Goal: Check status: Check status

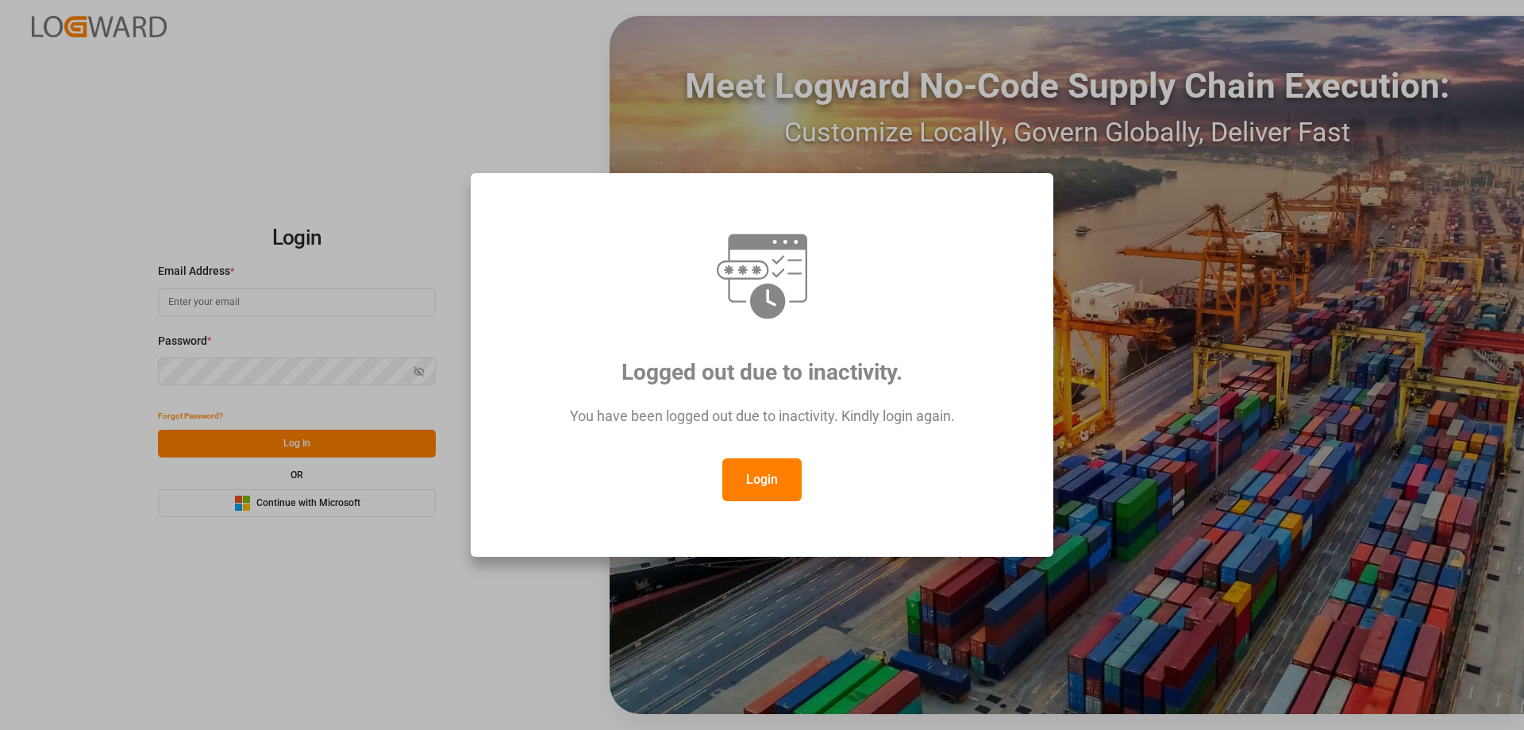
drag, startPoint x: 734, startPoint y: 455, endPoint x: 743, endPoint y: 460, distance: 10.4
click at [742, 459] on div "Logged out due to inactivity. You have been logged out due to inactivity. Kindl…" at bounding box center [762, 365] width 556 height 357
click at [761, 478] on button "Login" at bounding box center [761, 479] width 79 height 43
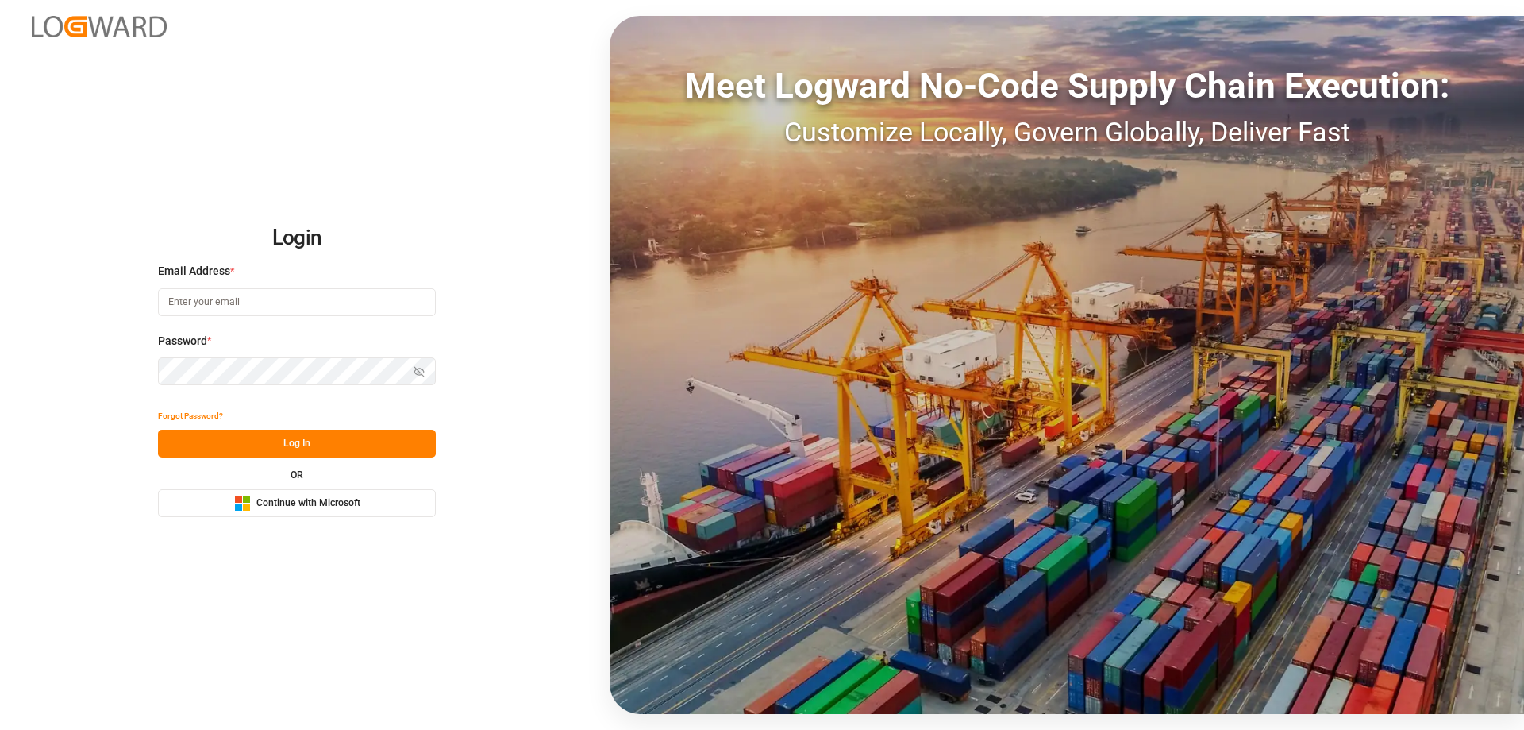
click at [293, 310] on input at bounding box center [297, 302] width 278 height 28
type input "Zachary.Glick@leschaco.com"
click at [321, 452] on button "Log In" at bounding box center [297, 443] width 278 height 28
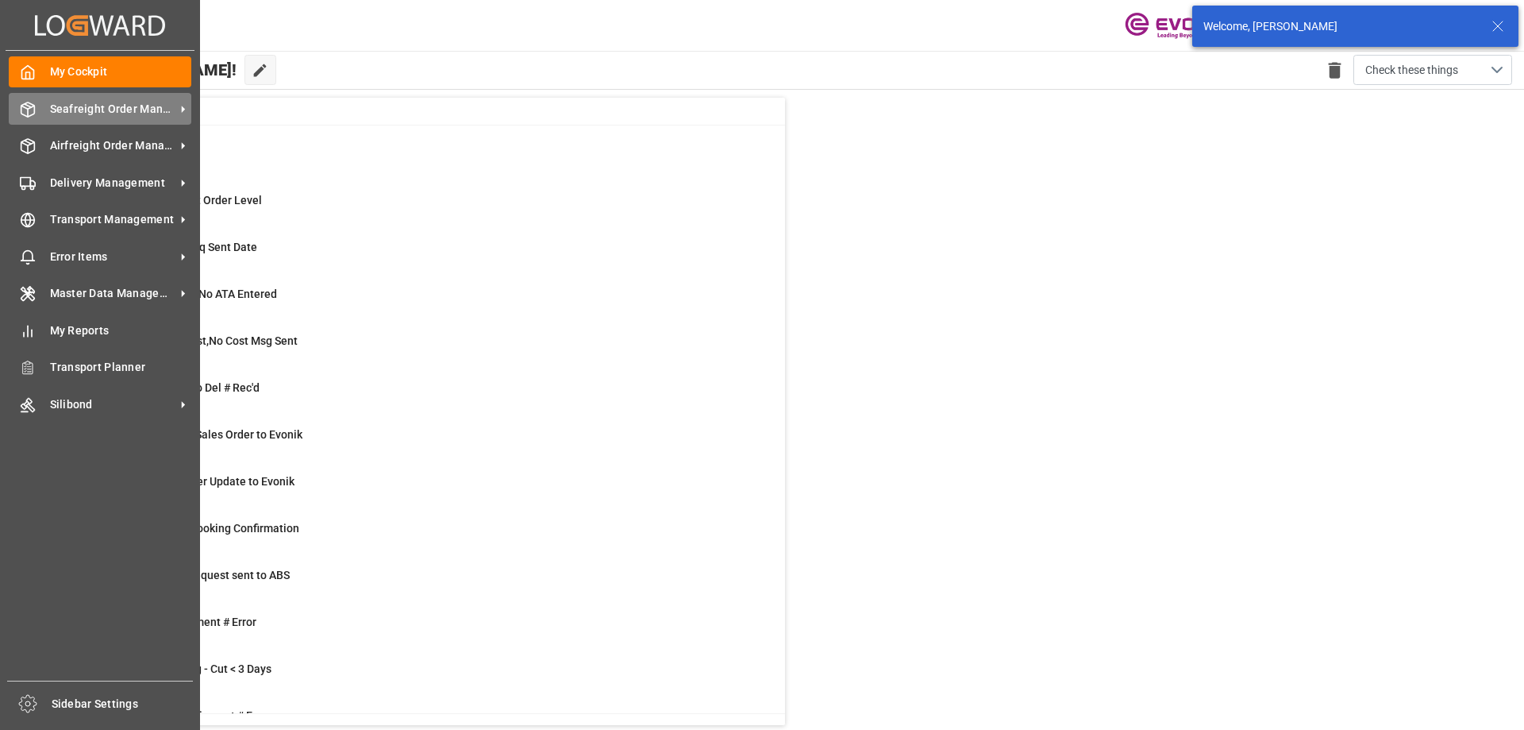
click at [77, 114] on span "Seafreight Order Management" at bounding box center [112, 109] width 125 height 17
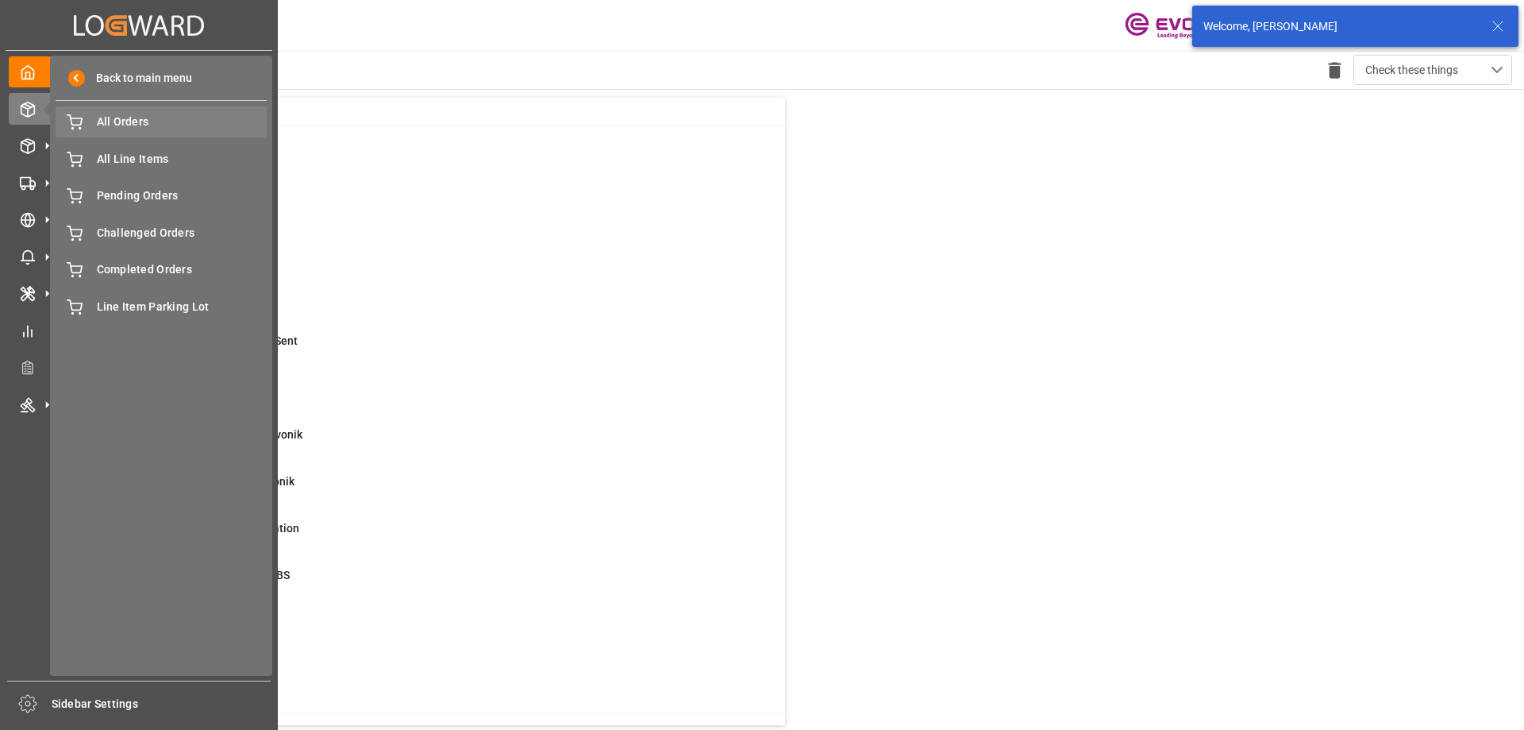
click at [131, 126] on span "All Orders" at bounding box center [182, 122] width 171 height 17
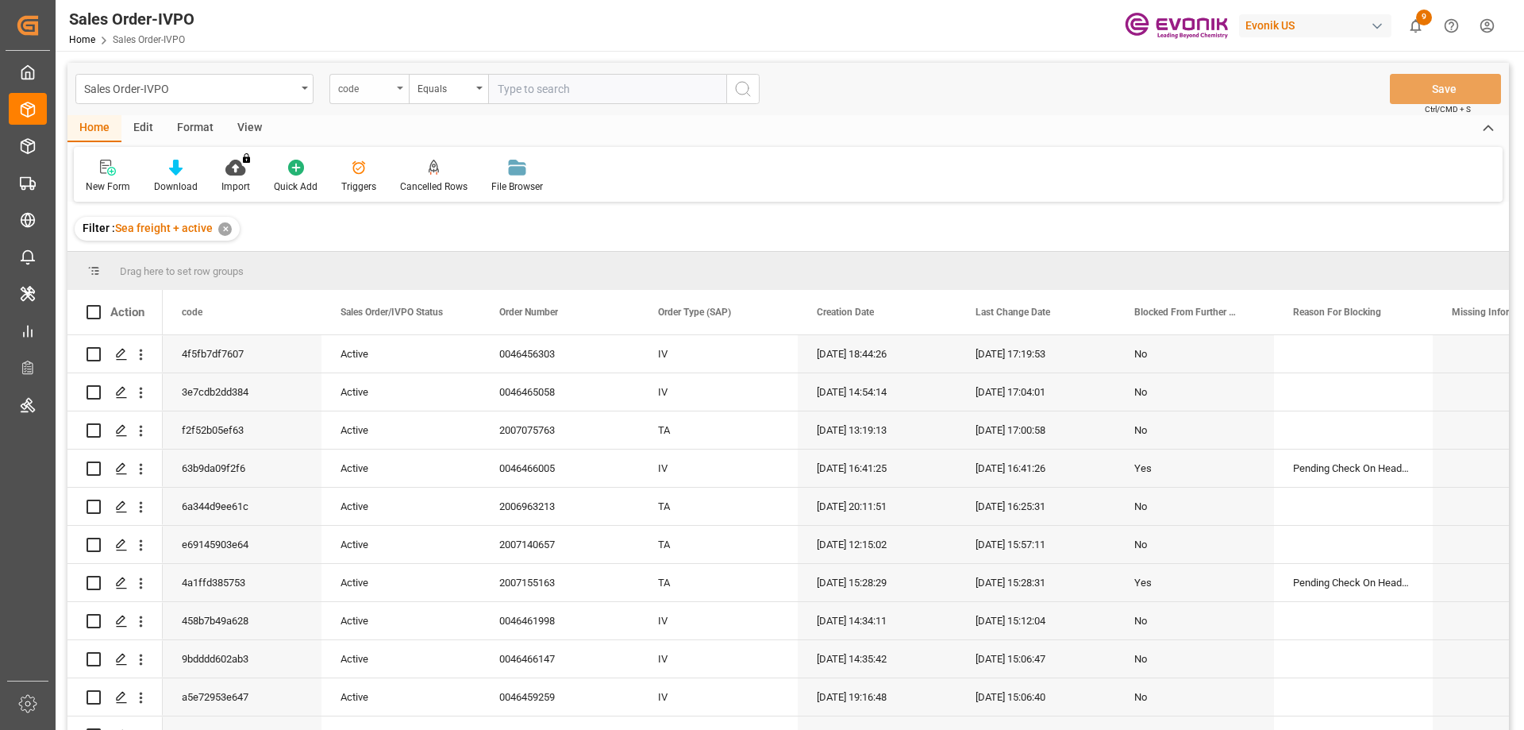
click at [393, 92] on div "code" at bounding box center [368, 89] width 79 height 30
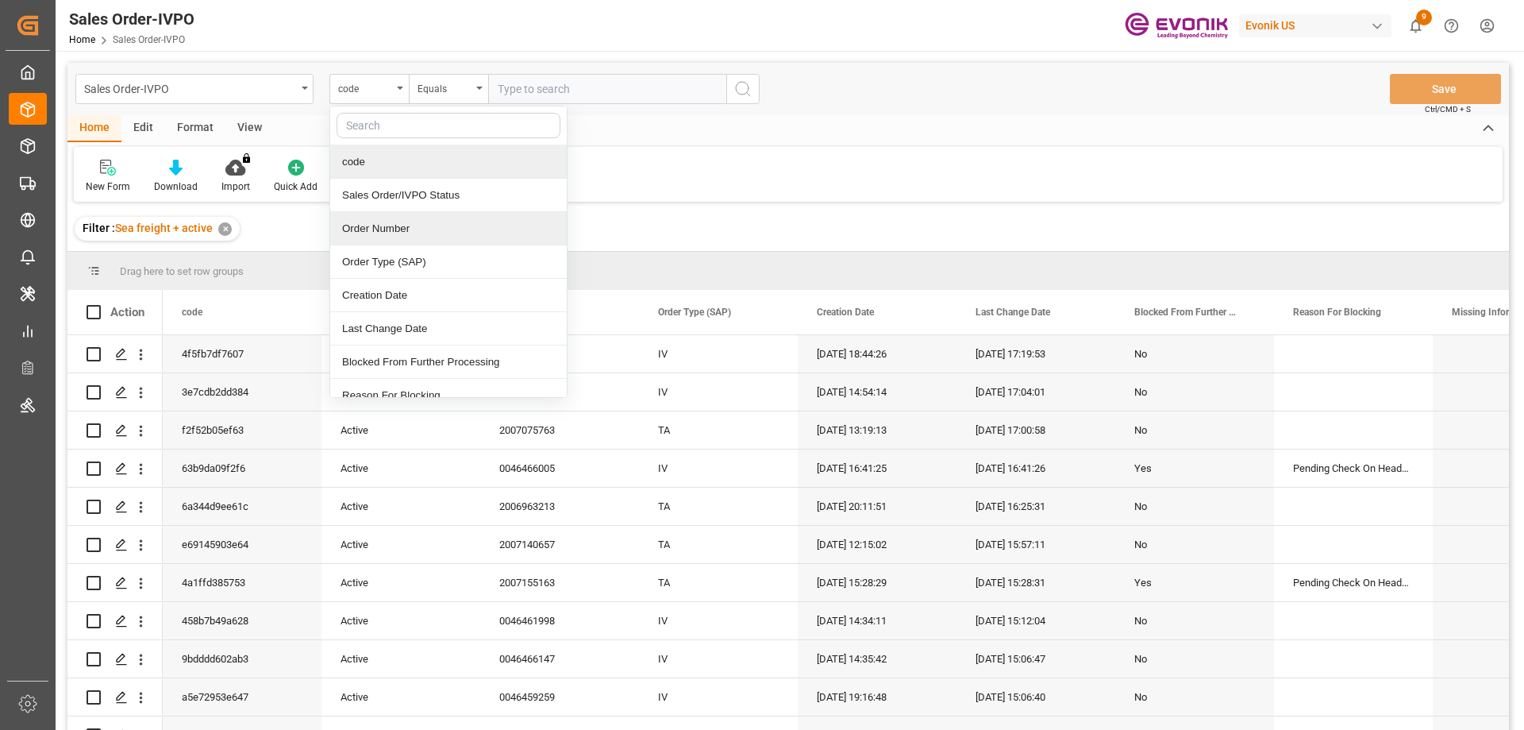
click at [387, 230] on div "Order Number" at bounding box center [448, 228] width 237 height 33
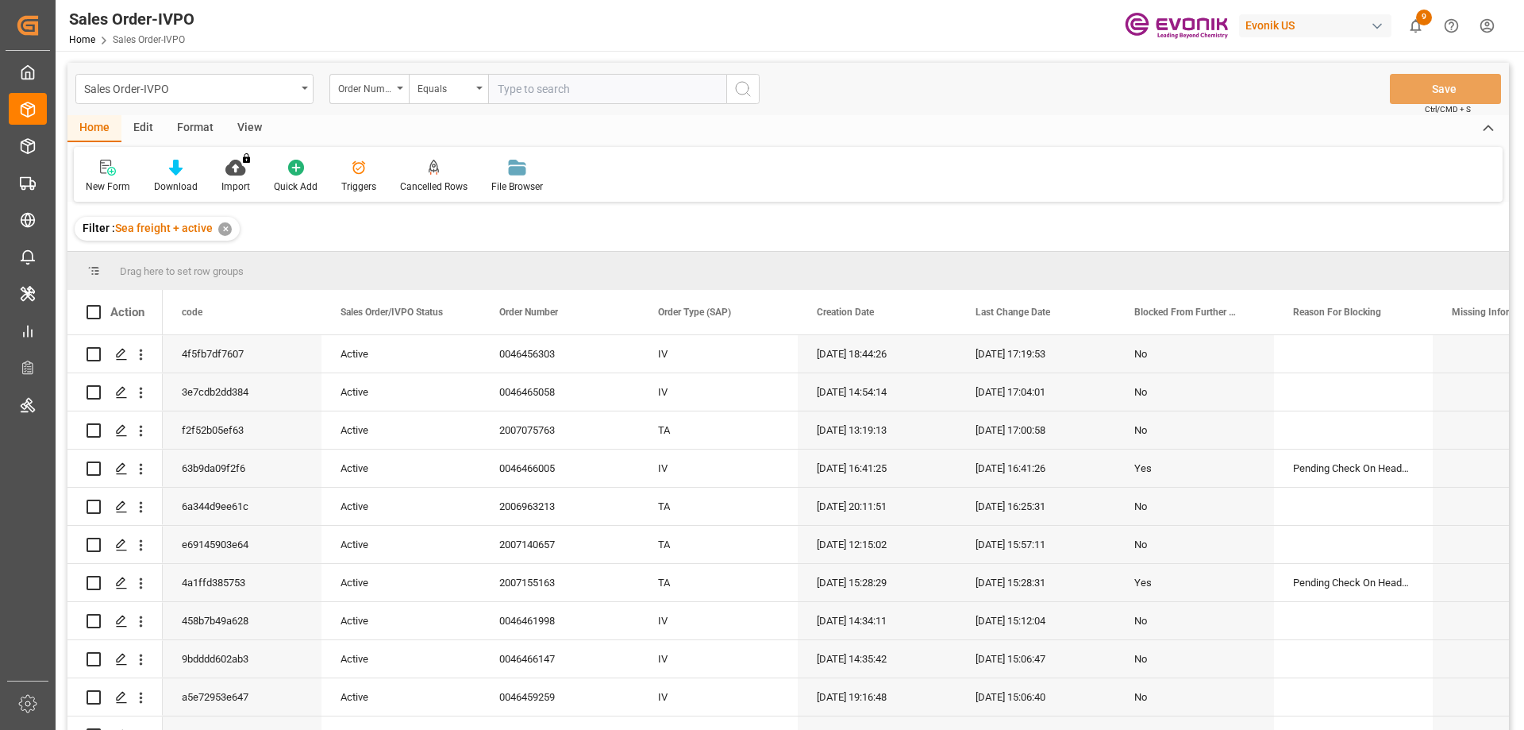
click at [502, 83] on input "text" at bounding box center [607, 89] width 238 height 30
paste input "2007136745"
type input "2007136745"
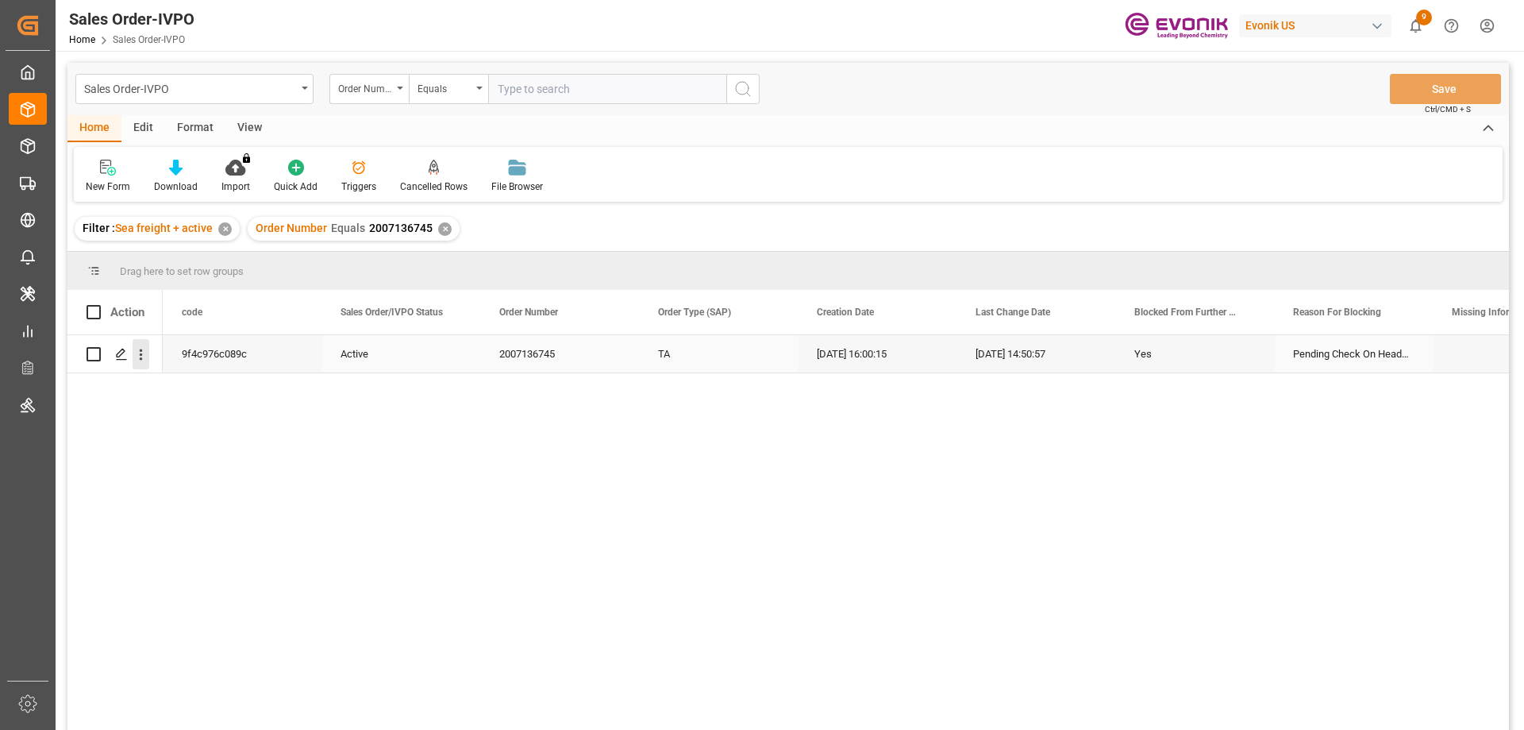
click at [142, 360] on icon "open menu" at bounding box center [141, 354] width 17 height 17
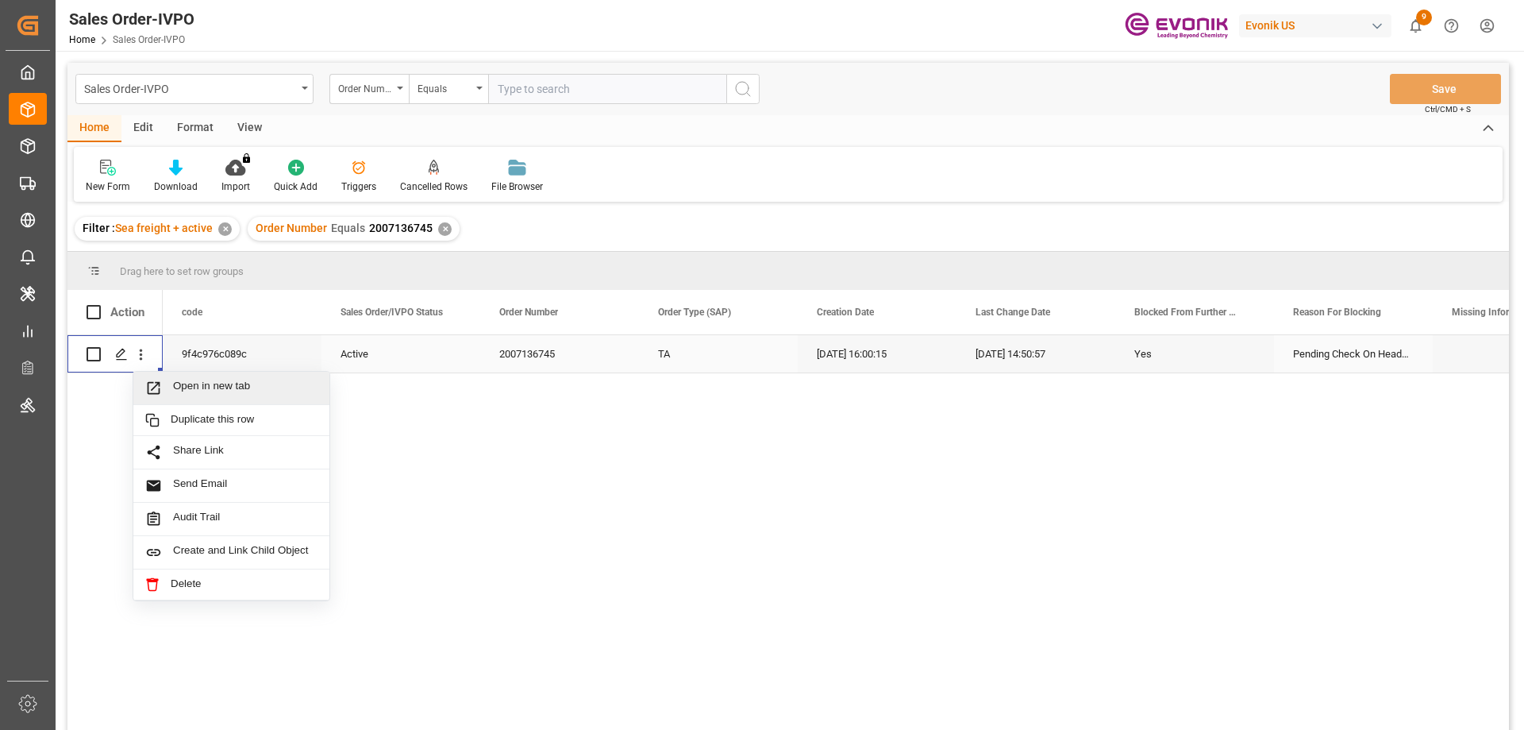
click at [195, 391] on span "Open in new tab" at bounding box center [245, 387] width 144 height 17
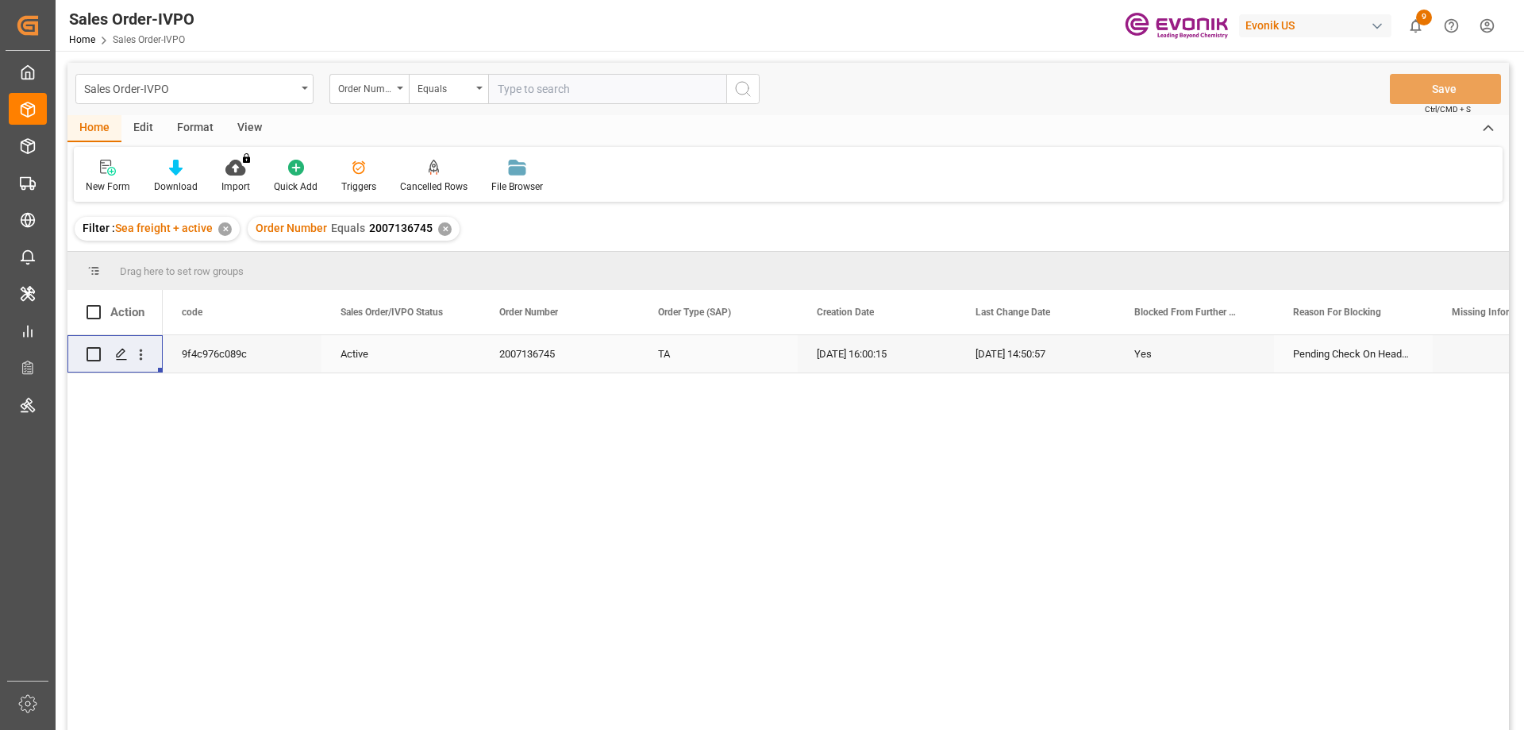
click at [503, 95] on input "text" at bounding box center [607, 89] width 238 height 30
paste input "2007117652"
type input "2007117652"
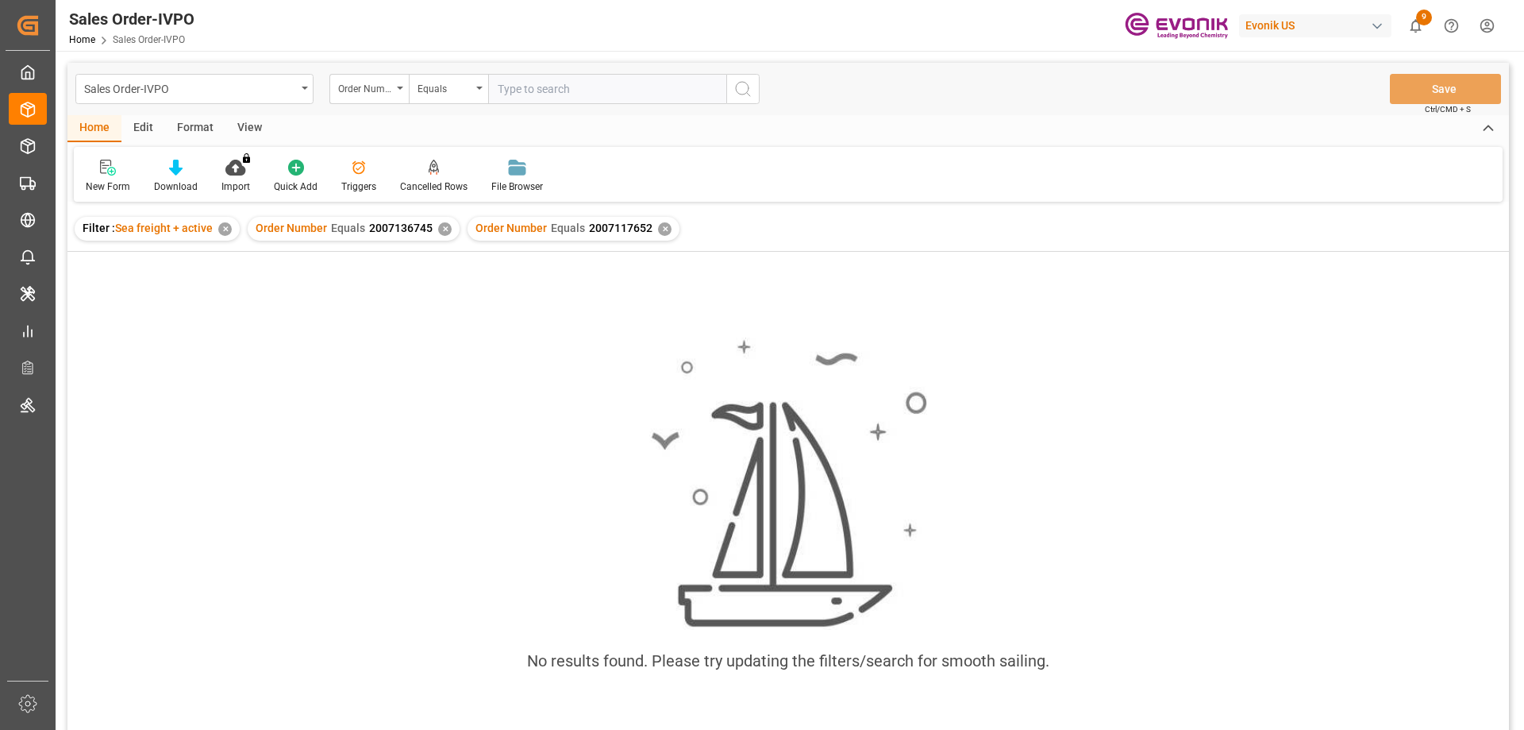
click at [442, 226] on div "✕" at bounding box center [444, 228] width 13 height 13
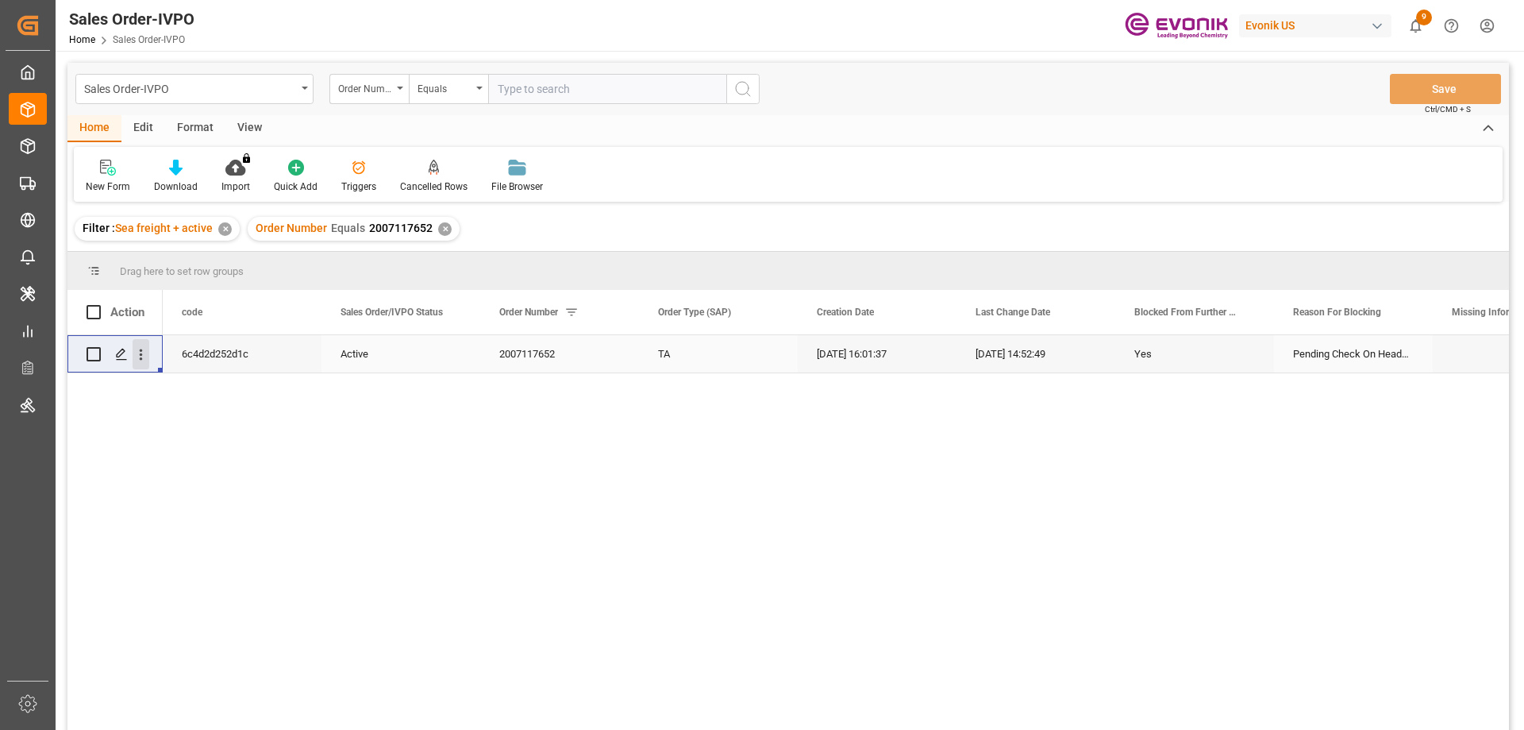
click at [142, 353] on icon "open menu" at bounding box center [141, 354] width 17 height 17
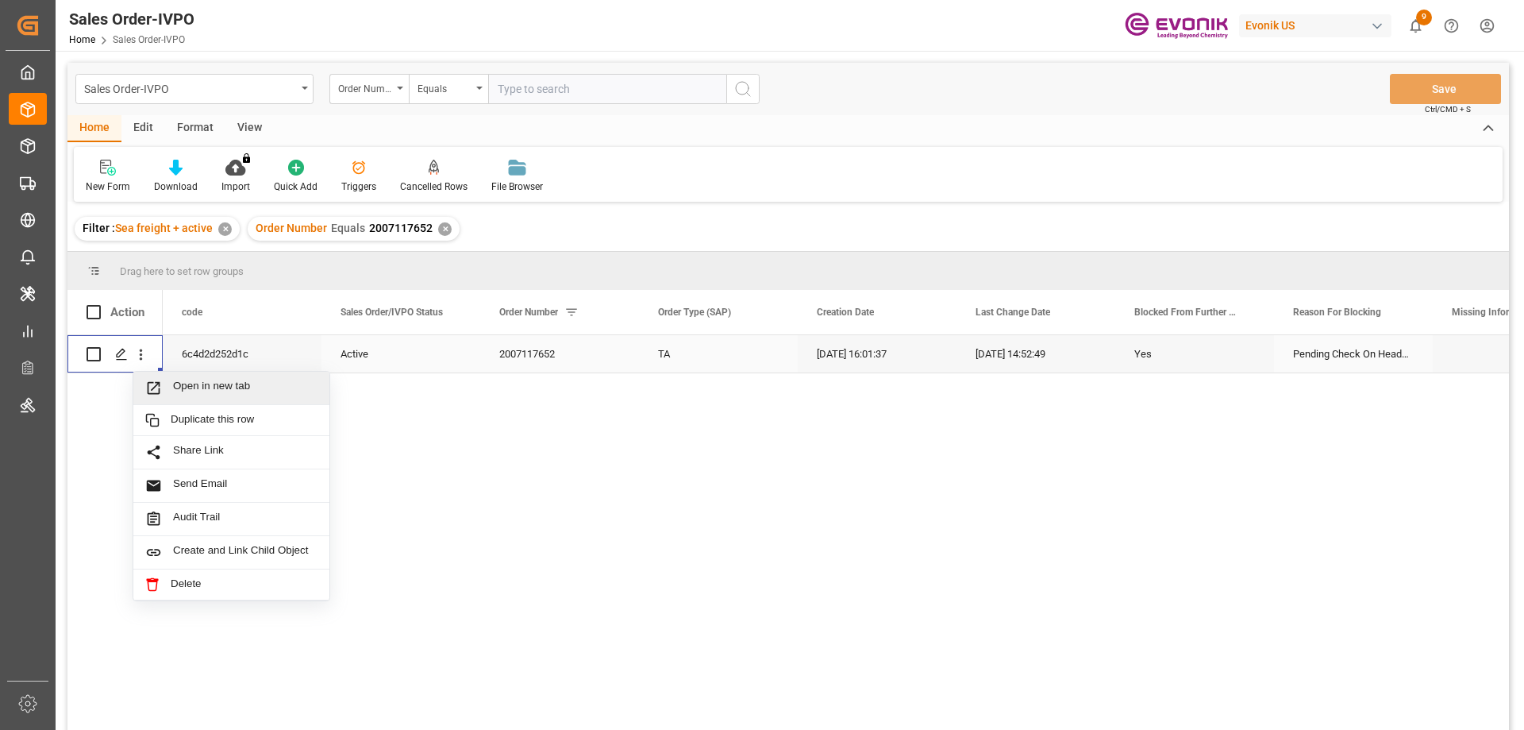
click at [197, 381] on span "Open in new tab" at bounding box center [245, 387] width 144 height 17
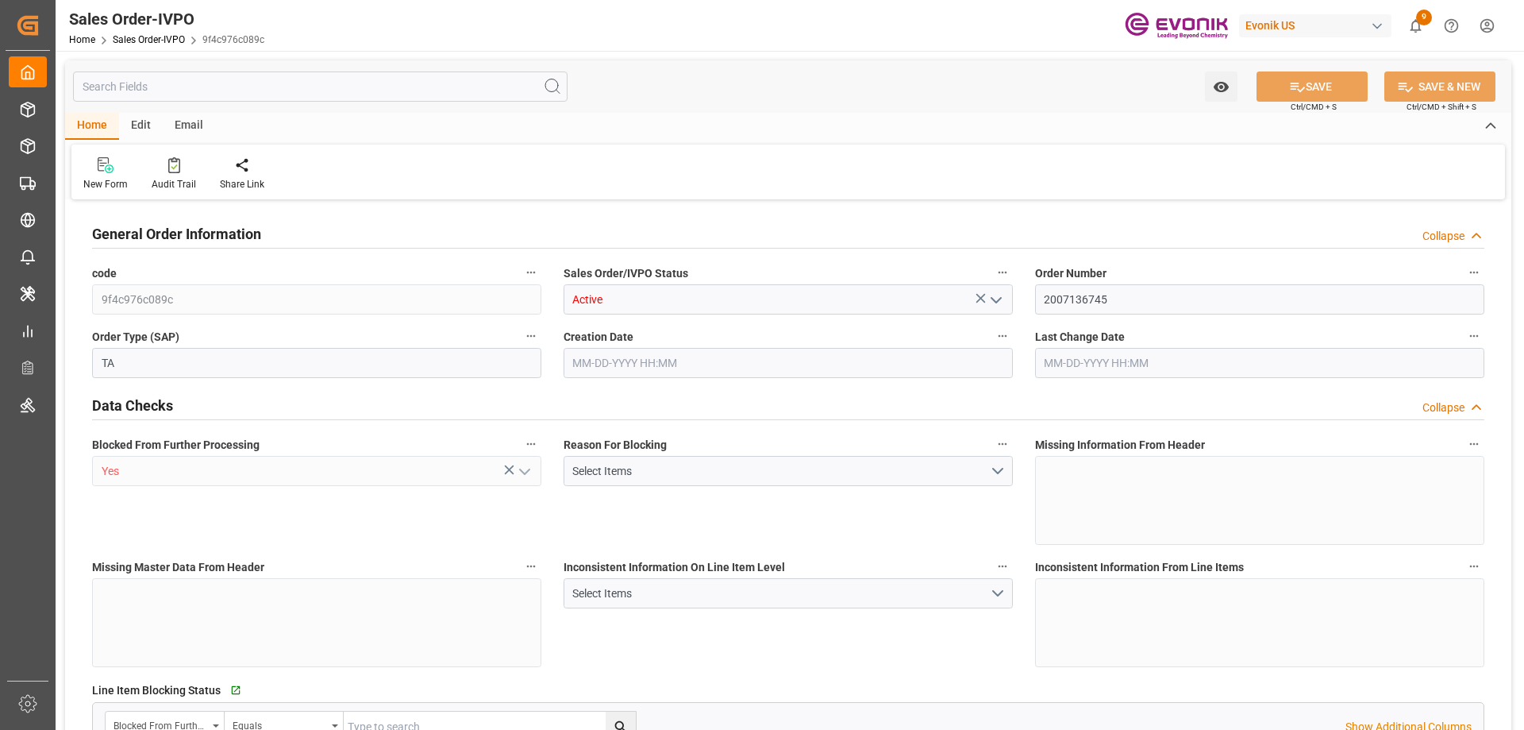
type input "TREYP"
type input "0"
type input "1"
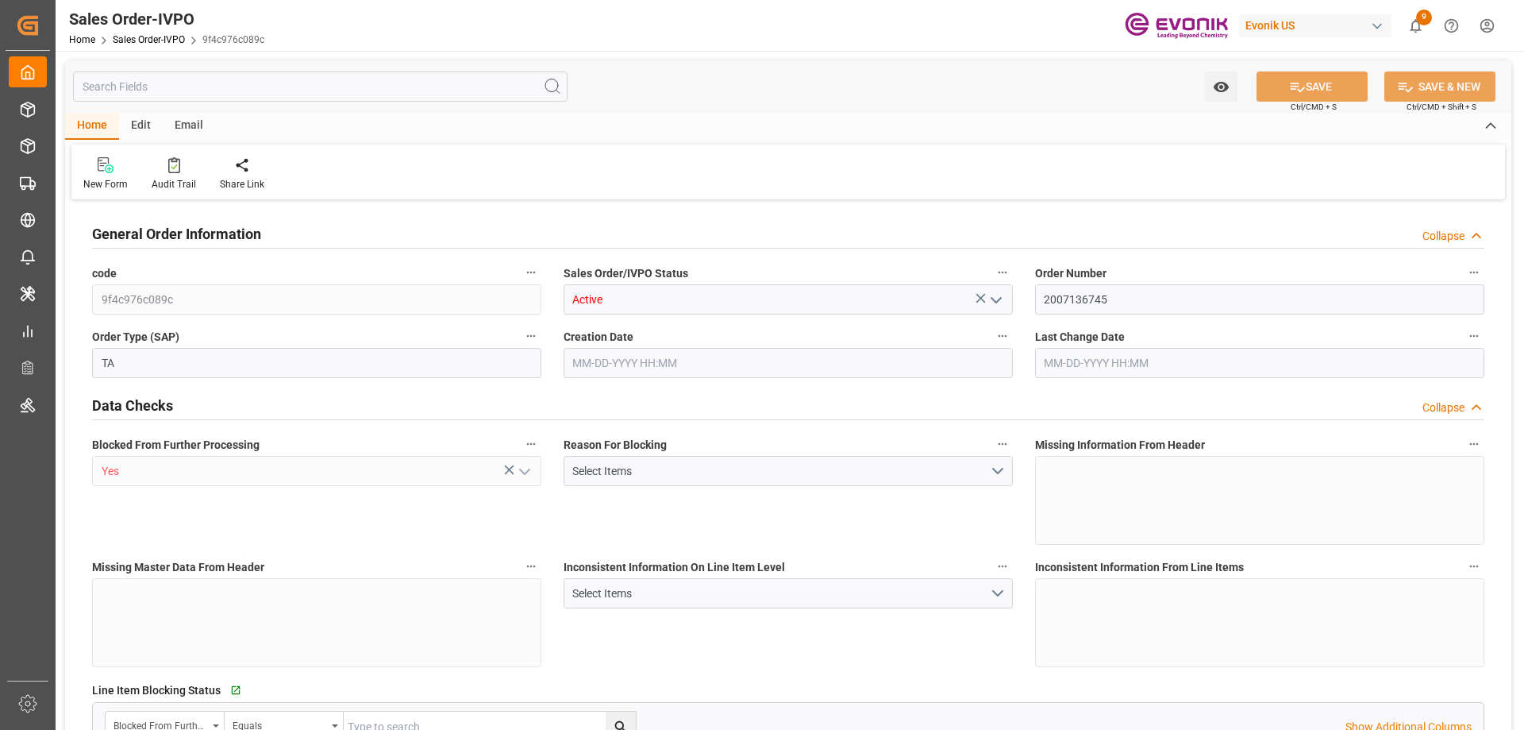
type input "8070"
type input "13.2102"
type input "17000"
type input "30"
type input "08-25-2025 16:00"
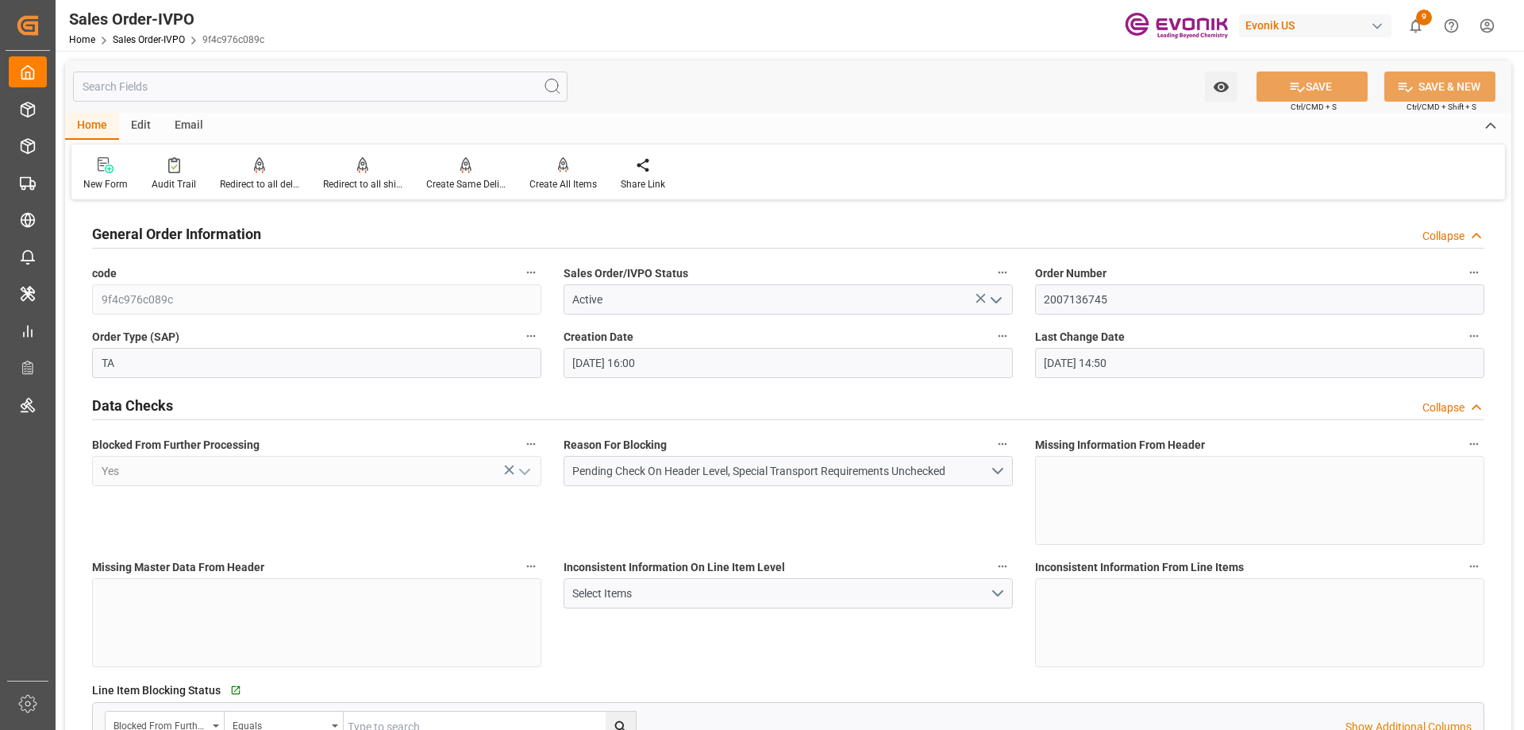
type input "08-26-2025 14:50"
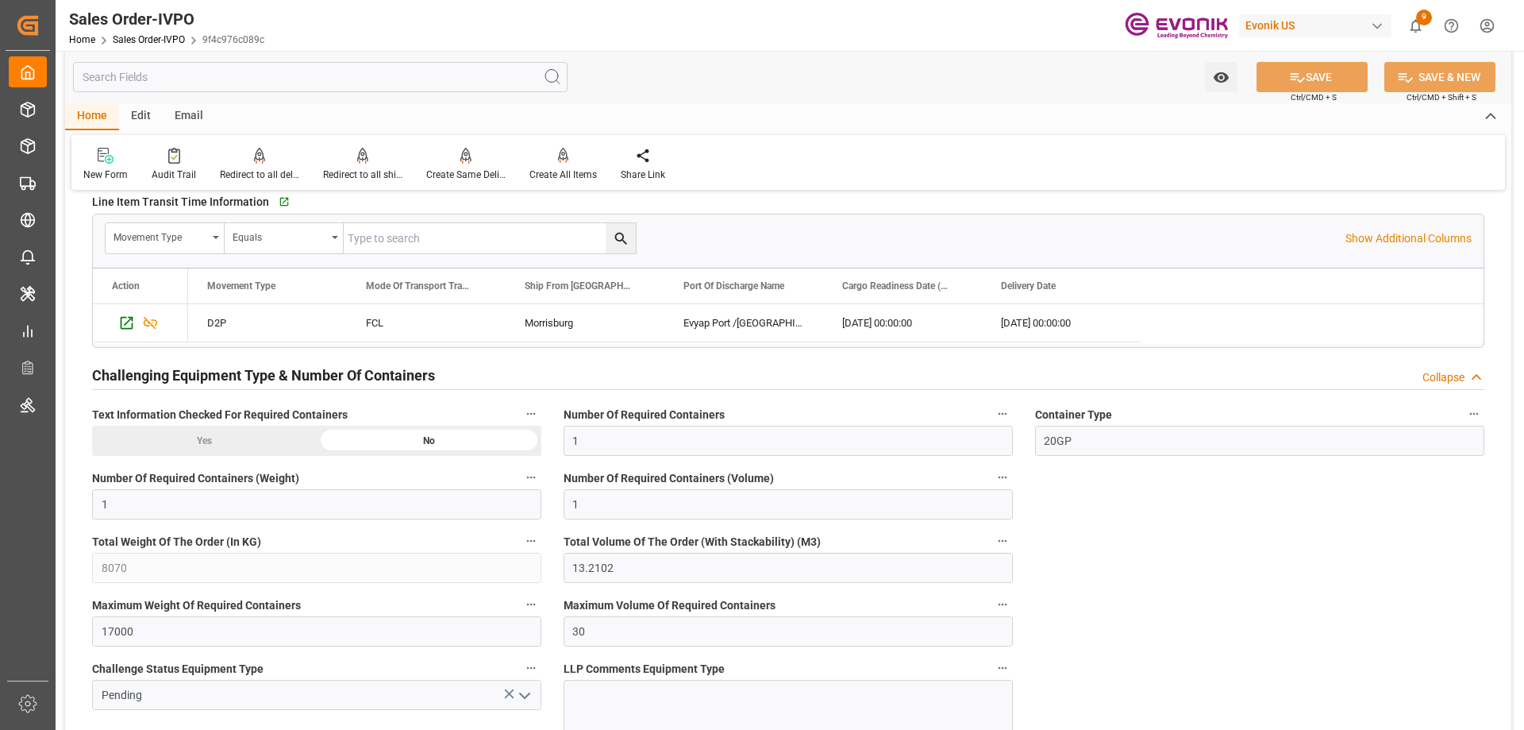
scroll to position [2620, 0]
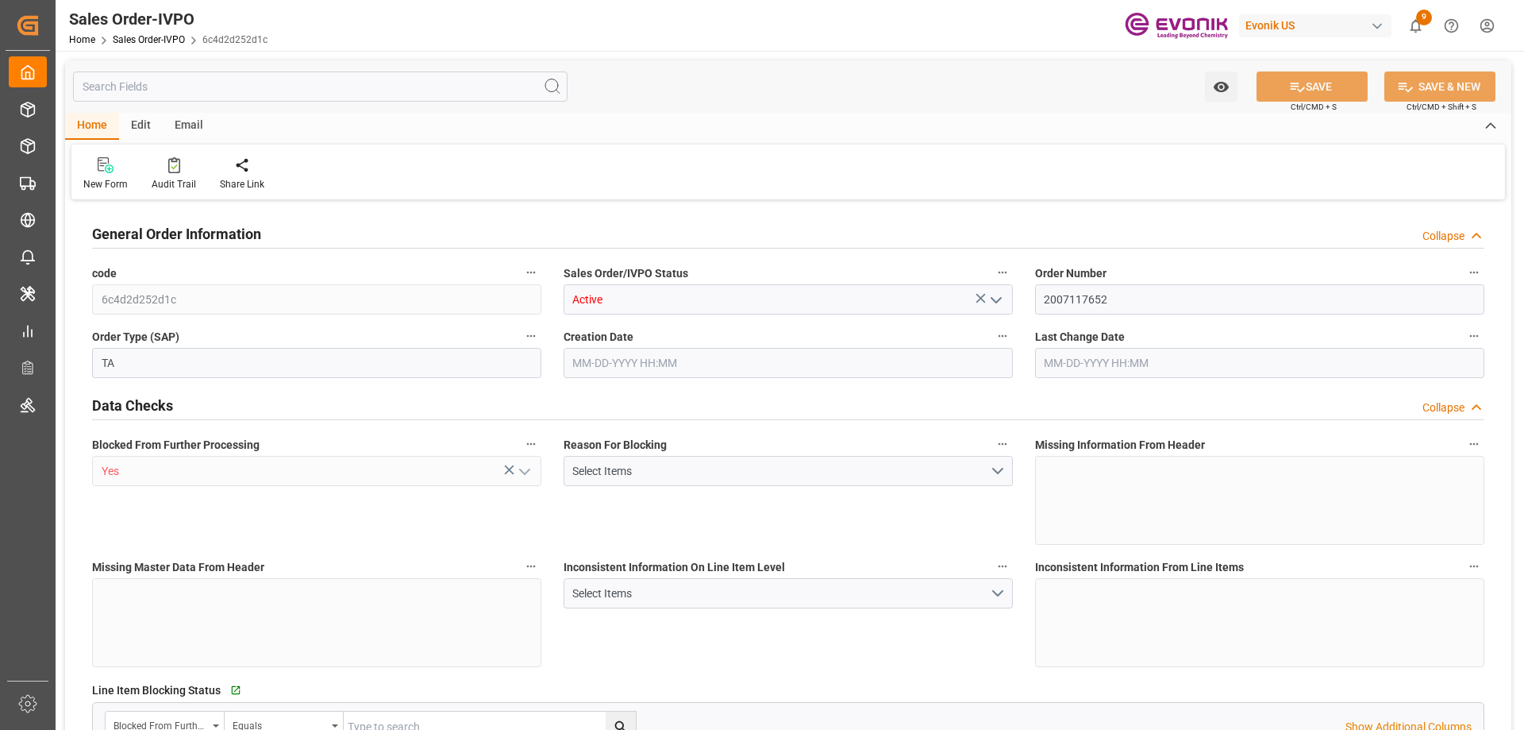
type input "TREYP"
type input "0"
type input "1"
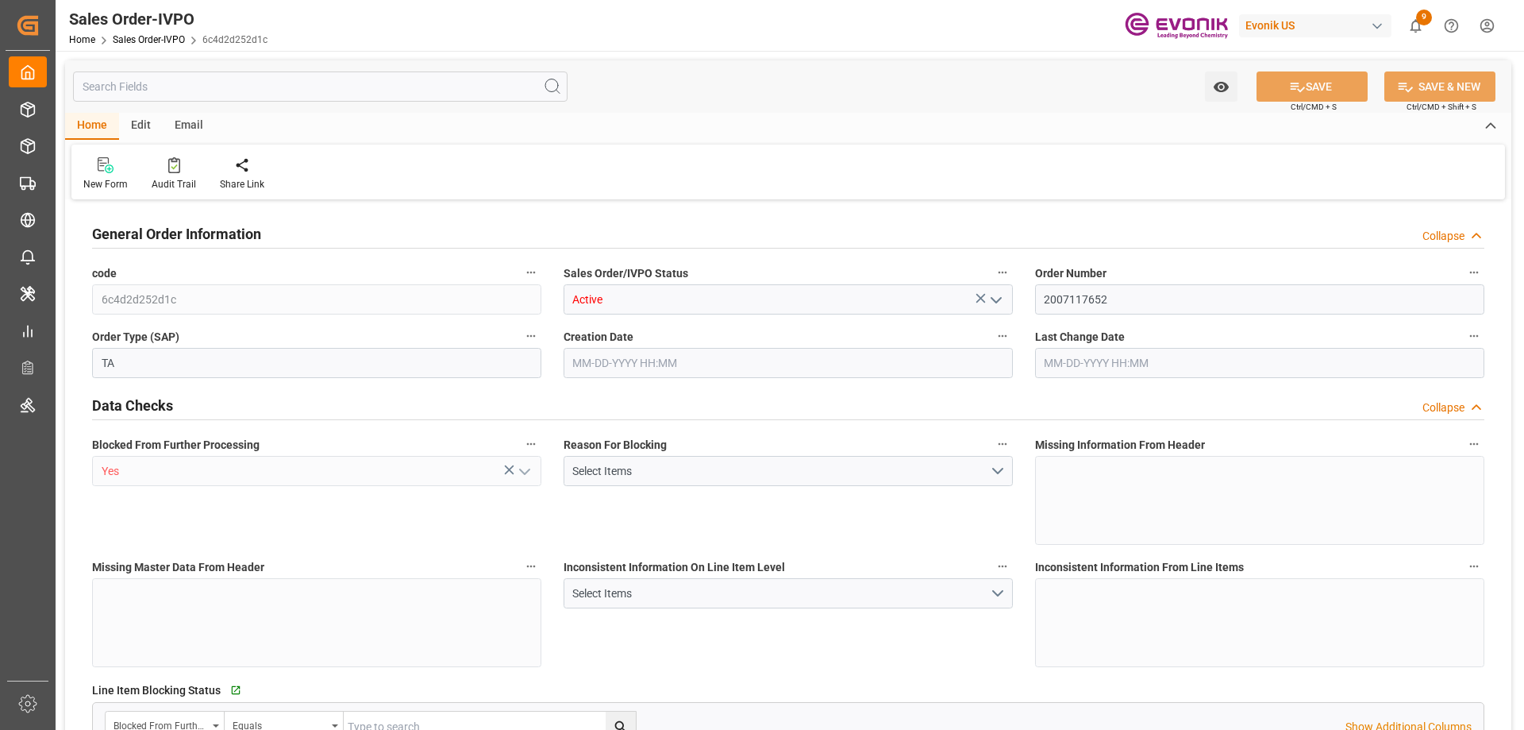
type input "8070"
type input "13.2102"
type input "17000"
type input "30"
type input "08-25-2025 16:01"
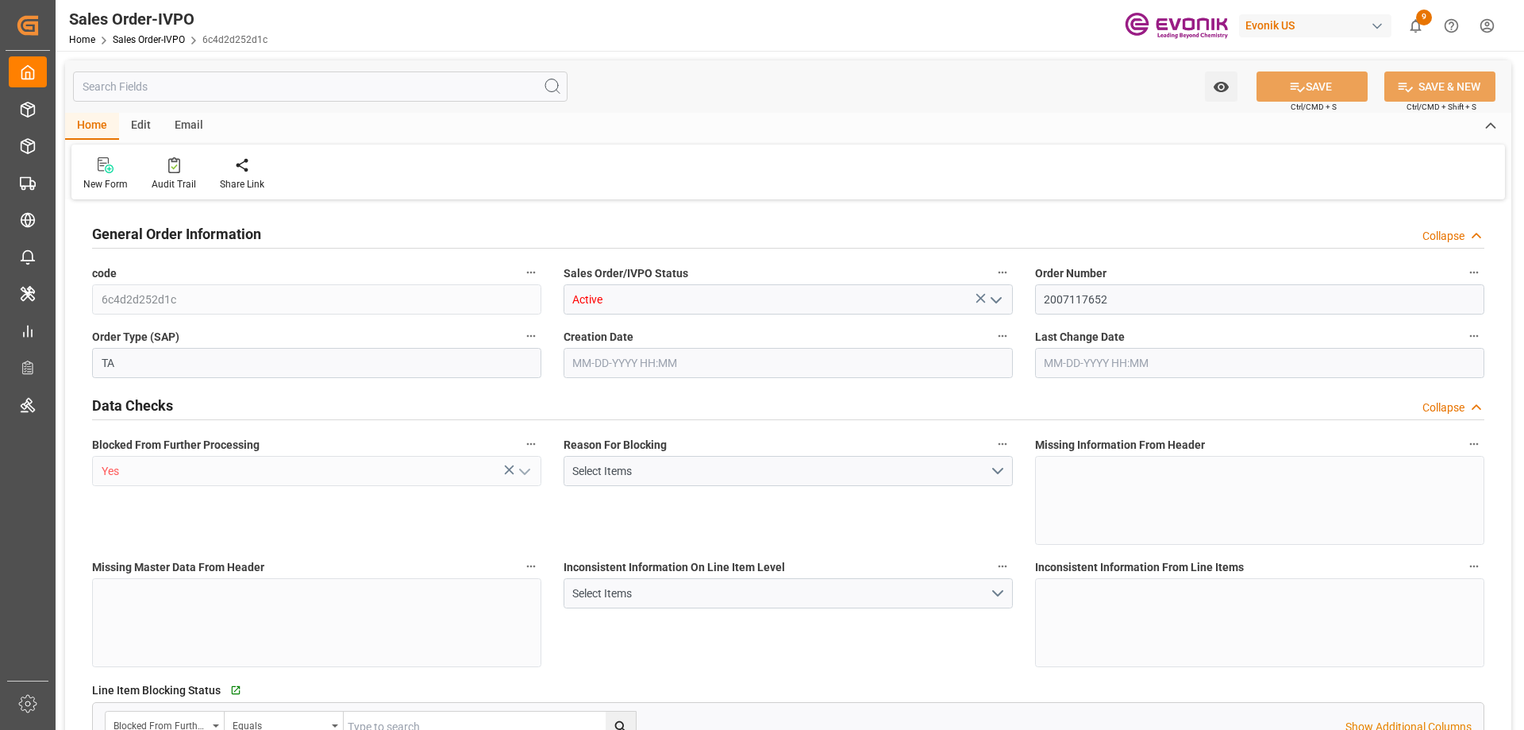
type input "08-26-2025 14:52"
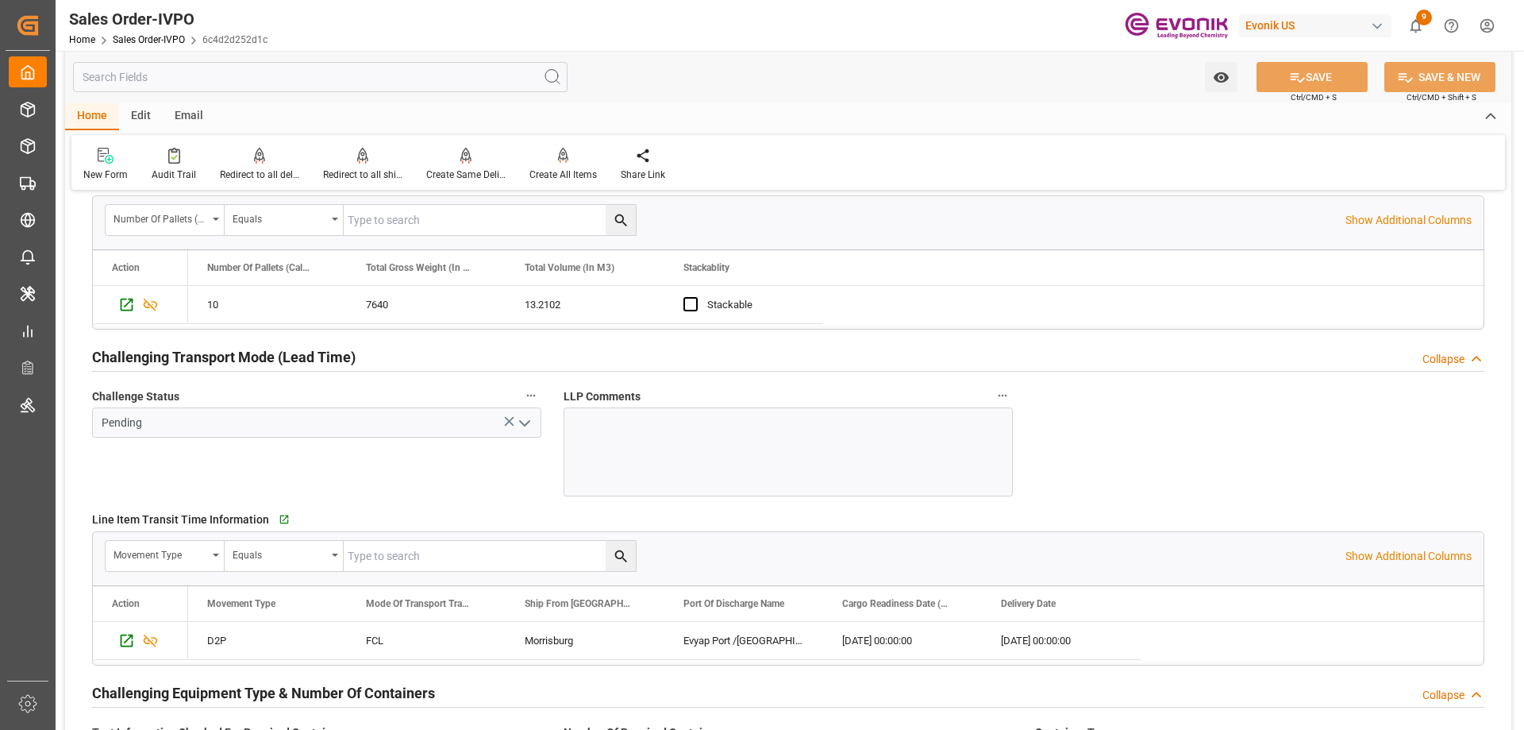
scroll to position [2540, 0]
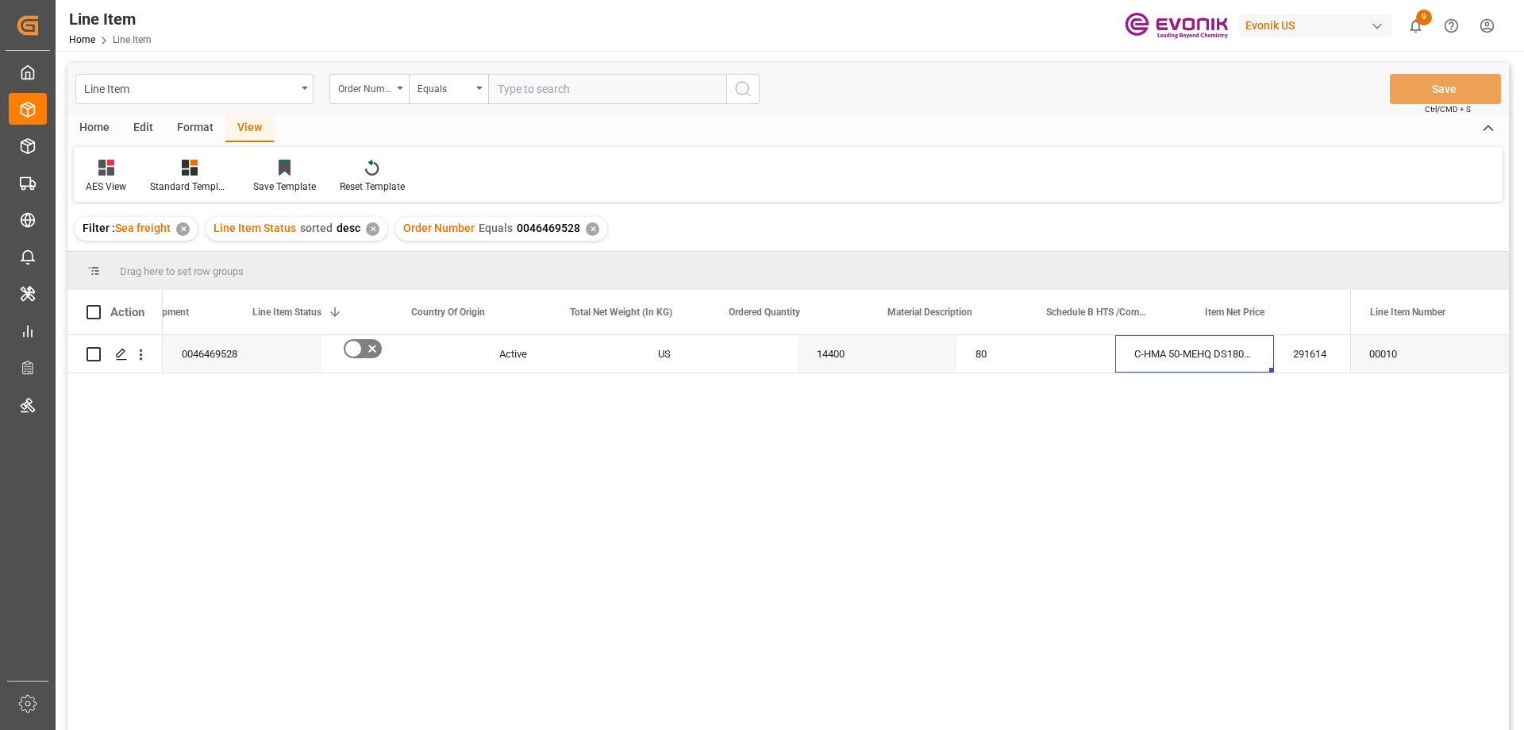
scroll to position [0, 247]
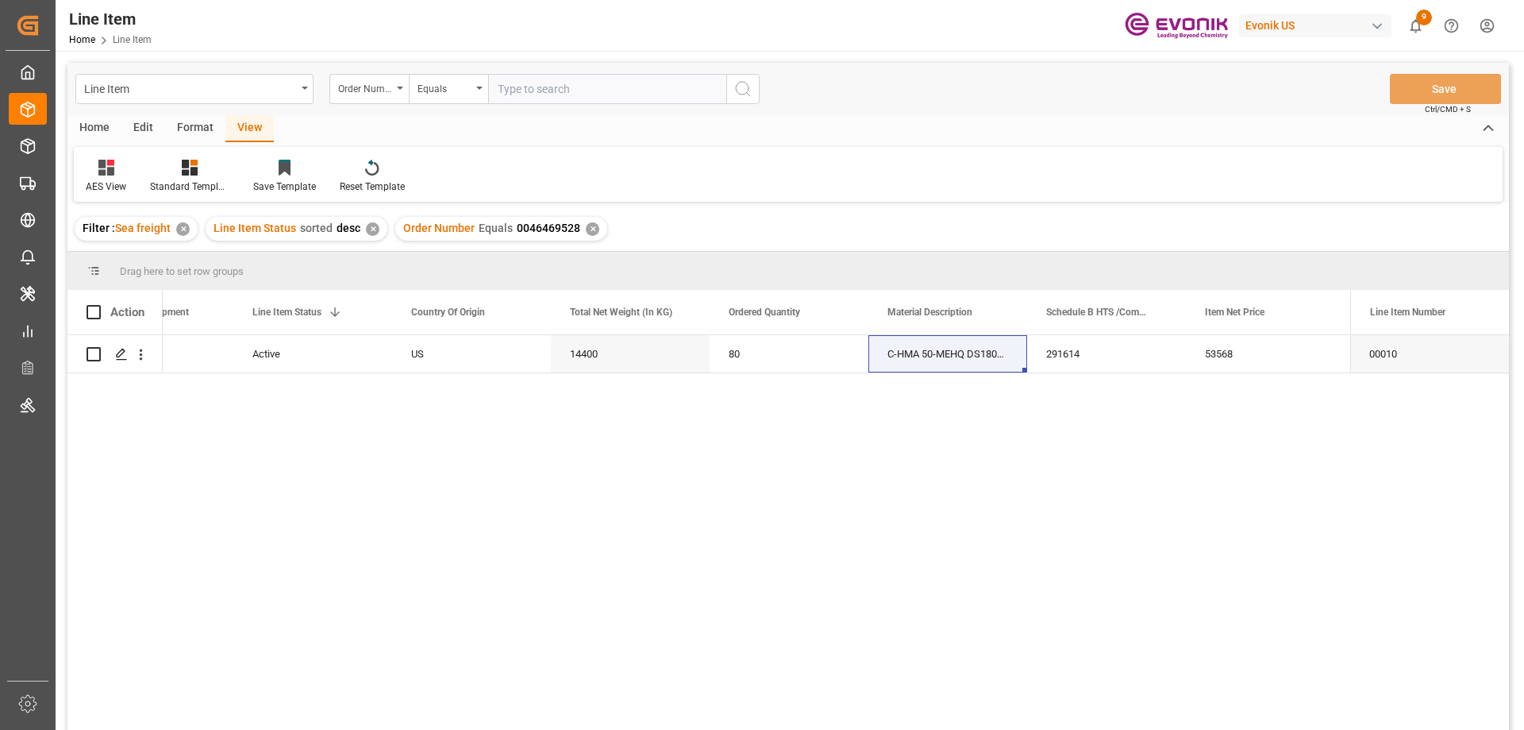
click at [559, 88] on input "text" at bounding box center [607, 89] width 238 height 30
paste input "0046469261"
type input "0046469261"
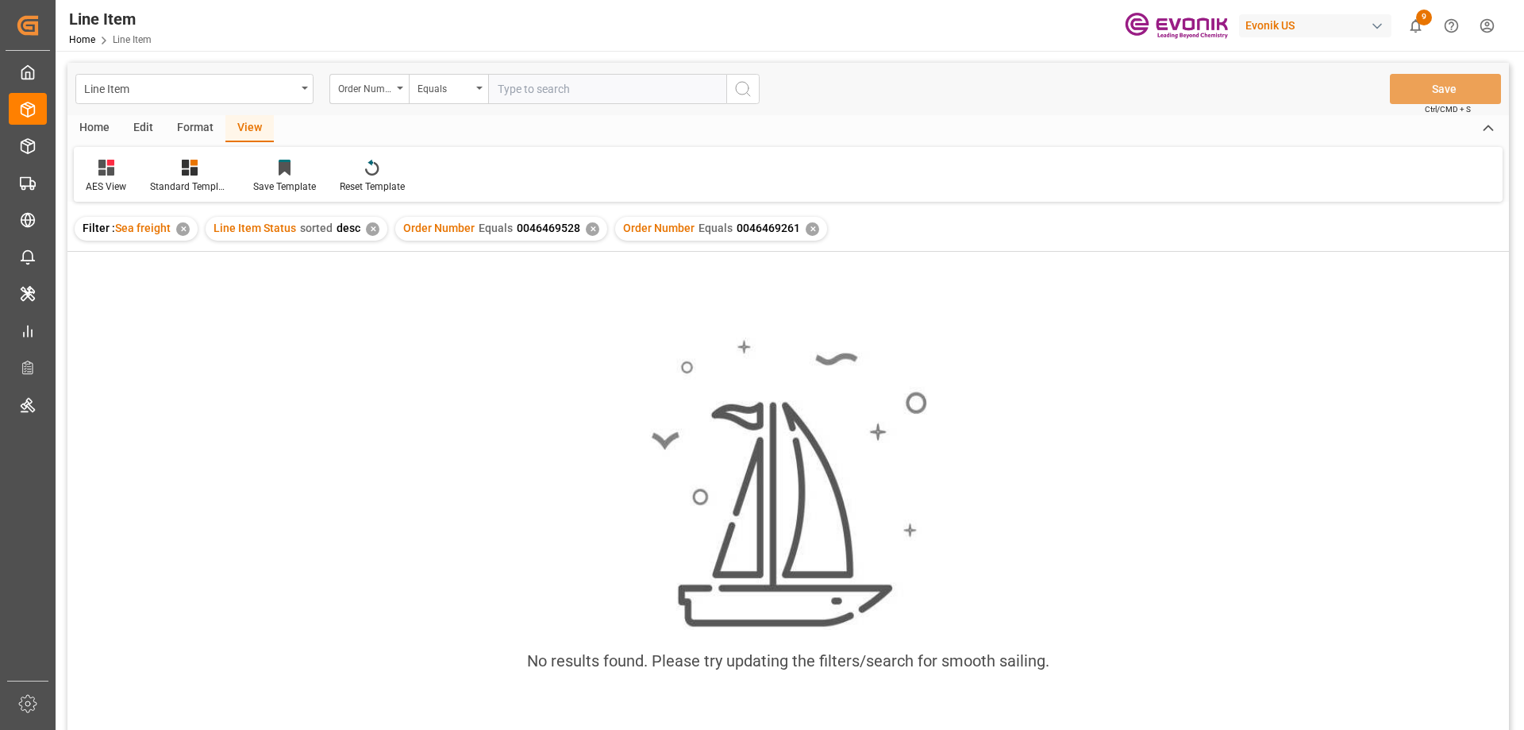
click at [588, 232] on div "✕" at bounding box center [592, 228] width 13 height 13
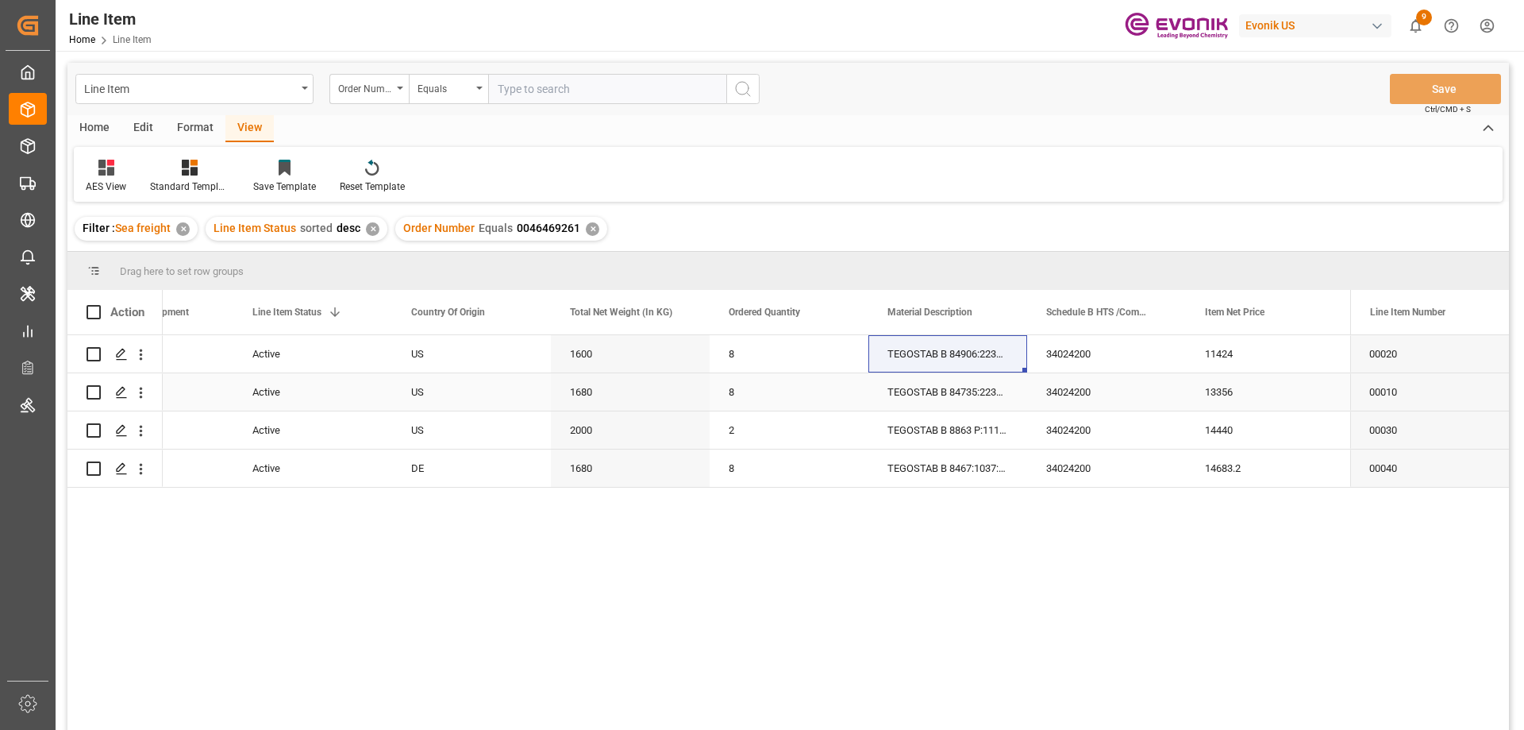
click at [614, 400] on div "1680" at bounding box center [630, 391] width 159 height 37
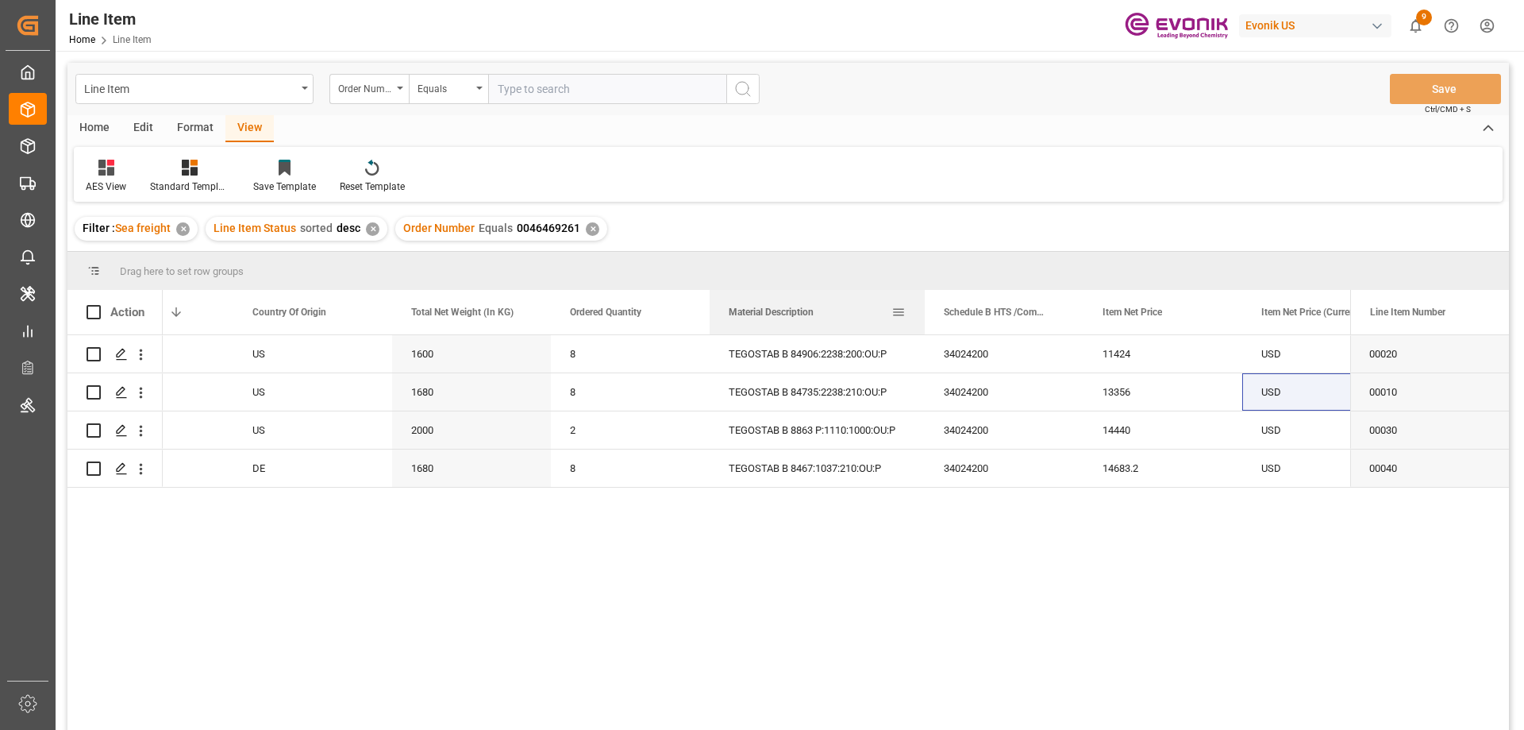
drag, startPoint x: 866, startPoint y: 304, endPoint x: 922, endPoint y: 312, distance: 56.9
click at [922, 312] on div at bounding box center [925, 312] width 6 height 44
click at [140, 355] on icon "open menu" at bounding box center [141, 354] width 3 height 11
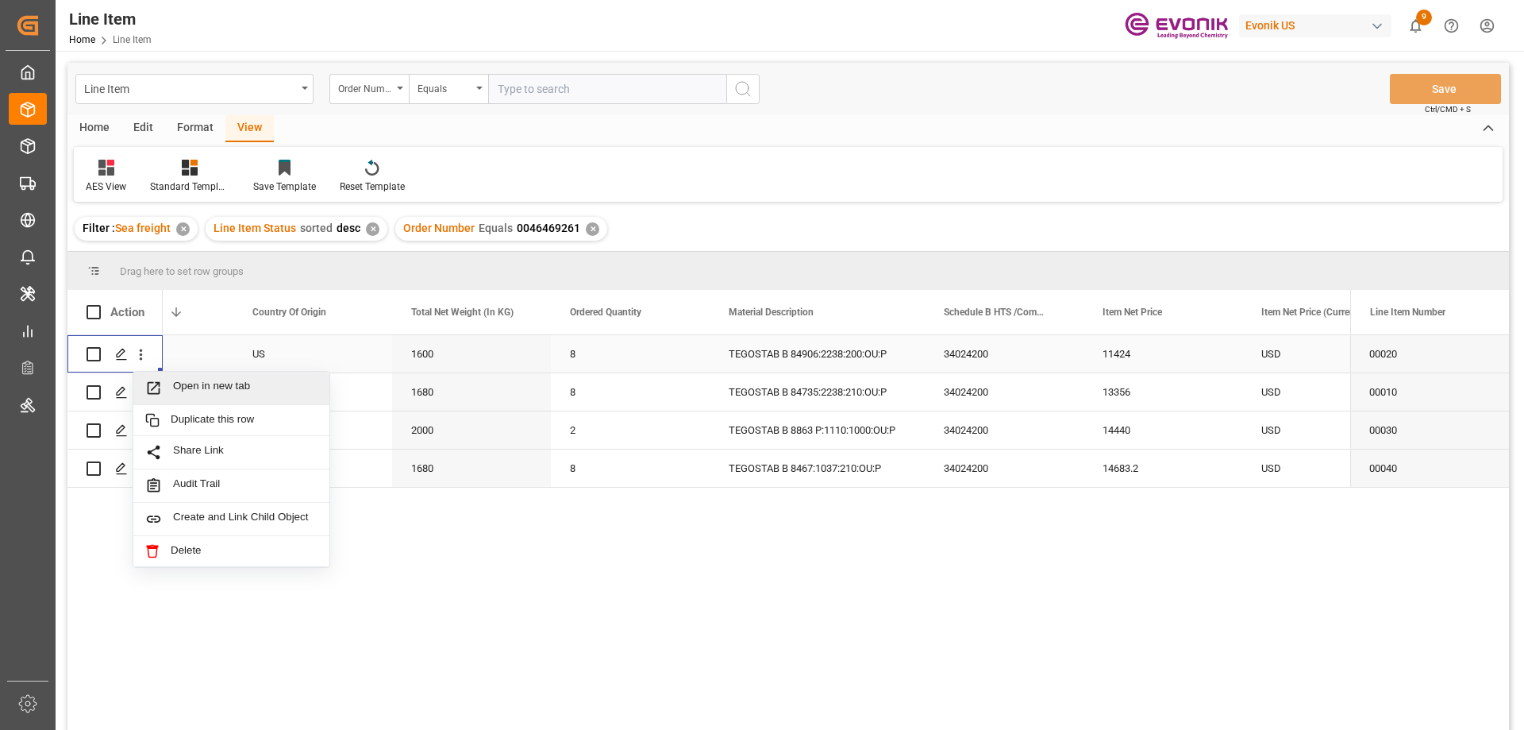
click at [203, 383] on span "Open in new tab" at bounding box center [245, 387] width 144 height 17
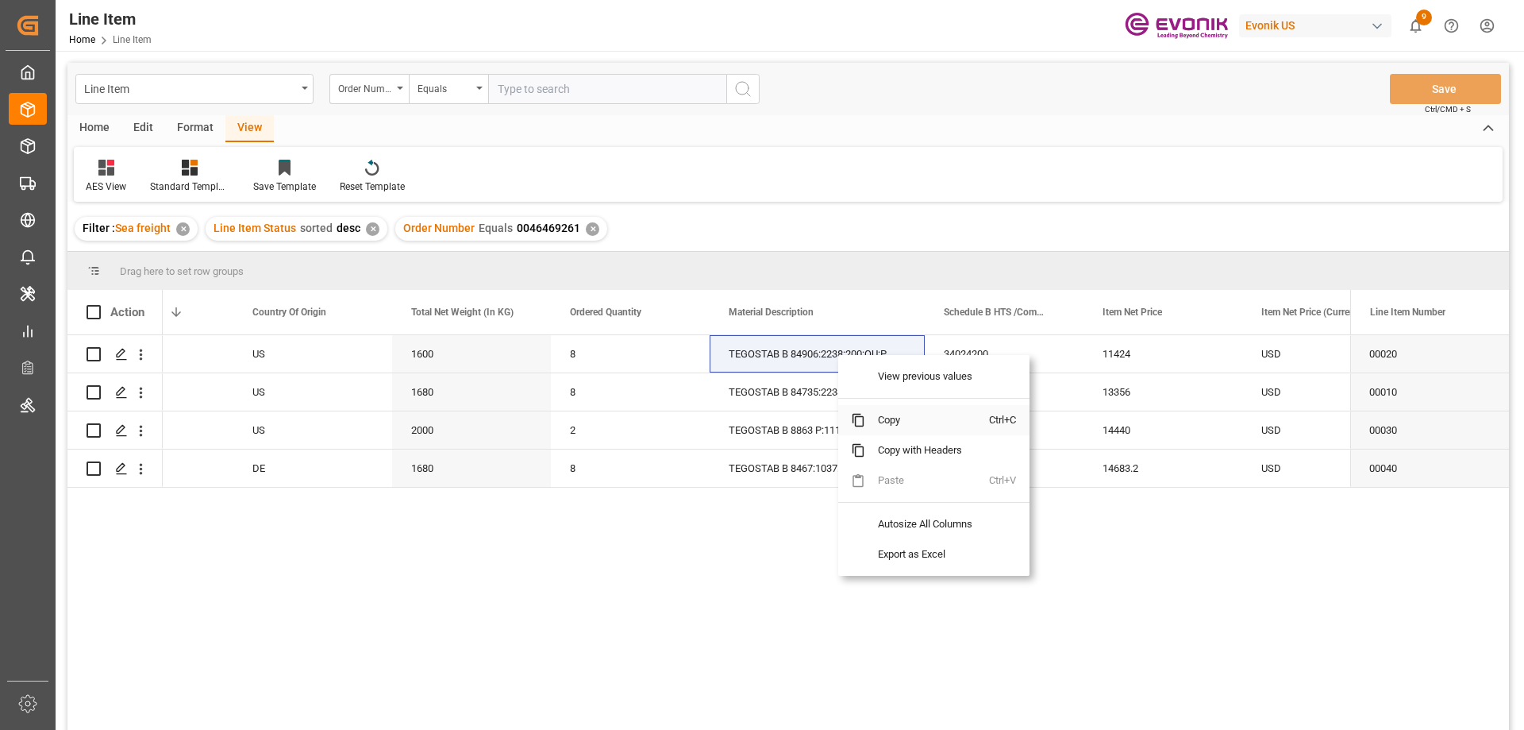
click at [901, 417] on span "Copy" at bounding box center [927, 420] width 124 height 30
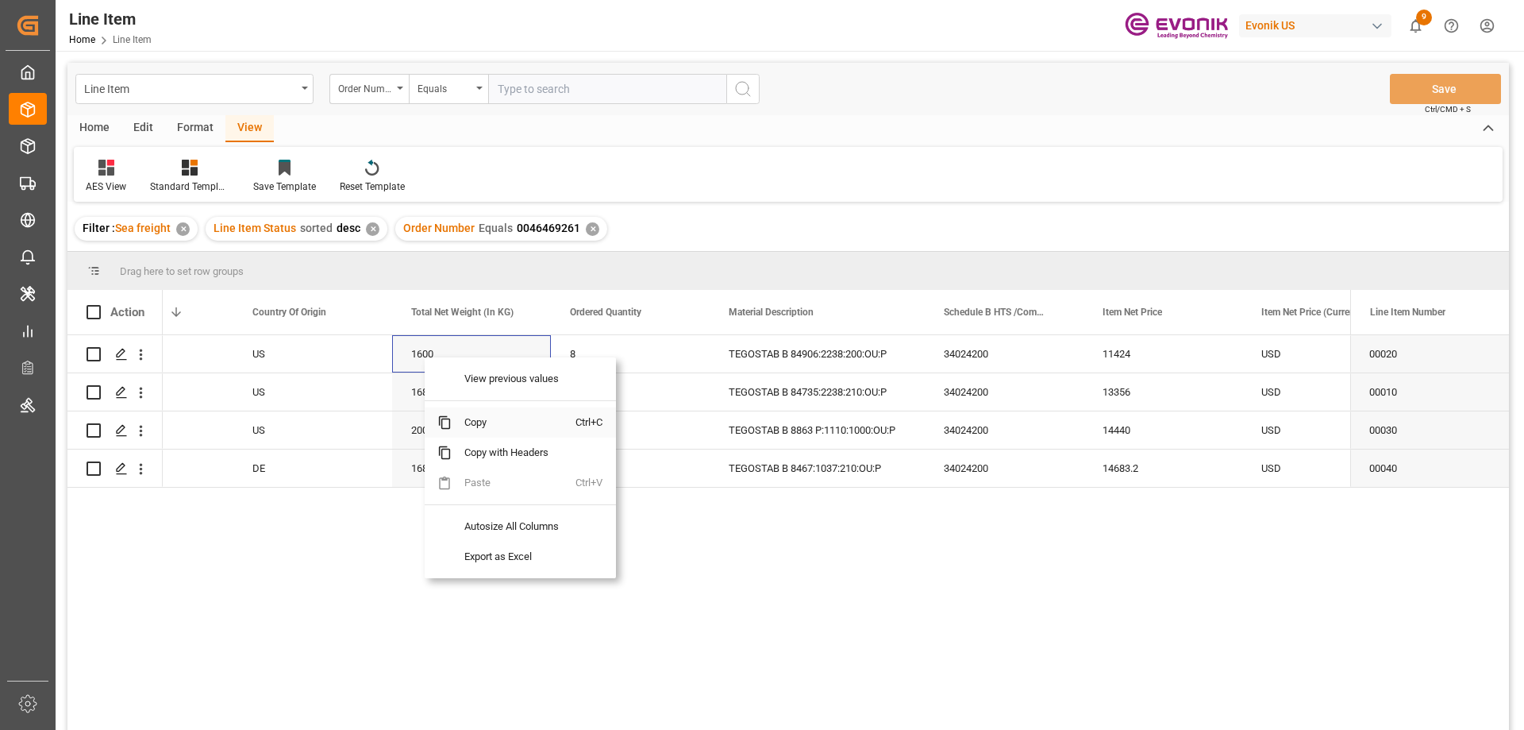
click at [460, 423] on span "Copy" at bounding box center [514, 422] width 124 height 30
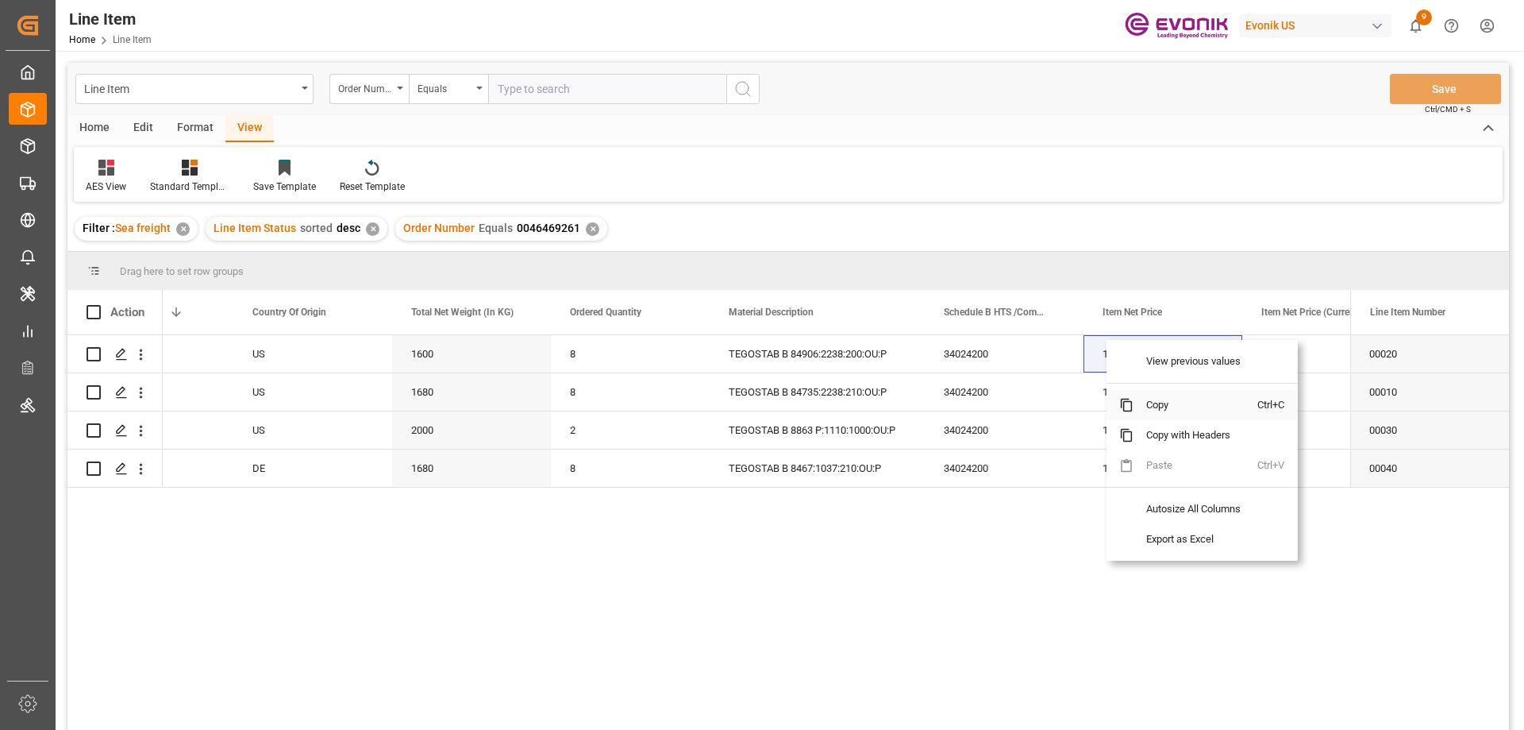
click at [1150, 411] on span "Copy" at bounding box center [1196, 405] width 124 height 30
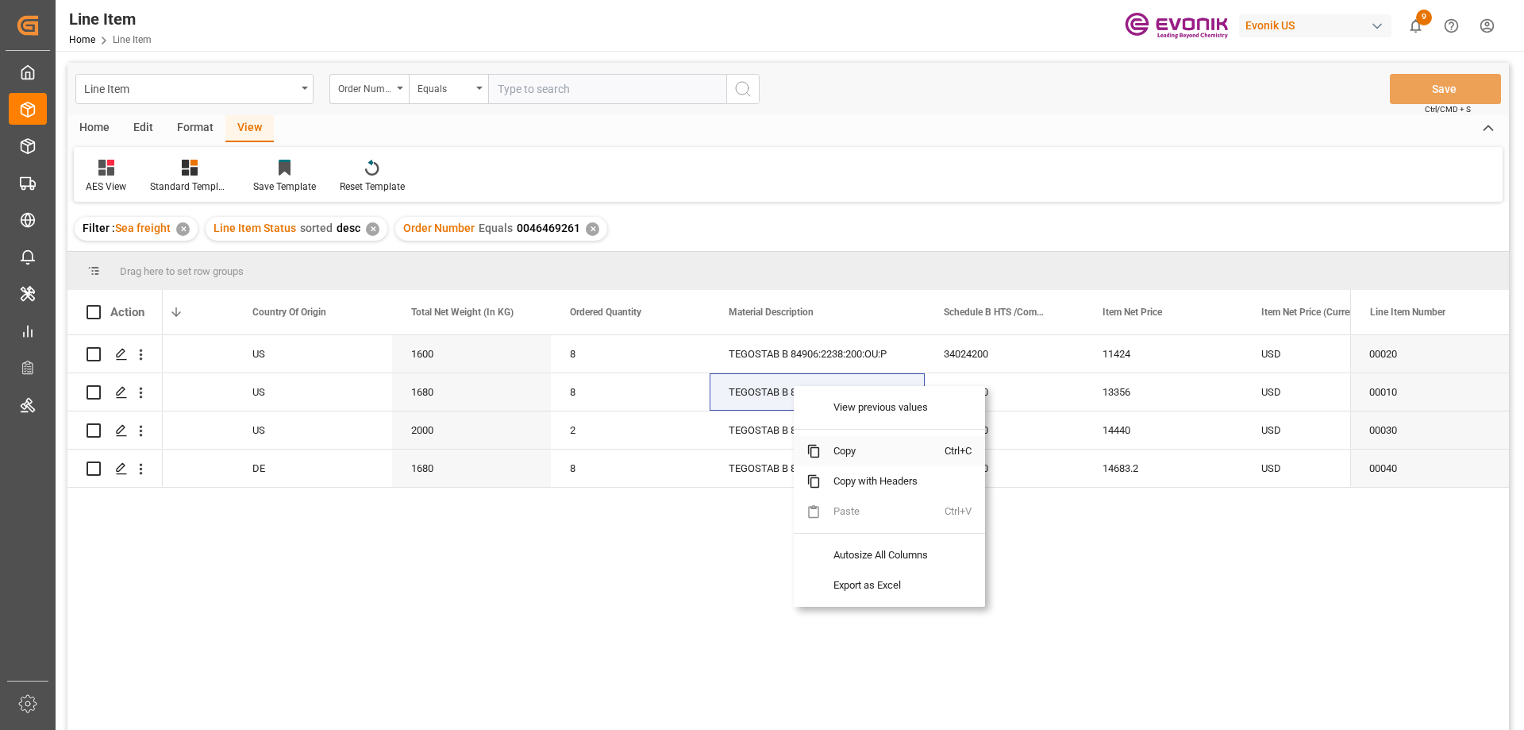
click at [864, 450] on span "Copy" at bounding box center [883, 451] width 124 height 30
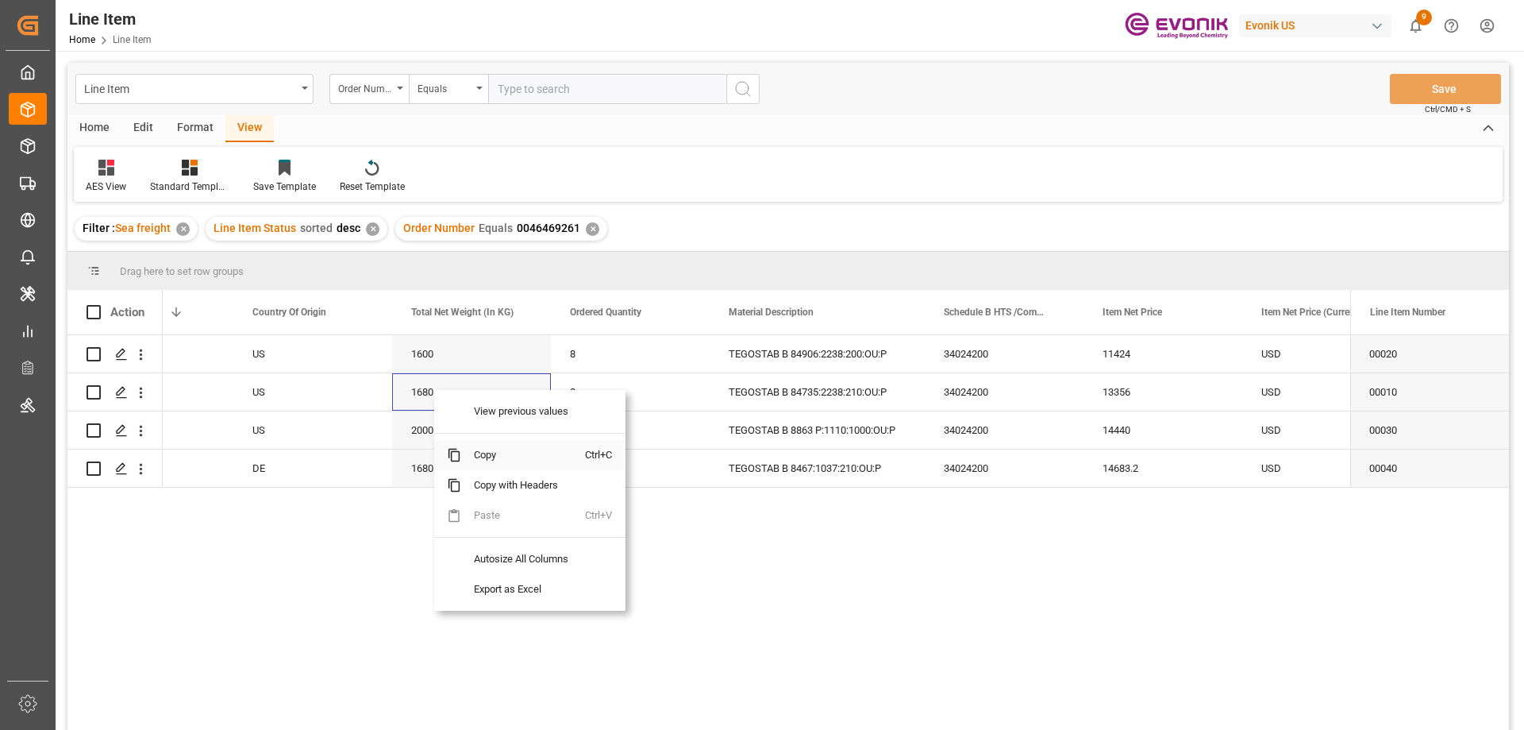
click at [489, 451] on span "Copy" at bounding box center [523, 455] width 124 height 30
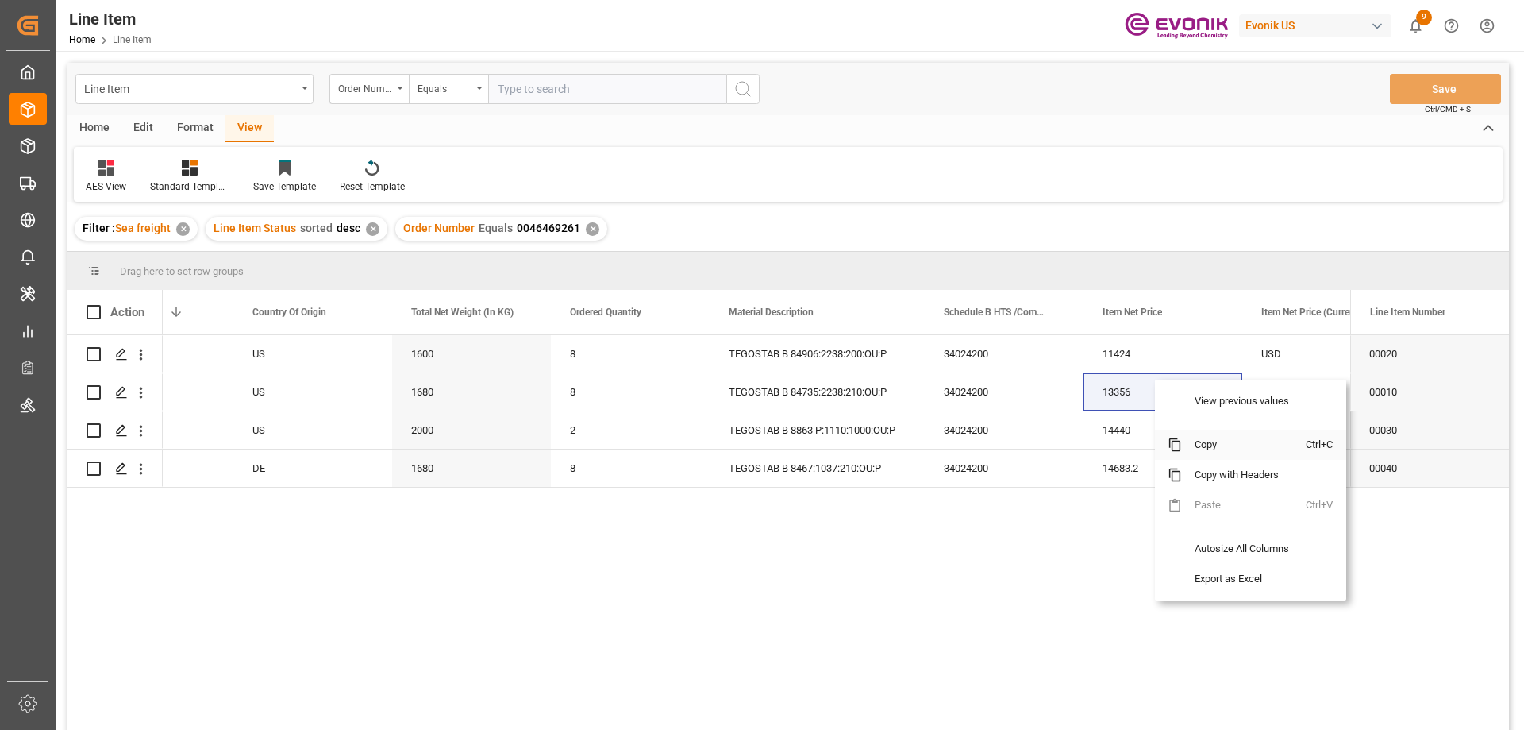
click at [1185, 437] on span "Copy" at bounding box center [1244, 444] width 124 height 30
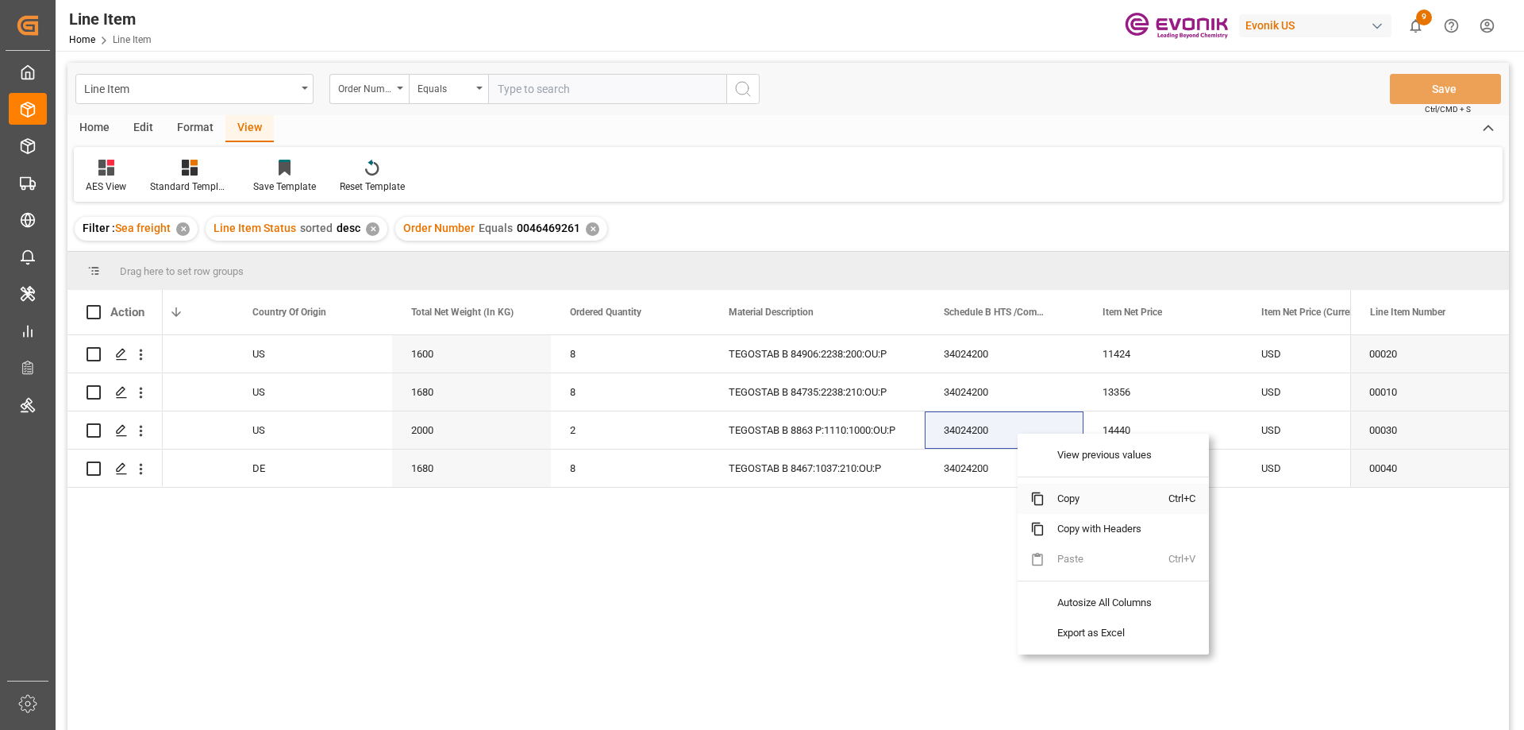
click at [1072, 498] on span "Copy" at bounding box center [1107, 498] width 124 height 30
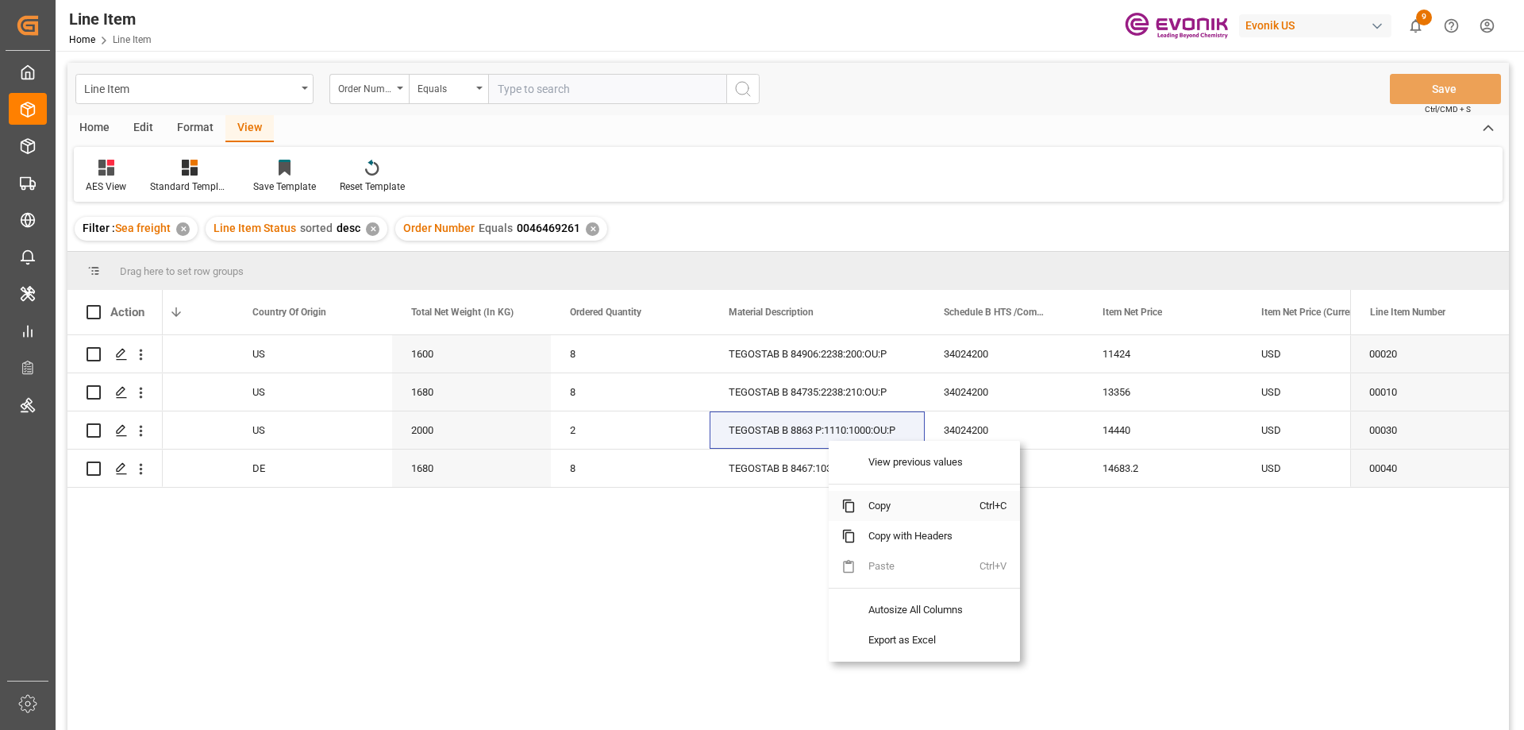
click at [876, 503] on span "Copy" at bounding box center [918, 506] width 124 height 30
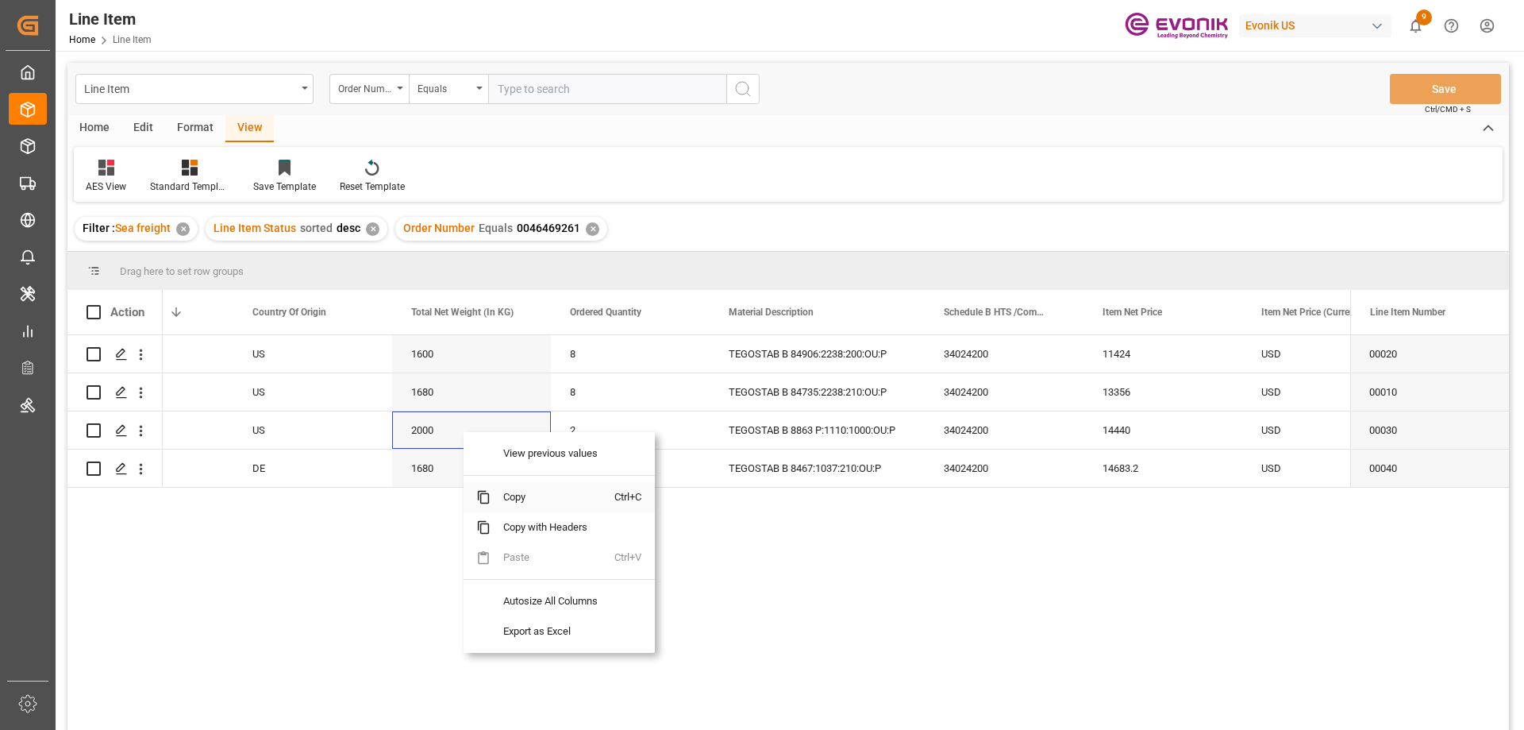
click at [524, 492] on span "Copy" at bounding box center [553, 497] width 124 height 30
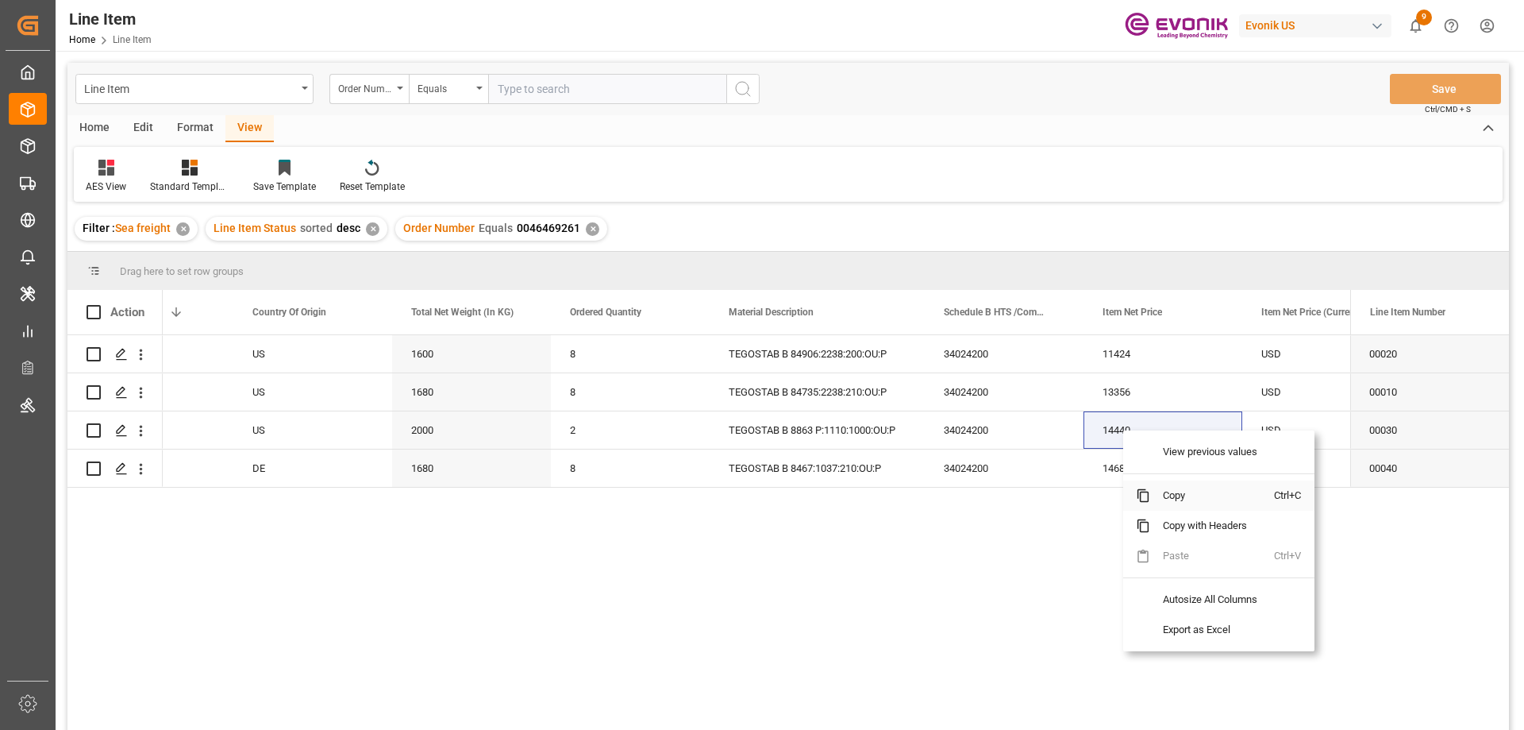
click at [1173, 505] on span "Copy" at bounding box center [1212, 495] width 124 height 30
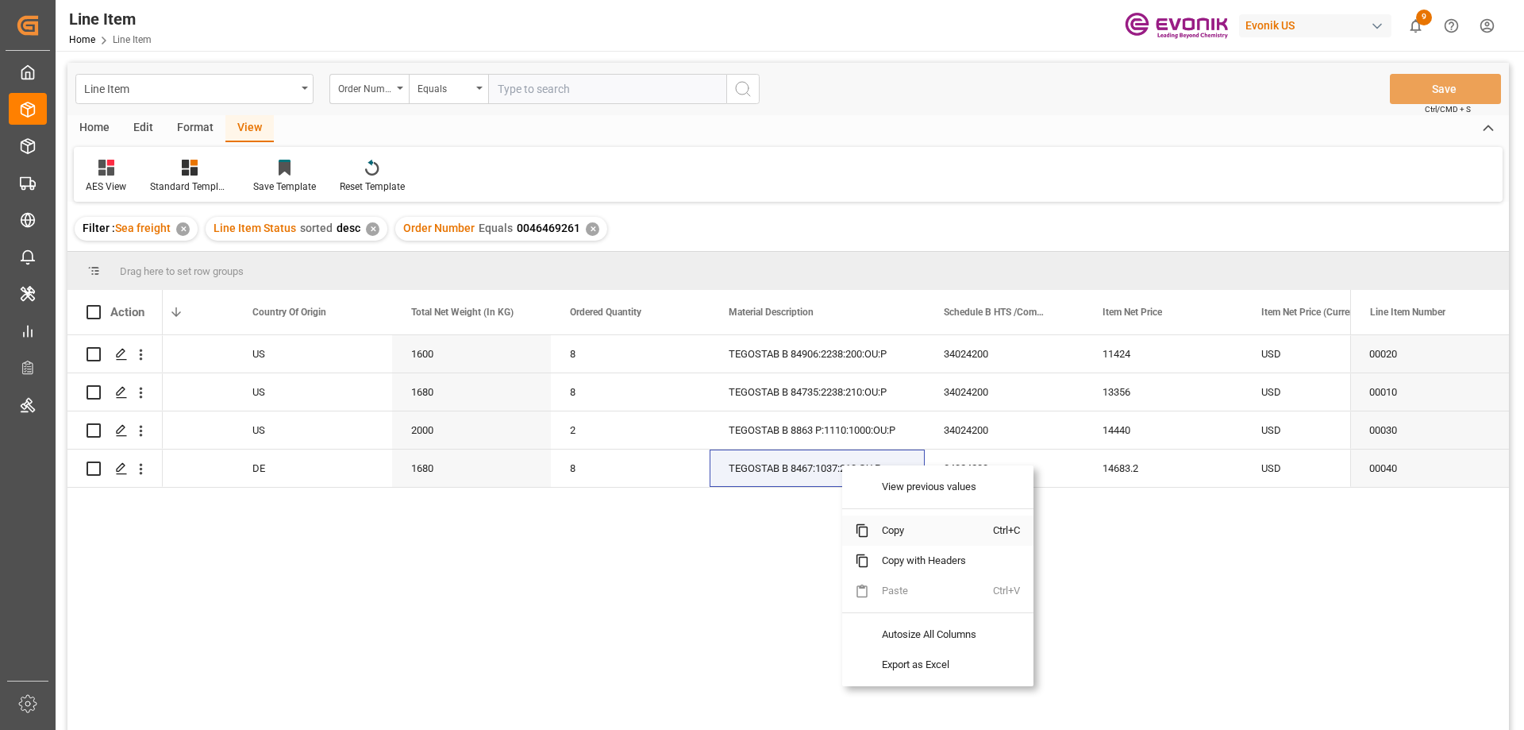
click at [886, 522] on span "Copy" at bounding box center [931, 530] width 124 height 30
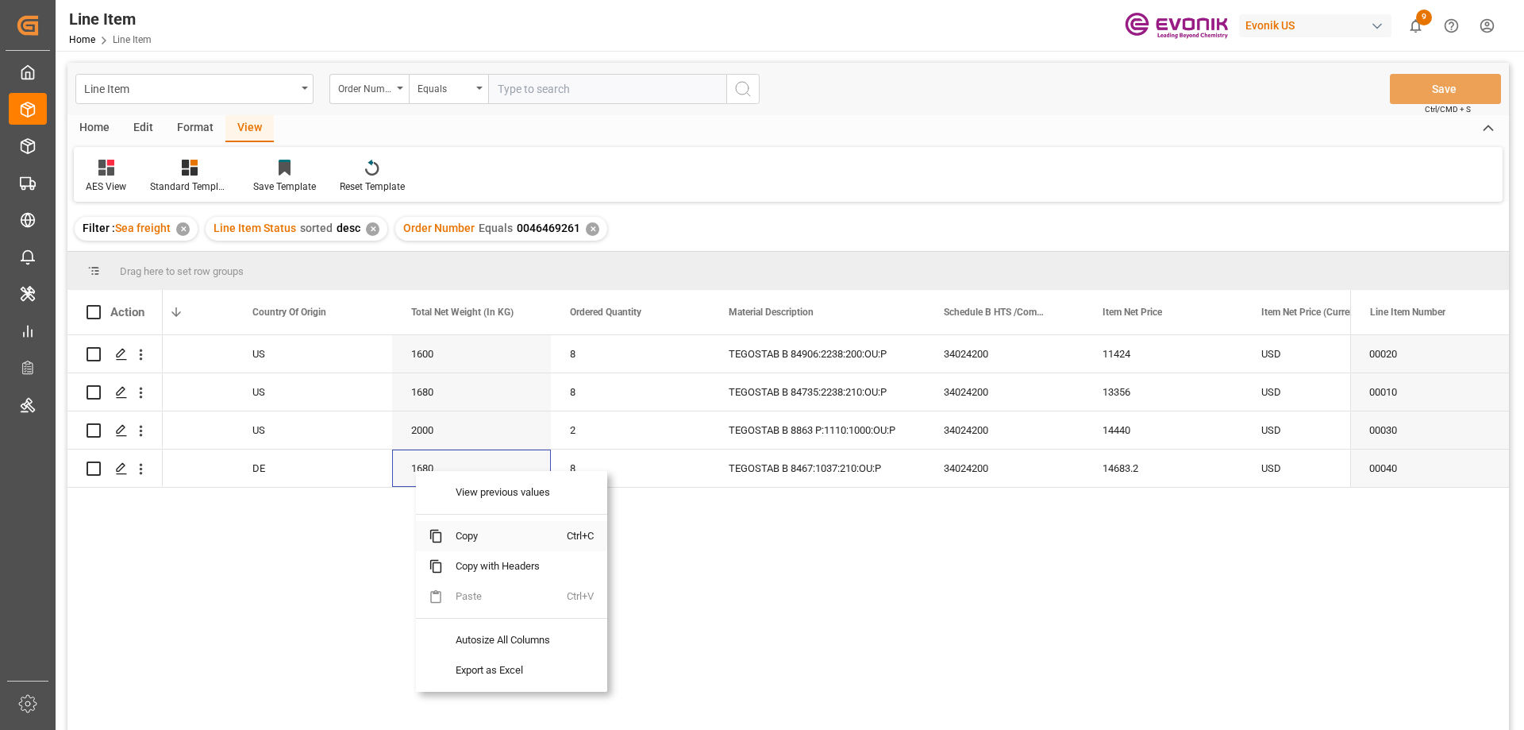
click at [460, 526] on span "Copy" at bounding box center [505, 536] width 124 height 30
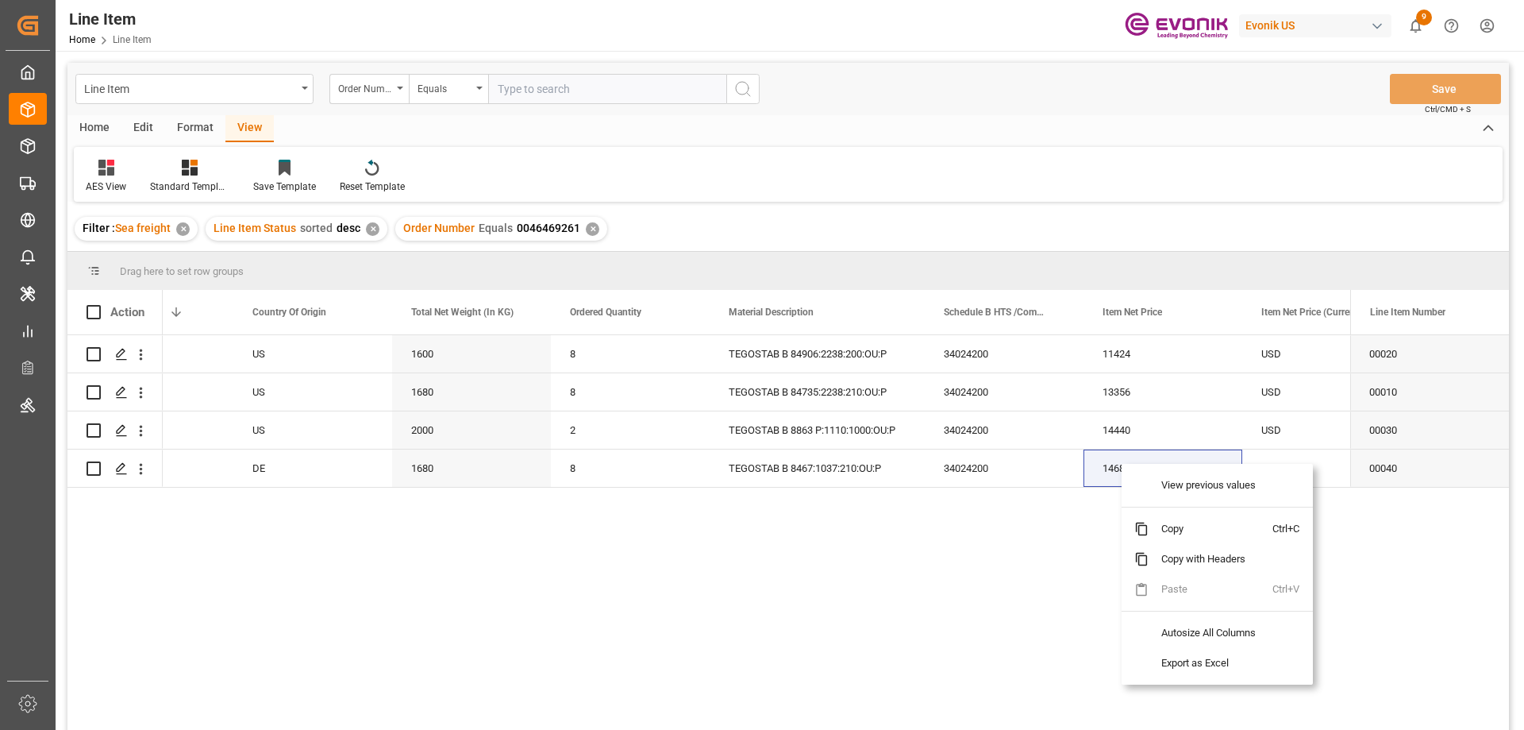
click at [1184, 537] on span "Copy" at bounding box center [1211, 529] width 124 height 30
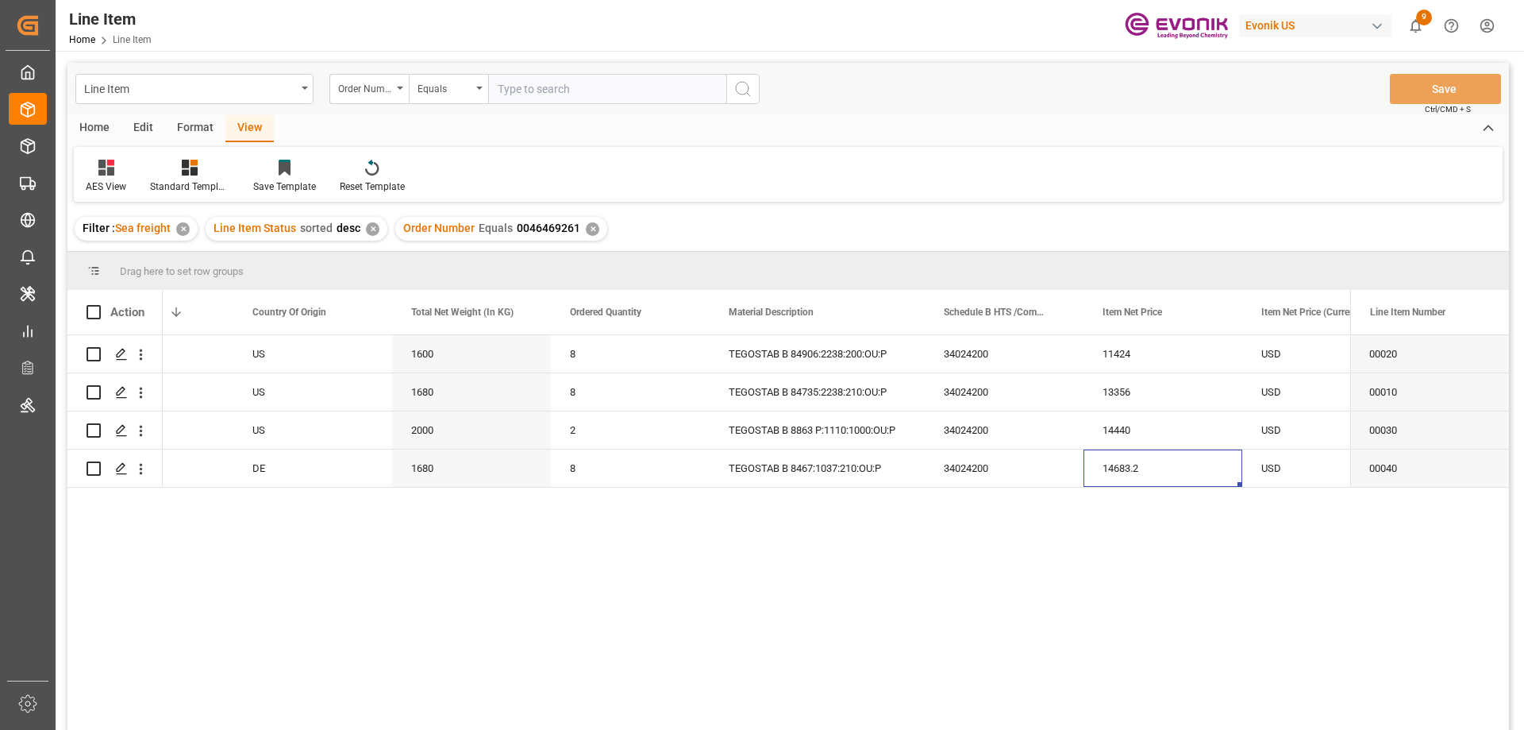
click at [612, 84] on input "text" at bounding box center [607, 89] width 238 height 30
paste input "0046441496"
type input "0046441496"
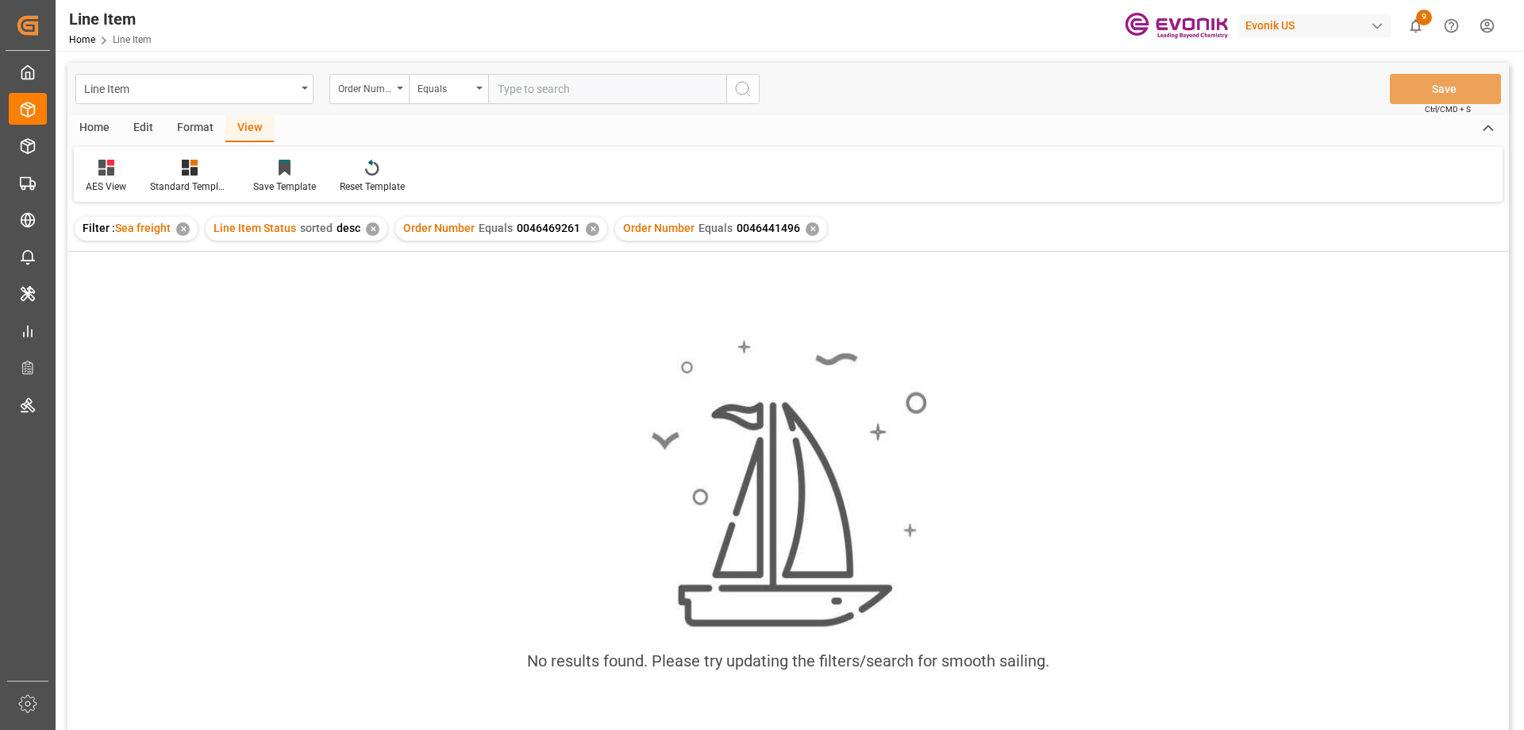
click at [586, 226] on div "✕" at bounding box center [592, 228] width 13 height 13
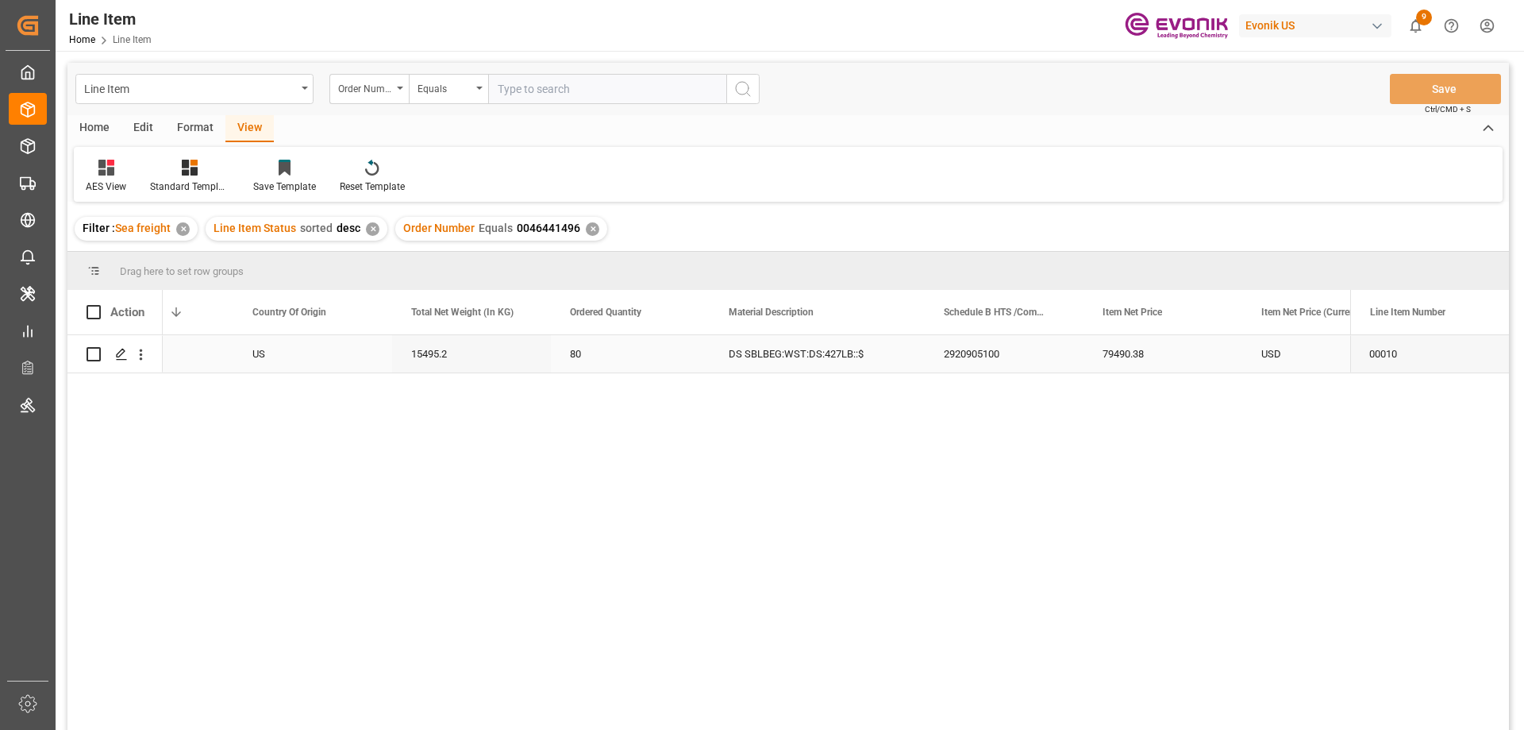
click at [598, 352] on div "80" at bounding box center [630, 353] width 159 height 37
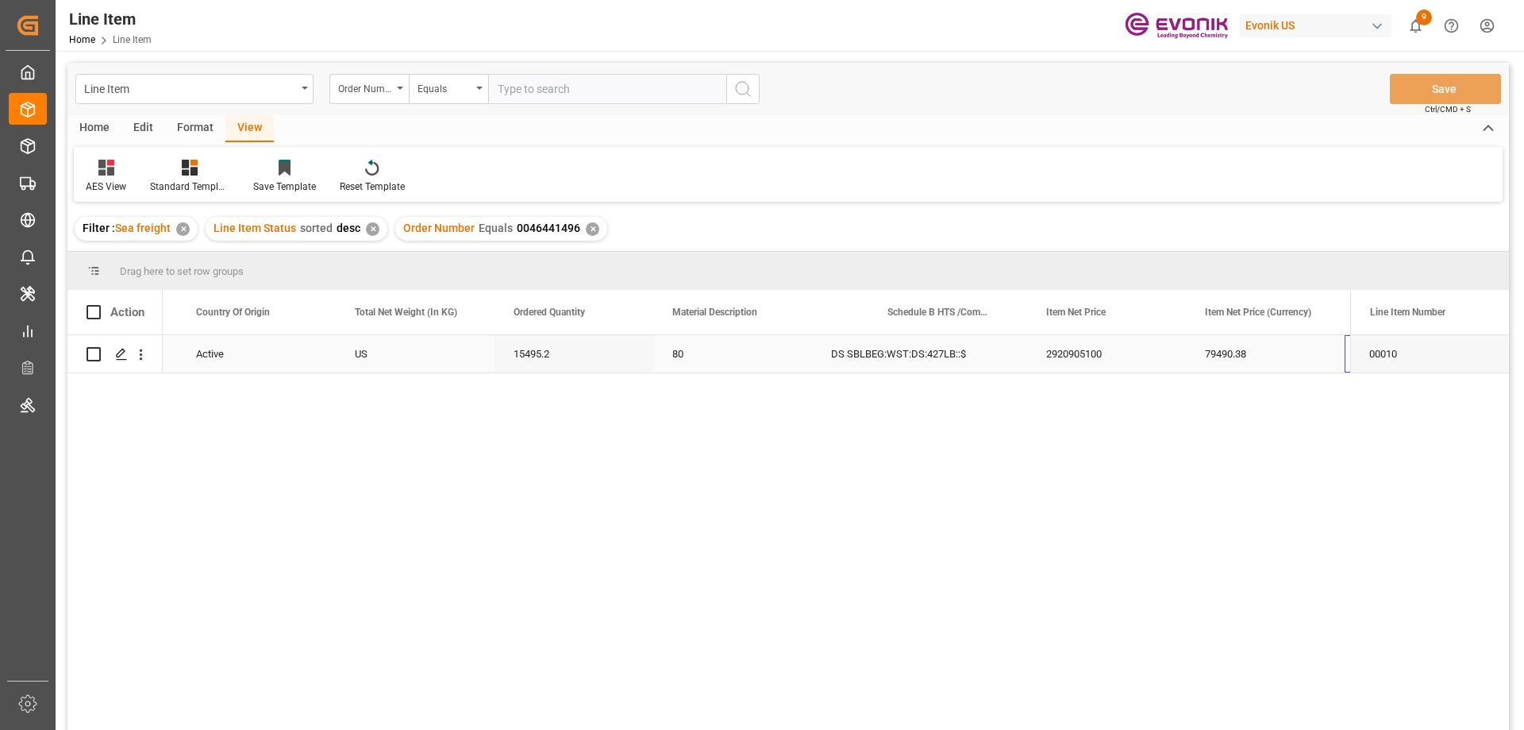
scroll to position [0, 462]
click at [144, 348] on icon "open menu" at bounding box center [141, 354] width 17 height 17
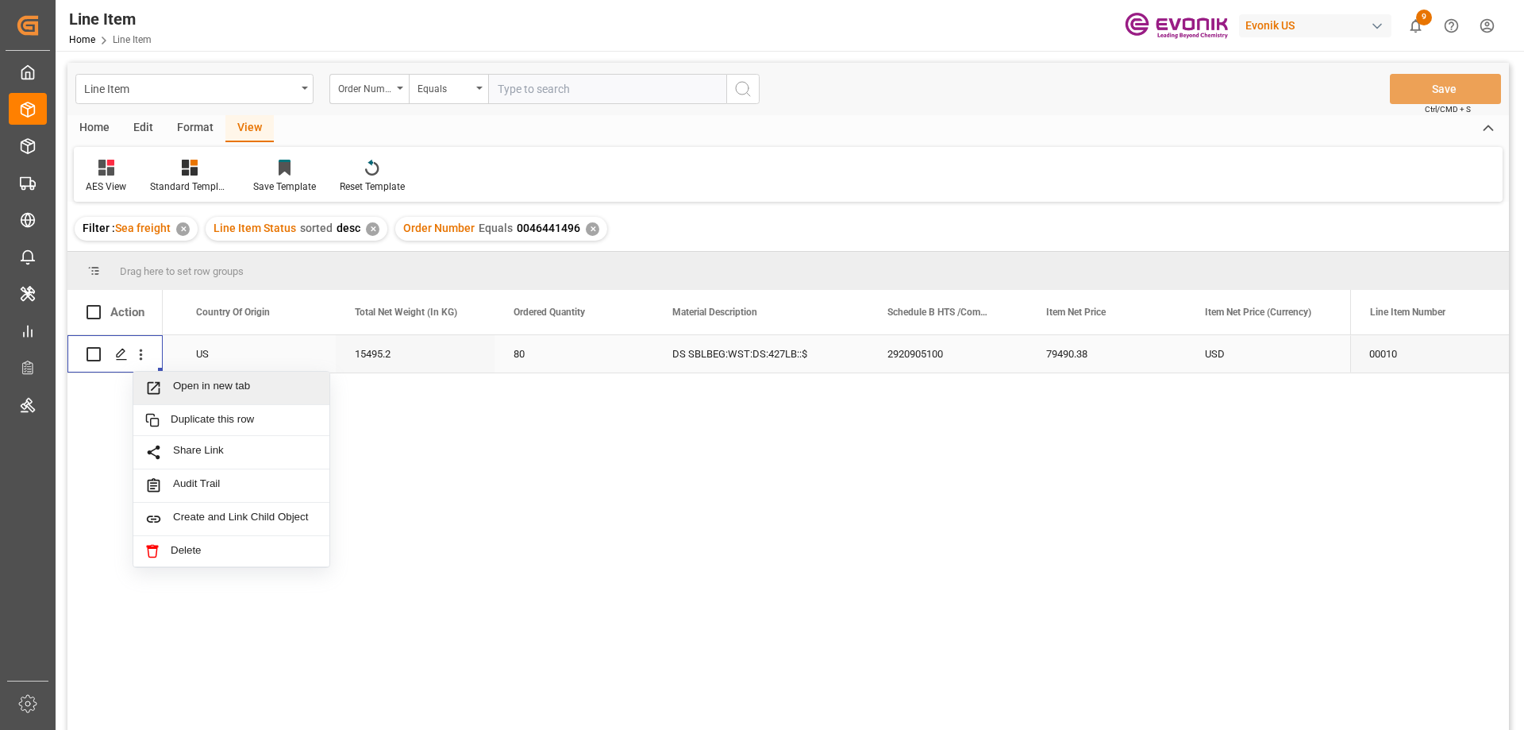
click at [210, 387] on span "Open in new tab" at bounding box center [245, 387] width 144 height 17
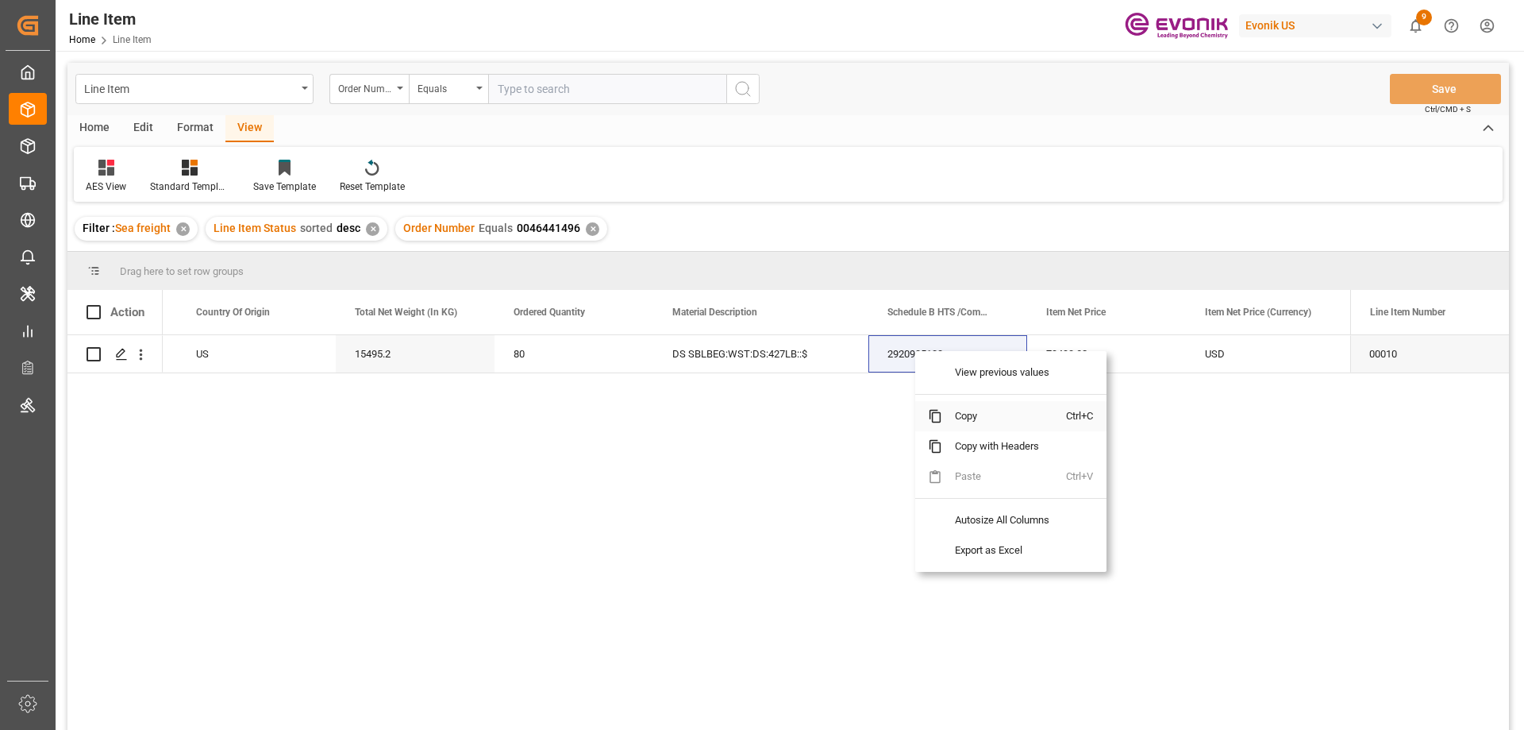
click at [961, 410] on span "Copy" at bounding box center [1004, 416] width 124 height 30
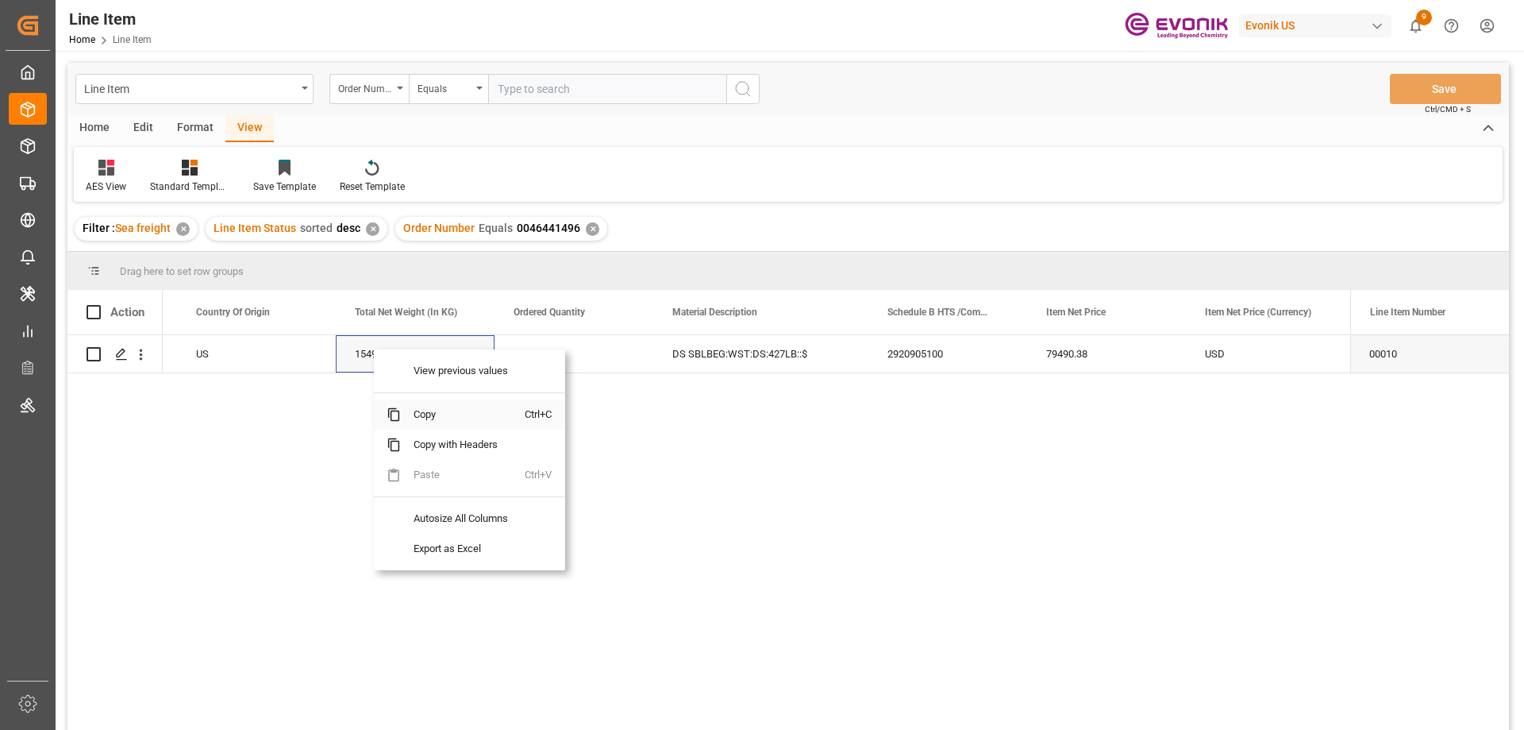
click at [420, 412] on span "Copy" at bounding box center [463, 414] width 124 height 30
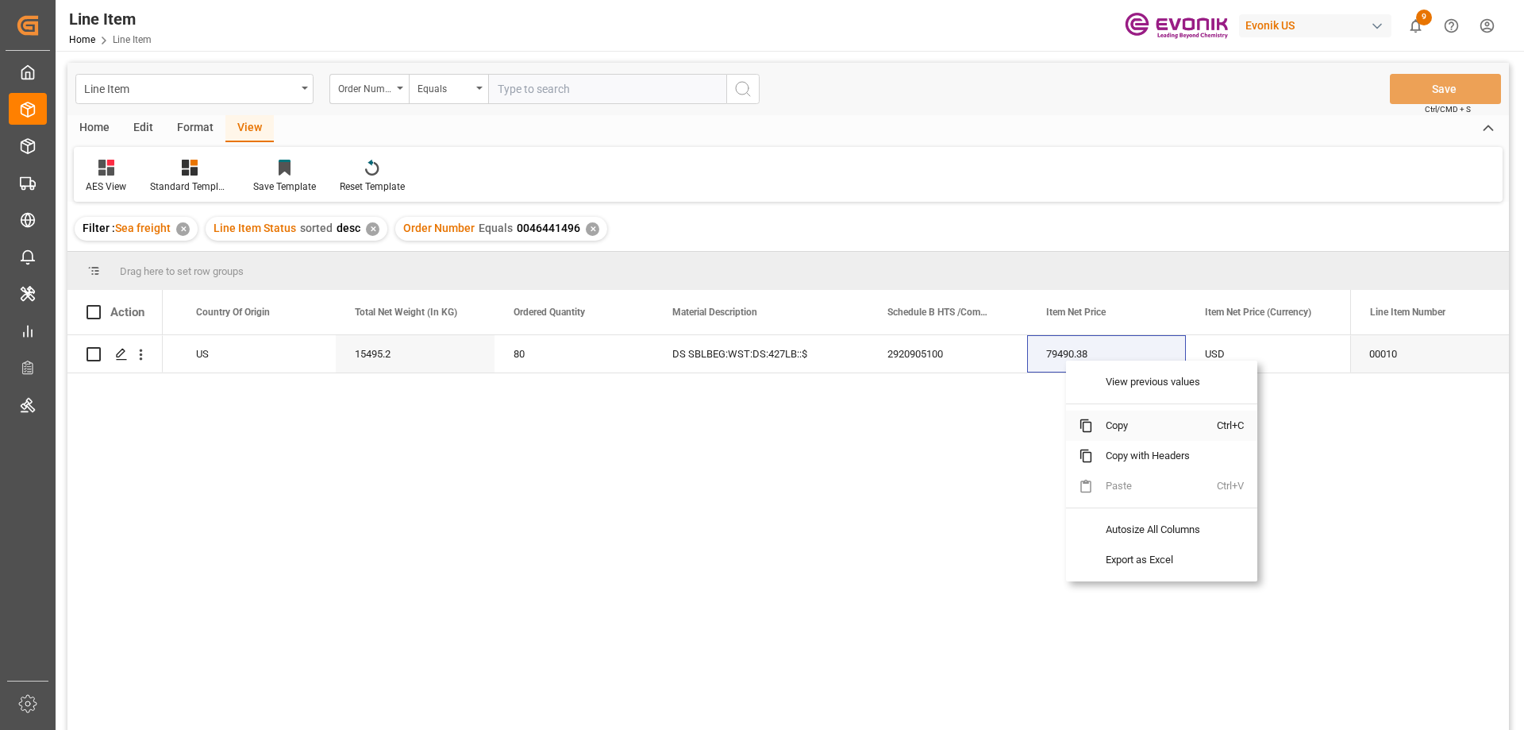
click at [1112, 418] on span "Copy" at bounding box center [1155, 425] width 124 height 30
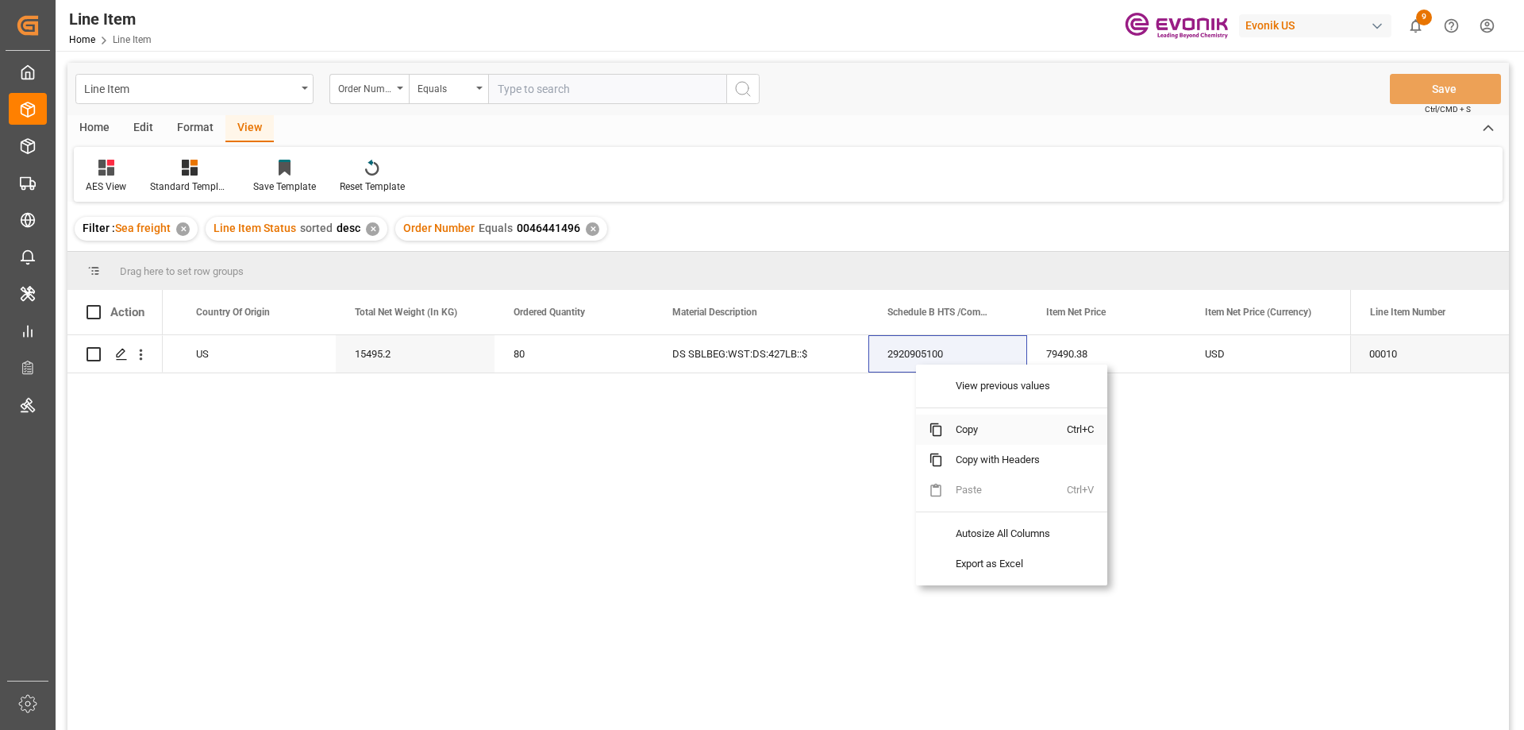
click at [975, 423] on span "Copy" at bounding box center [1005, 429] width 124 height 30
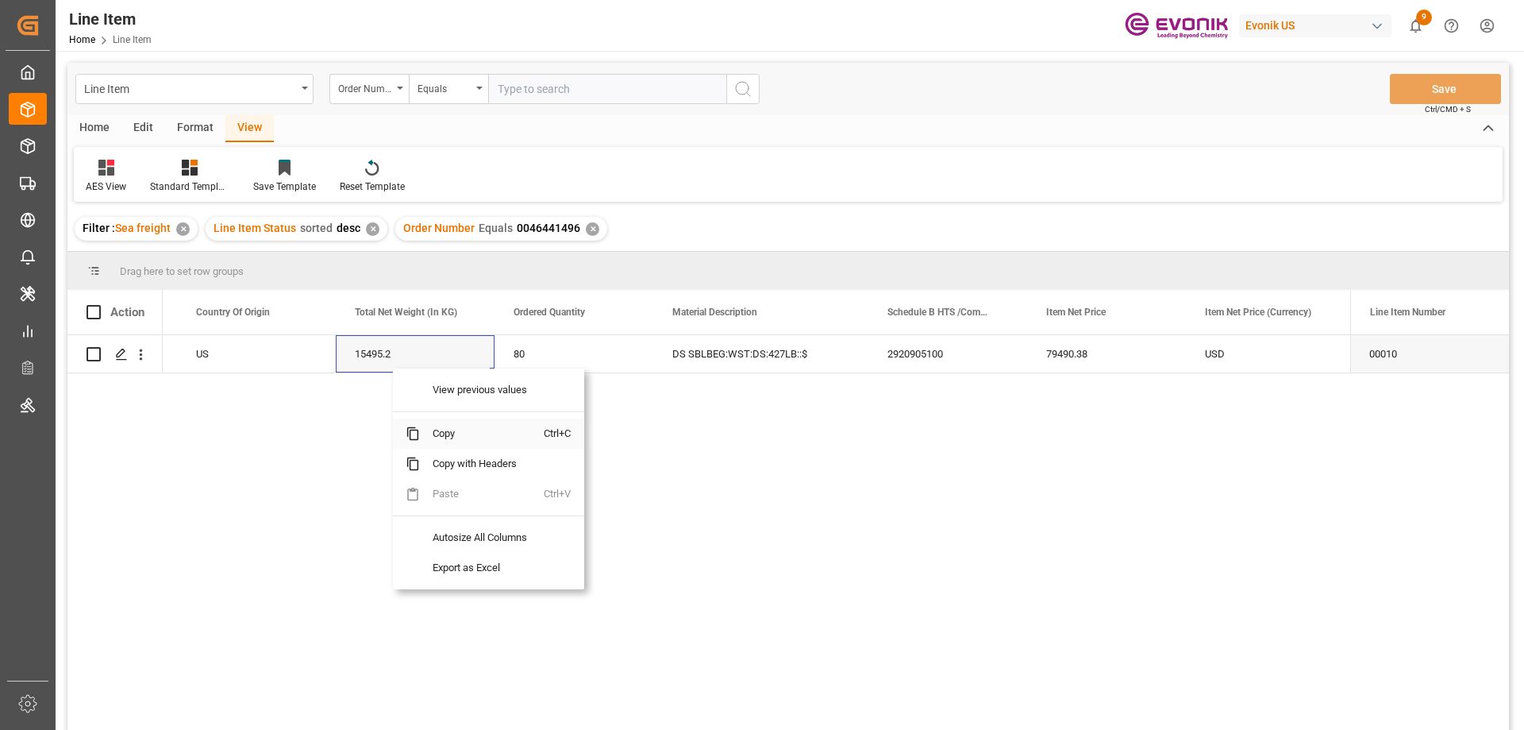
click at [434, 425] on span "Copy" at bounding box center [482, 433] width 124 height 30
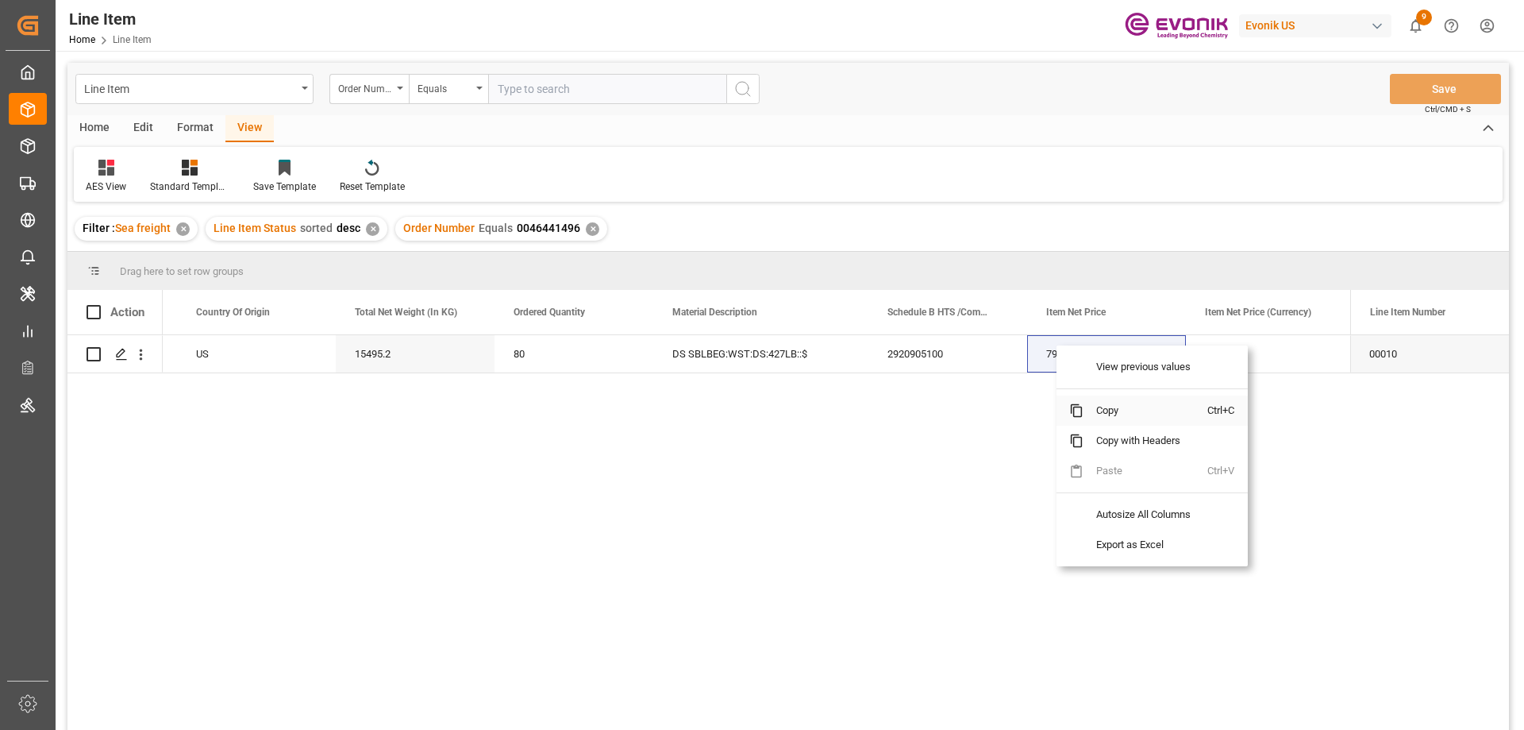
click at [1119, 419] on span "Copy" at bounding box center [1146, 410] width 124 height 30
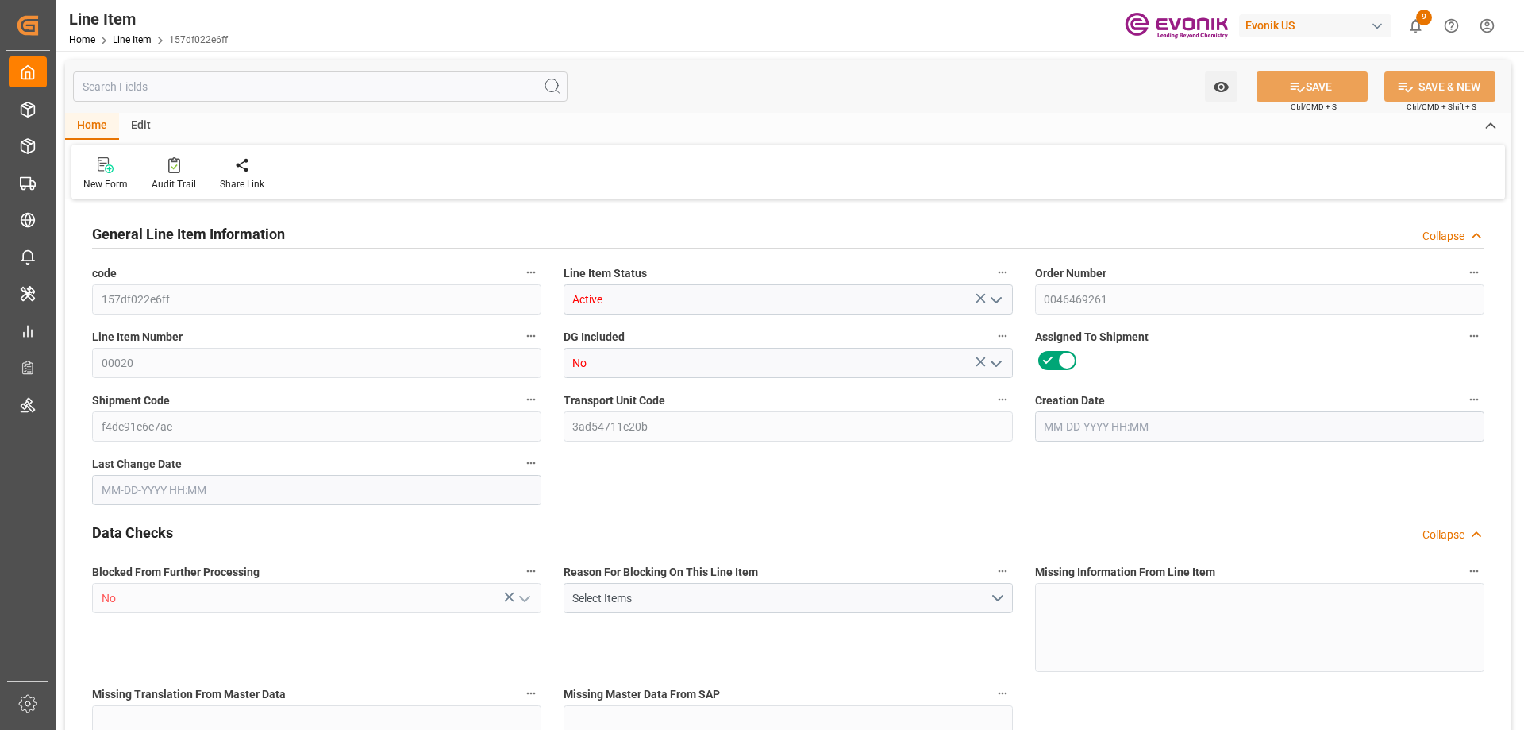
type input "2"
type input "1744"
type input "1600"
type input "2.7072"
type input "8"
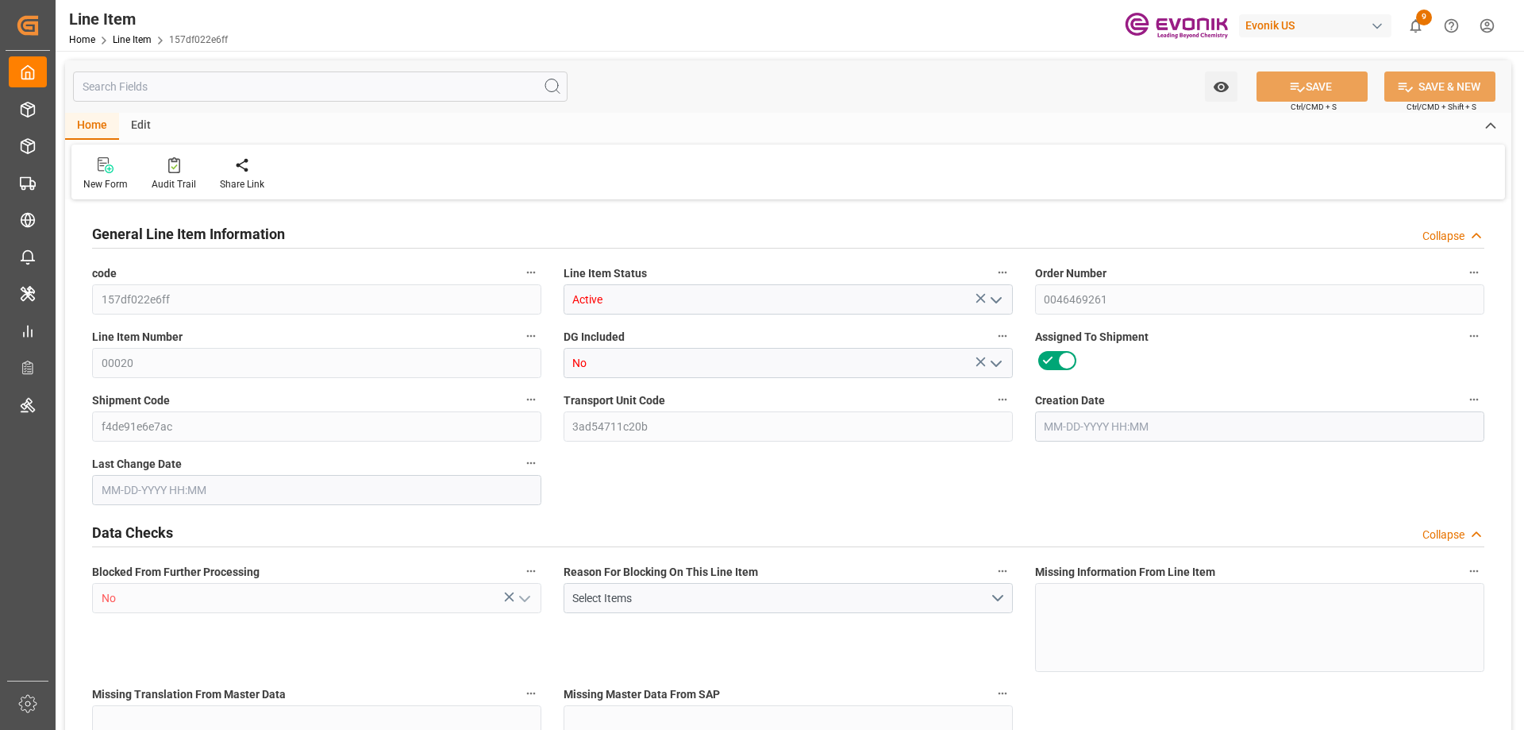
type input "11424"
type input "8"
type input "1600"
type input "1744"
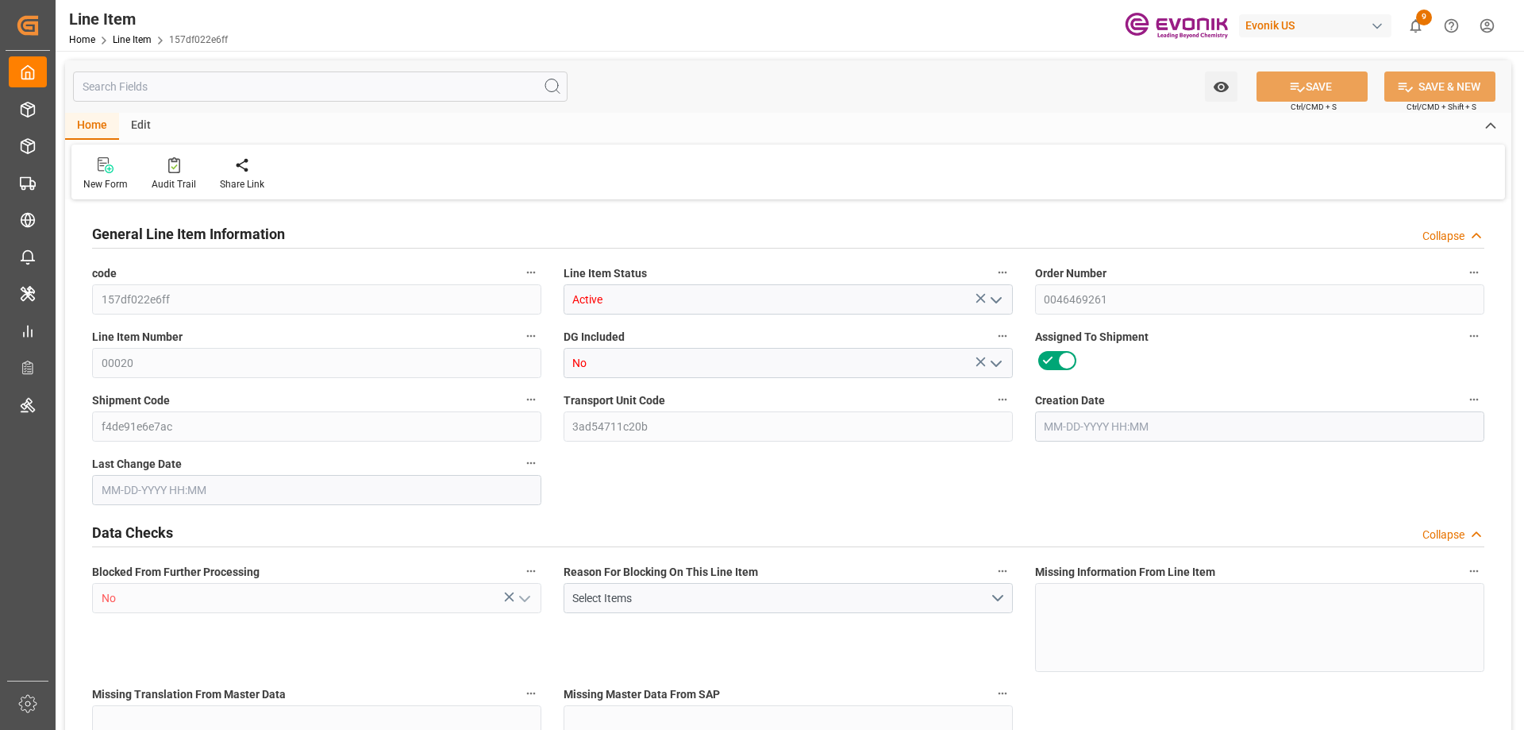
type input "1816"
type input "1600"
type input "2.7072"
type input "2707.2"
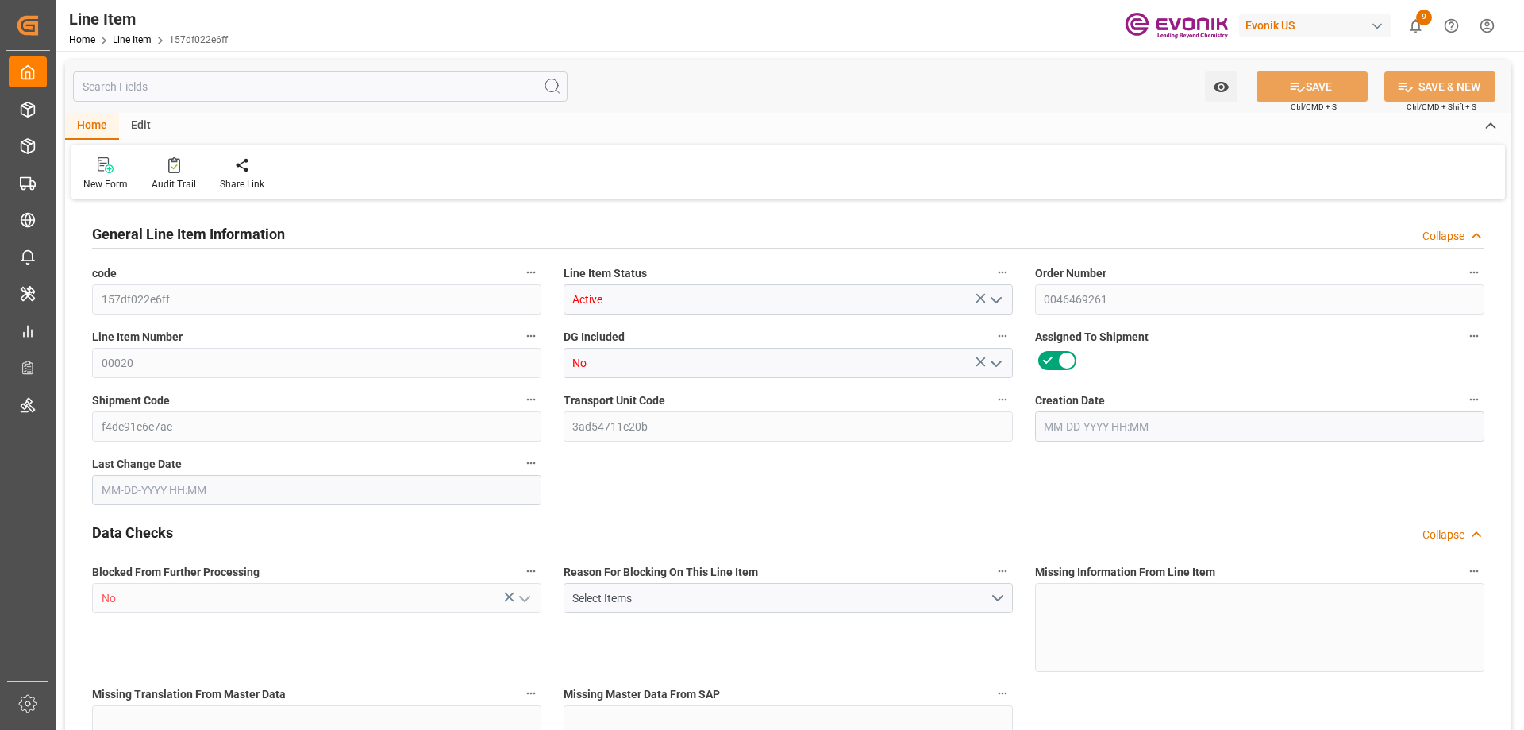
type input "0"
type input "08-22-2025 19:47"
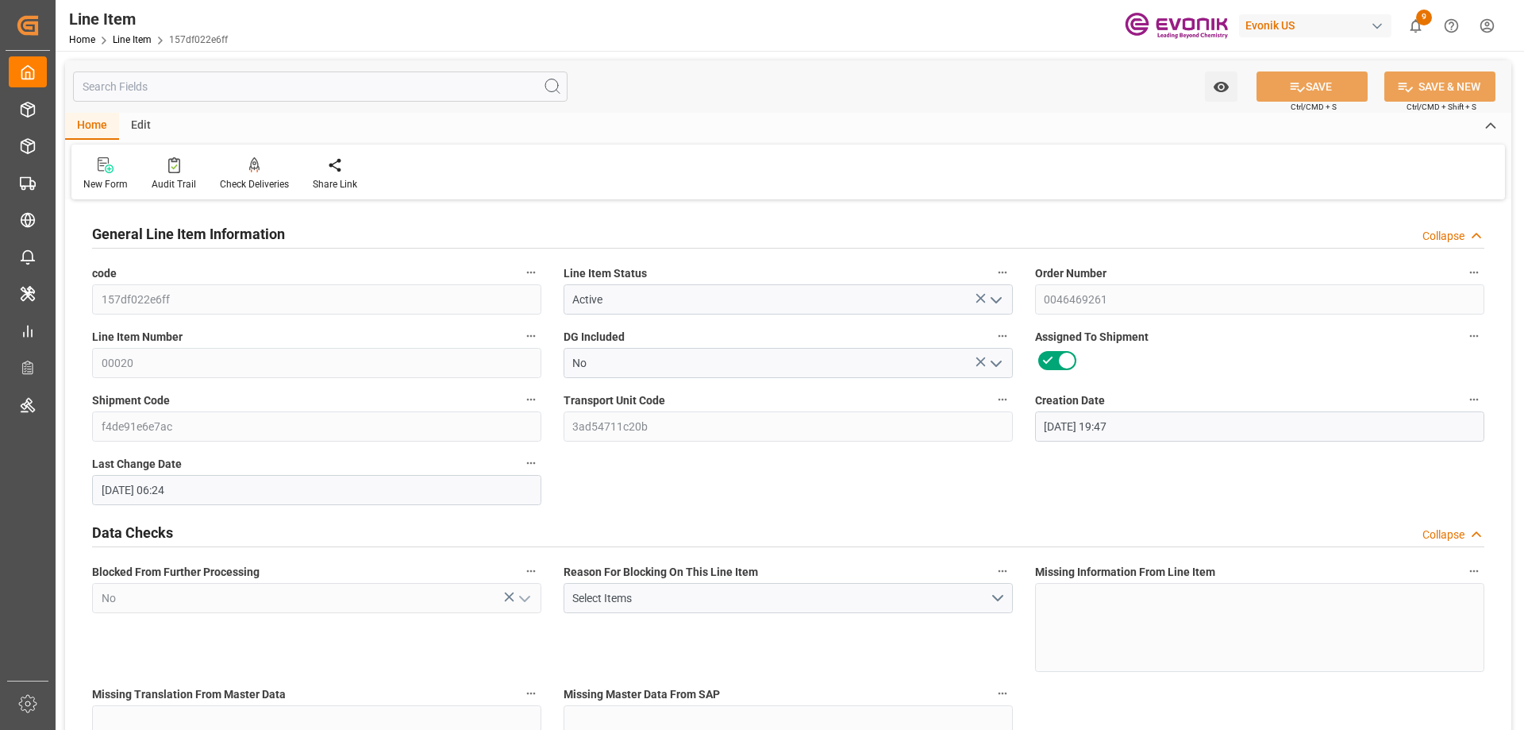
type input "08-25-2025 06:24"
type input "10-06-2025"
type input "09-05-2025"
type input "08-28-2025"
click at [400, 87] on input "text" at bounding box center [320, 86] width 495 height 30
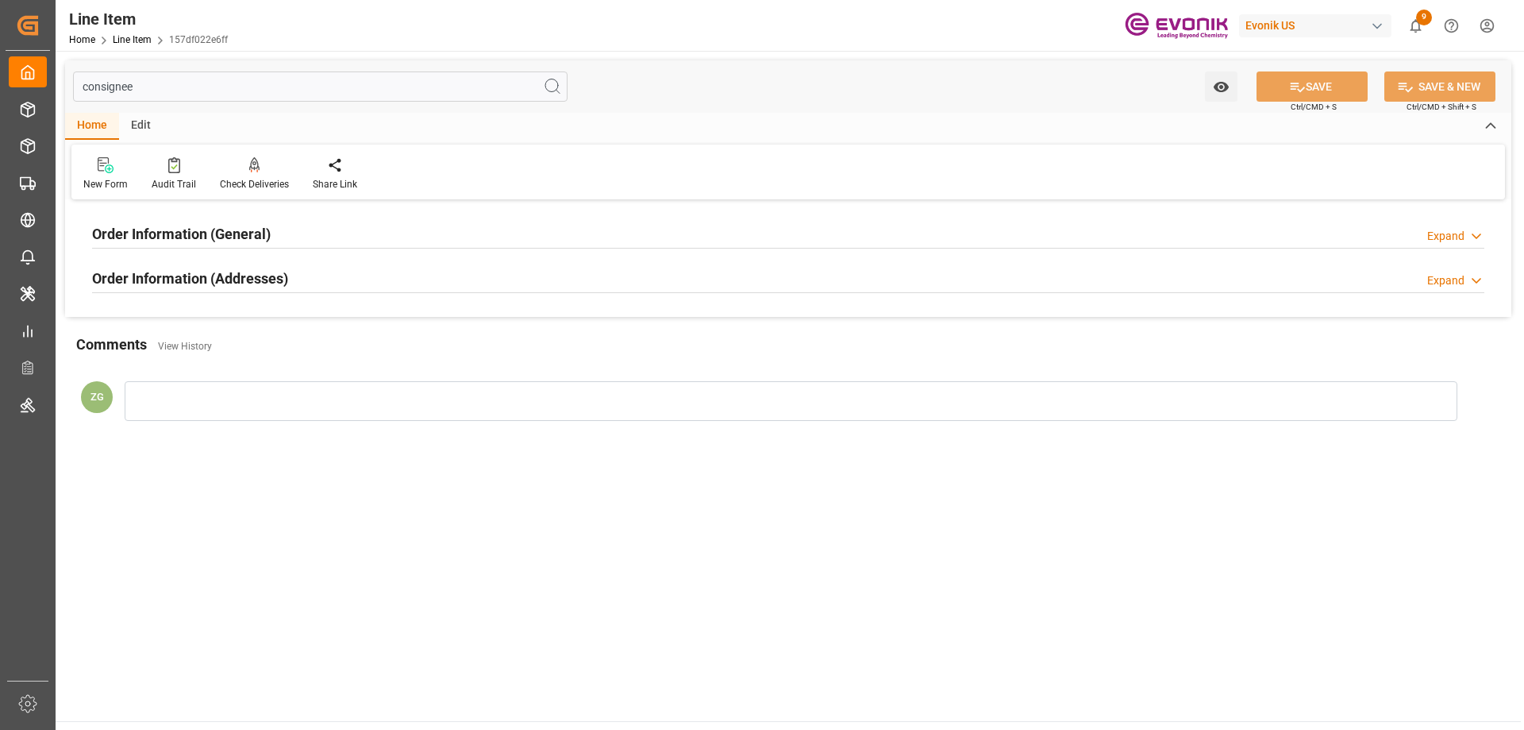
type input "consignee"
click at [299, 274] on div "Order Information (Addresses) Expand" at bounding box center [788, 277] width 1392 height 30
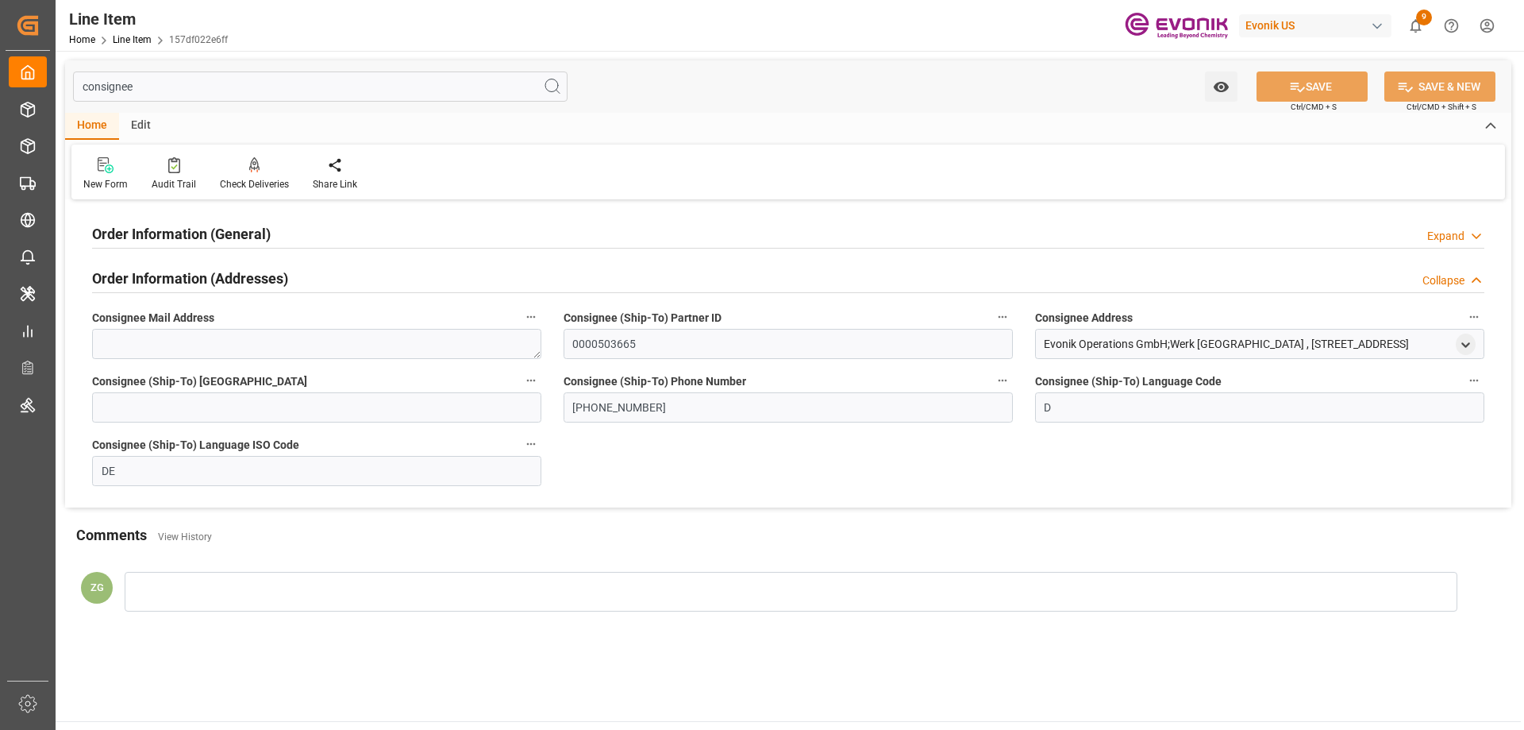
click at [256, 232] on h2 "Order Information (General)" at bounding box center [181, 233] width 179 height 21
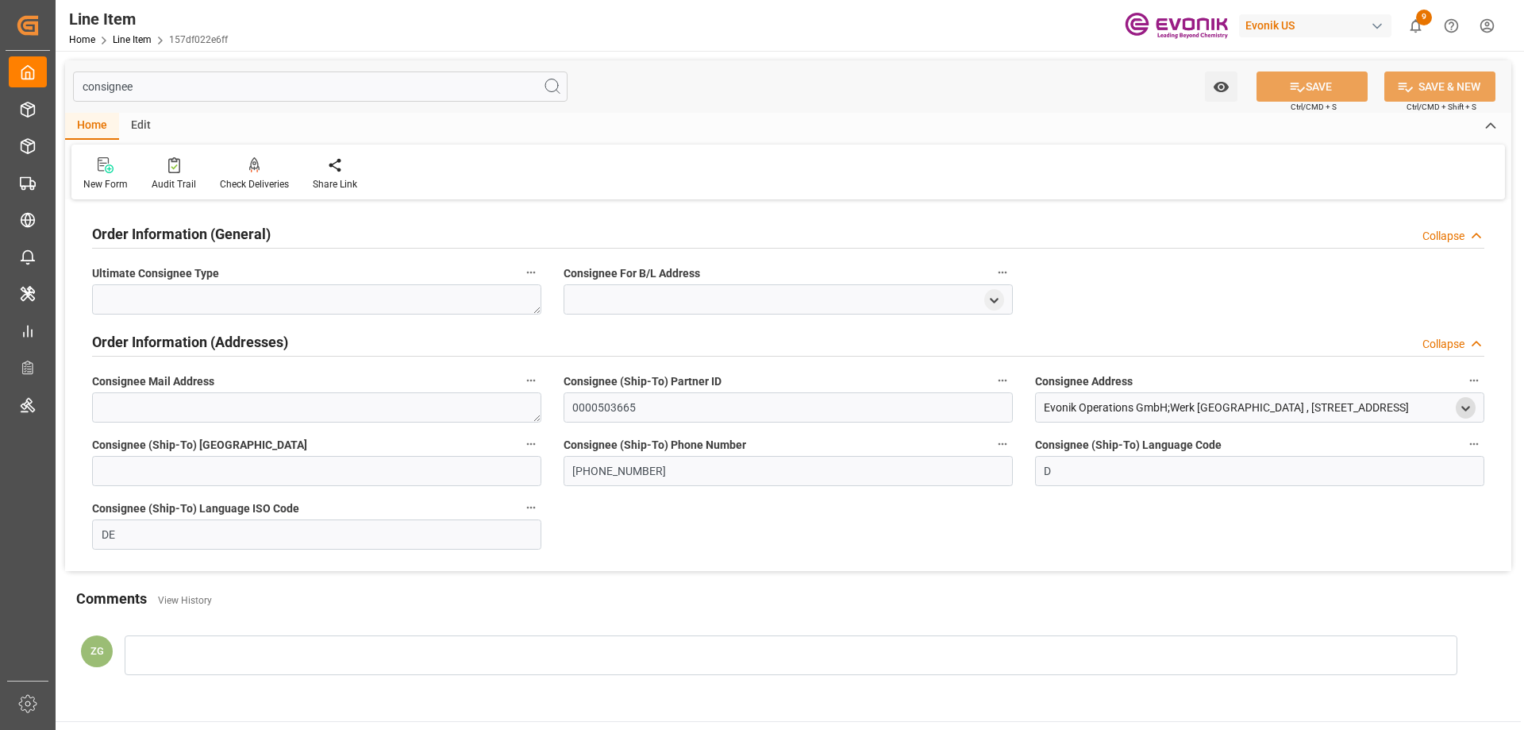
click at [1463, 402] on icon "open menu" at bounding box center [1465, 408] width 13 height 13
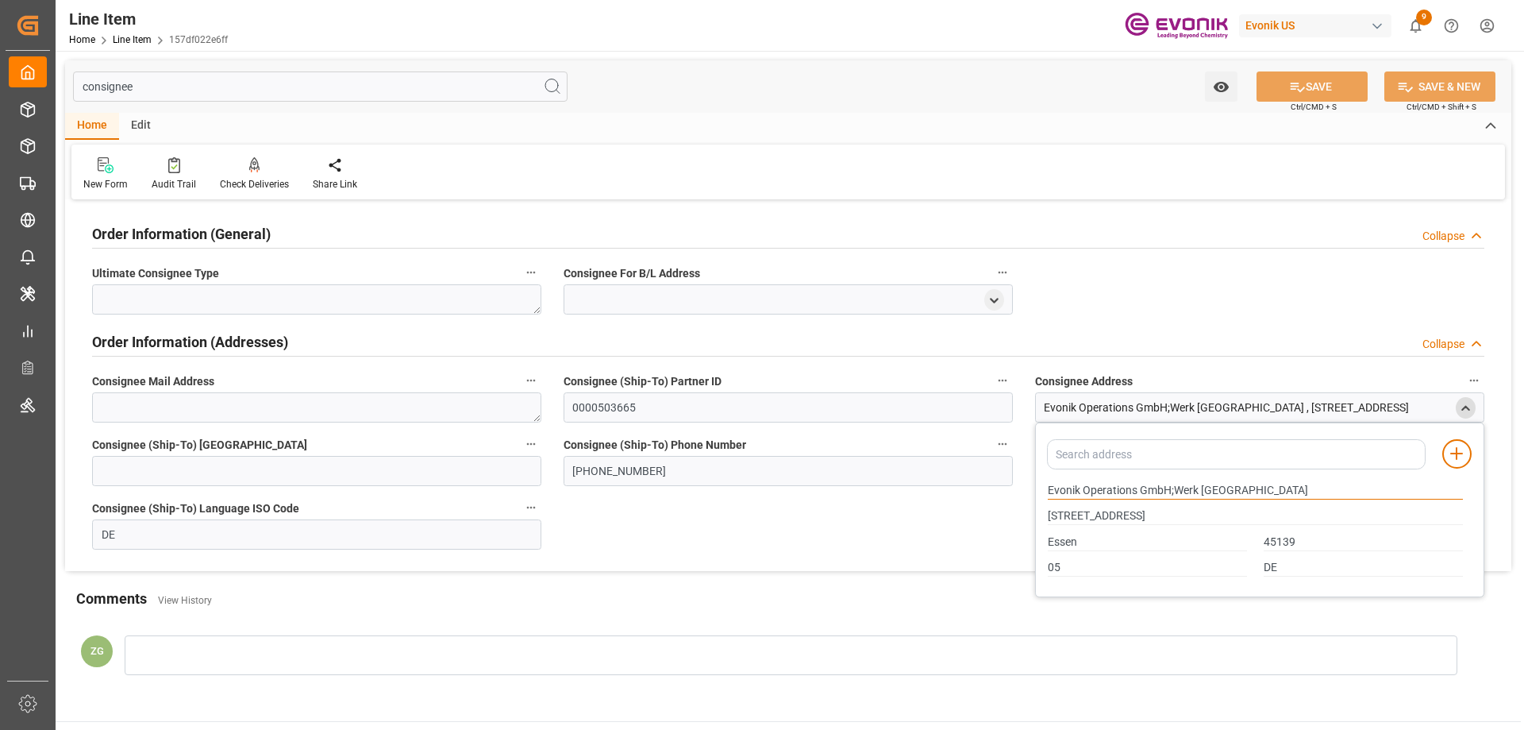
drag, startPoint x: 1050, startPoint y: 487, endPoint x: 1136, endPoint y: 495, distance: 86.1
click at [1136, 495] on input "Evonik Operations GmbH;Werk Essen" at bounding box center [1255, 490] width 415 height 17
click at [1077, 549] on input "Essen" at bounding box center [1147, 541] width 199 height 17
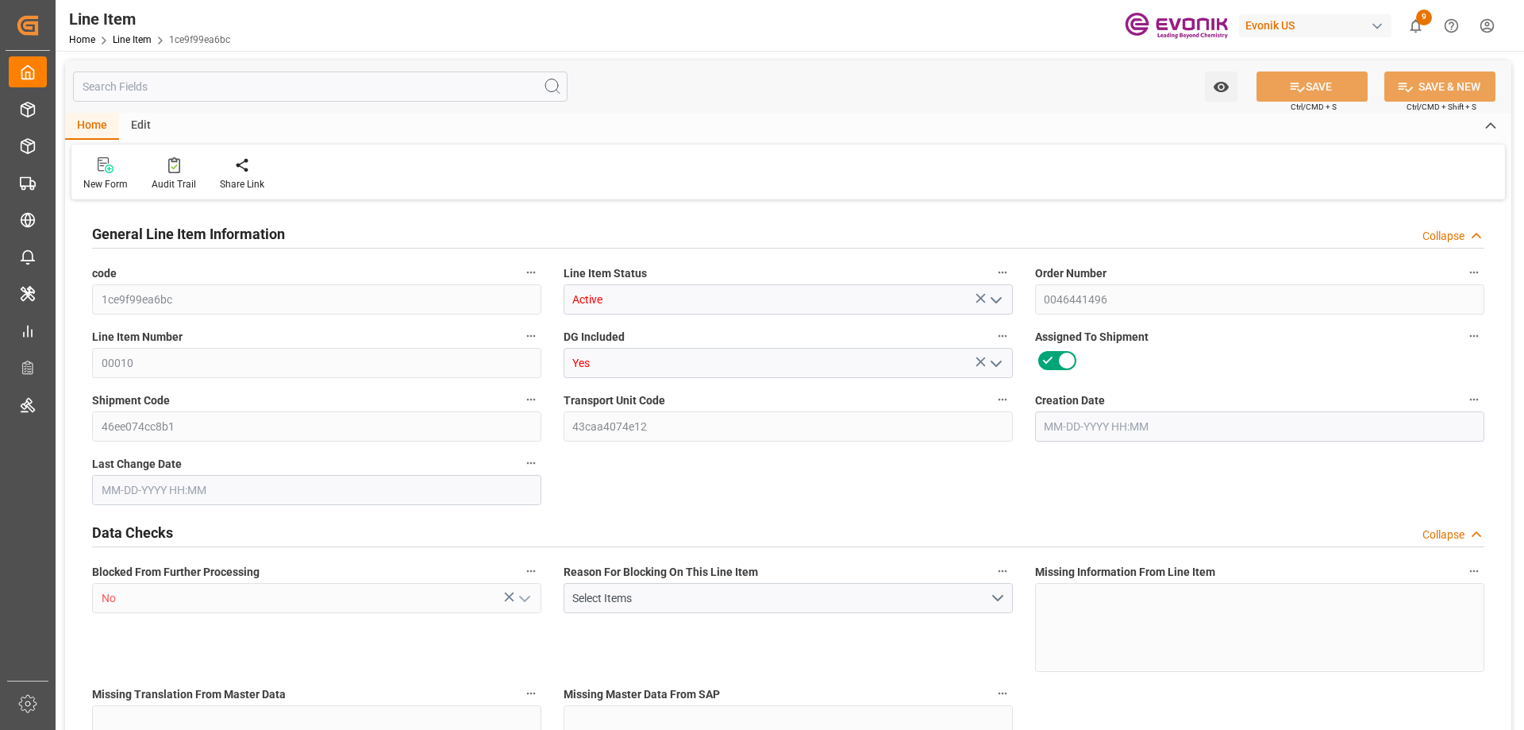
type input "20"
type input "16728.8"
type input "15495.2"
type input "26.2123"
type input "80"
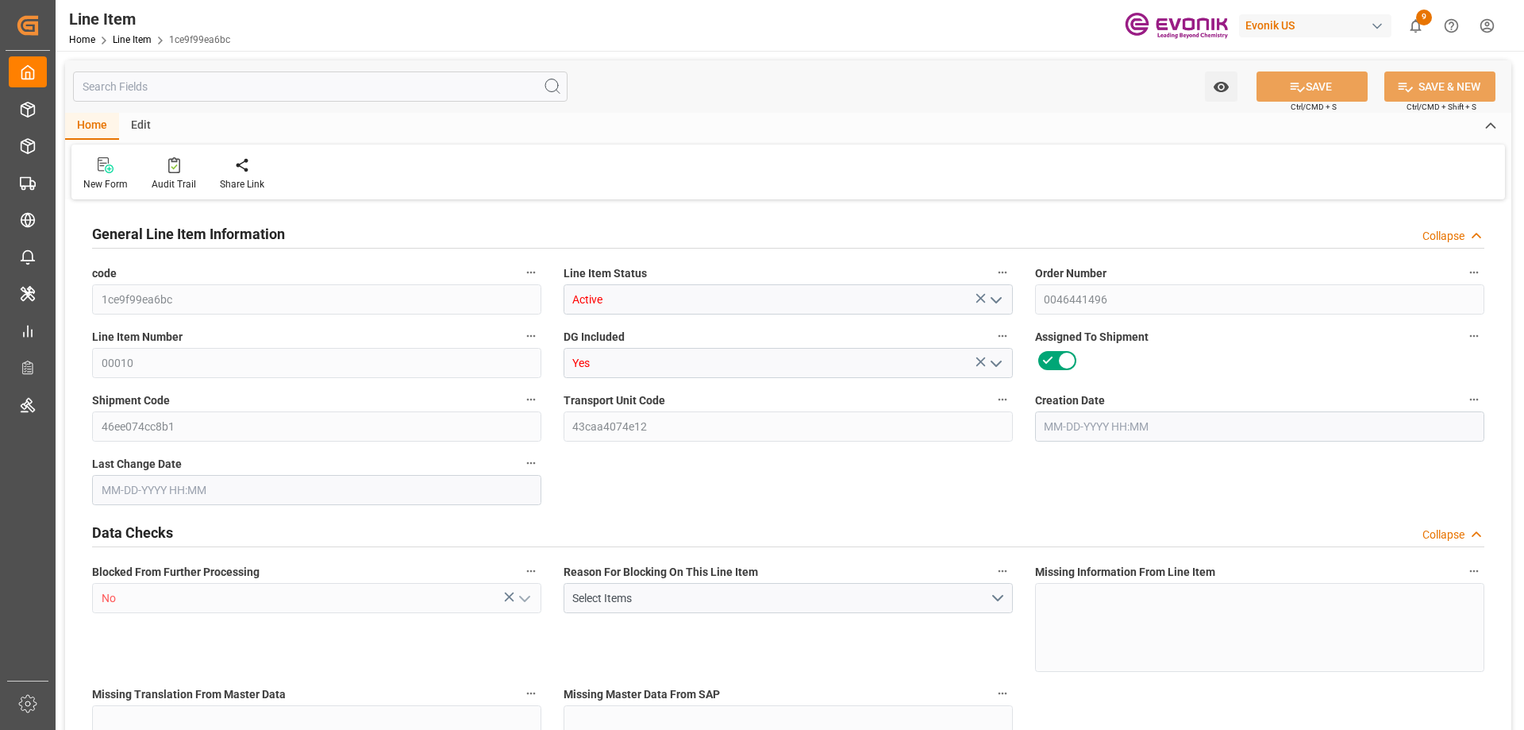
type input "79490.38"
type input "80"
type input "16728.8"
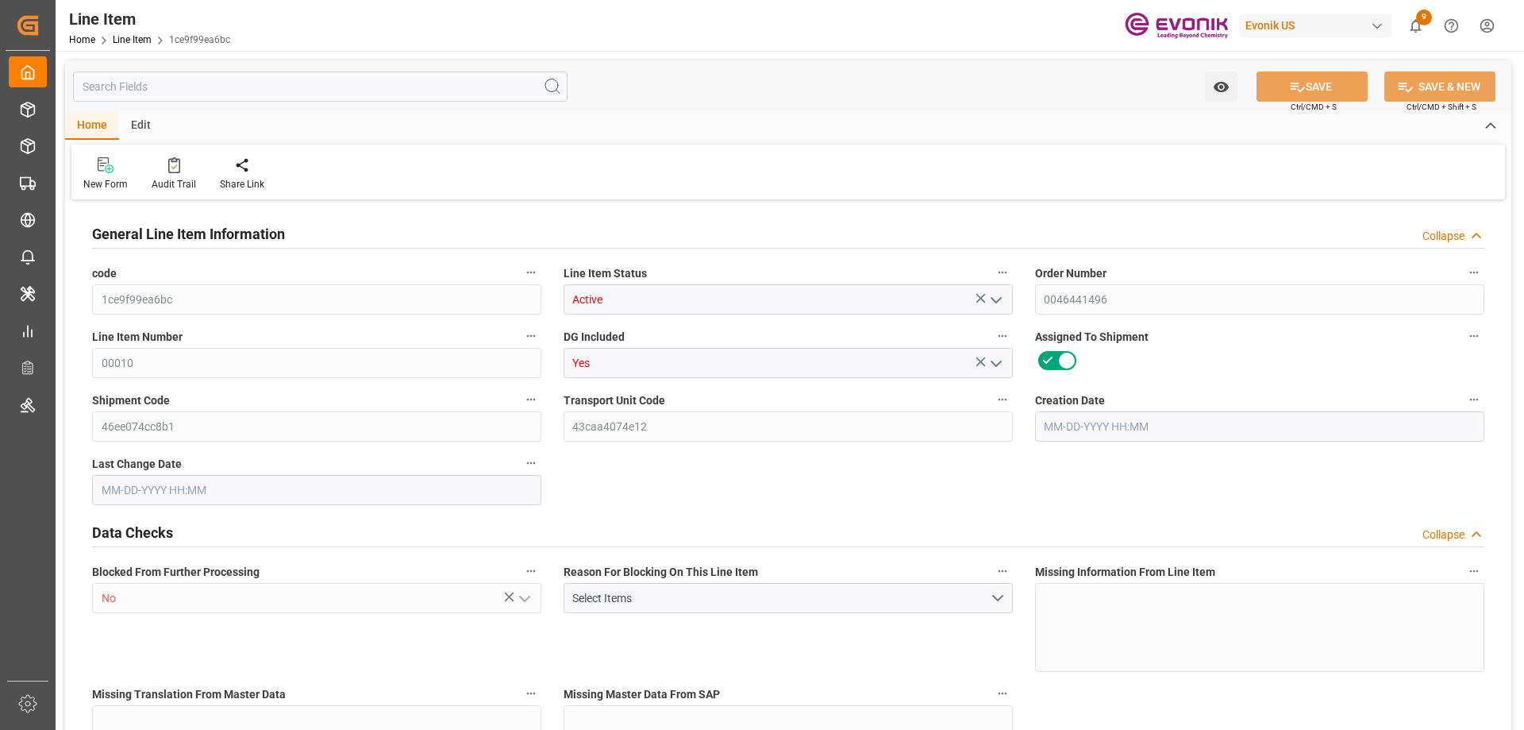
type input "17228.8"
type input "15495.2"
type input "26.2123"
type input "26212.32"
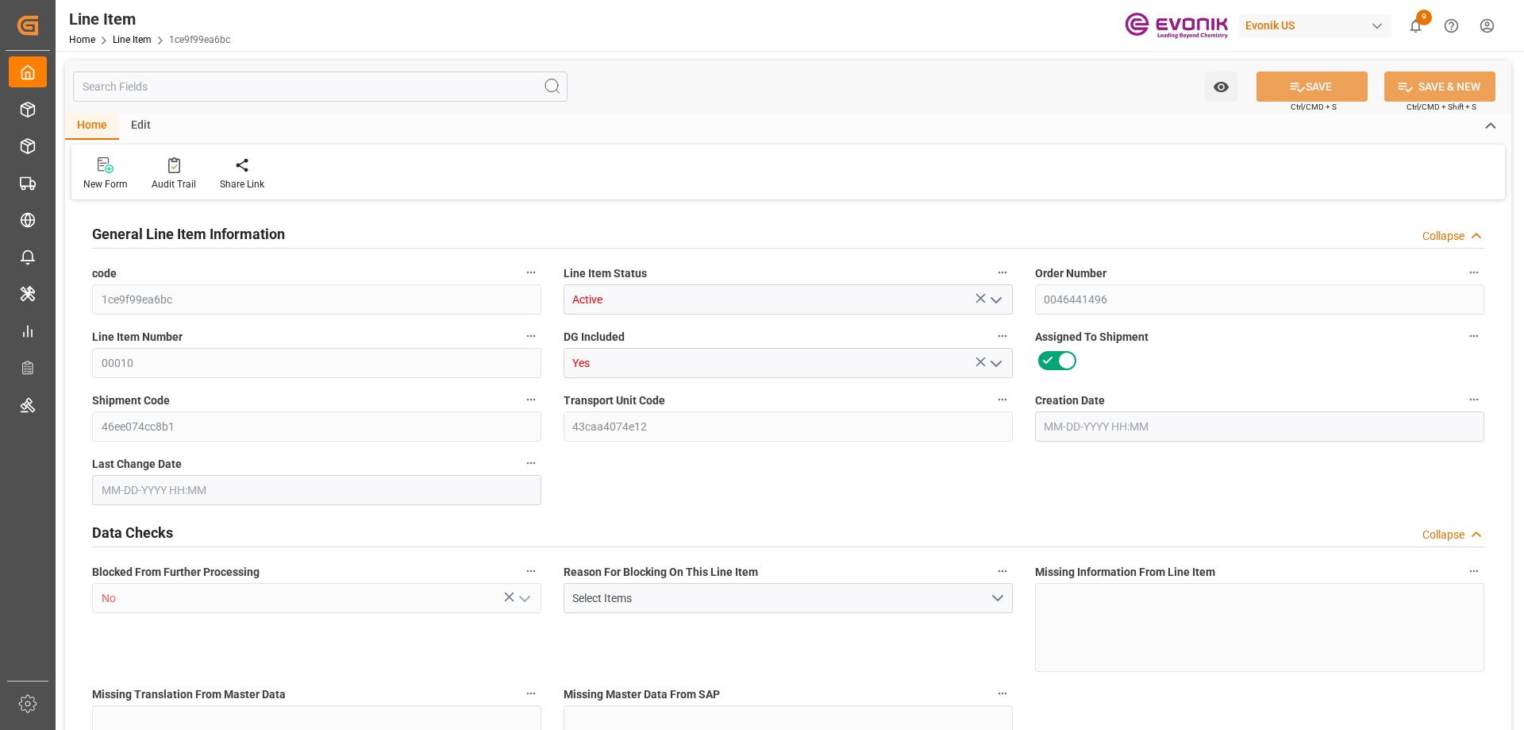
type input "80"
type input "16728.8"
type input "15495.2"
type input "26.2124"
type input "08-04-2025 16:25"
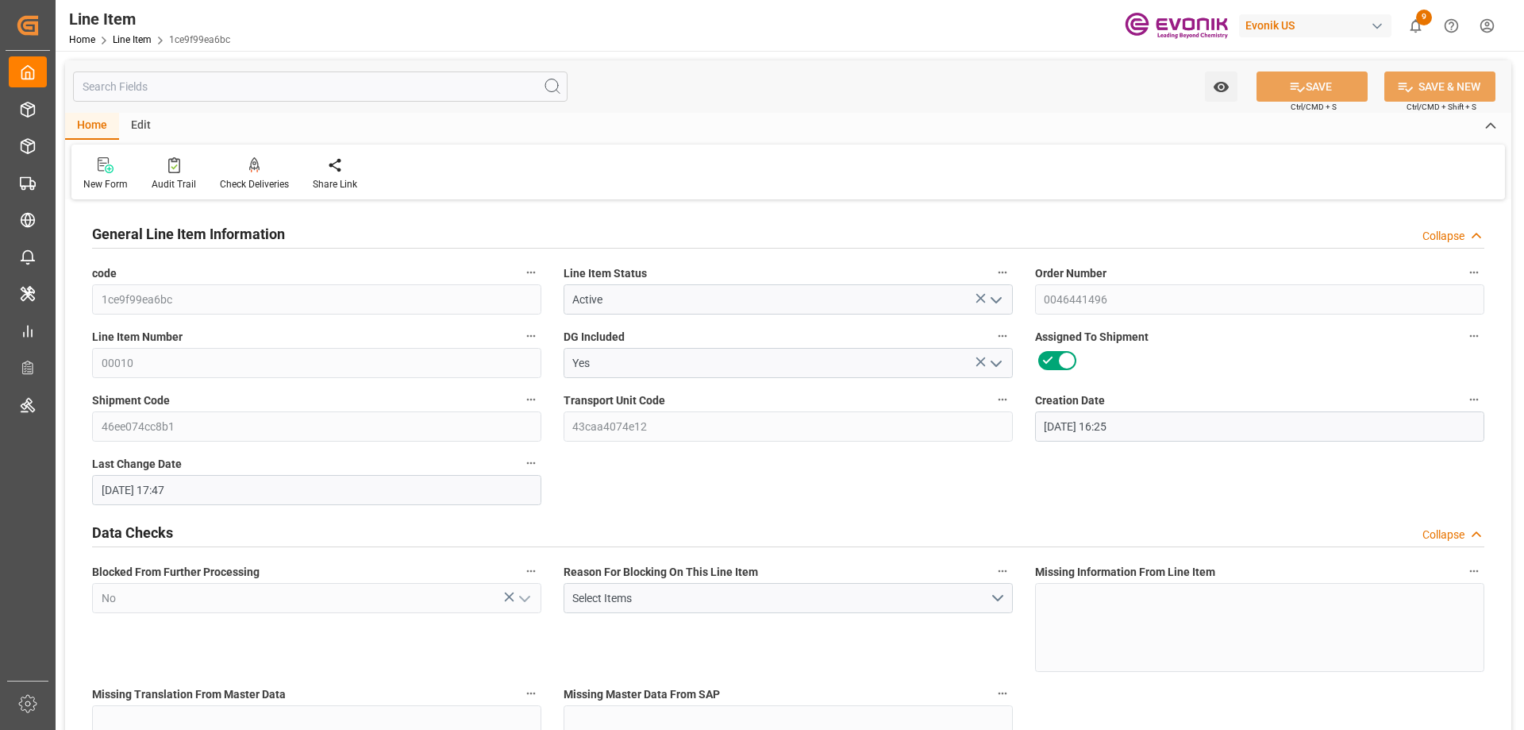
type input "08-26-2025 17:47"
type input "10-19-2025"
type input "09-02-2025"
click at [336, 81] on input "text" at bounding box center [320, 86] width 495 height 30
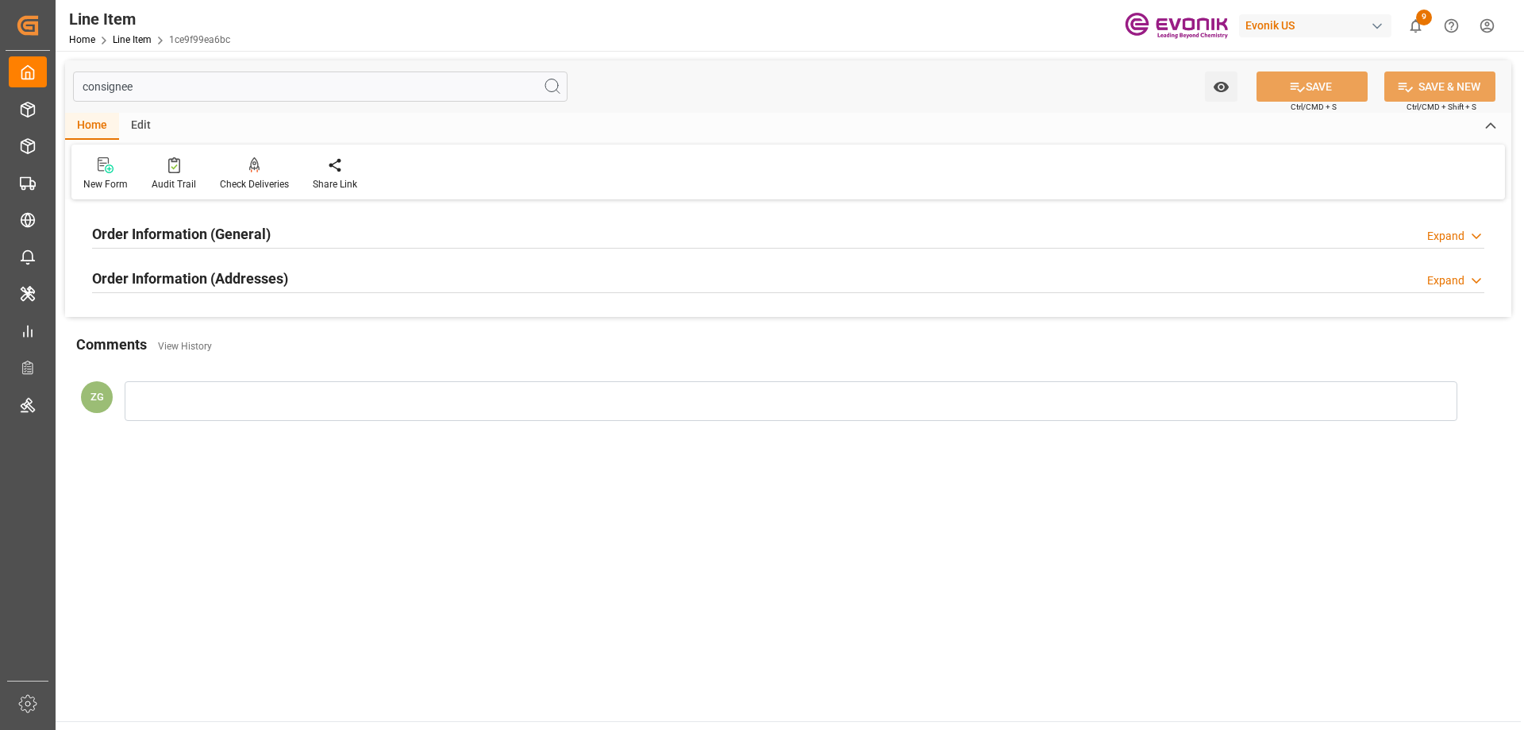
type input "consignee"
click at [116, 283] on h2 "Order Information (Addresses)" at bounding box center [190, 278] width 196 height 21
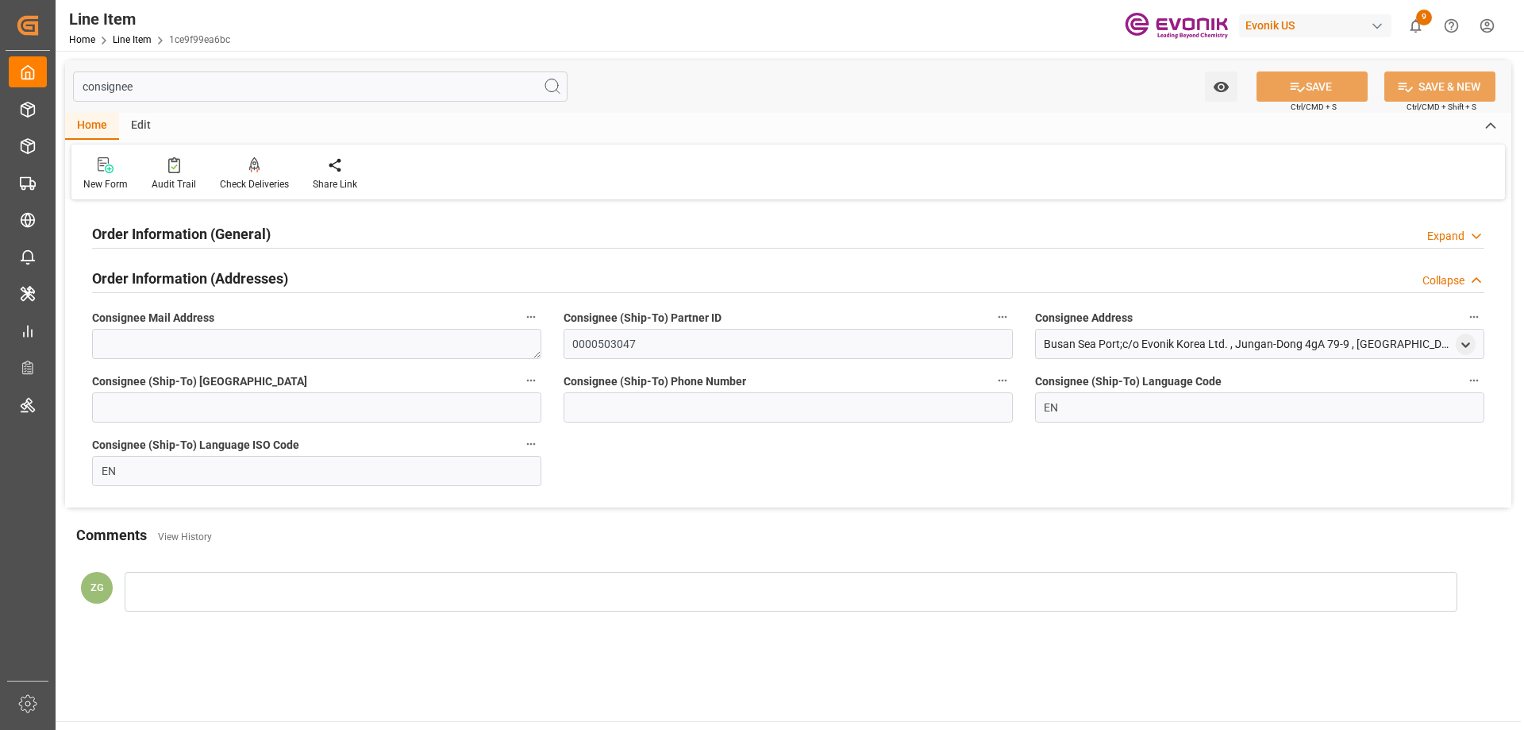
click at [156, 233] on h2 "Order Information (General)" at bounding box center [181, 233] width 179 height 21
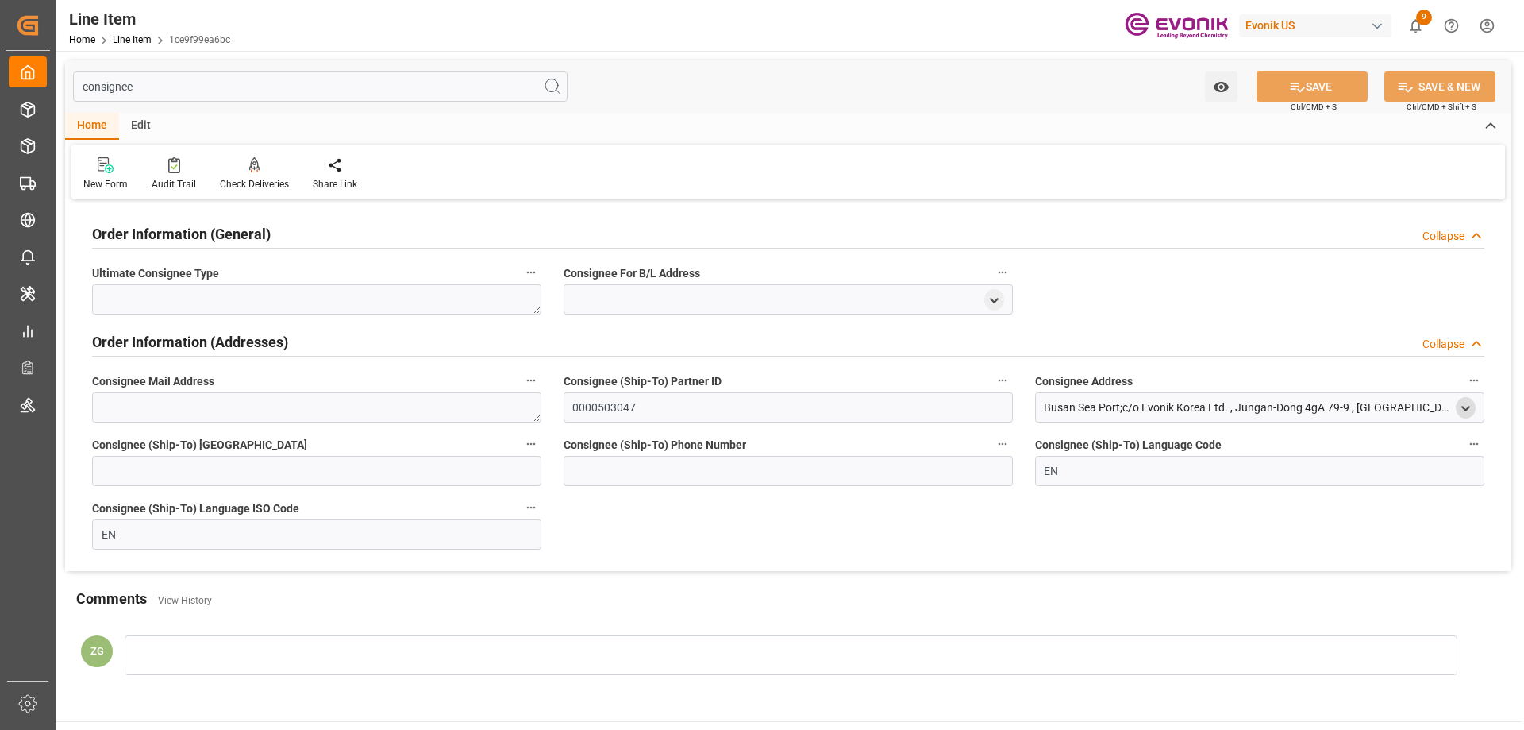
click at [1469, 412] on icon "open menu" at bounding box center [1465, 408] width 13 height 13
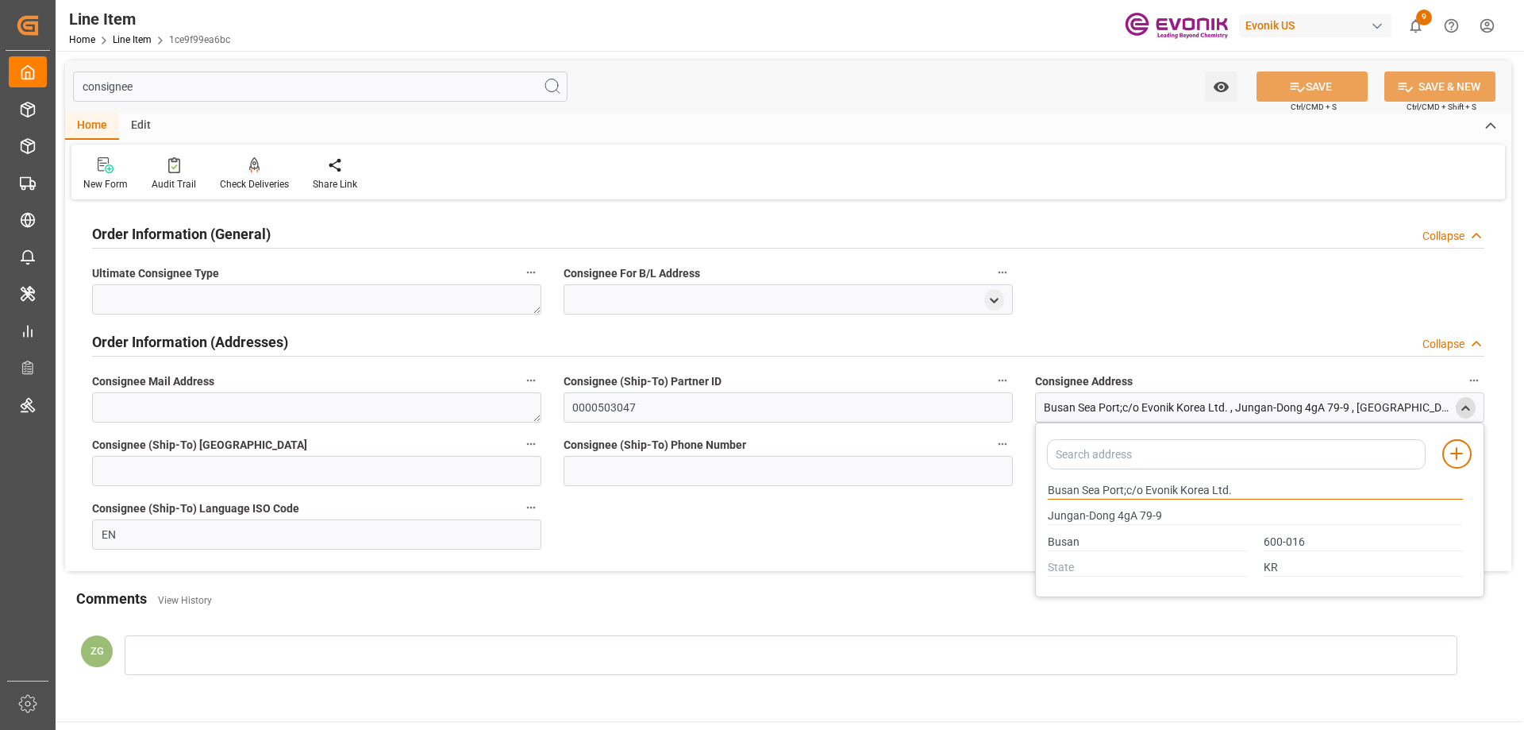
drag, startPoint x: 1050, startPoint y: 488, endPoint x: 1100, endPoint y: 489, distance: 50.8
click at [1100, 489] on input "Busan Sea Port;c/o Evonik Korea Ltd." at bounding box center [1255, 490] width 415 height 17
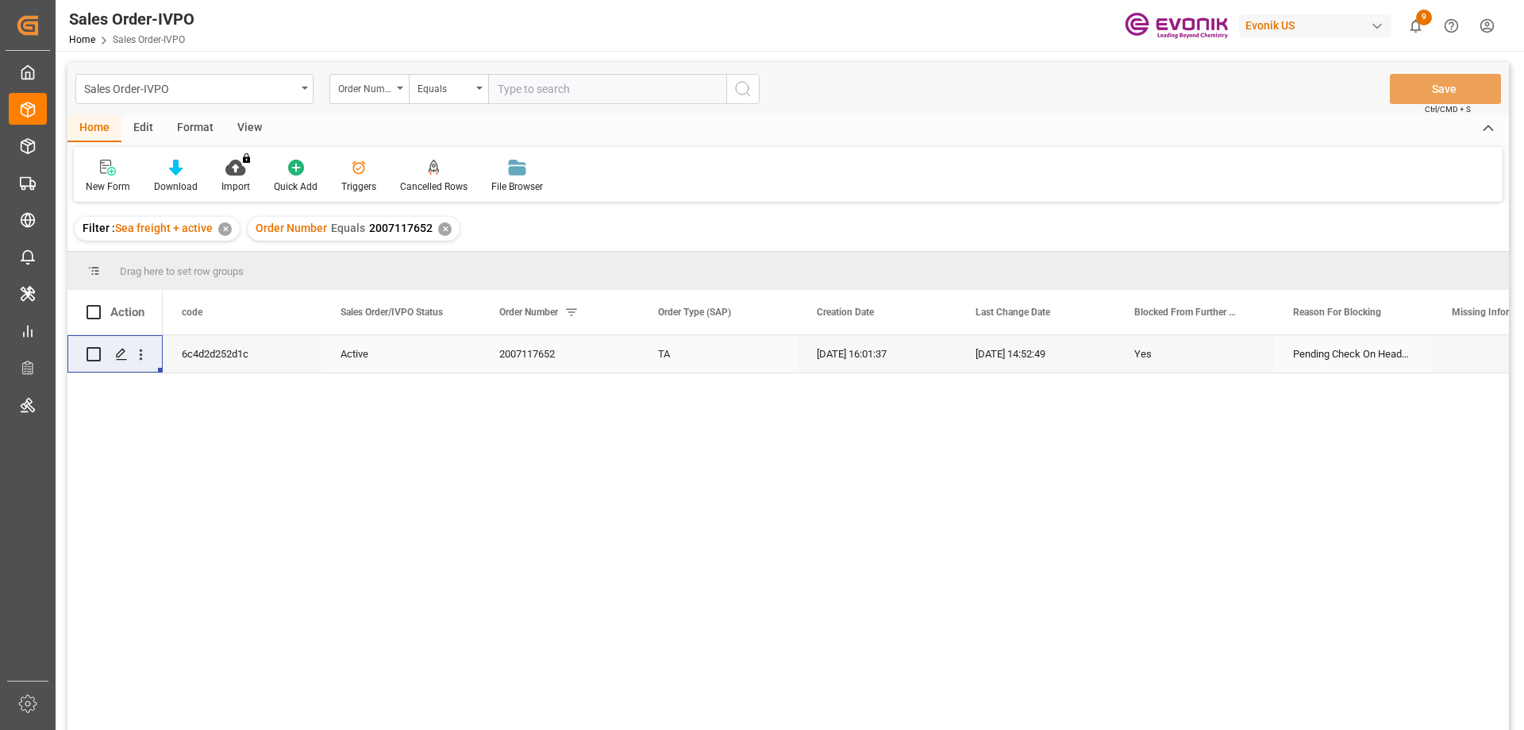
click at [617, 84] on input "text" at bounding box center [607, 89] width 238 height 30
paste input "2007135523"
type input "2007135523"
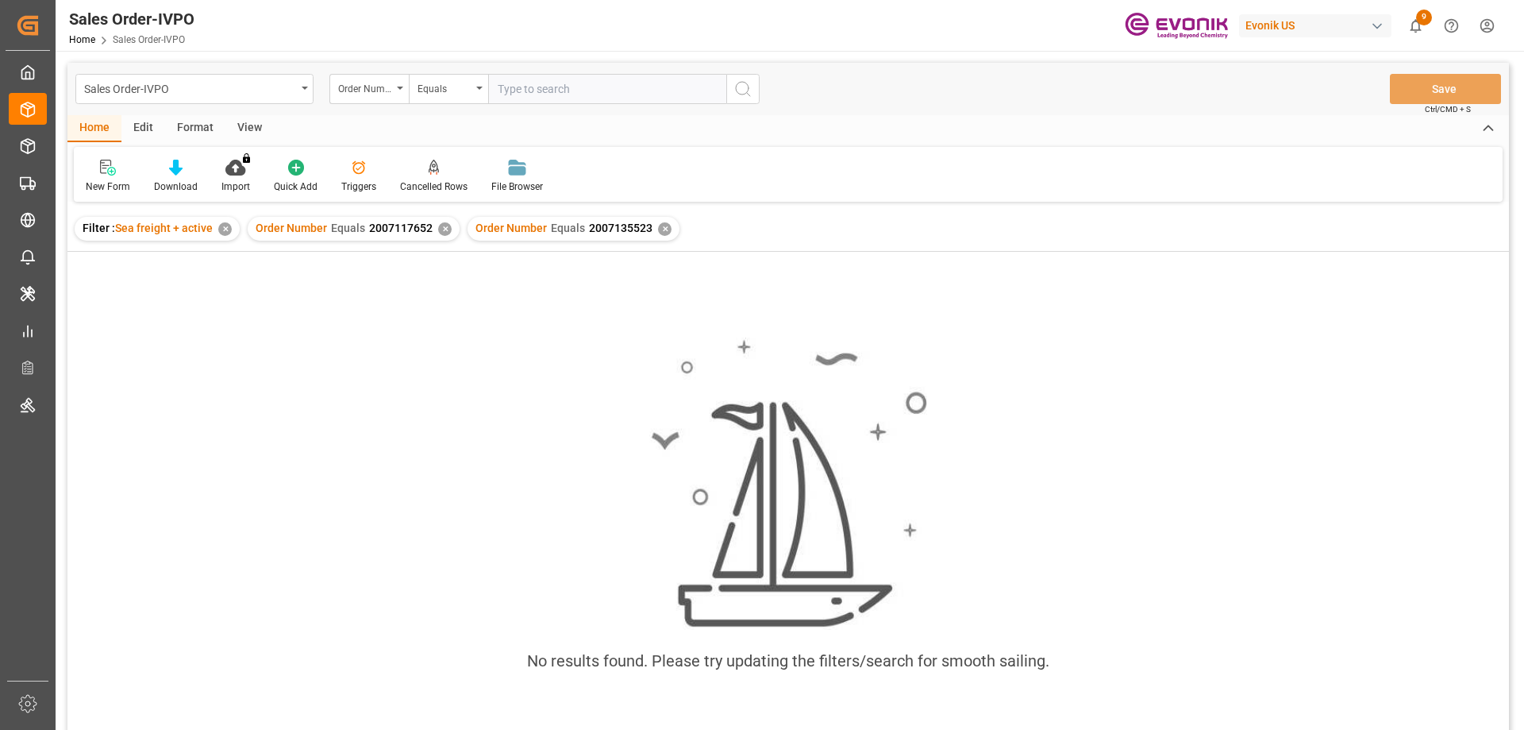
click at [442, 225] on div "✕" at bounding box center [444, 228] width 13 height 13
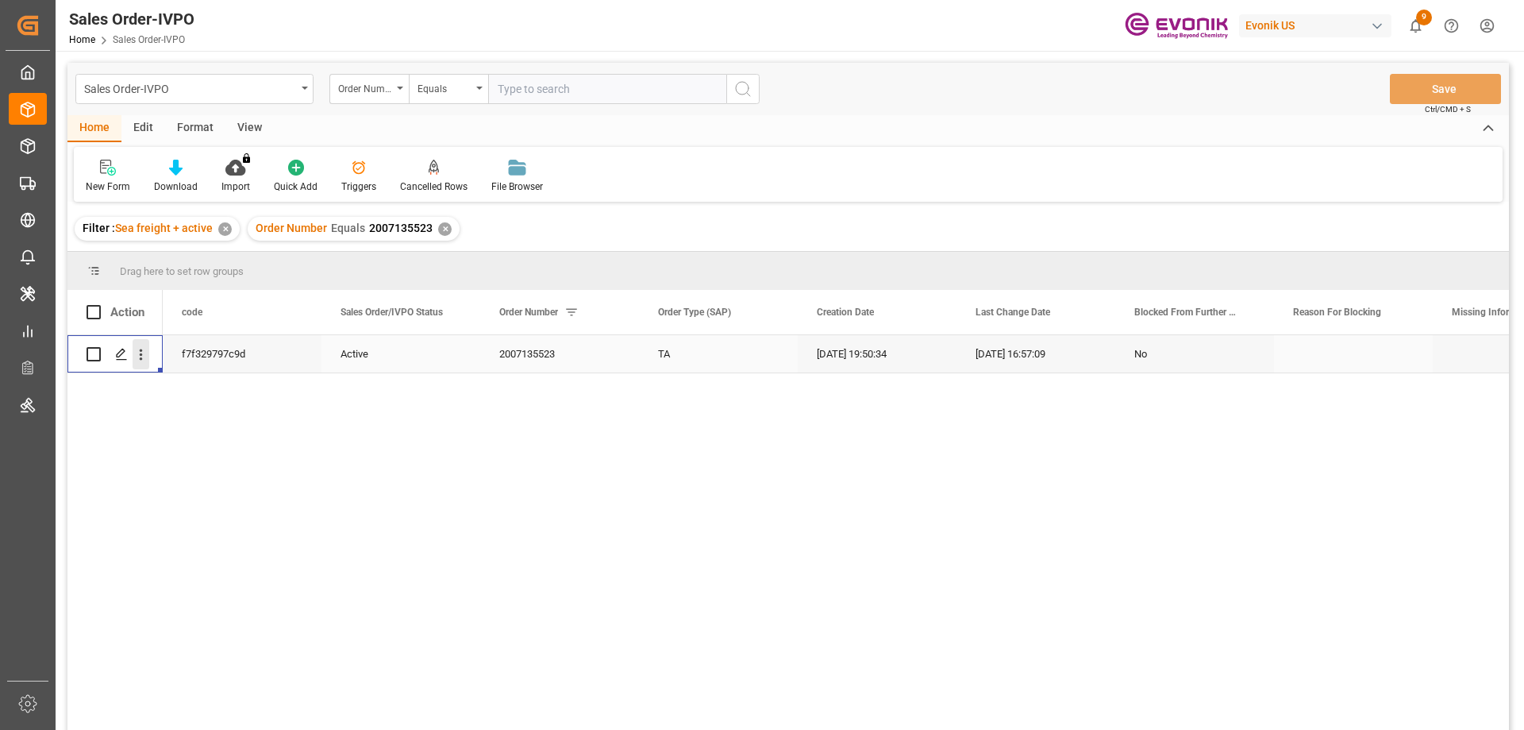
click at [139, 356] on icon "open menu" at bounding box center [141, 354] width 17 height 17
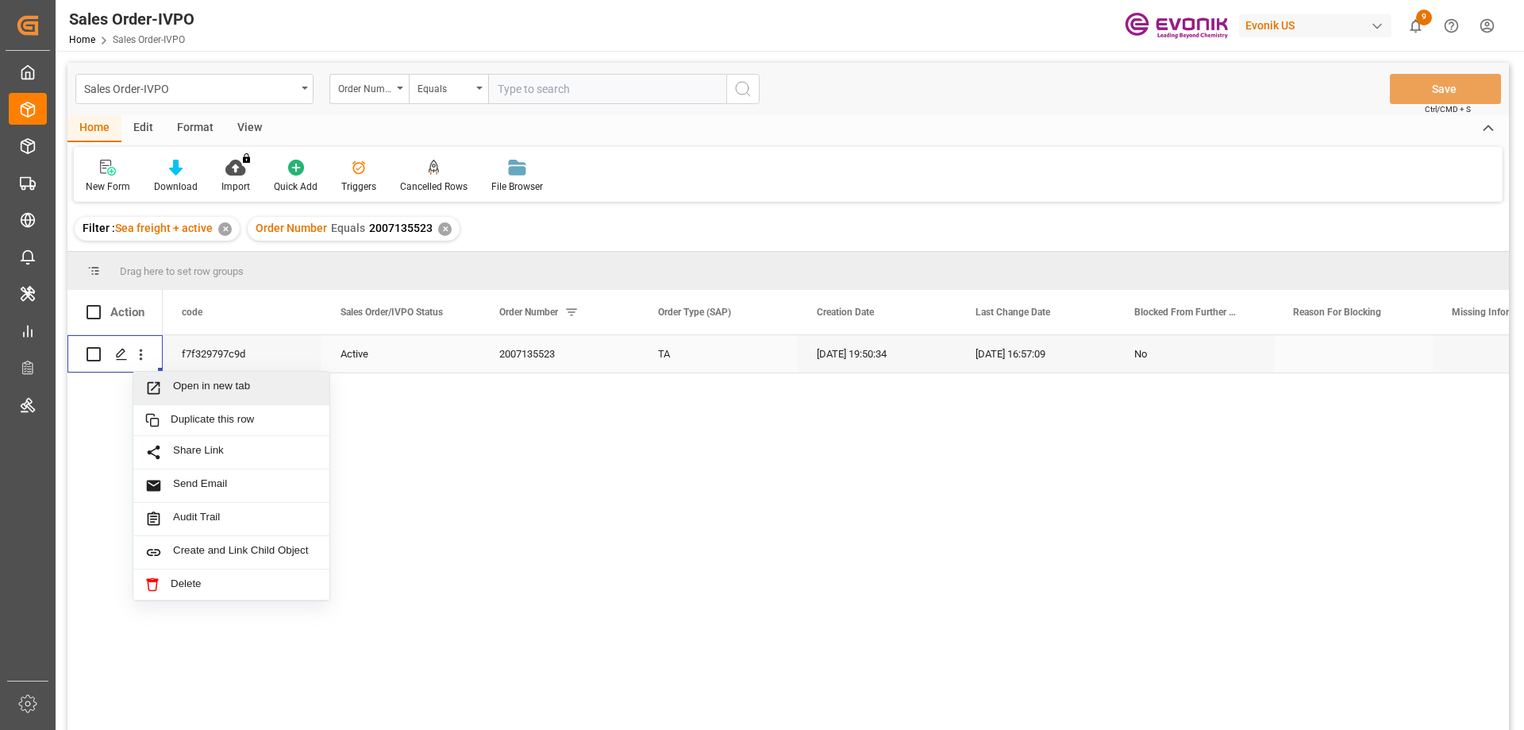
click at [175, 382] on span "Open in new tab" at bounding box center [245, 387] width 144 height 17
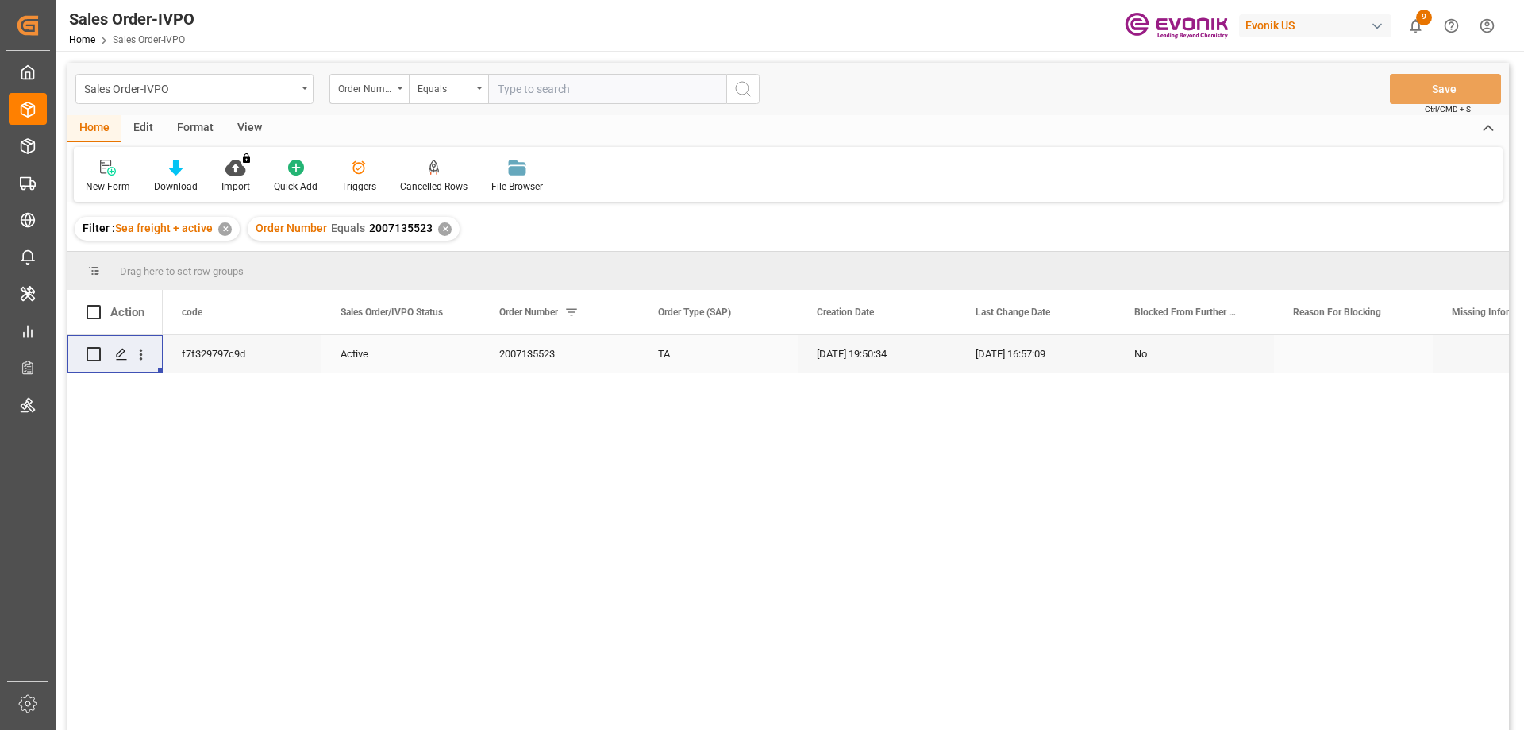
click at [541, 105] on div "Sales Order-IVPO Order Number Equals Save Ctrl/CMD + S" at bounding box center [788, 89] width 1442 height 52
click at [533, 87] on input "text" at bounding box center [607, 89] width 238 height 30
paste input "FETU101502"
type input "FETU101502"
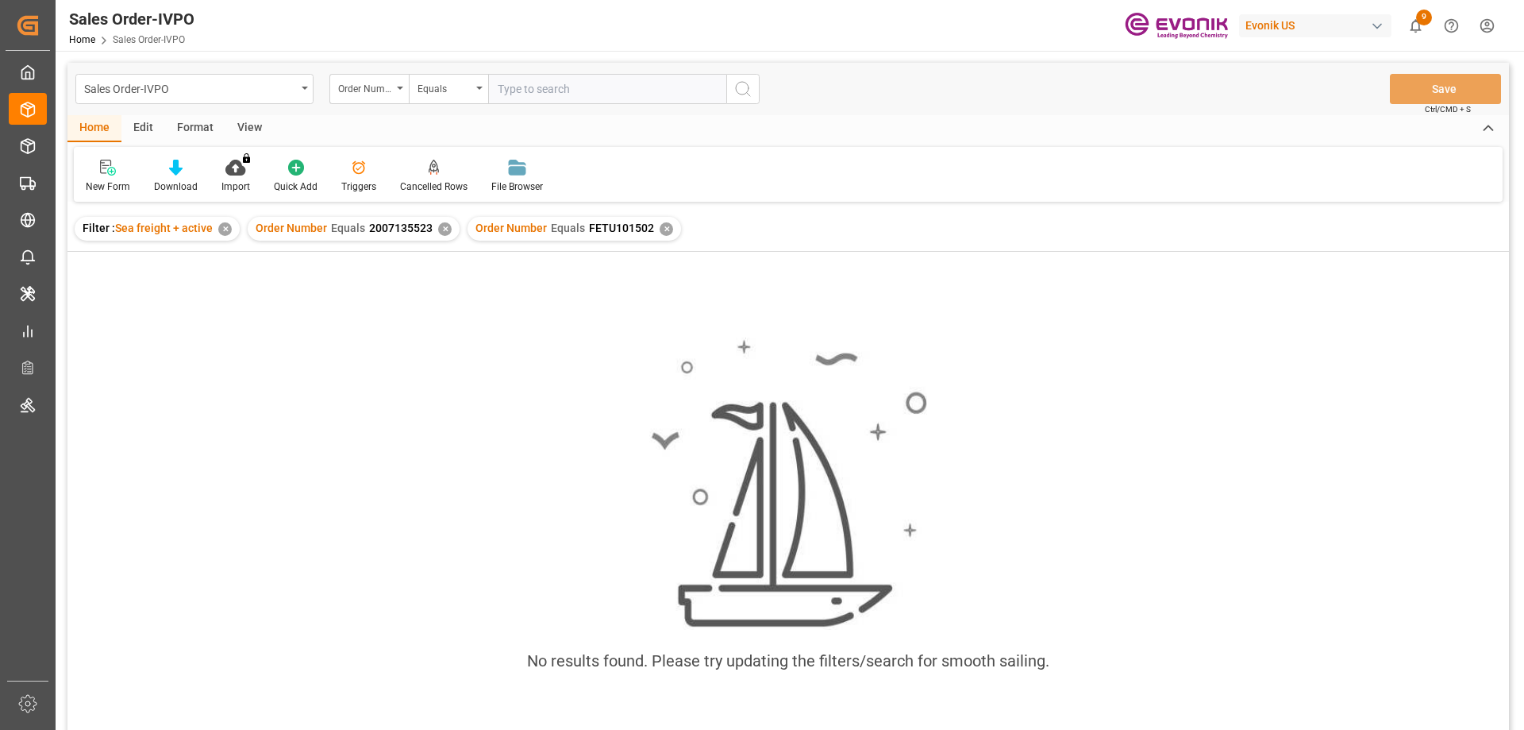
click at [443, 226] on div "✕" at bounding box center [444, 228] width 13 height 13
click at [578, 79] on input "text" at bounding box center [607, 89] width 238 height 30
paste input "2007109677"
type input "2007109677"
click at [445, 228] on div "✕" at bounding box center [446, 228] width 13 height 13
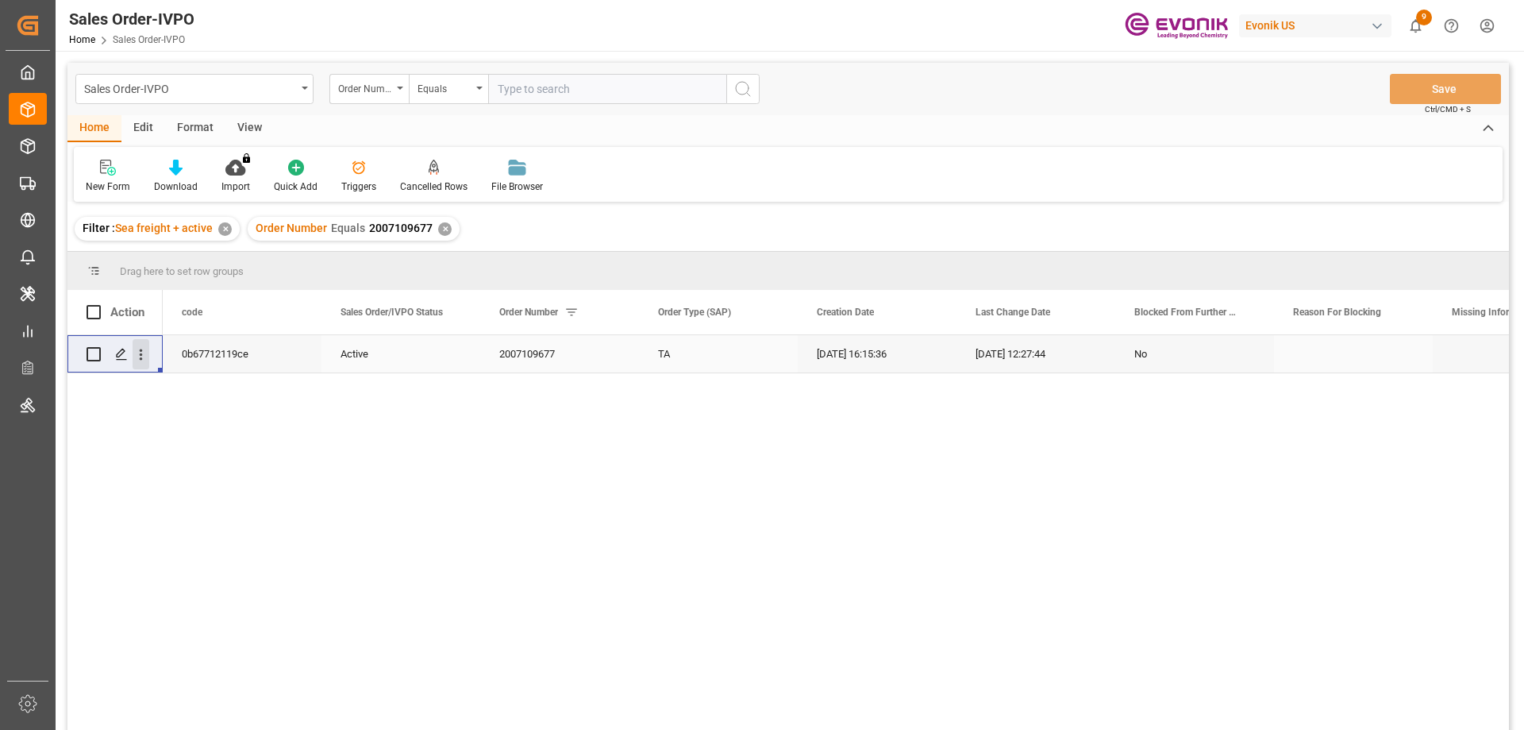
click at [148, 351] on icon "open menu" at bounding box center [141, 354] width 17 height 17
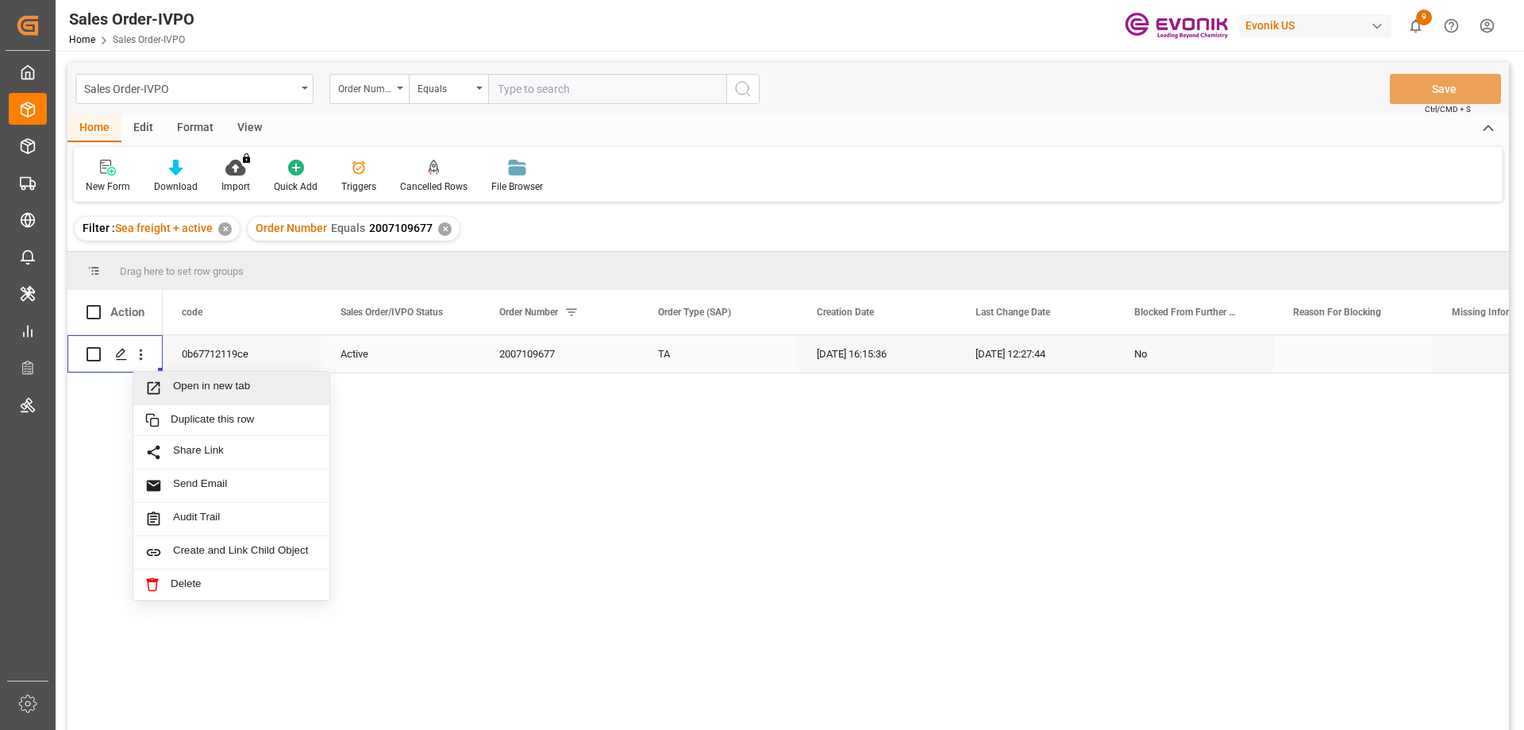
click at [199, 379] on span "Open in new tab" at bounding box center [245, 387] width 144 height 17
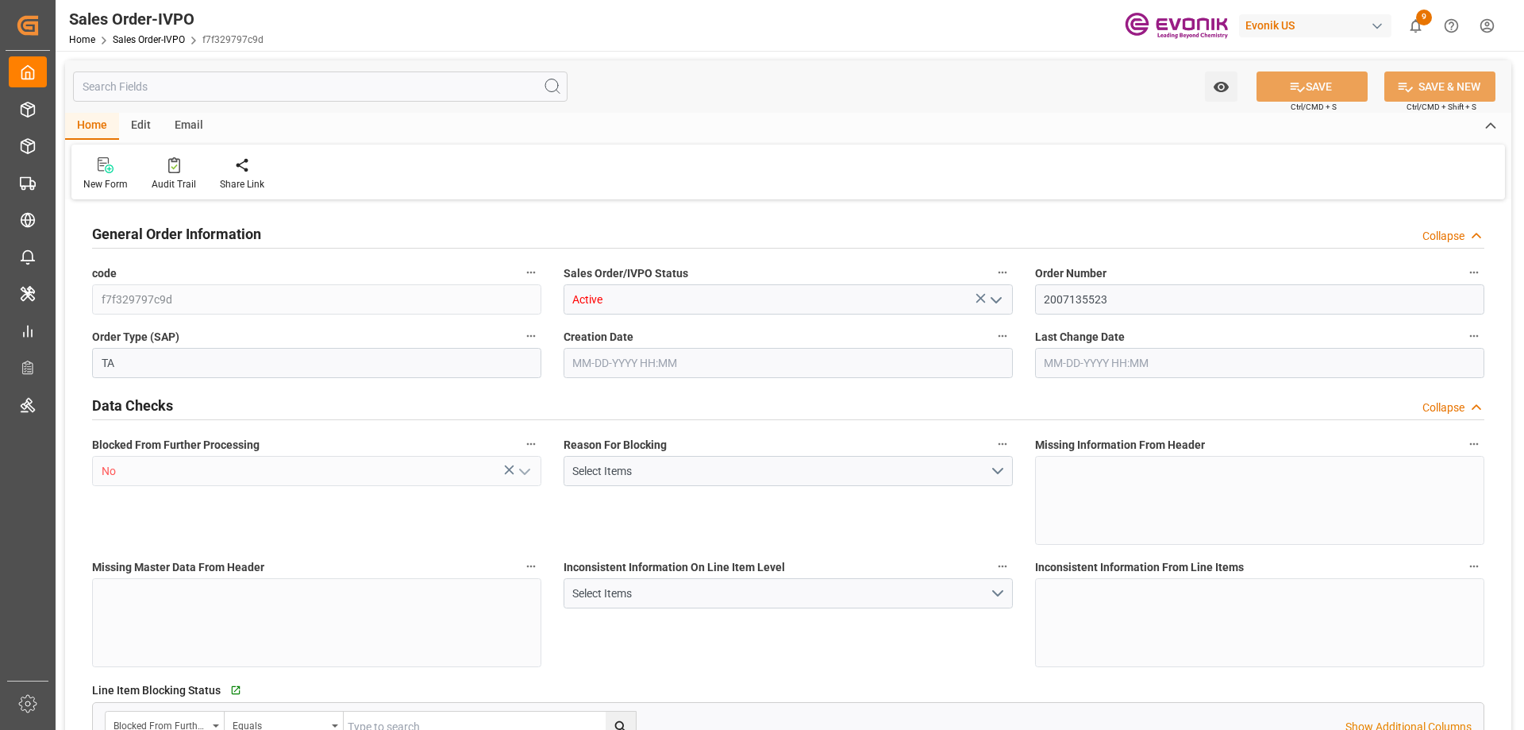
type input "COCTG"
type input "0"
type input "1"
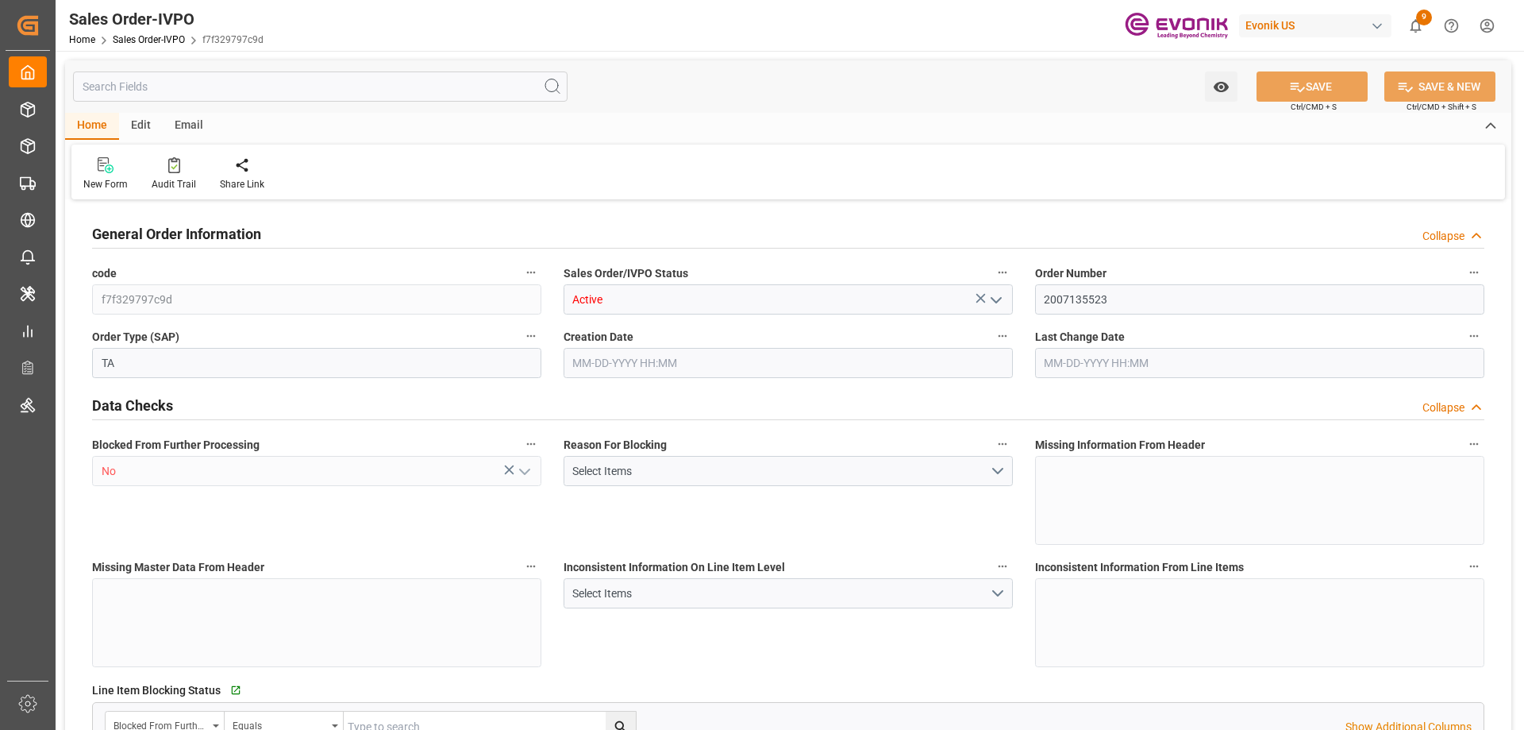
type input "16140"
type input "26.4204"
type input "17000"
type input "30"
type input "08-11-2025 19:50"
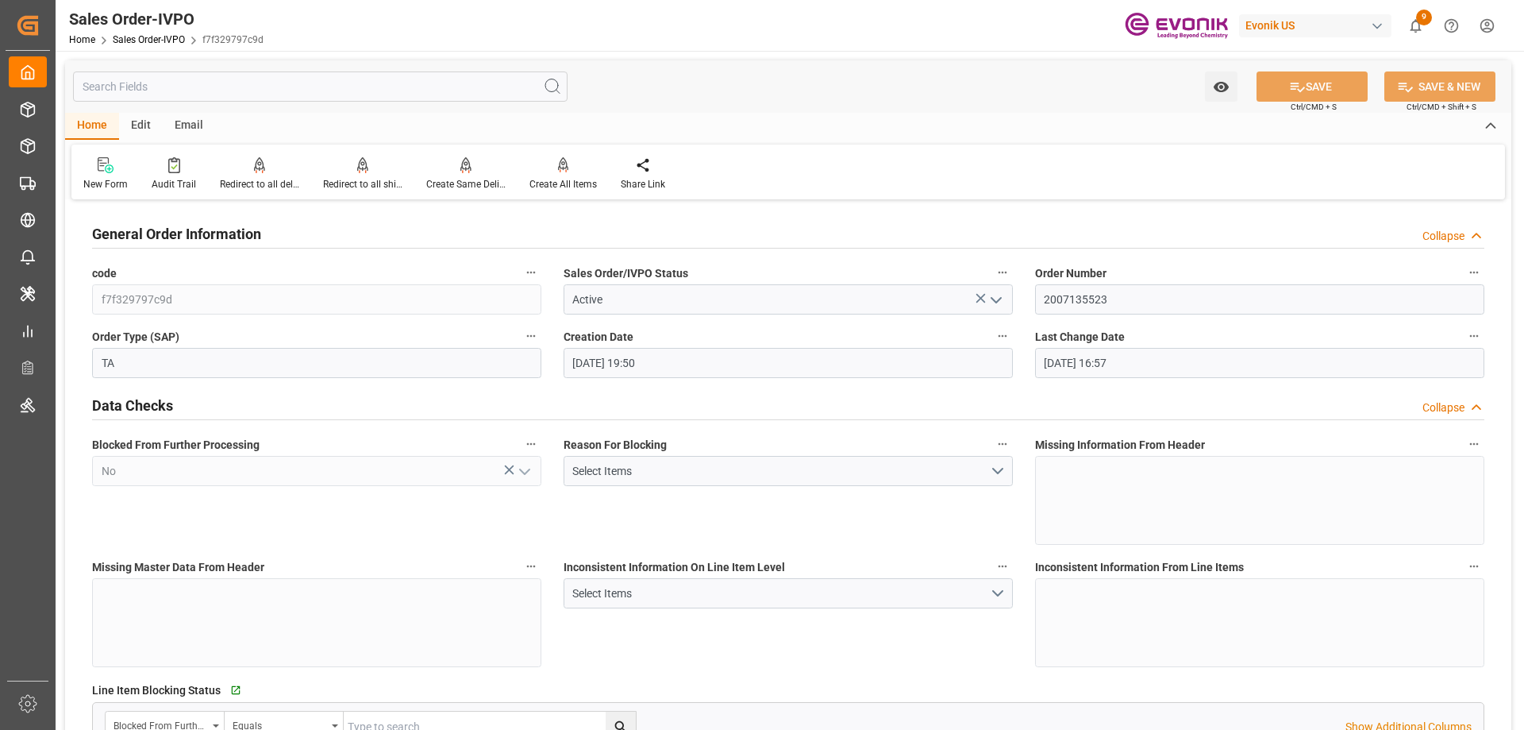
type input "08-12-2025 16:57"
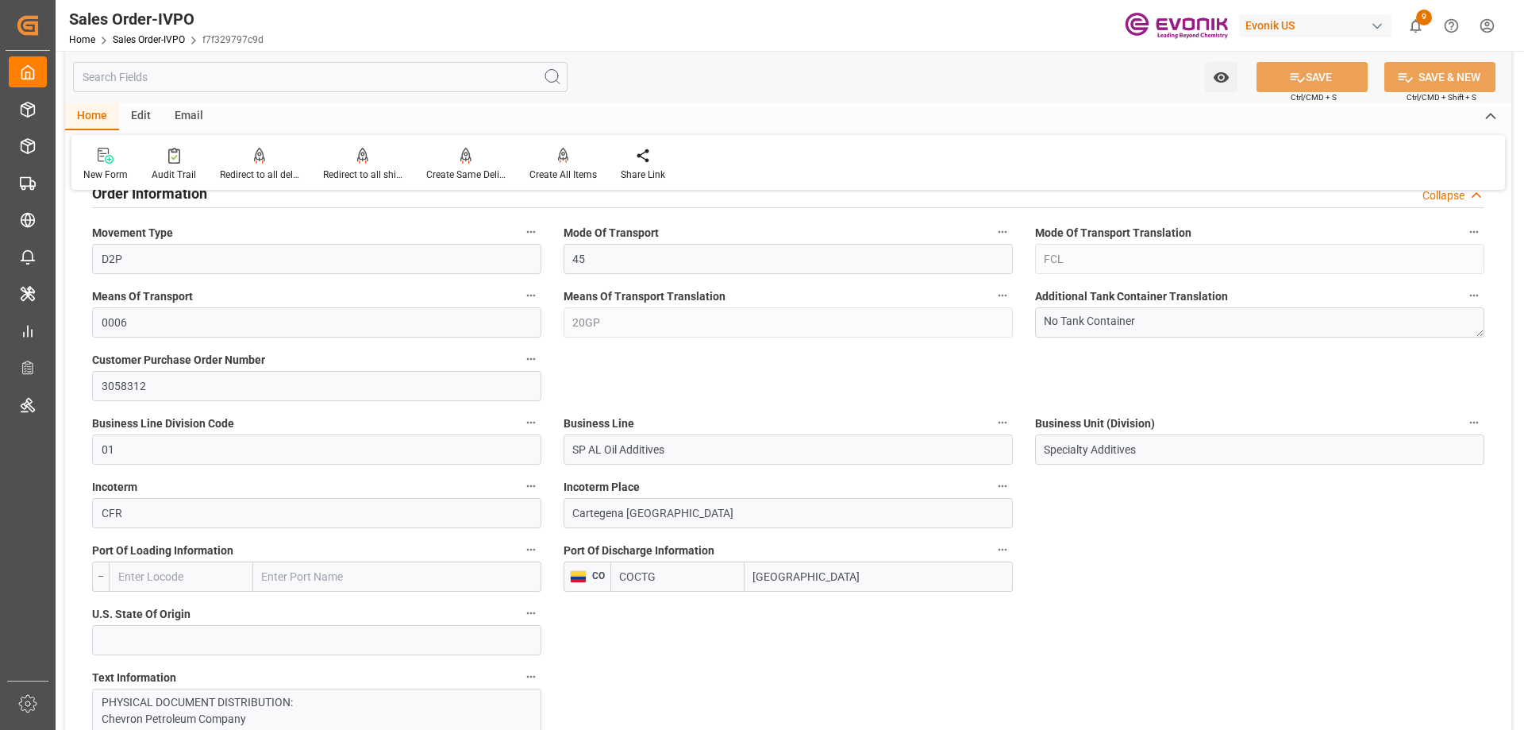
scroll to position [873, 0]
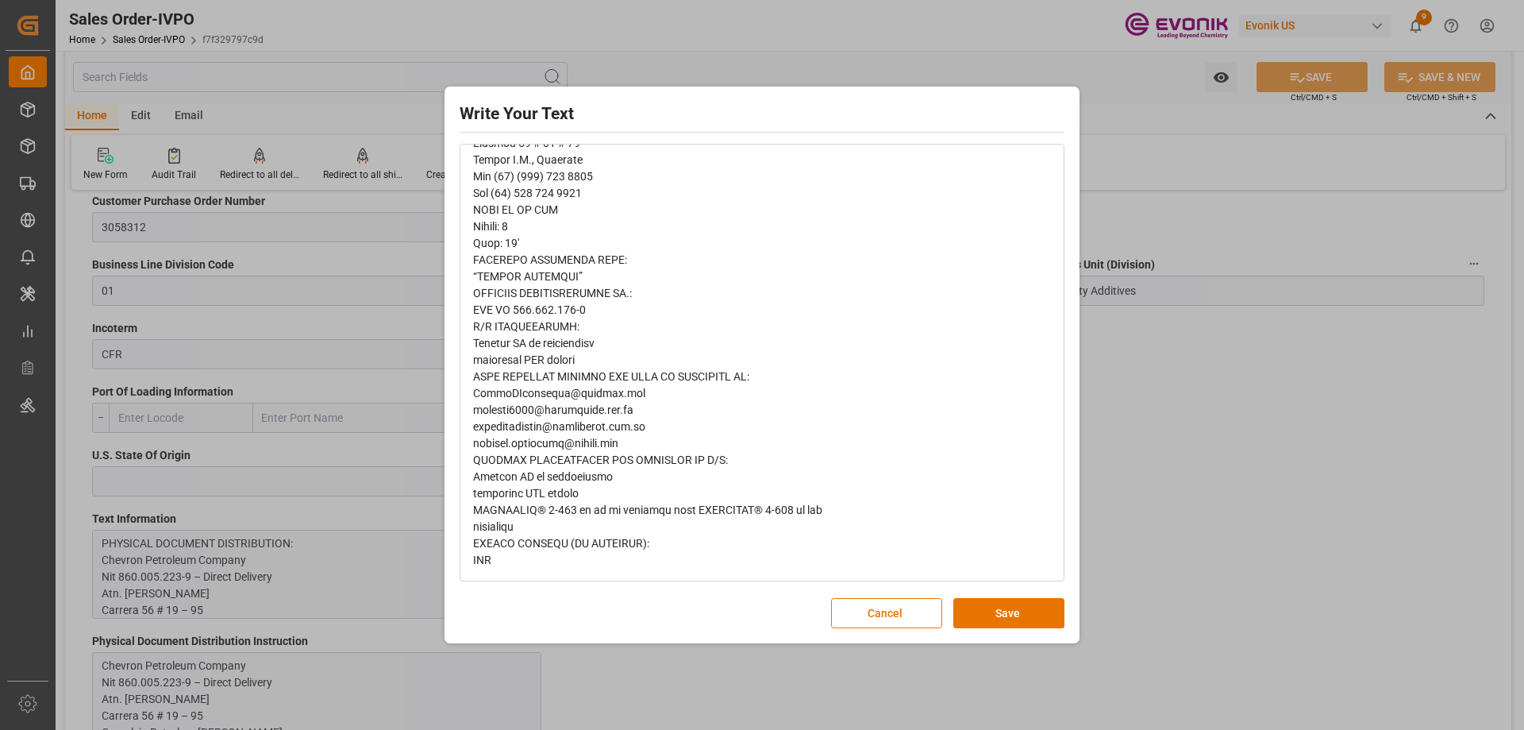
scroll to position [327, 0]
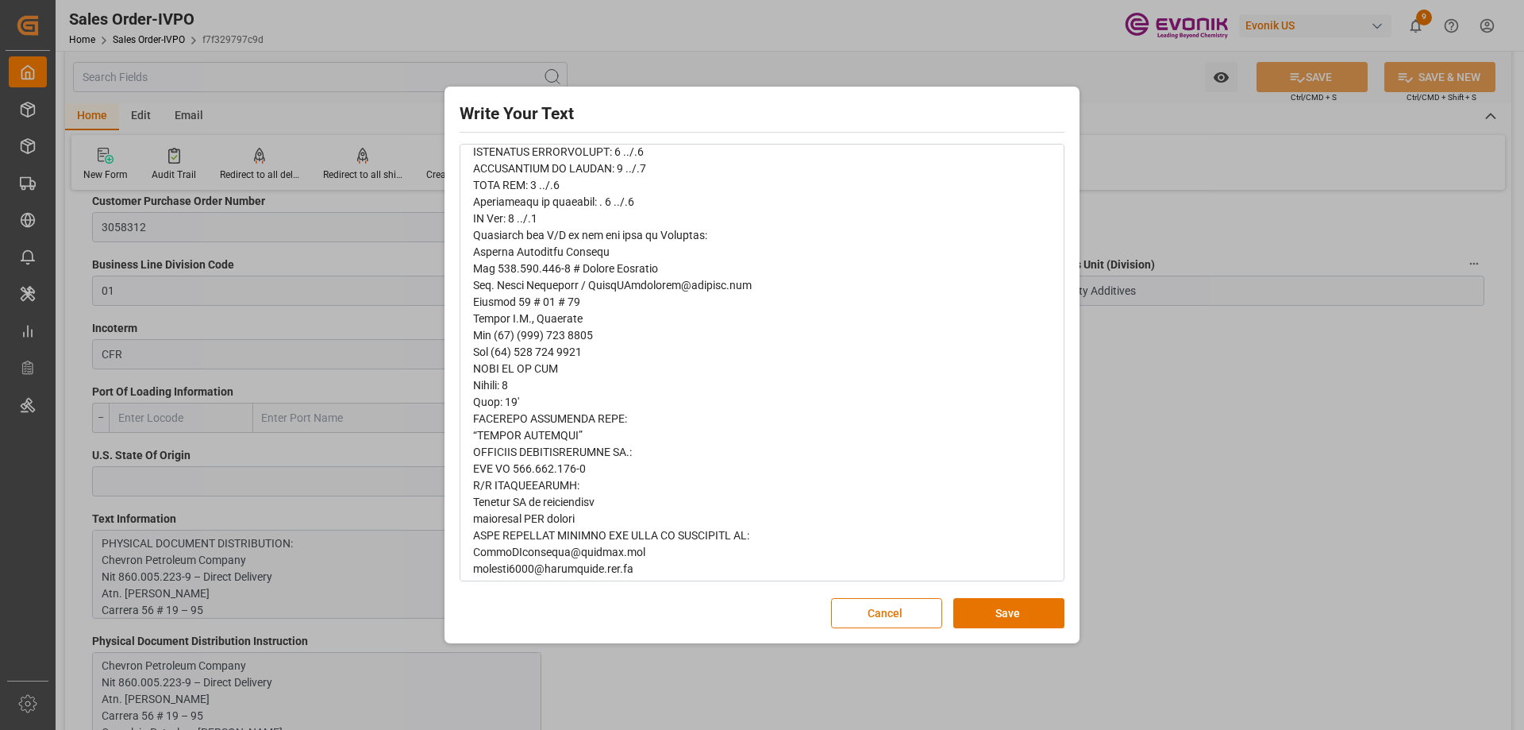
click at [1123, 435] on div "Write Your Text Normal 14 Font Cancel Save" at bounding box center [762, 365] width 1524 height 730
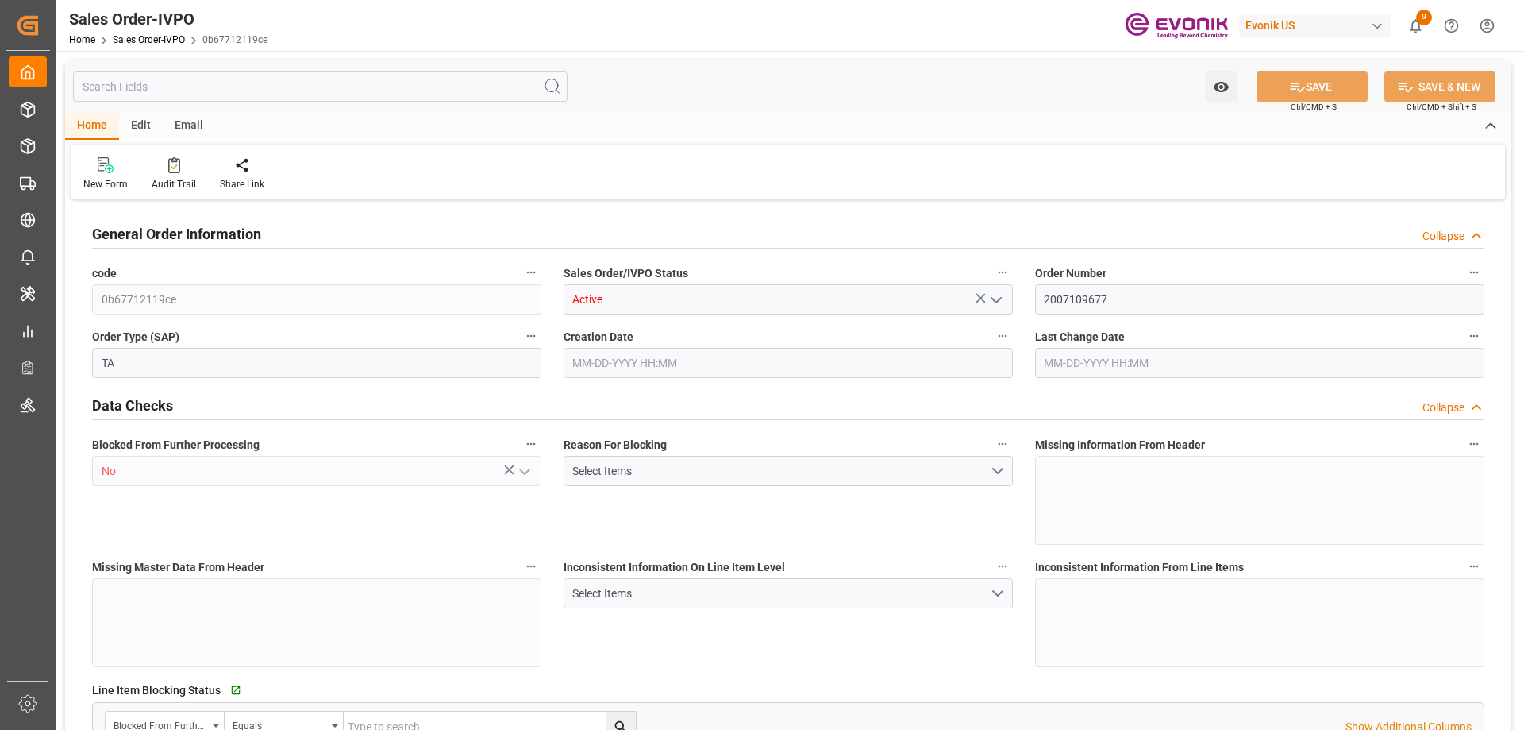
type input "AUFRE"
type input "0"
type input "1"
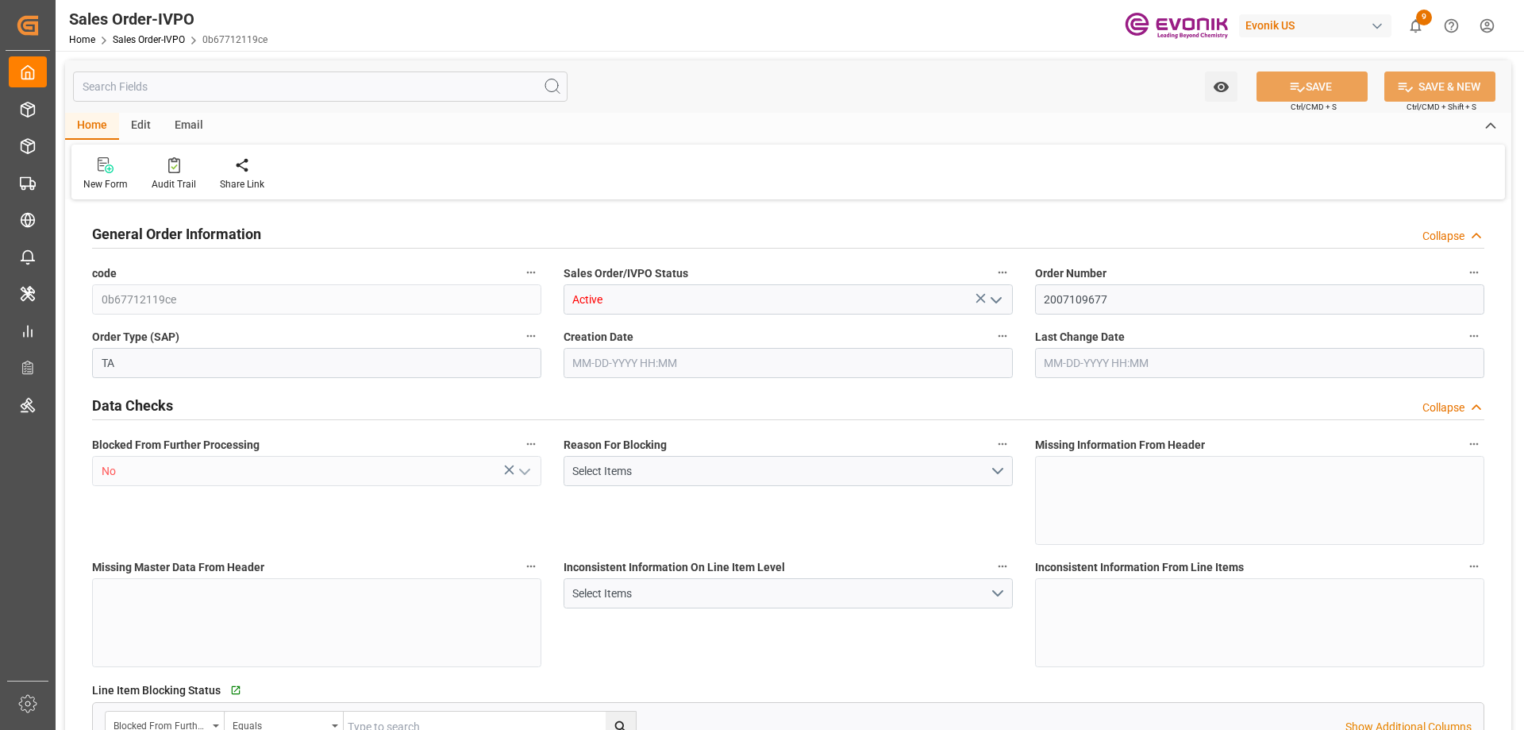
type input "15504"
type input "24.1474"
type input "17000"
type input "30"
type input "[DATE] 16:15"
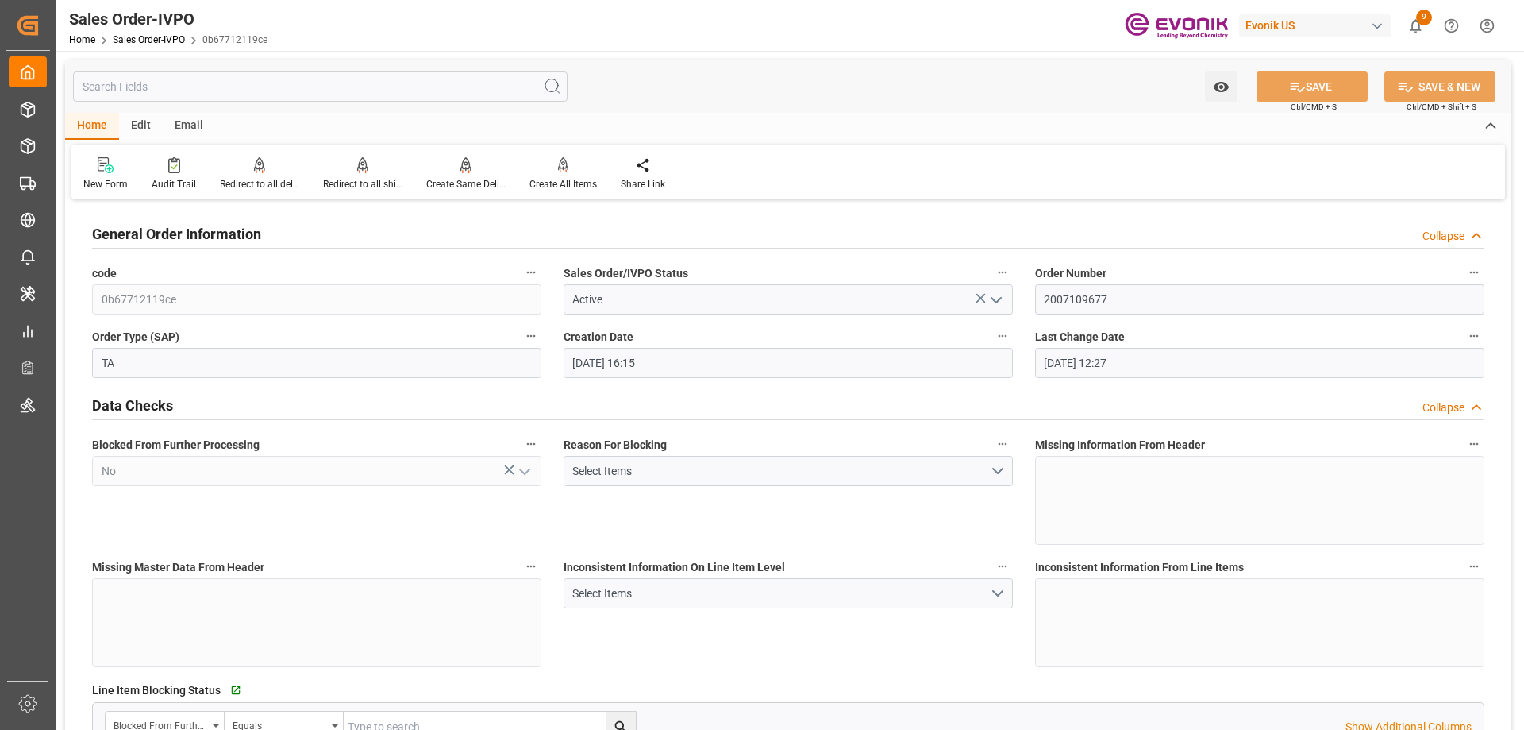
type input "[DATE] 12:27"
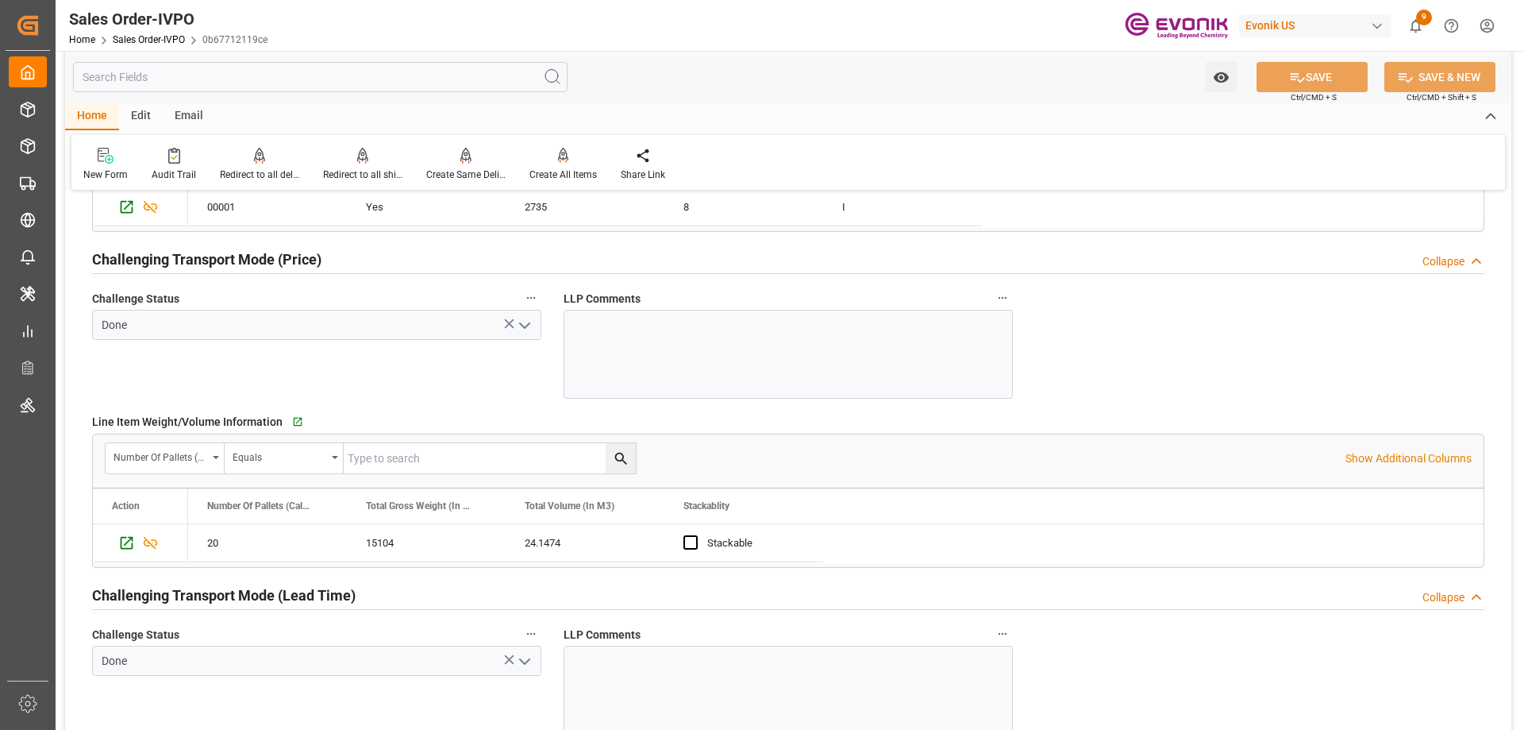
scroll to position [1905, 0]
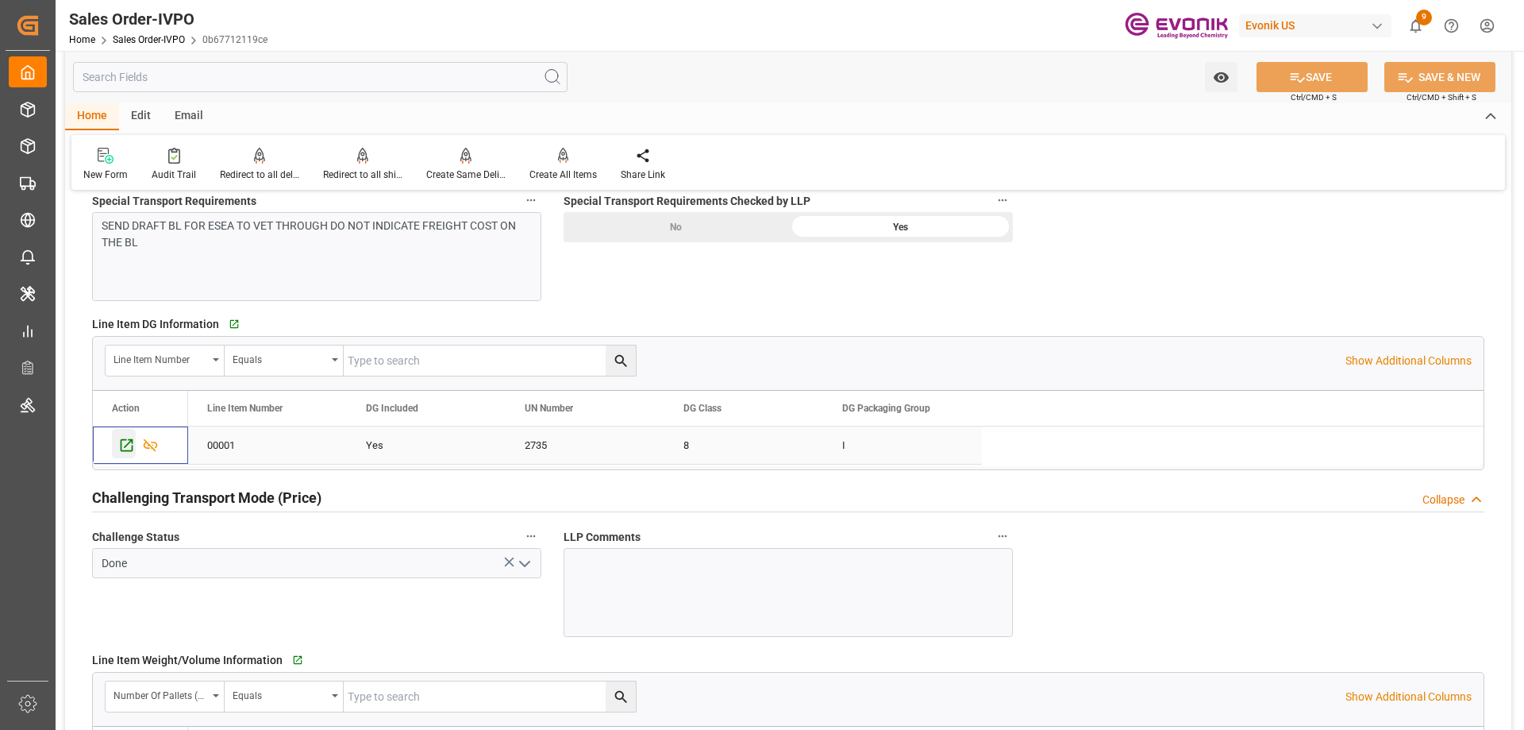
click at [133, 448] on icon "Press SPACE to select this row." at bounding box center [126, 445] width 17 height 17
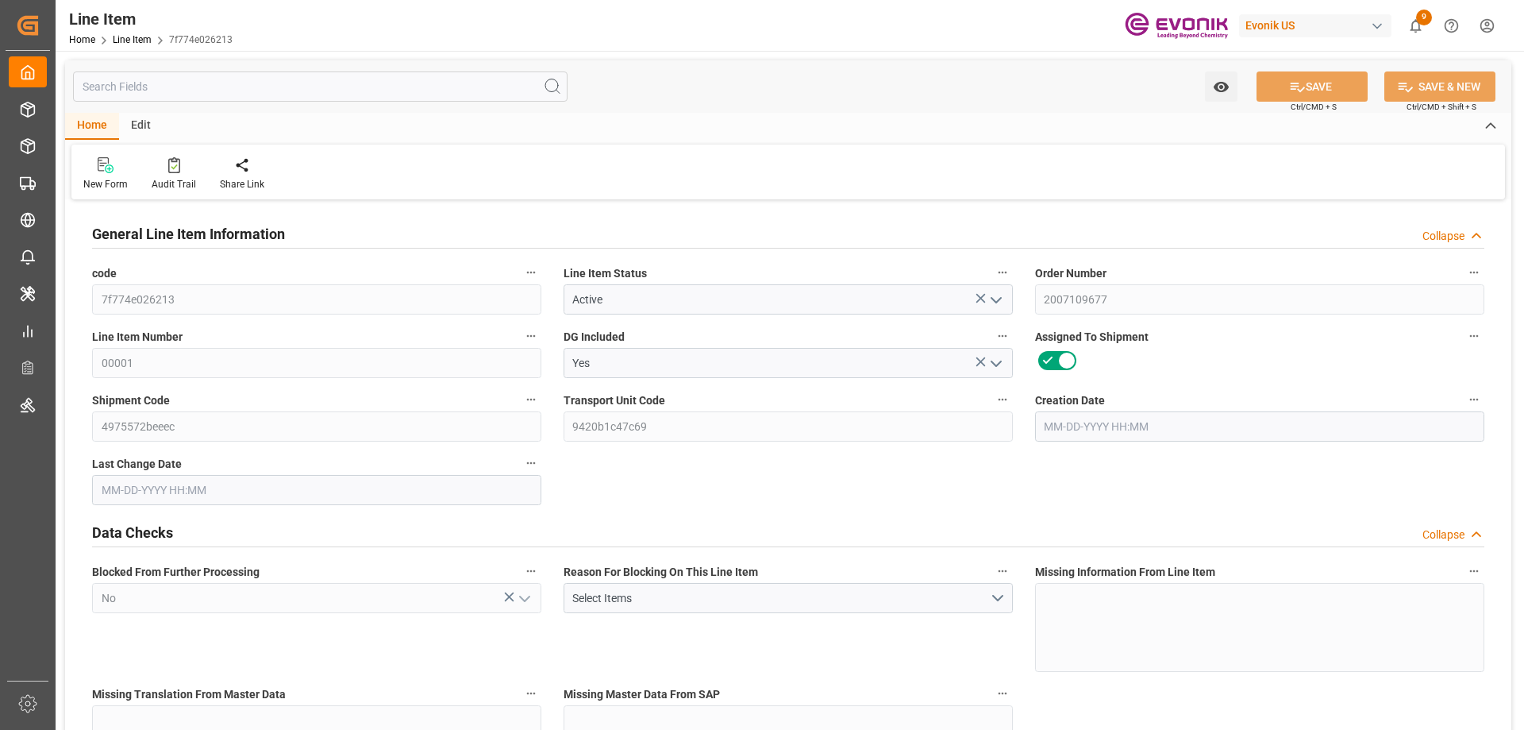
type input "20"
type input "15104"
type input "13760"
type input "24.1474"
type input "80"
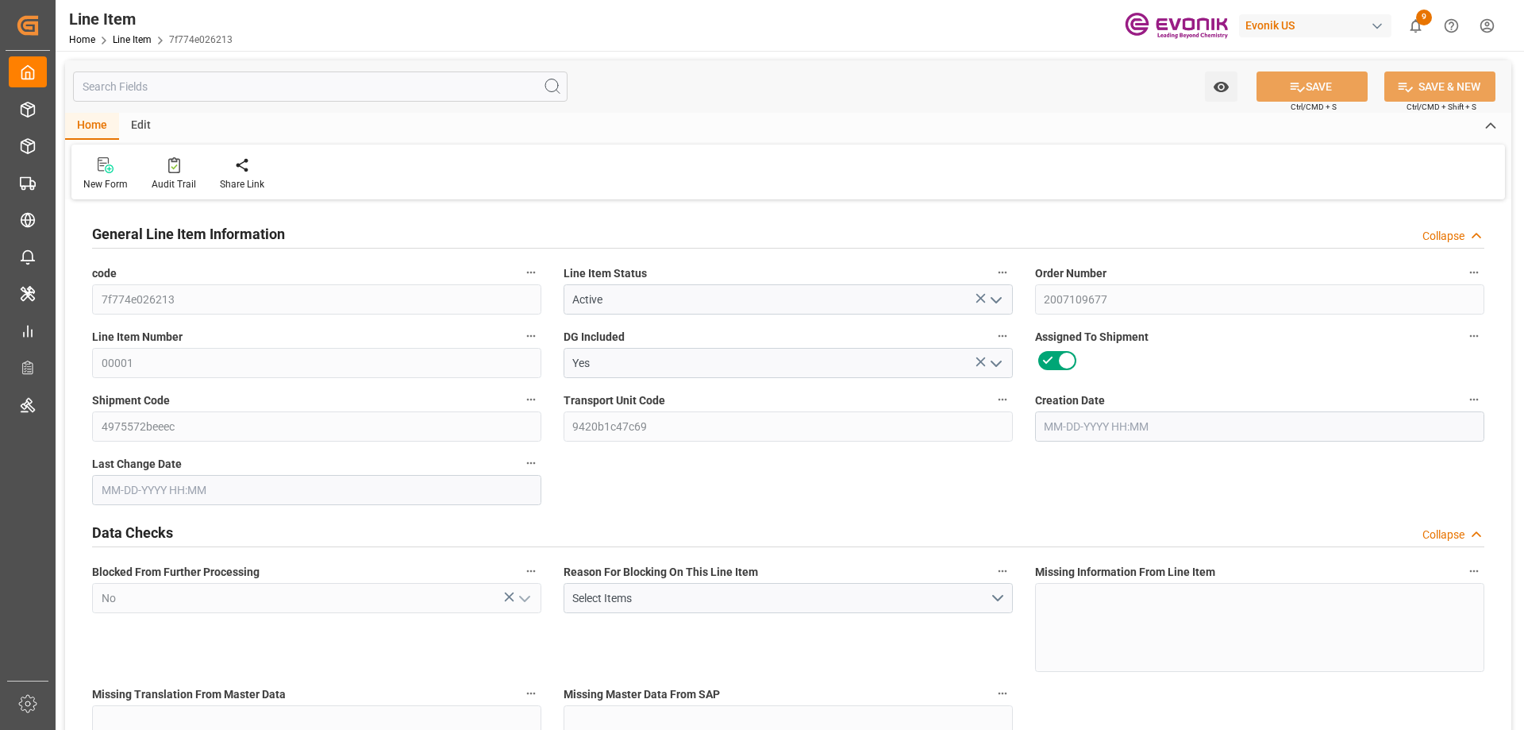
type input "107052.8"
type input "80"
type input "15104"
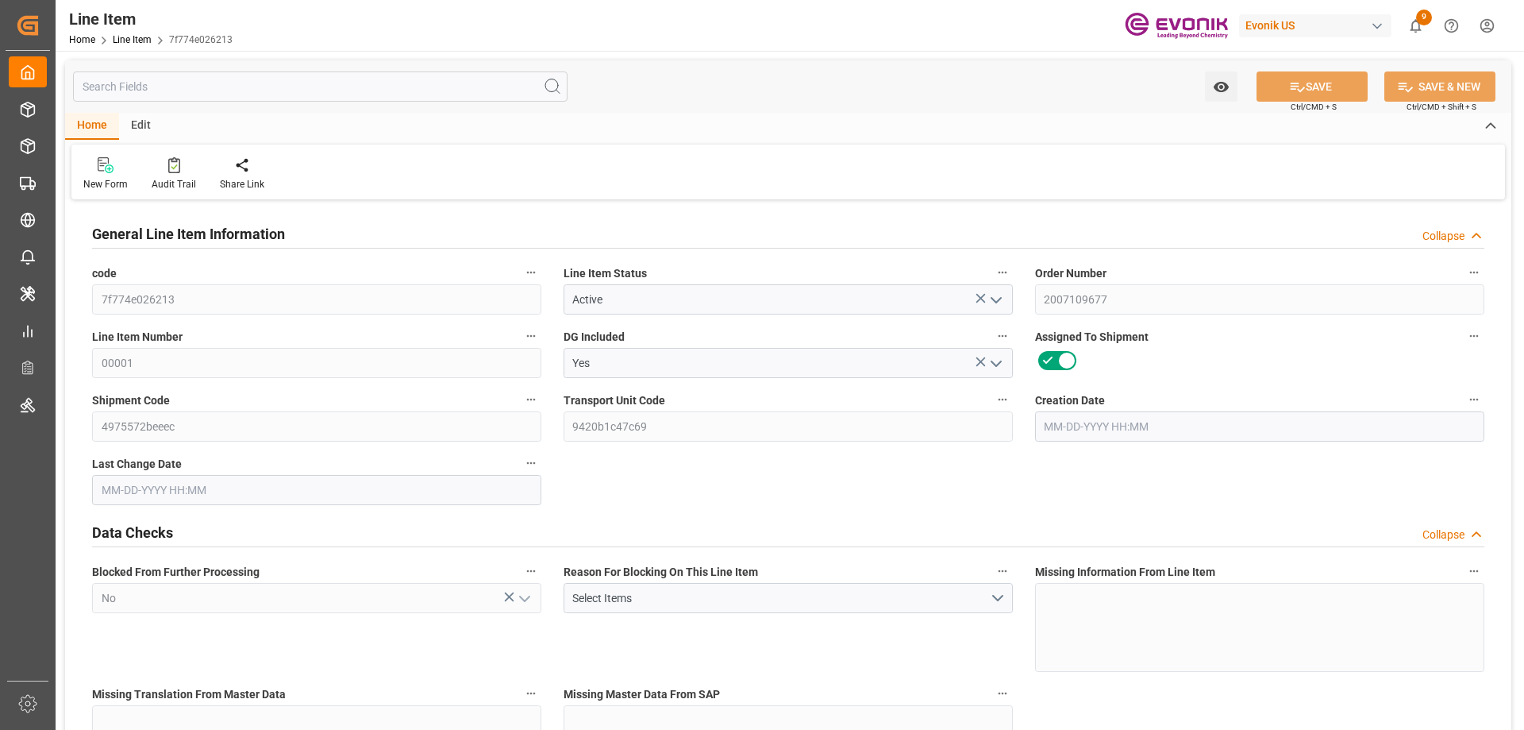
type input "15504"
type input "13760"
type input "24.1474"
type input "24147.36"
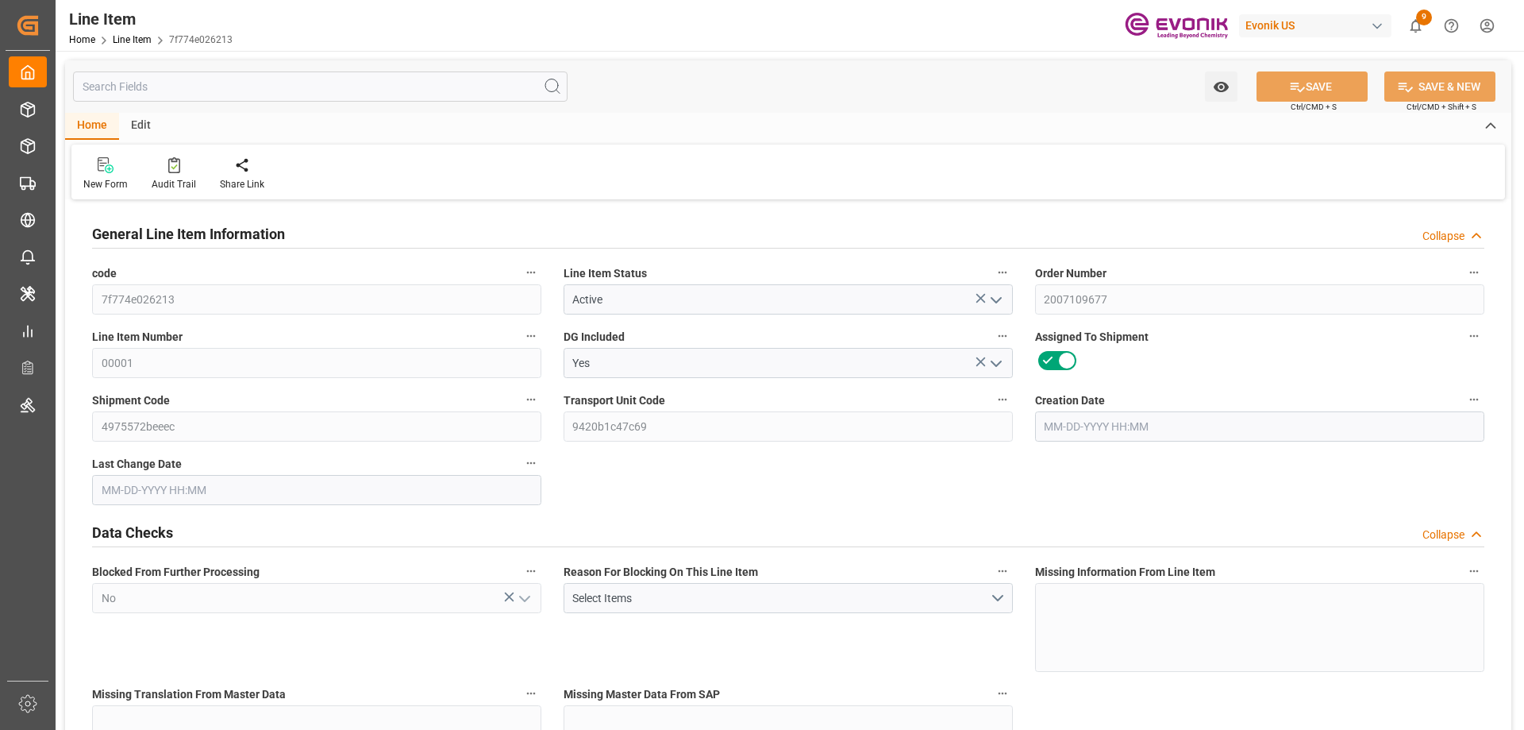
type input "0"
type input "08-12-2025 16:15"
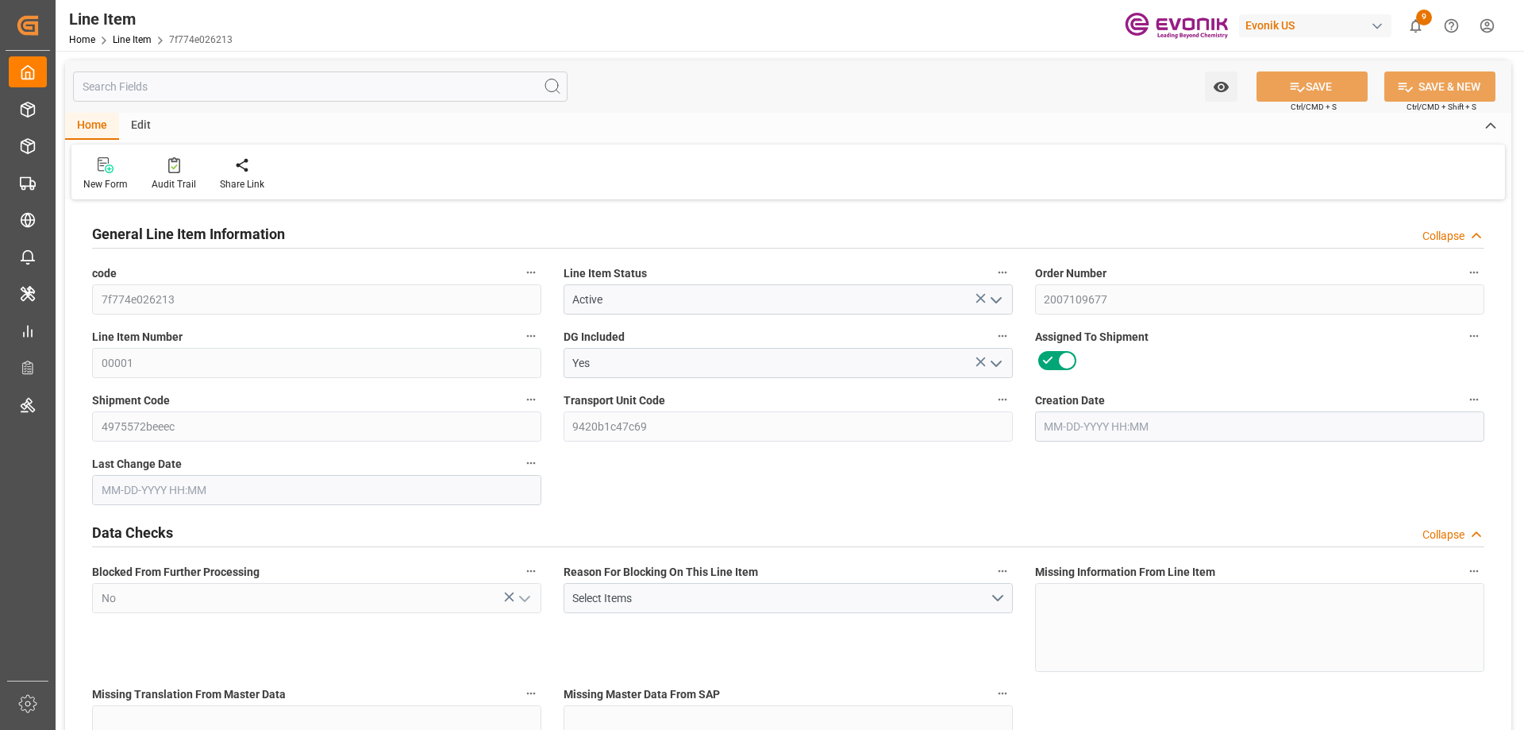
type input "08-22-2025 12:27"
type input "10-07-2025"
type input "08-22-2025"
type input "08-15-2025"
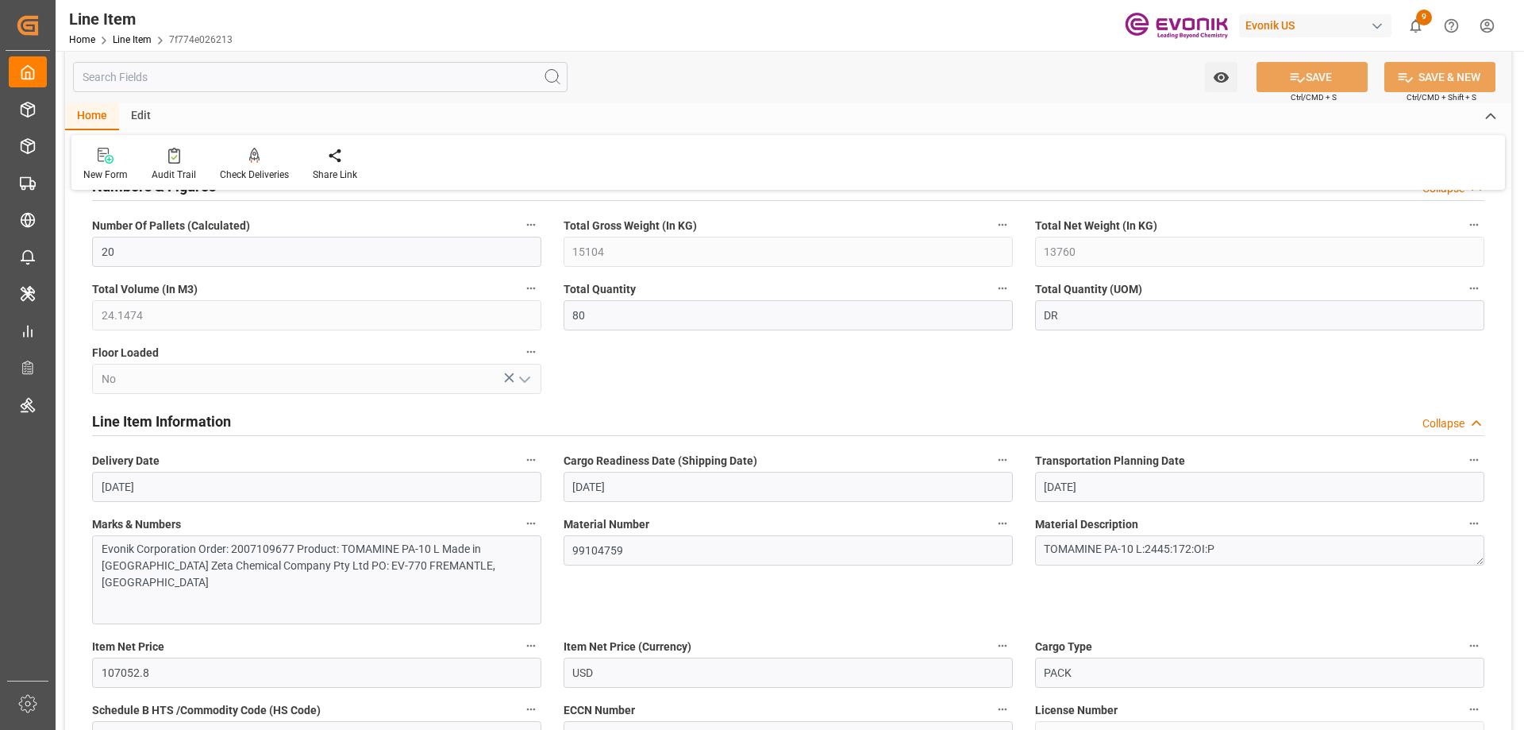
click at [140, 71] on input "text" at bounding box center [320, 77] width 495 height 30
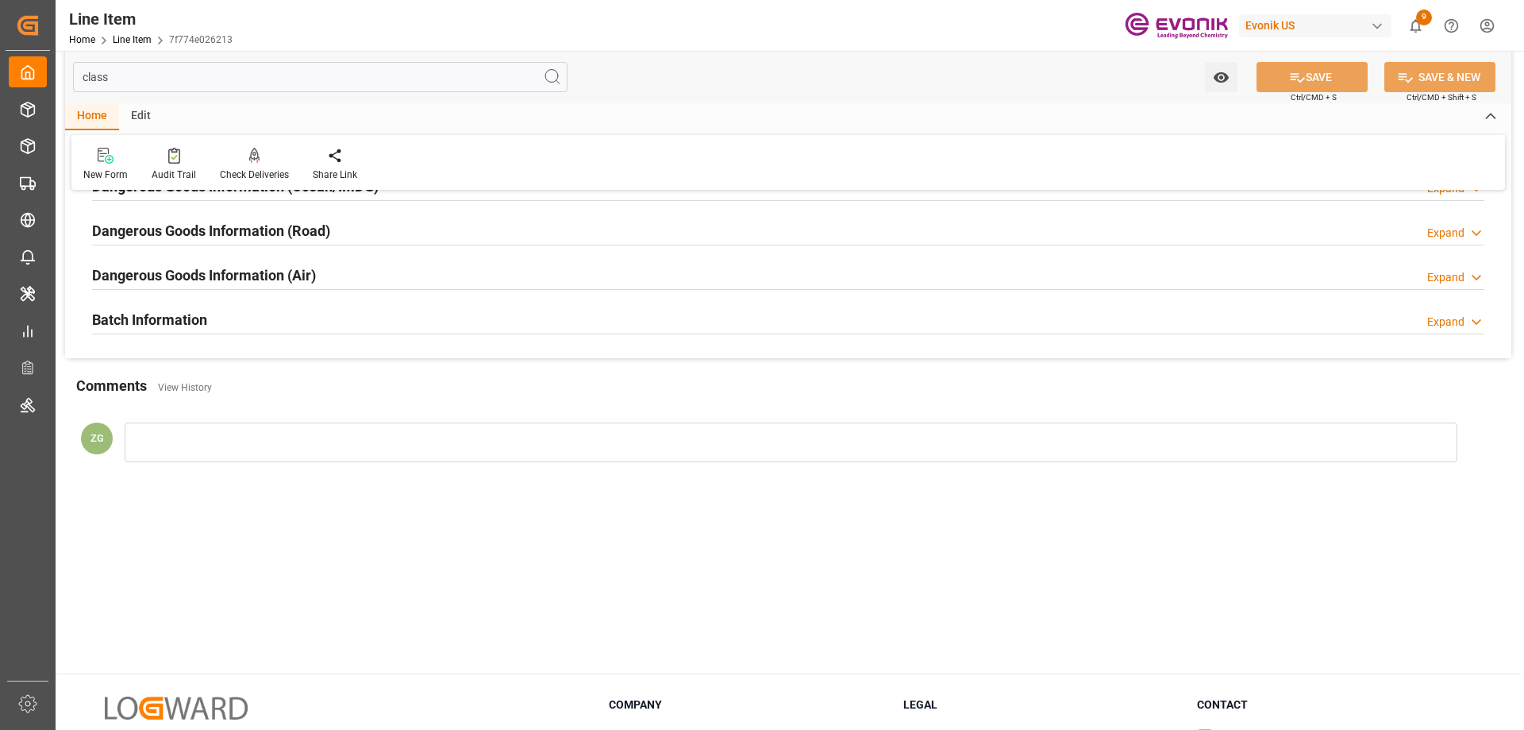
scroll to position [0, 0]
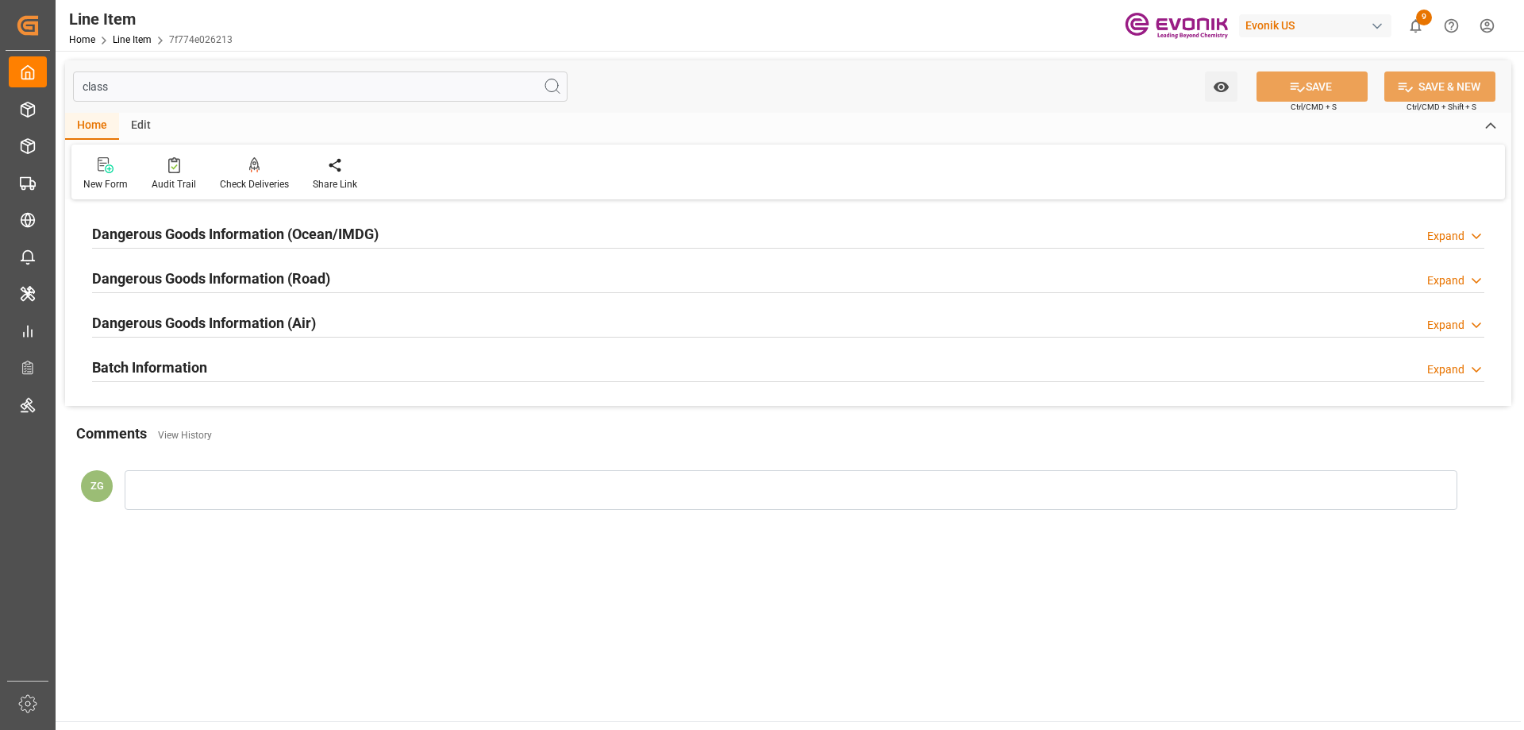
click at [145, 345] on div "Batch Information Expand" at bounding box center [788, 367] width 1415 height 44
click at [147, 358] on h2 "Batch Information" at bounding box center [149, 366] width 115 height 21
click at [157, 329] on h2 "Dangerous Goods Information (Air)" at bounding box center [204, 322] width 224 height 21
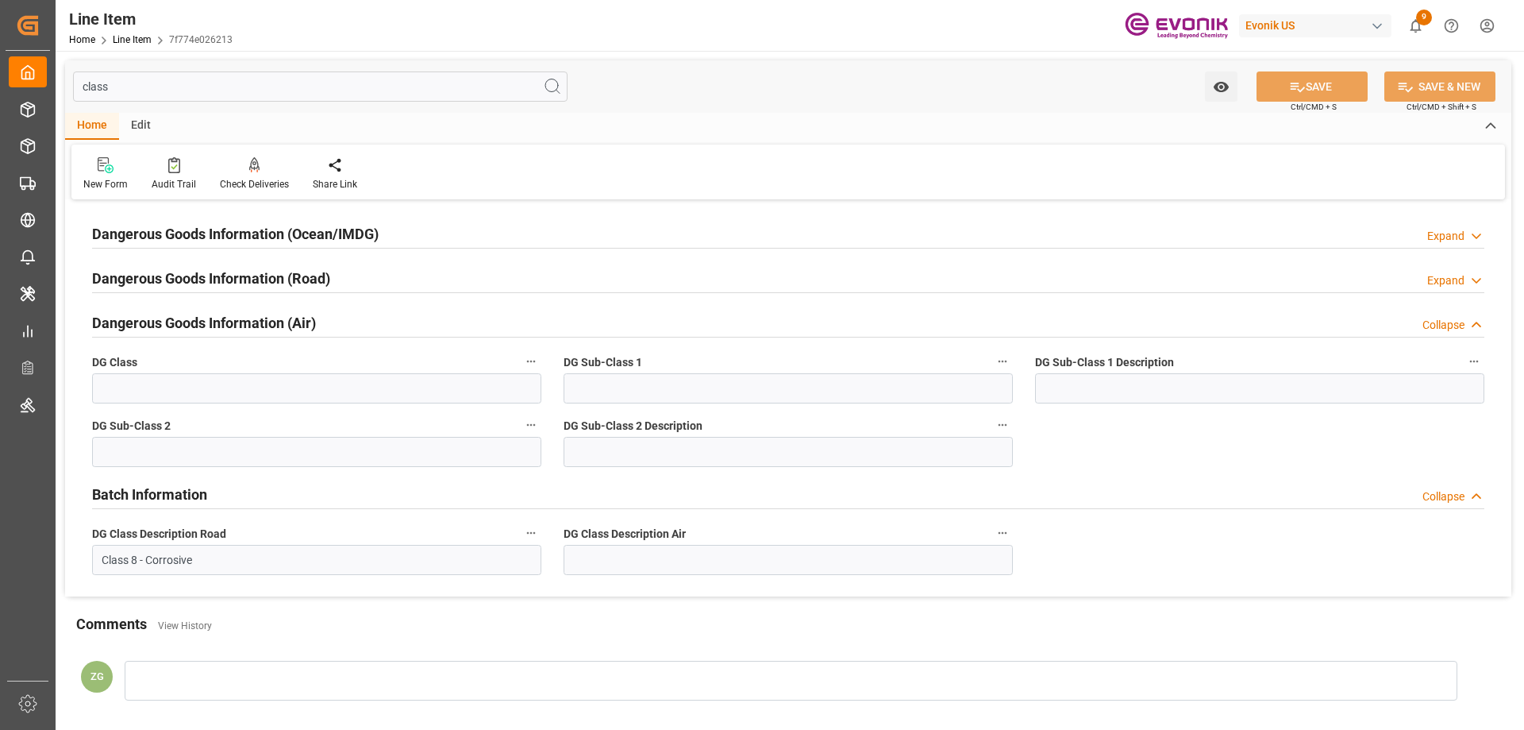
click at [169, 280] on h2 "Dangerous Goods Information (Road)" at bounding box center [211, 278] width 238 height 21
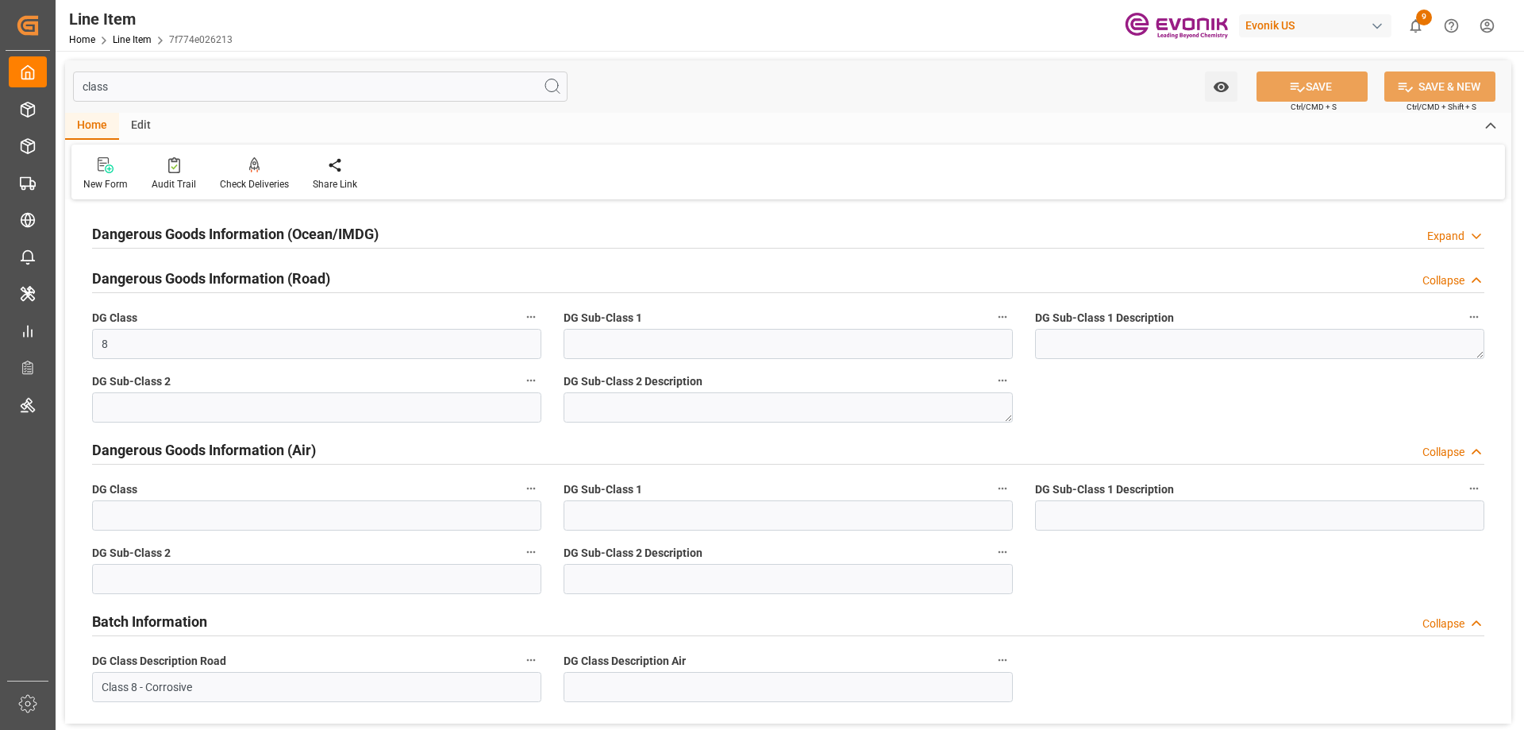
click at [182, 239] on h2 "Dangerous Goods Information (Ocean/IMDG)" at bounding box center [235, 233] width 287 height 21
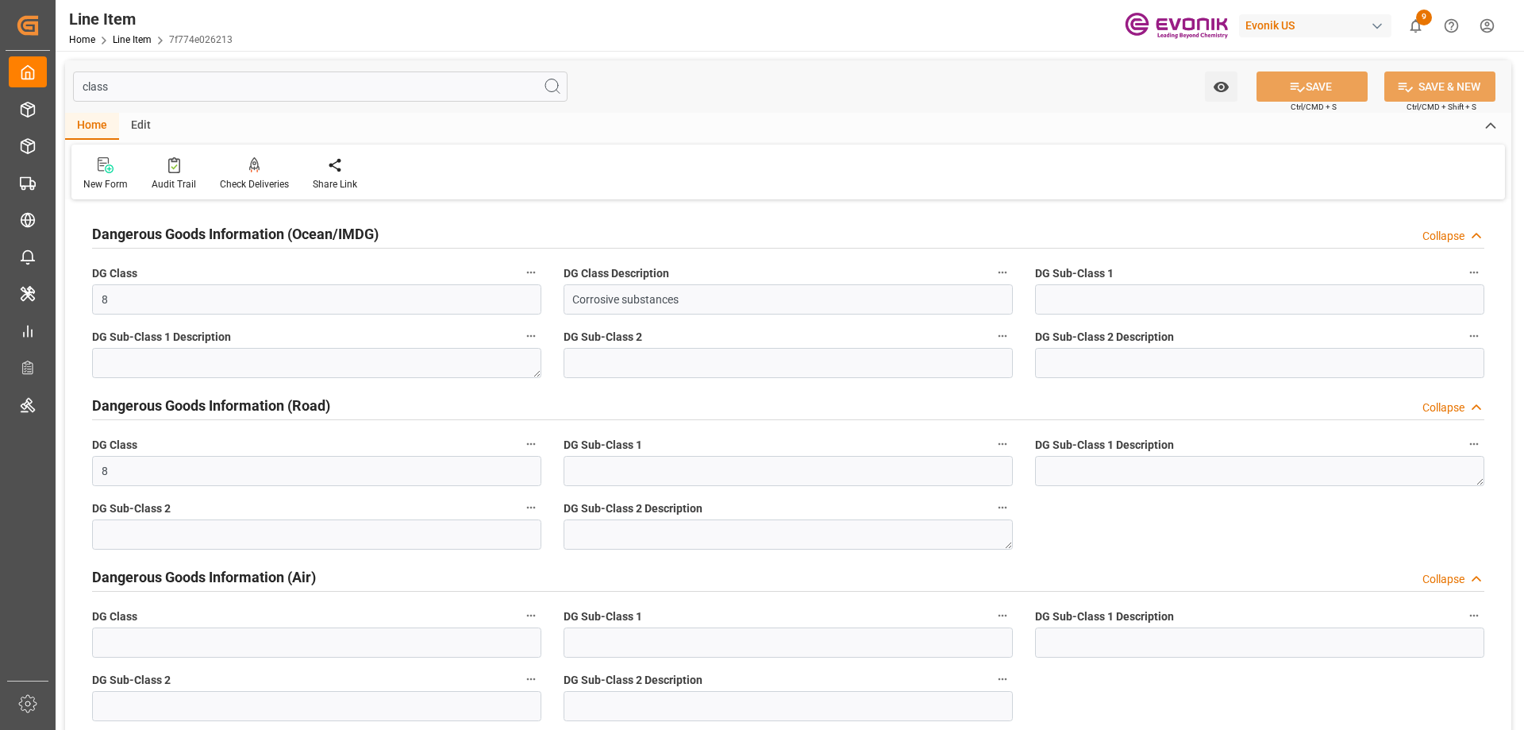
click at [233, 83] on input "class" at bounding box center [320, 86] width 495 height 30
type input "UN"
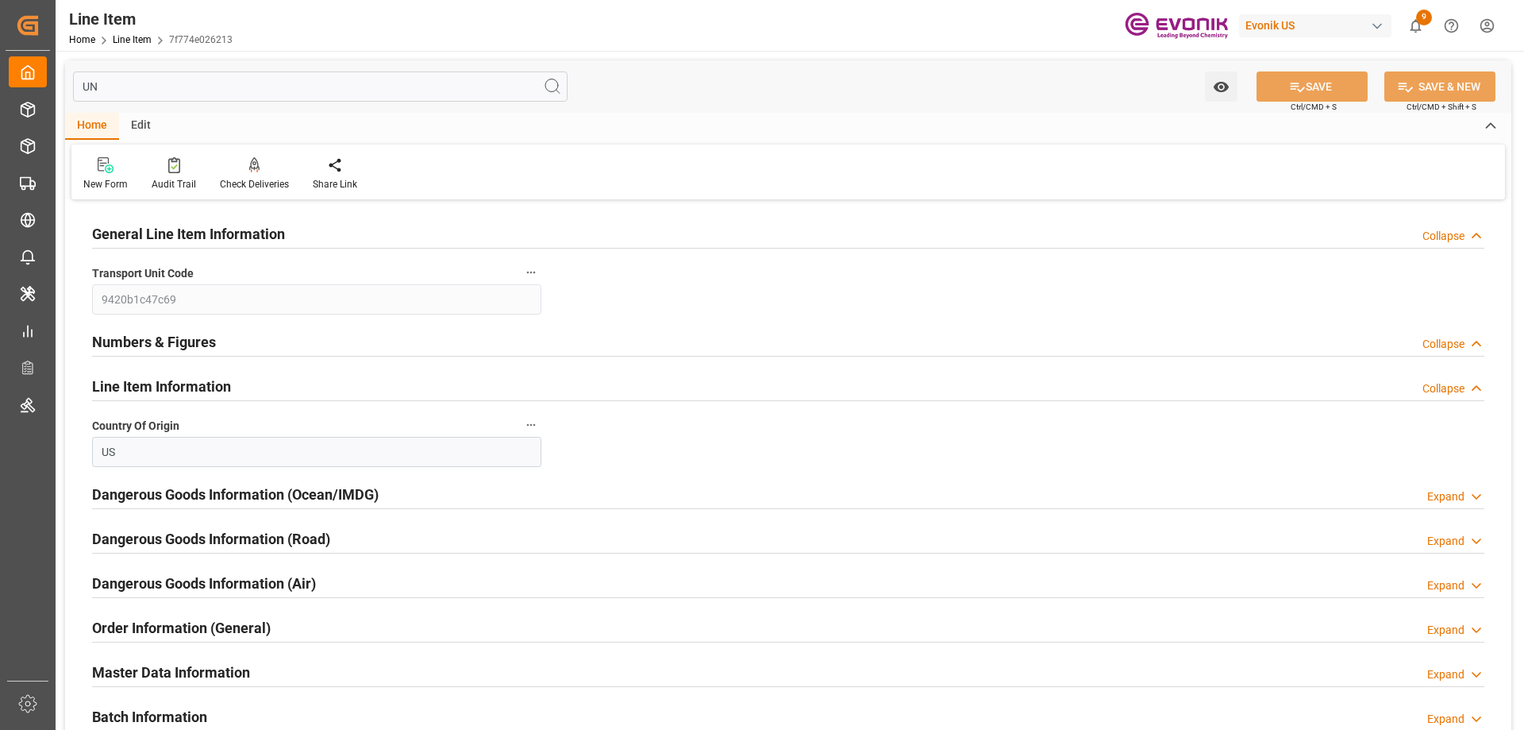
type input "172"
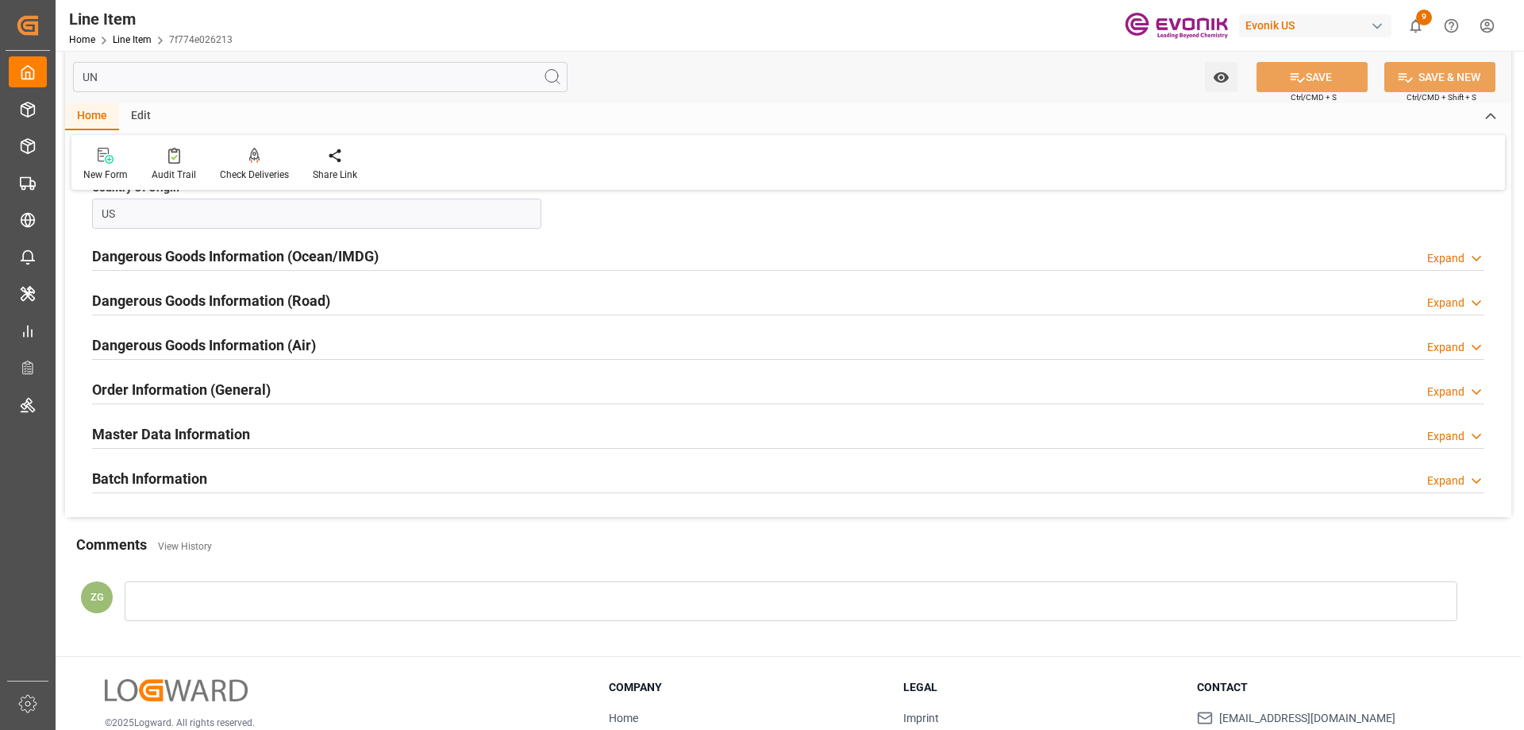
click at [189, 484] on h2 "Batch Information" at bounding box center [149, 478] width 115 height 21
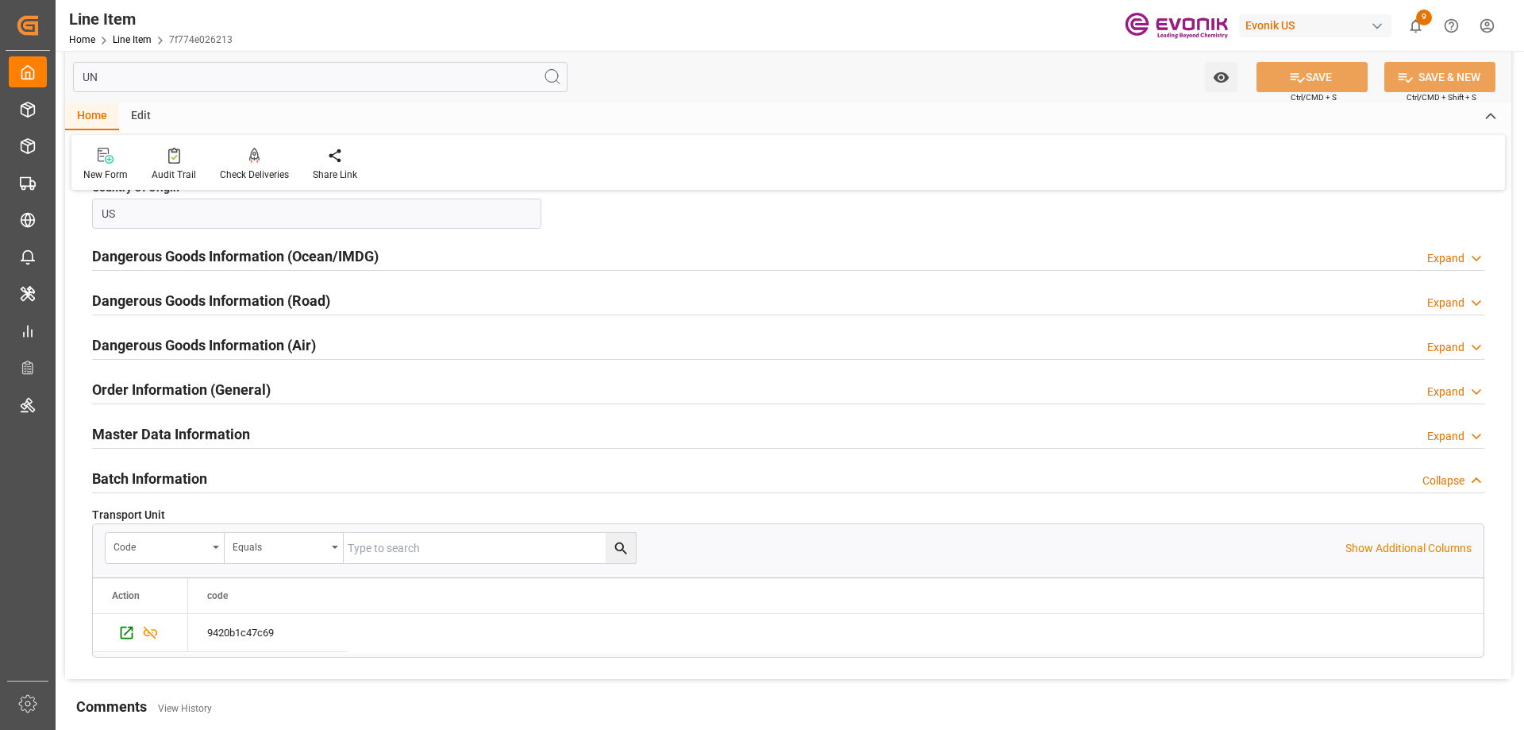
click at [209, 435] on h2 "Master Data Information" at bounding box center [171, 433] width 158 height 21
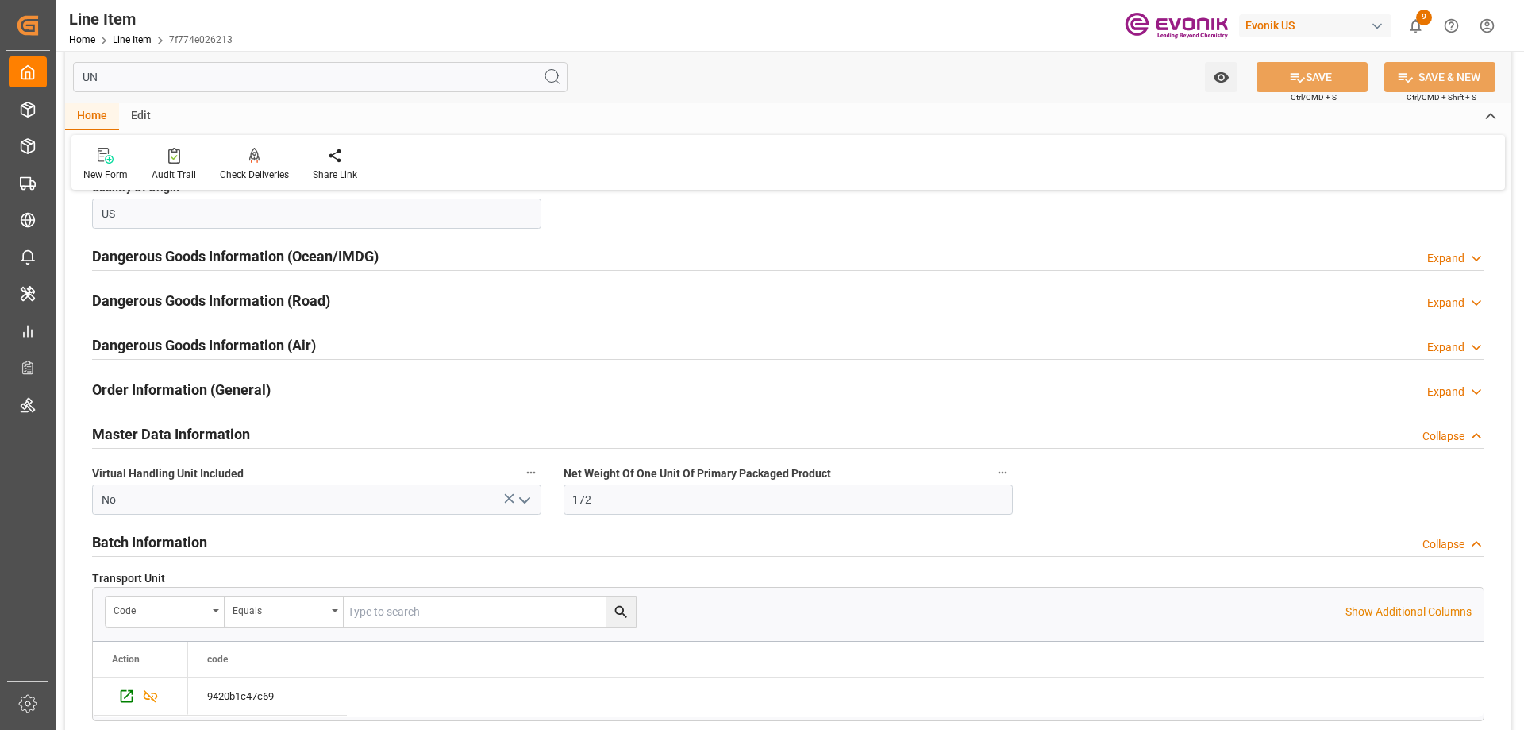
click at [204, 391] on h2 "Order Information (General)" at bounding box center [181, 389] width 179 height 21
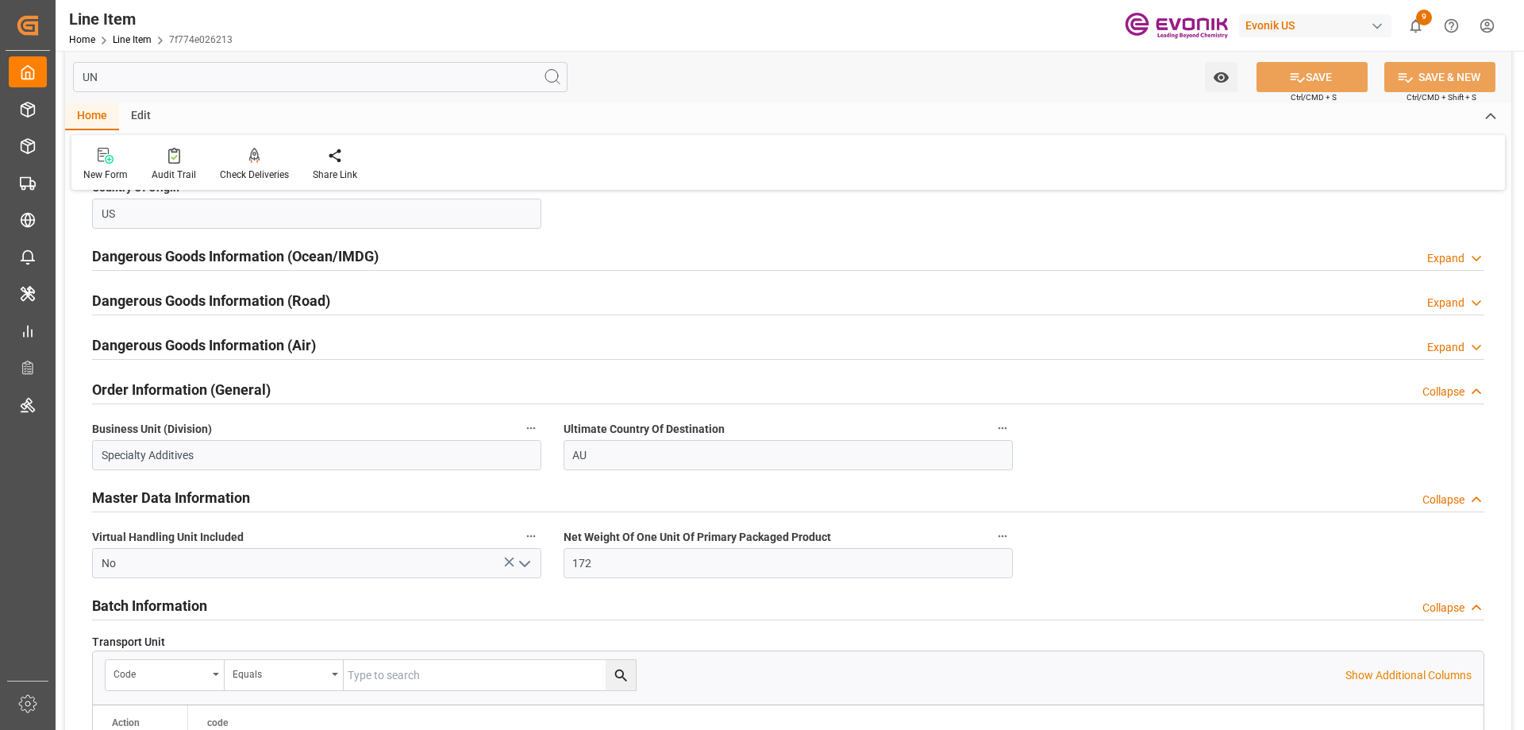
click at [202, 344] on h2 "Dangerous Goods Information (Air)" at bounding box center [204, 344] width 224 height 21
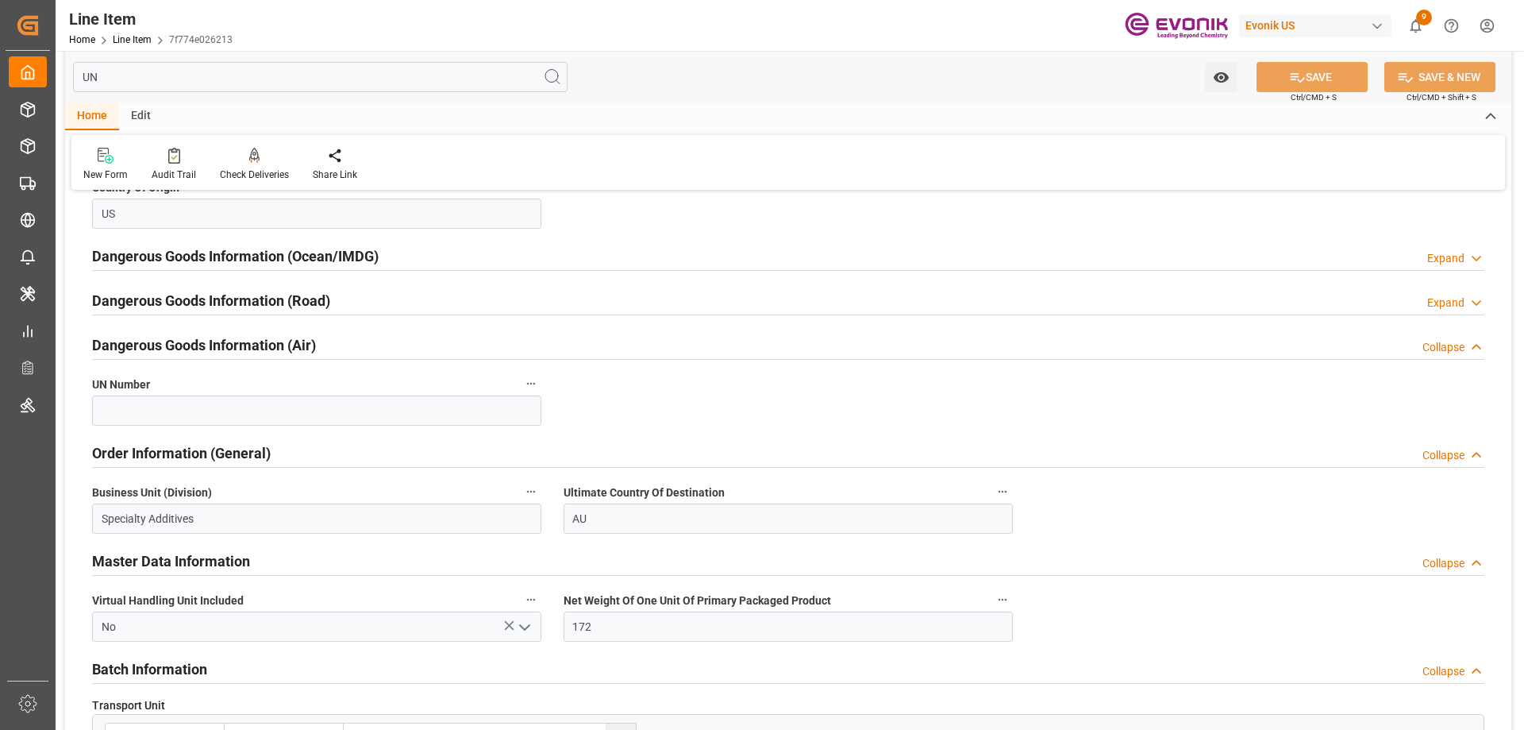
click at [196, 304] on h2 "Dangerous Goods Information (Road)" at bounding box center [211, 300] width 238 height 21
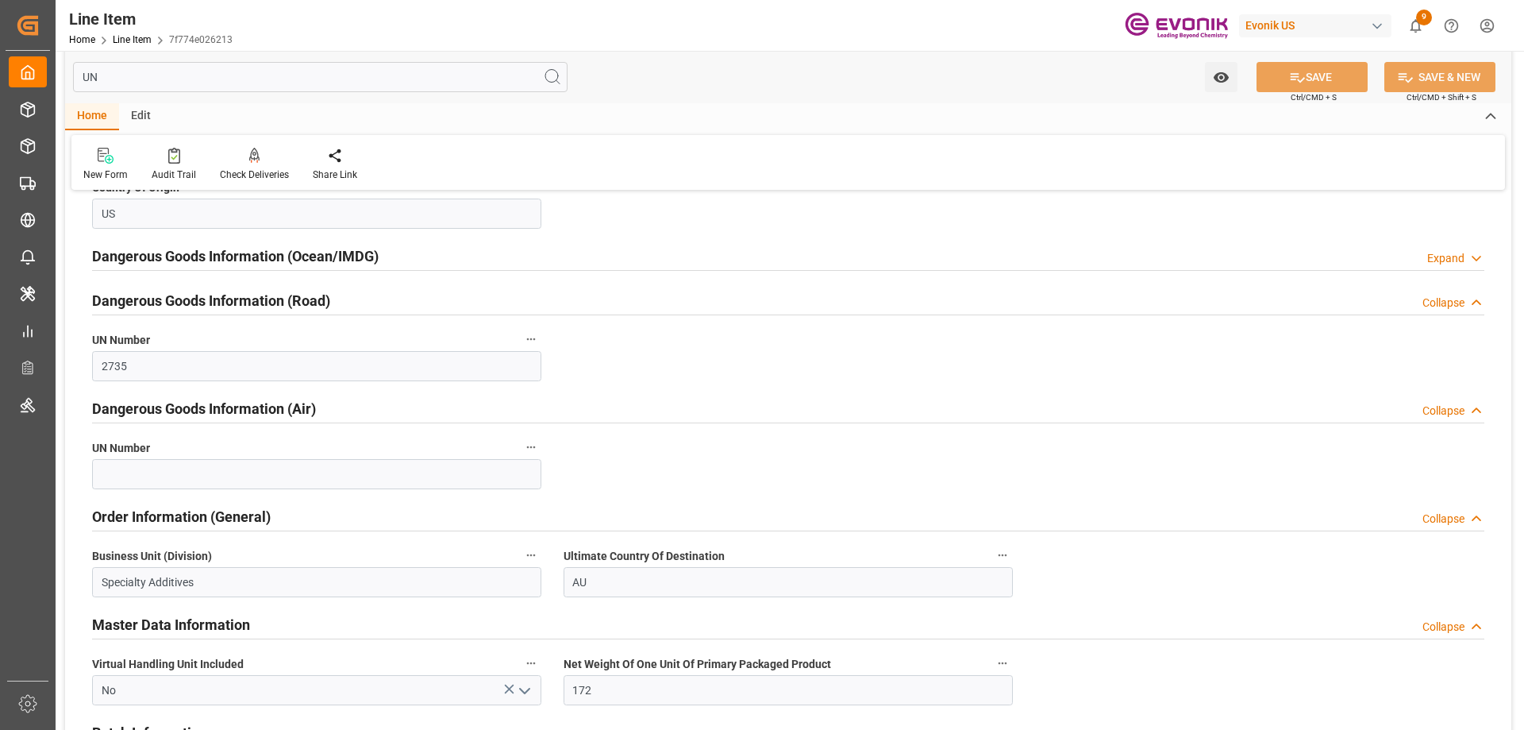
click at [197, 272] on div "Dangerous Goods Information (Ocean/IMDG) Expand" at bounding box center [788, 256] width 1415 height 44
click at [197, 250] on h2 "Dangerous Goods Information (Ocean/IMDG)" at bounding box center [235, 255] width 287 height 21
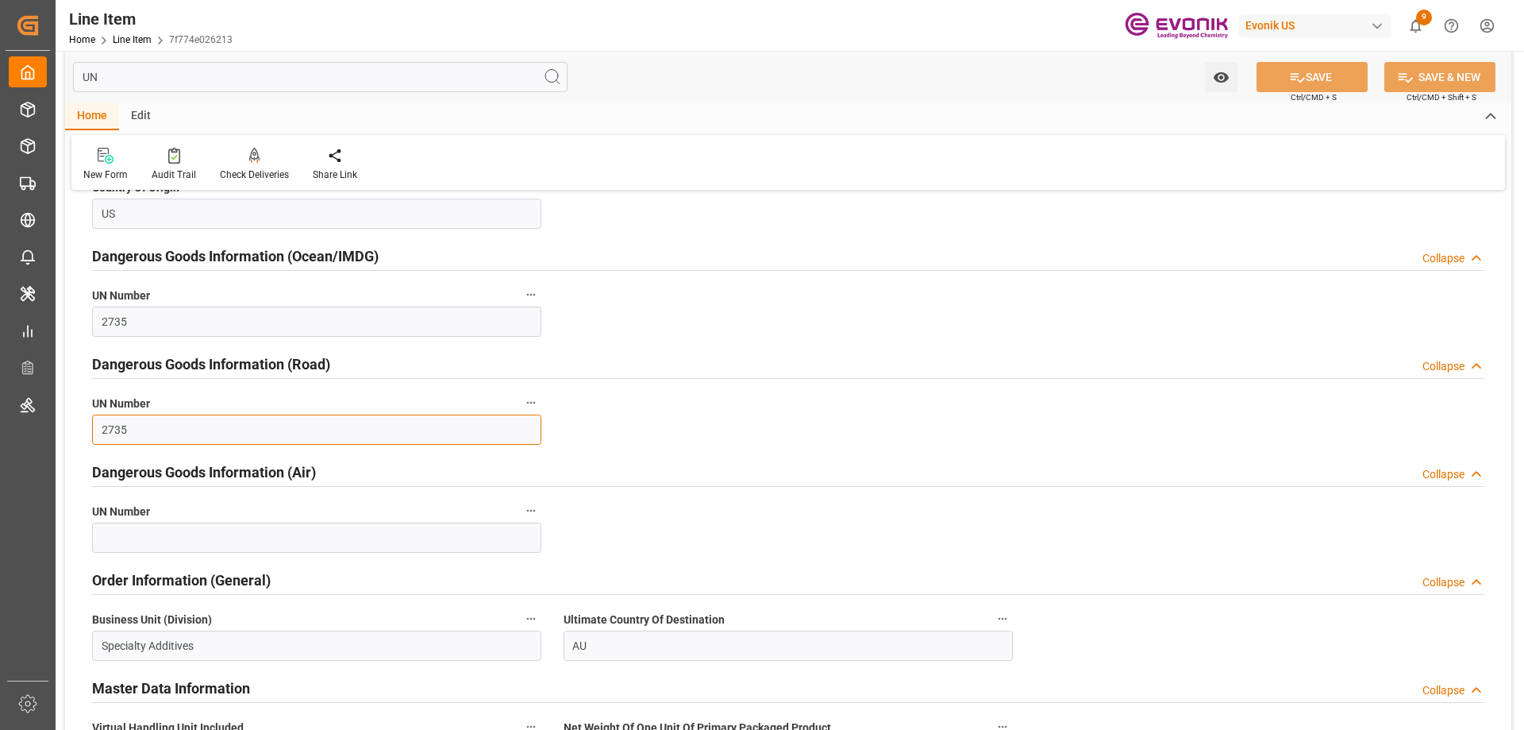
drag, startPoint x: 141, startPoint y: 427, endPoint x: 76, endPoint y: 440, distance: 66.3
click at [76, 440] on div "General Line Item Information Collapse Transport Unit Code 9420b1c47c69 Numbers…" at bounding box center [788, 481] width 1446 height 1030
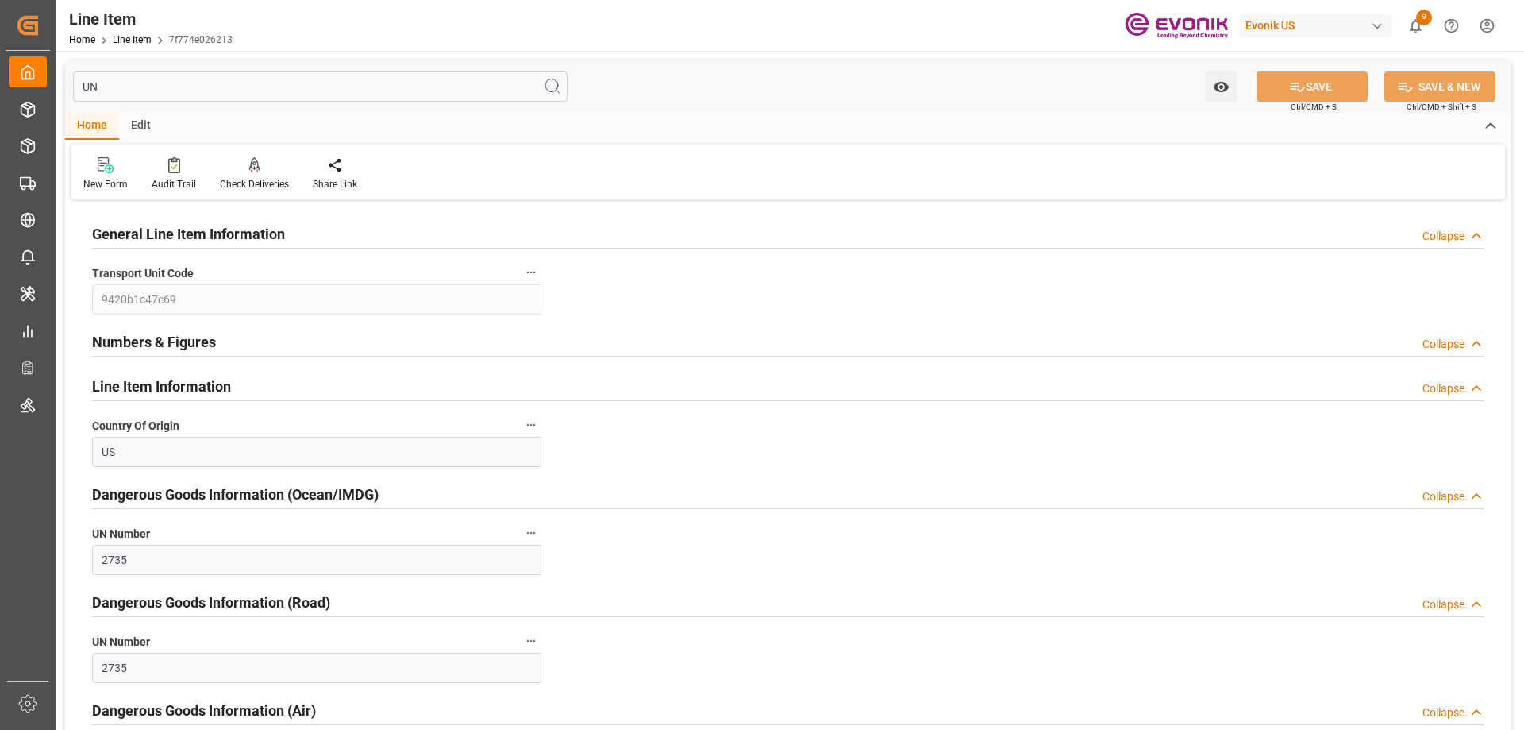
click at [224, 76] on input "UN" at bounding box center [320, 86] width 495 height 30
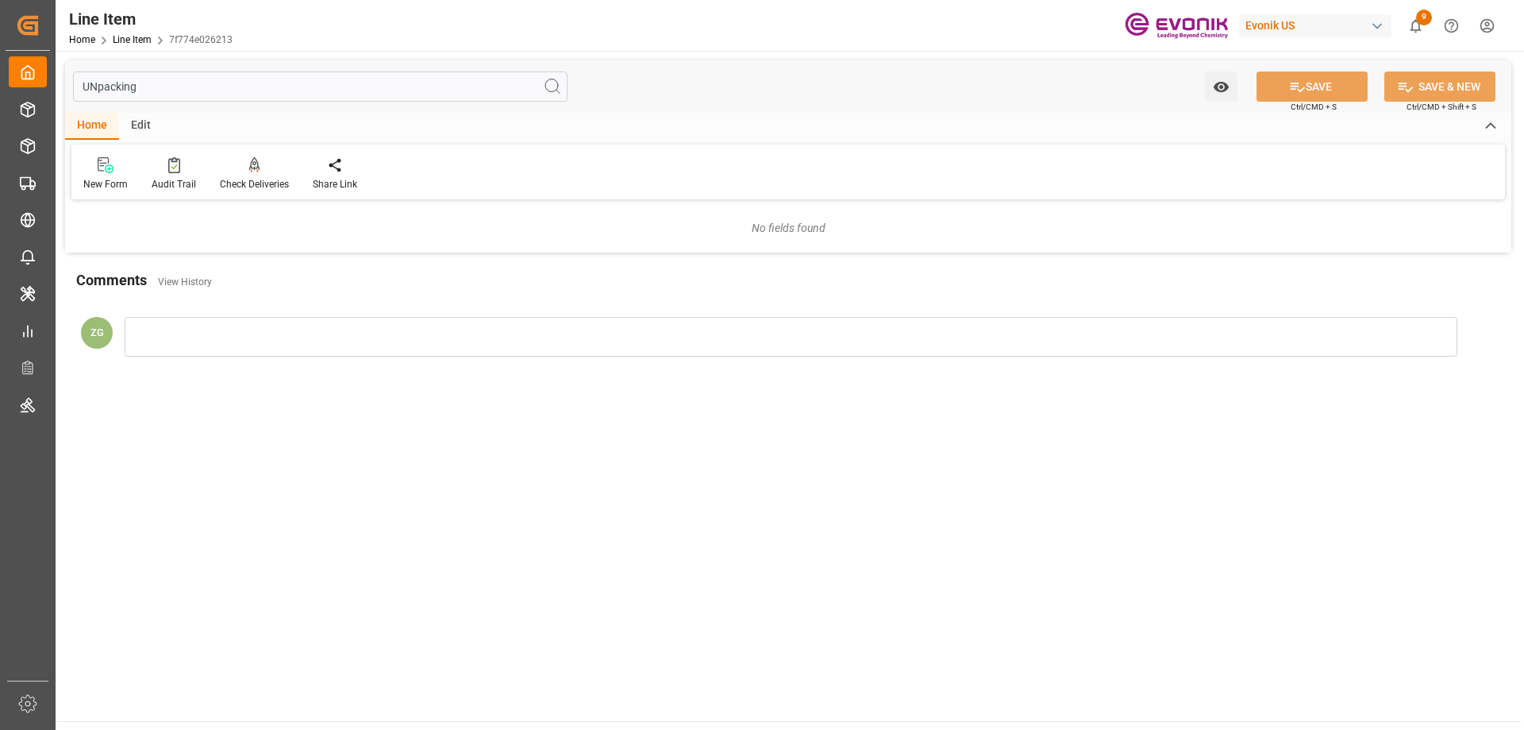
drag, startPoint x: 95, startPoint y: 83, endPoint x: 73, endPoint y: 87, distance: 22.5
click at [73, 87] on input "UNpacking" at bounding box center [320, 86] width 495 height 30
click at [164, 91] on input "packing" at bounding box center [320, 86] width 495 height 30
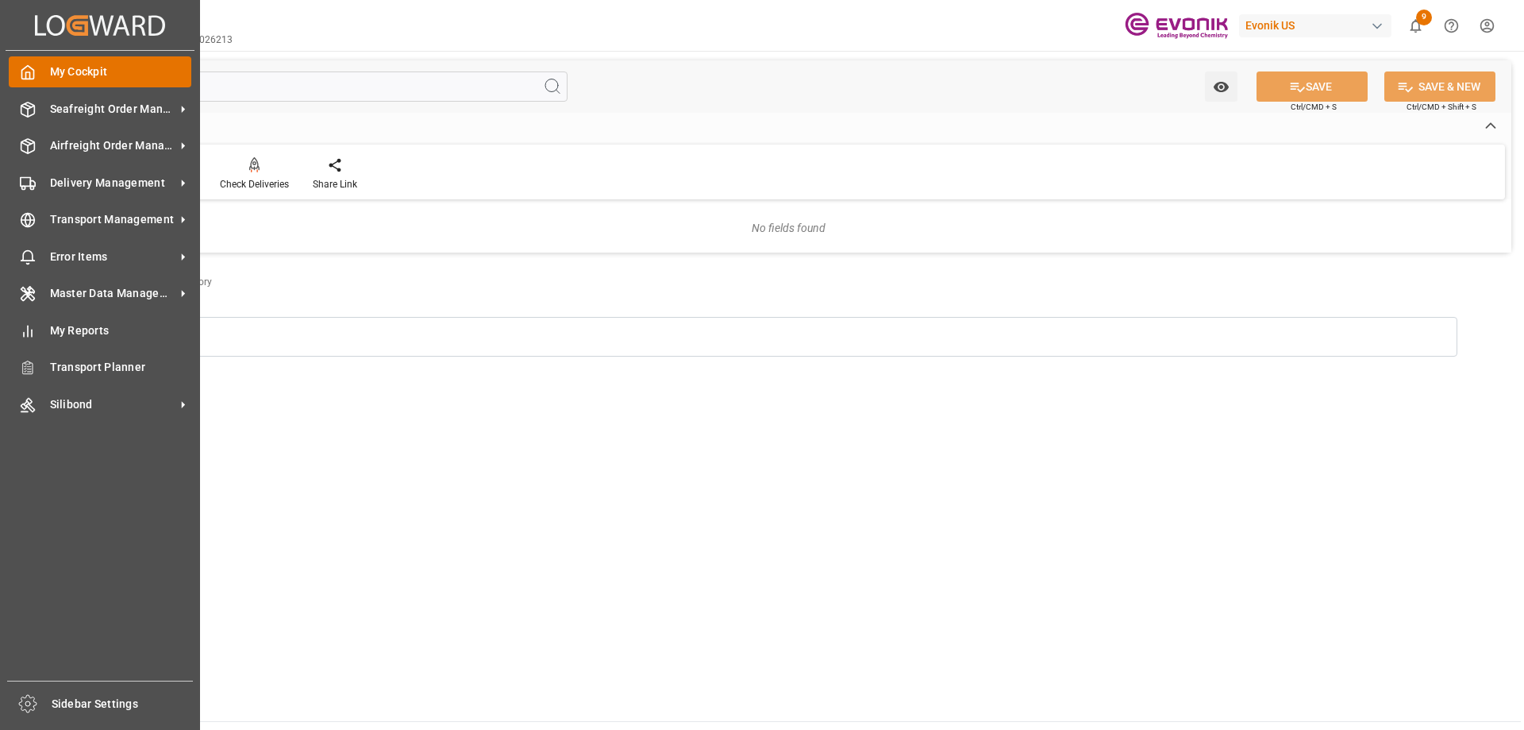
drag, startPoint x: 129, startPoint y: 85, endPoint x: 54, endPoint y: 82, distance: 74.7
click at [54, 82] on div "Created by potrace 1.15, written by Peter Selinger 2001-2017 Created by potrace…" at bounding box center [762, 365] width 1524 height 730
type input "gr"
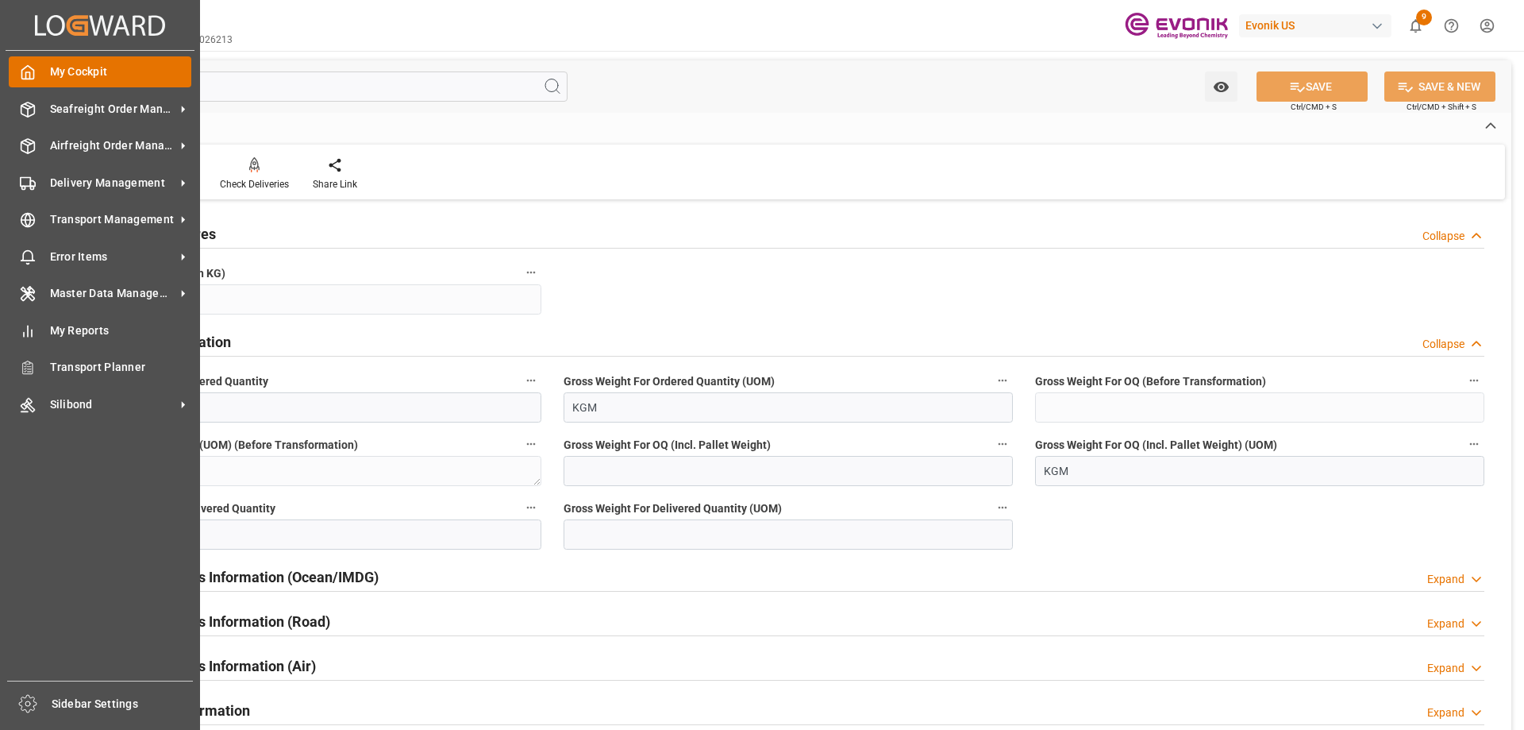
type input "15104"
type input "15504"
type input "0"
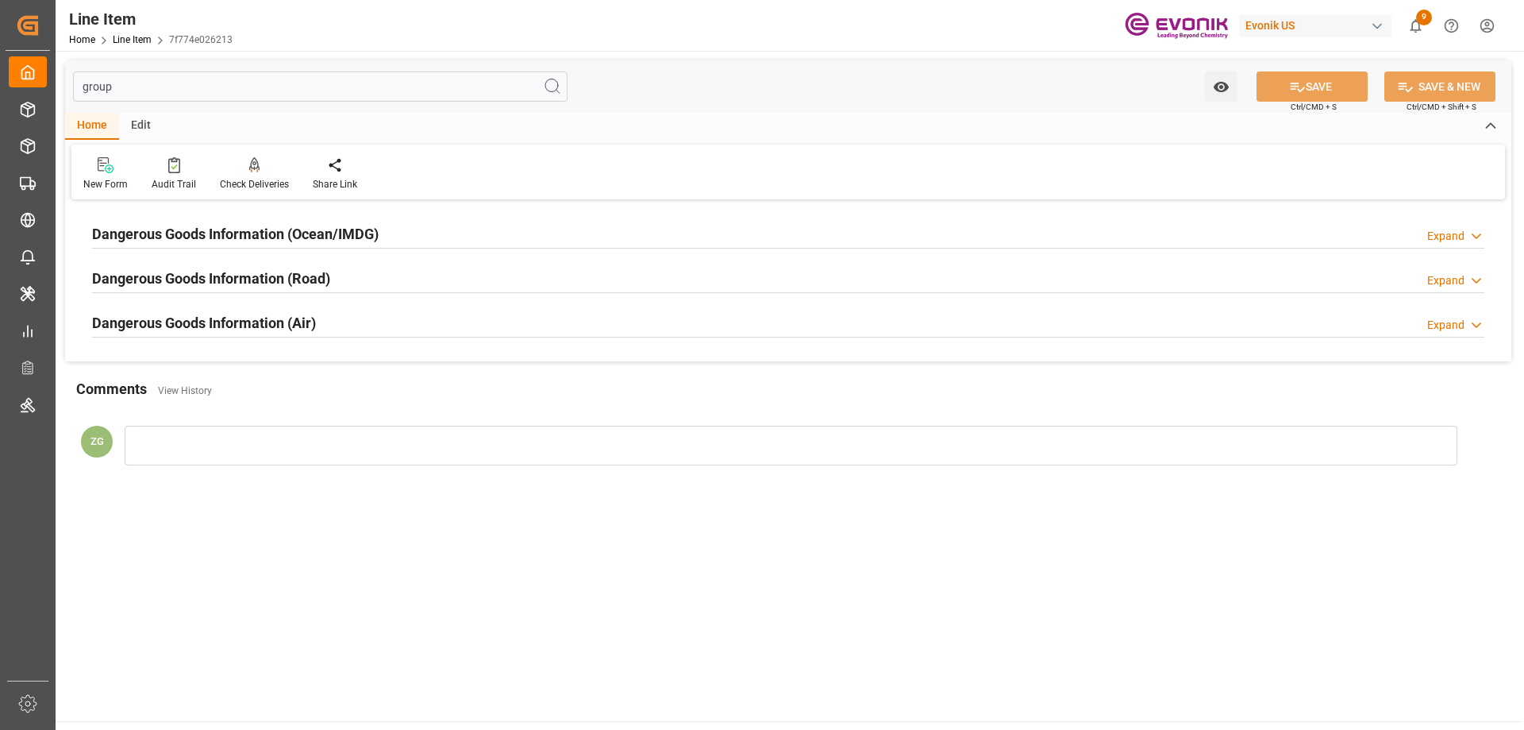
type input "group"
click at [188, 239] on h2 "Dangerous Goods Information (Ocean/IMDG)" at bounding box center [235, 233] width 287 height 21
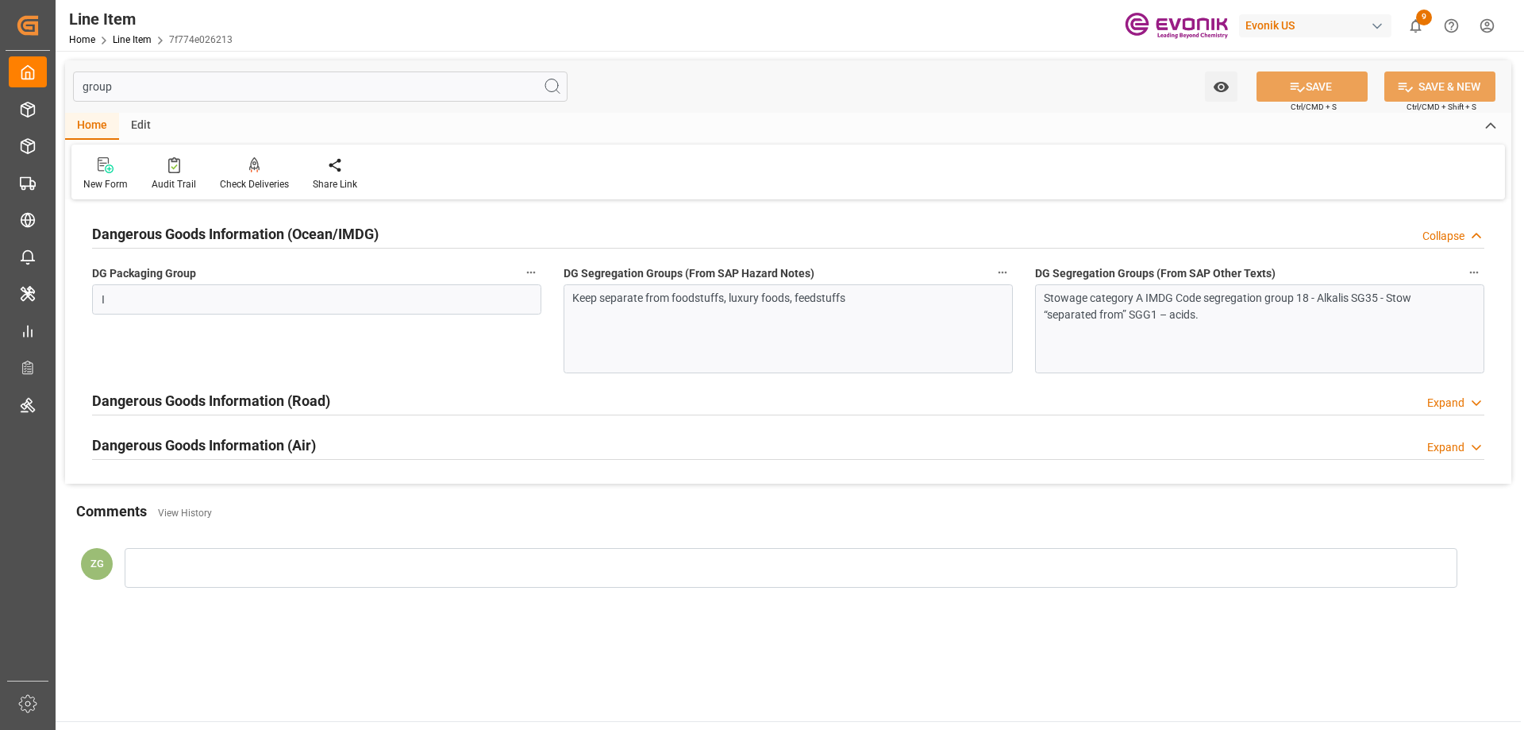
click at [230, 409] on h2 "Dangerous Goods Information (Road)" at bounding box center [211, 400] width 238 height 21
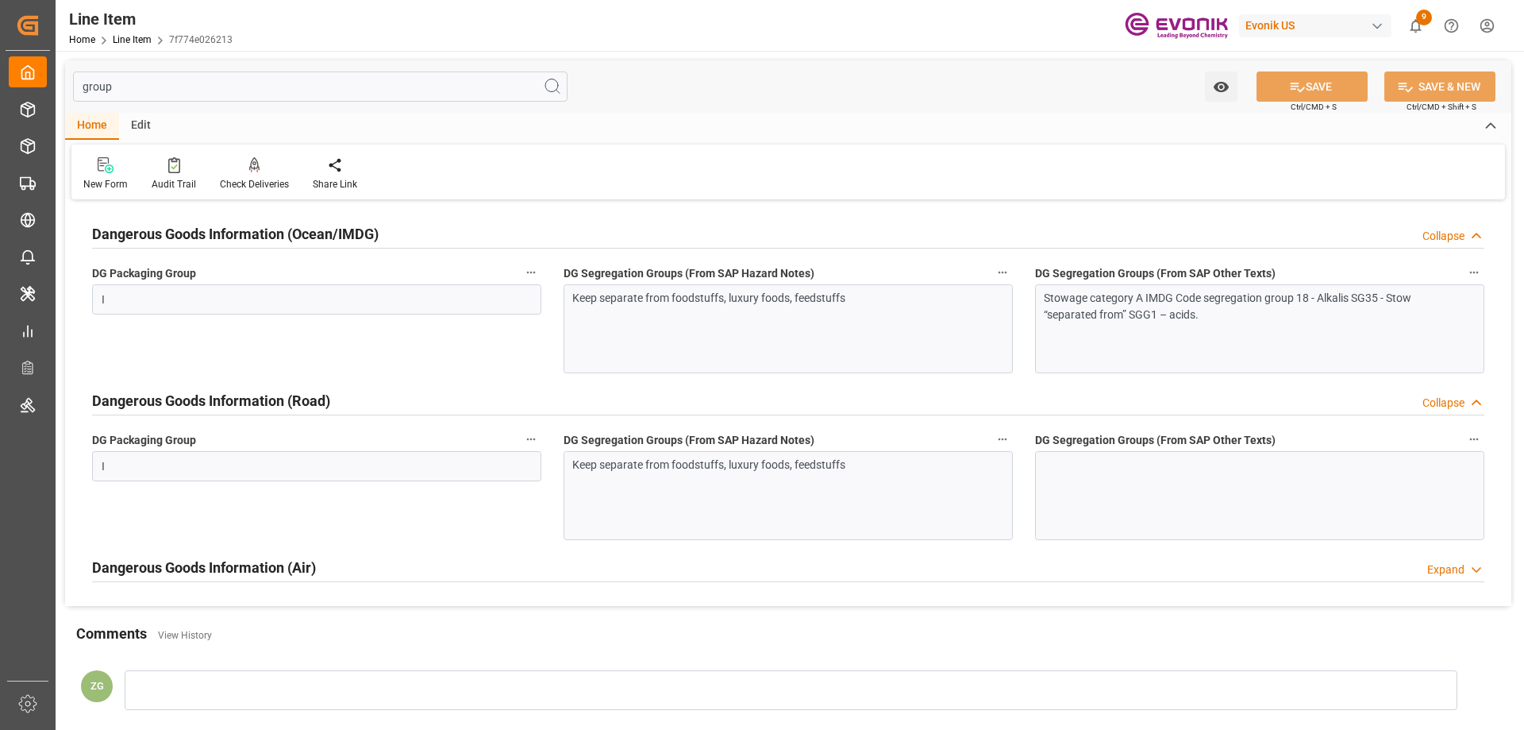
click at [237, 547] on div "Dangerous Goods Information (Air) Expand" at bounding box center [788, 567] width 1415 height 44
click at [238, 555] on div "Dangerous Goods Information (Air)" at bounding box center [204, 566] width 224 height 30
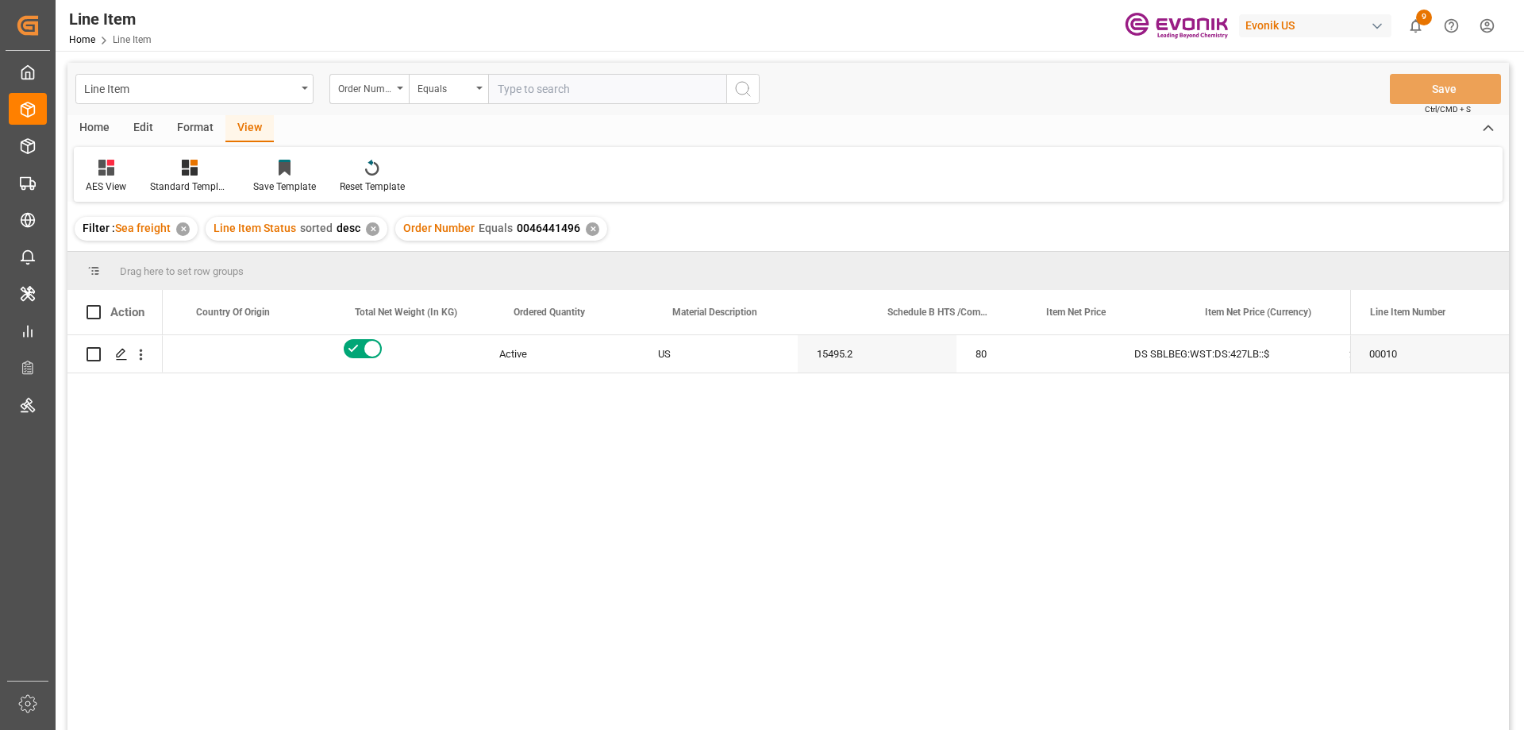
click at [569, 98] on input "text" at bounding box center [607, 89] width 238 height 30
type input "0046463682"
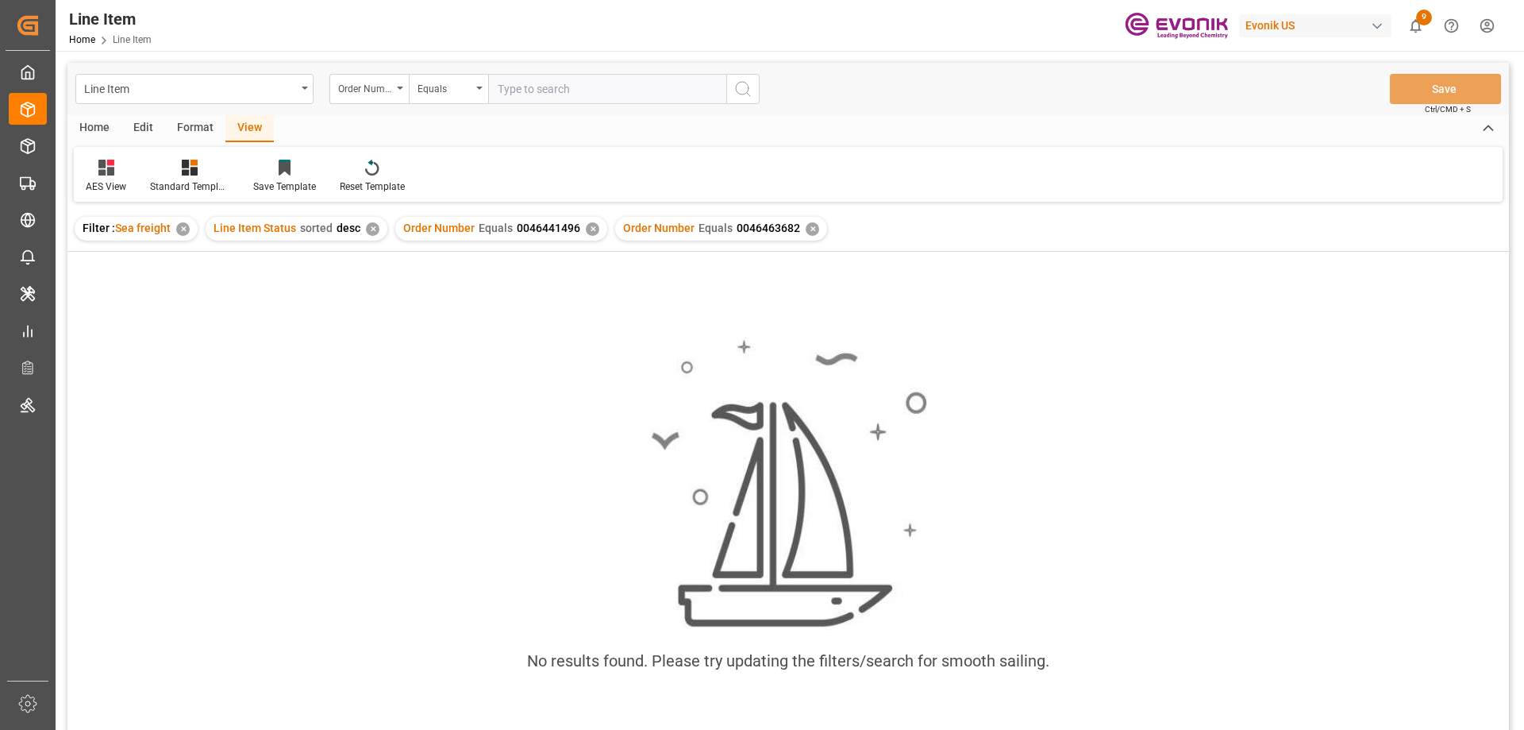
click at [586, 227] on div "✕" at bounding box center [592, 228] width 13 height 13
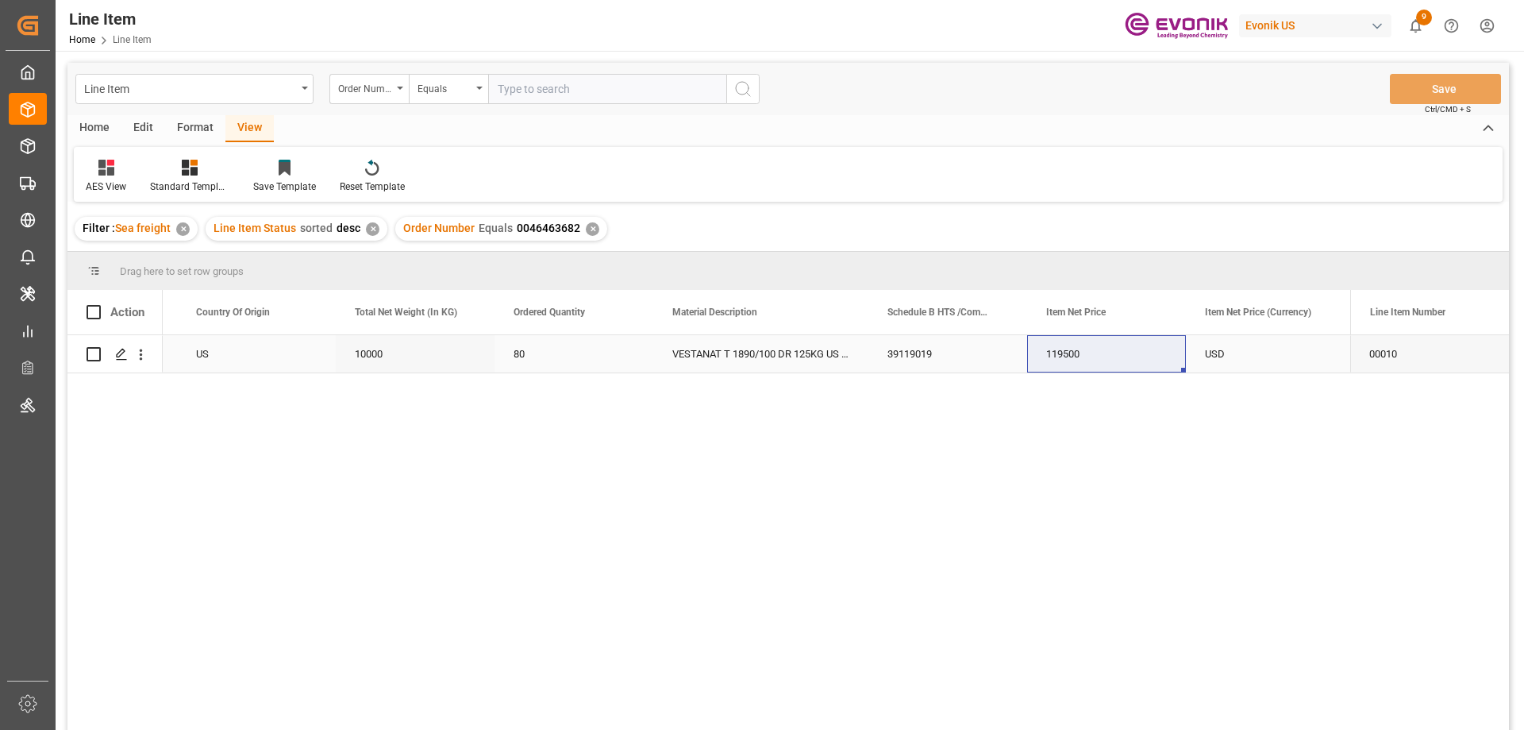
click at [286, 356] on div "US" at bounding box center [256, 353] width 159 height 37
click at [140, 350] on icon "open menu" at bounding box center [141, 354] width 3 height 11
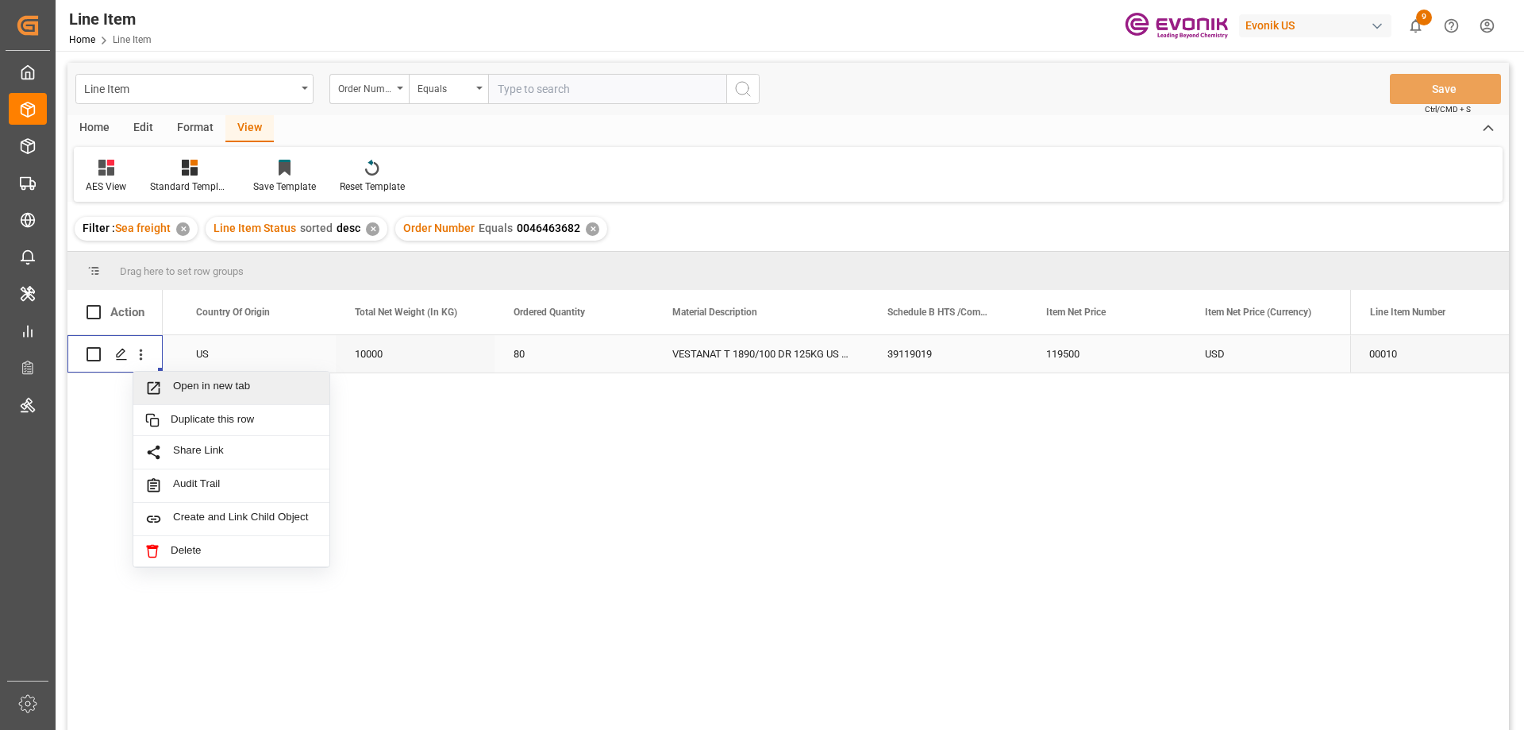
click at [186, 391] on span "Open in new tab" at bounding box center [245, 387] width 144 height 17
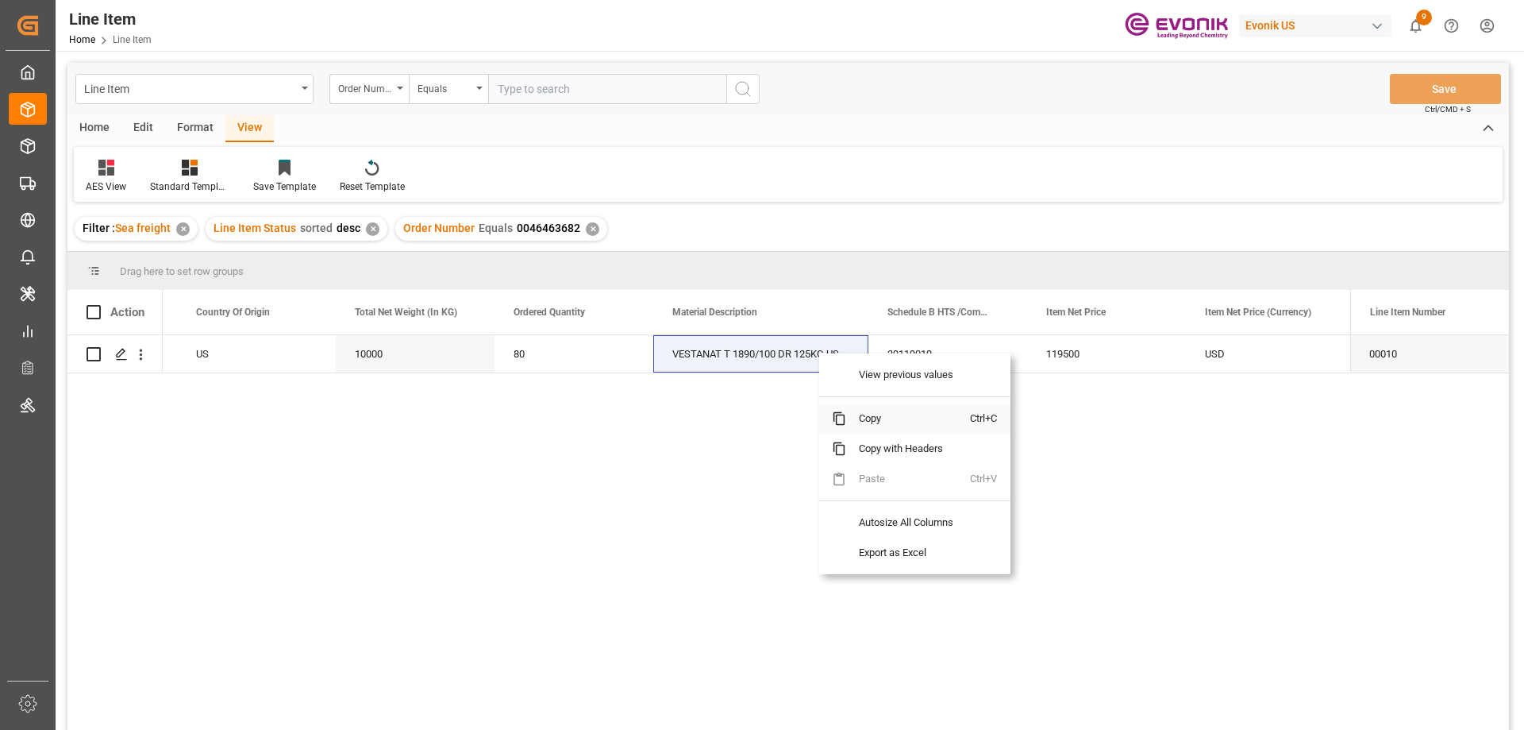
click at [866, 419] on span "Copy" at bounding box center [908, 418] width 124 height 30
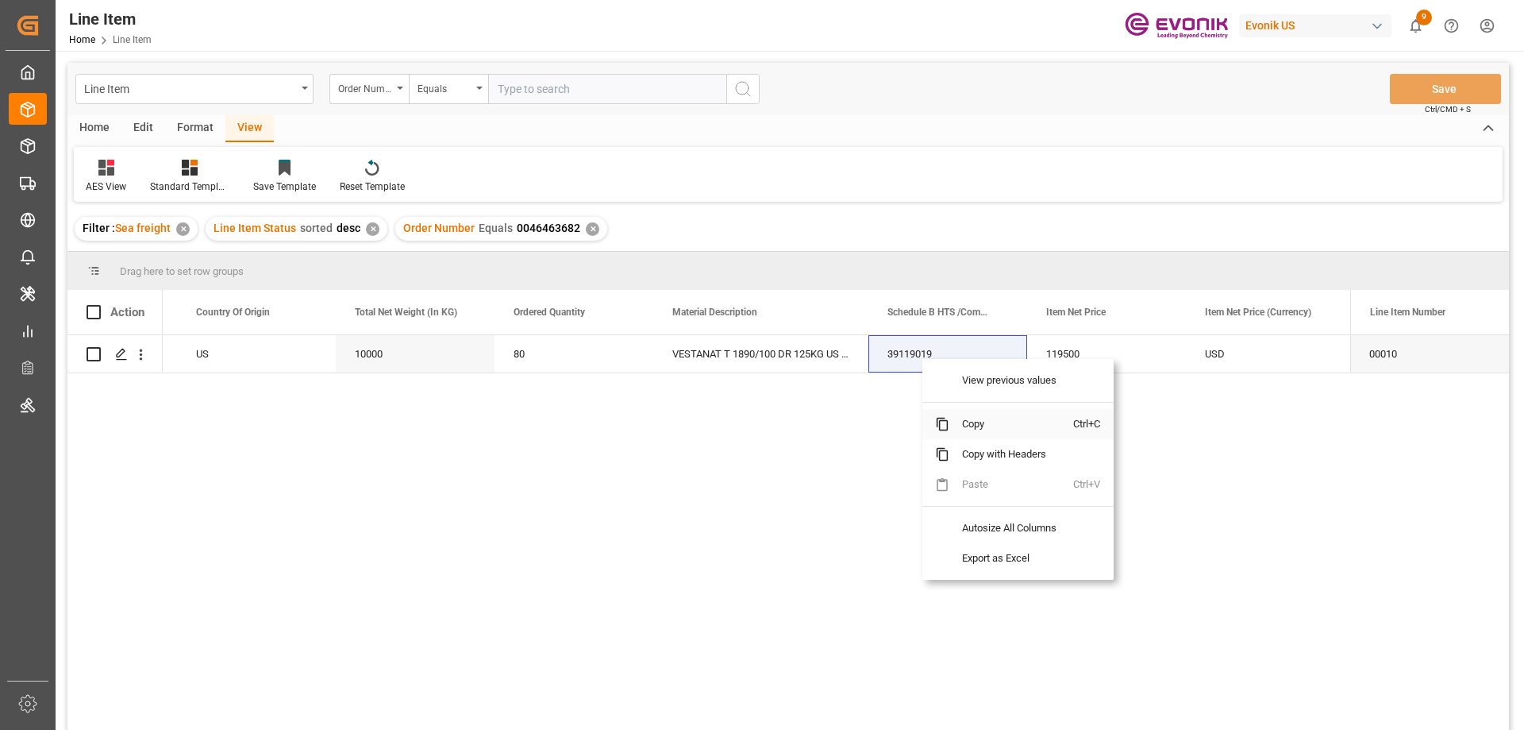
click at [974, 418] on span "Copy" at bounding box center [1011, 424] width 124 height 30
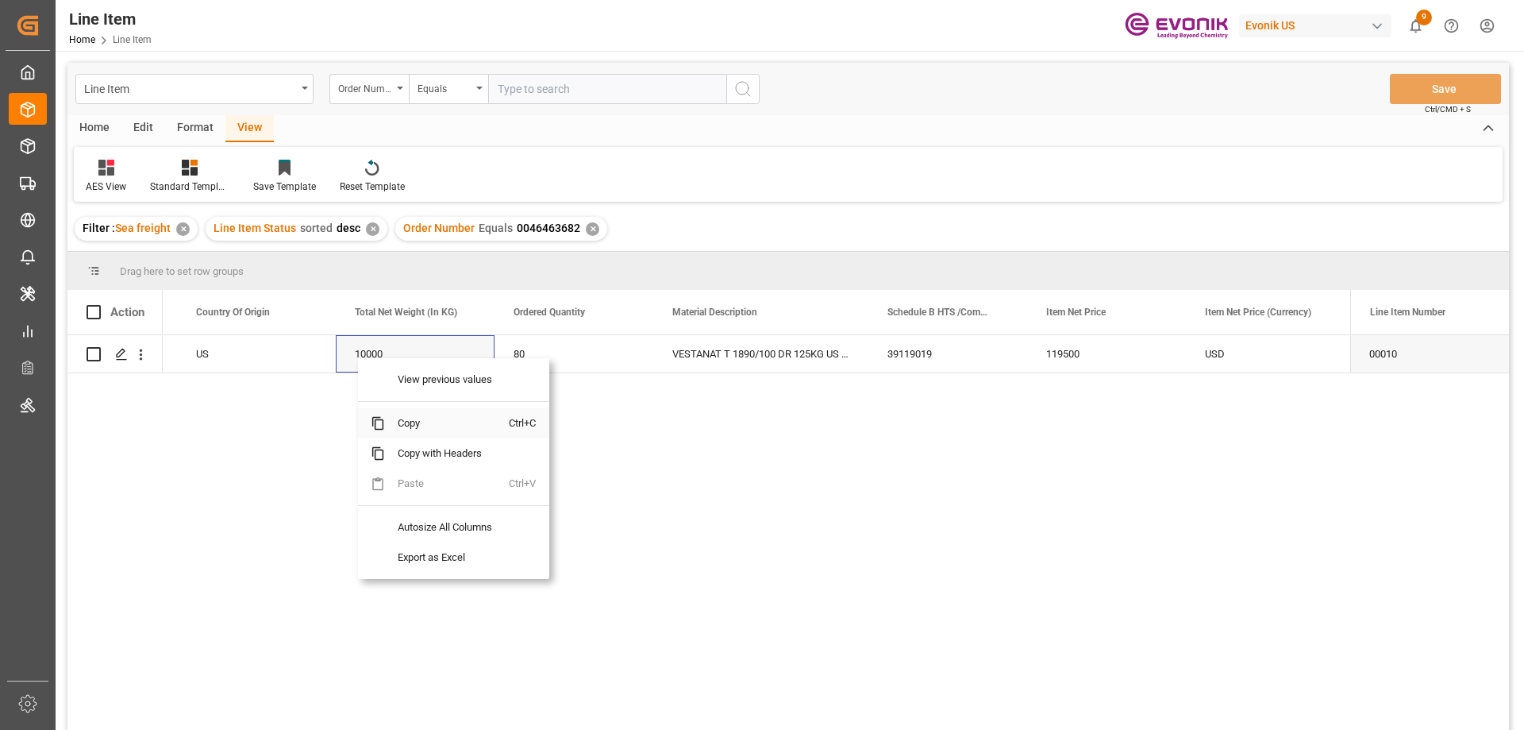
click at [402, 429] on span "Copy" at bounding box center [447, 423] width 124 height 30
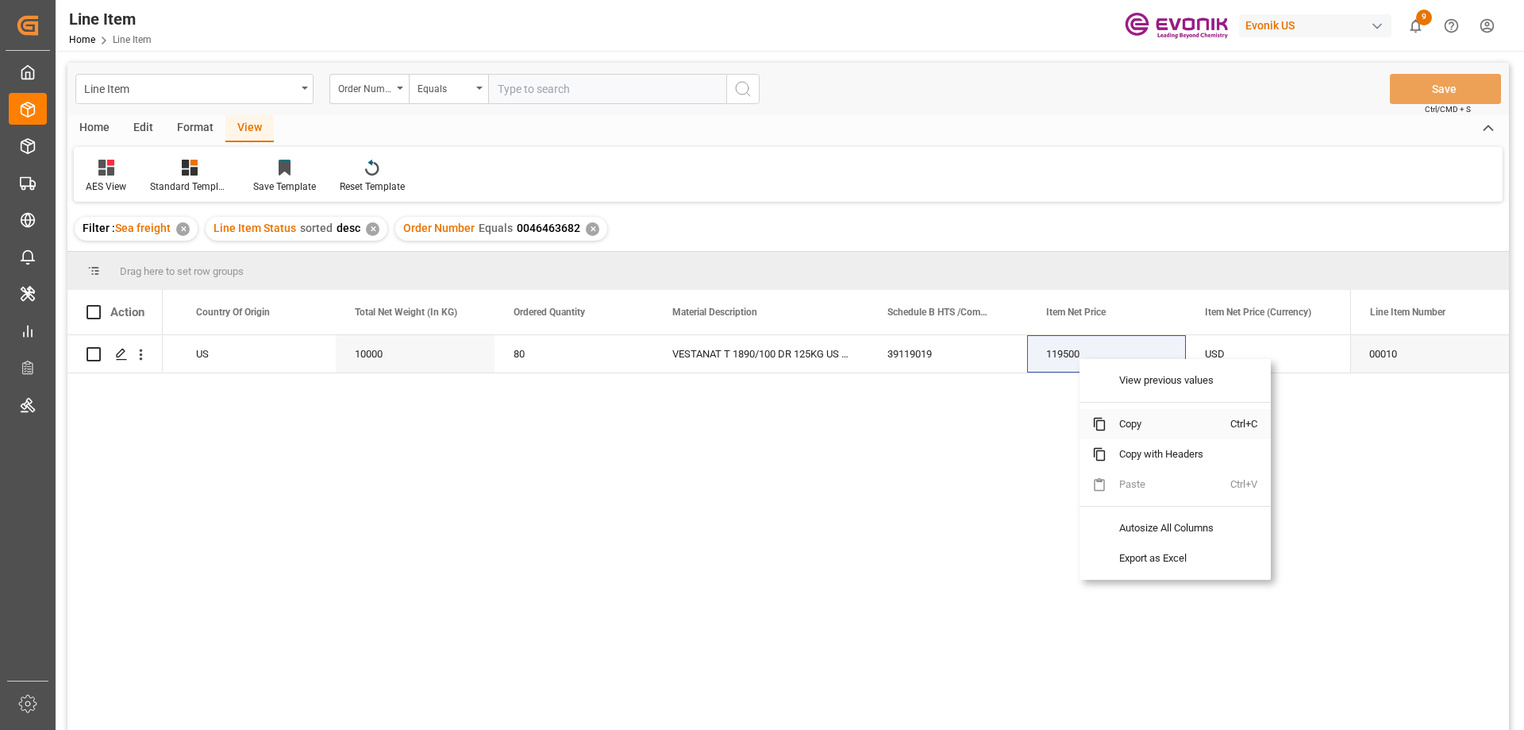
click at [1143, 419] on span "Copy" at bounding box center [1169, 424] width 124 height 30
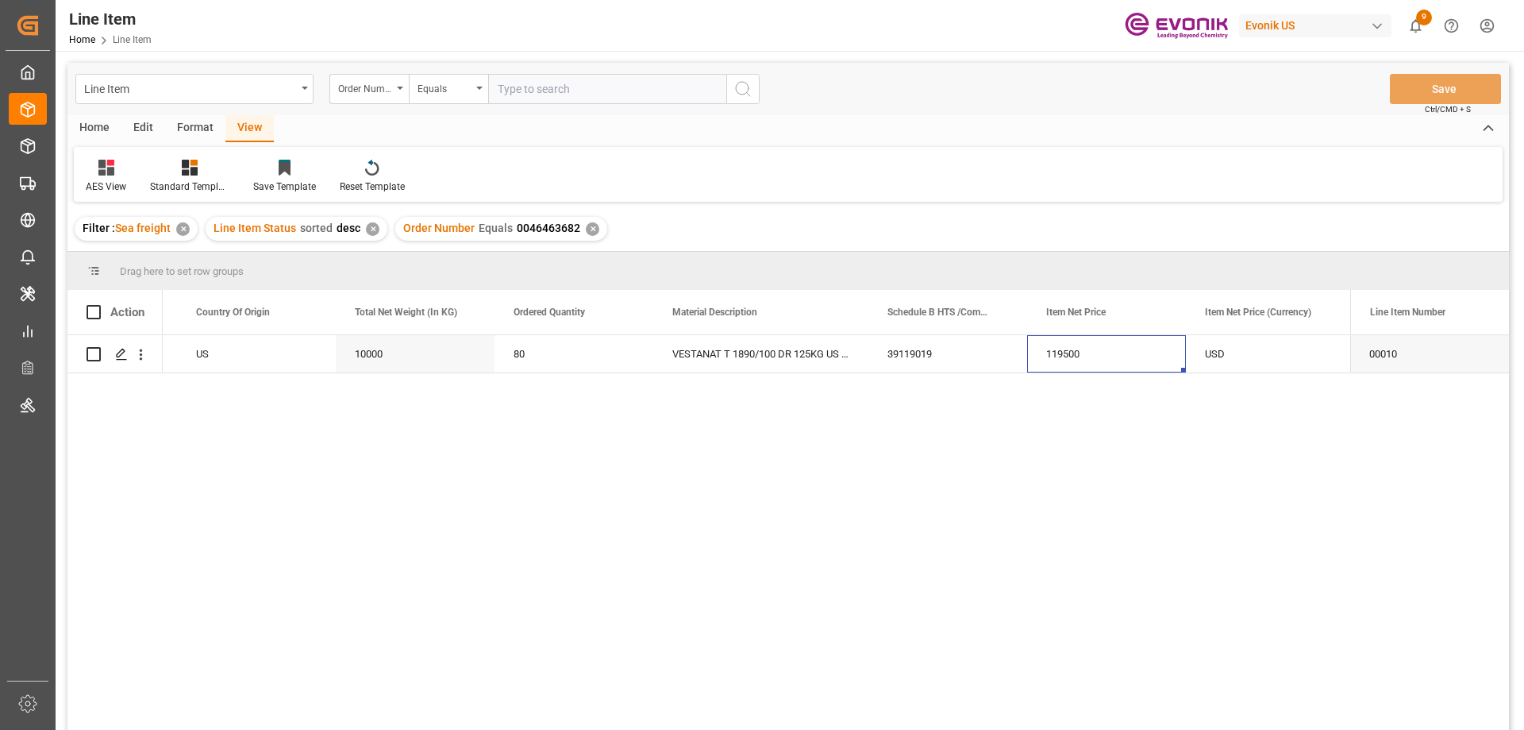
click at [573, 99] on input "text" at bounding box center [607, 89] width 238 height 30
paste input "2006996060"
type input "2006996060"
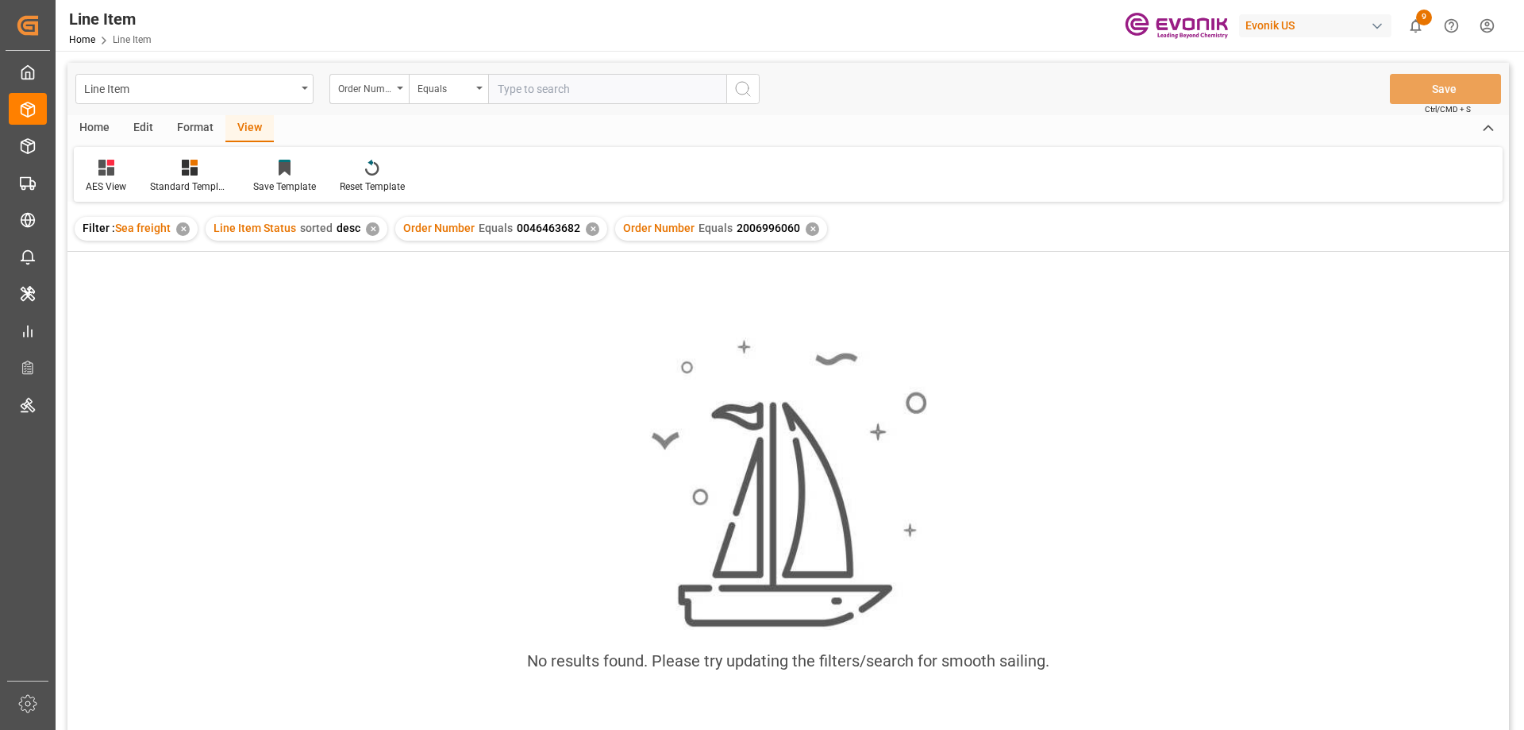
click at [588, 231] on div "✕" at bounding box center [592, 228] width 13 height 13
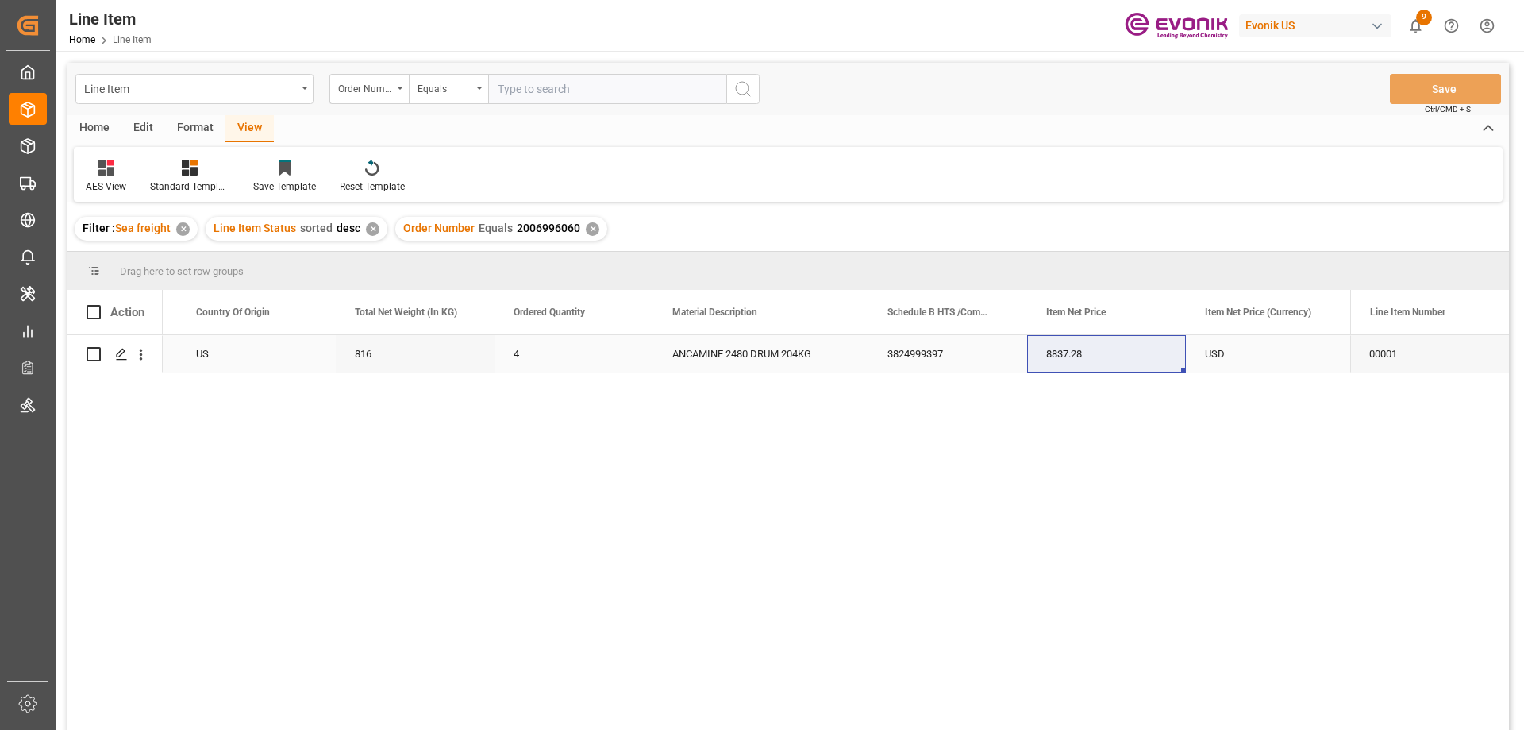
click at [550, 359] on div "4" at bounding box center [574, 353] width 159 height 37
click at [144, 347] on icon "open menu" at bounding box center [141, 354] width 17 height 17
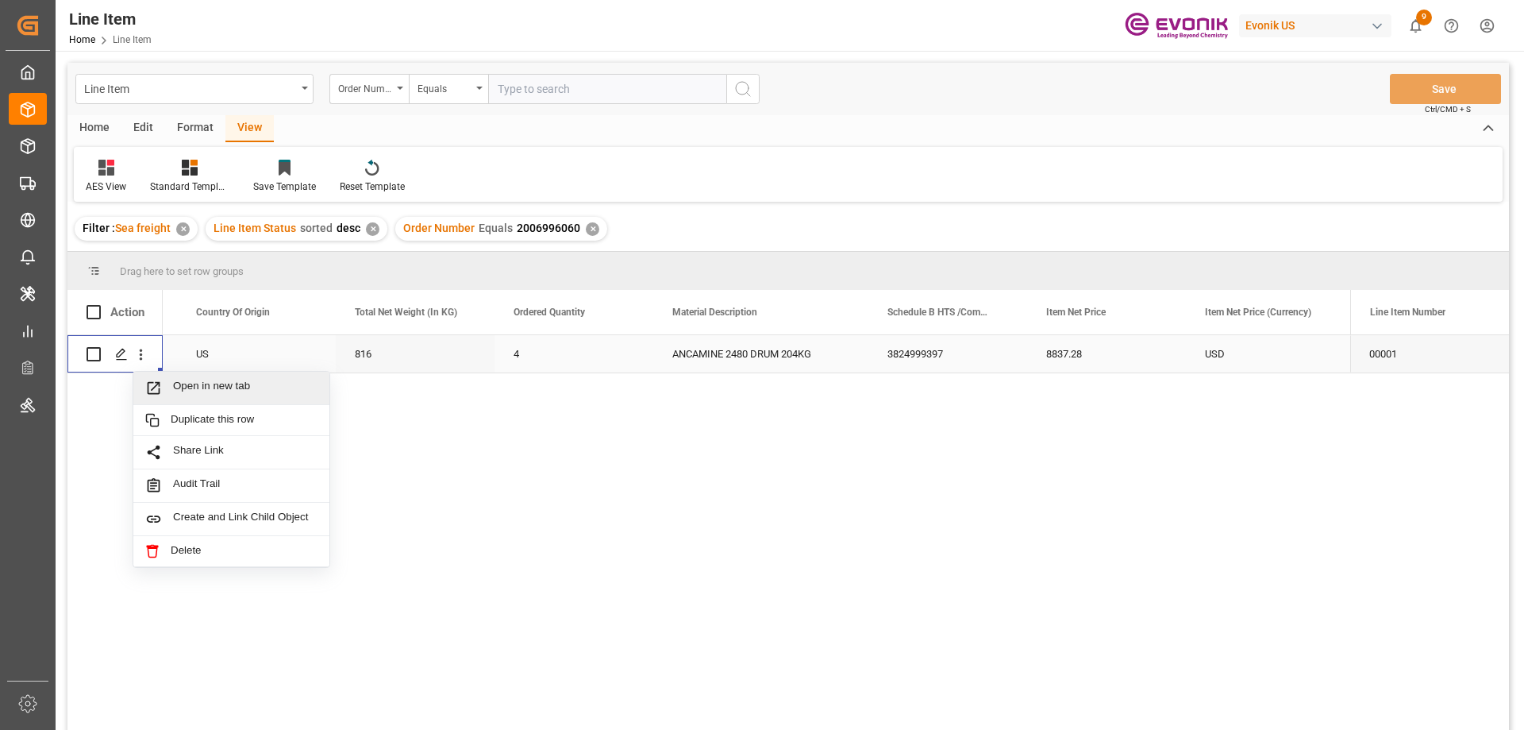
click at [206, 391] on span "Open in new tab" at bounding box center [245, 387] width 144 height 17
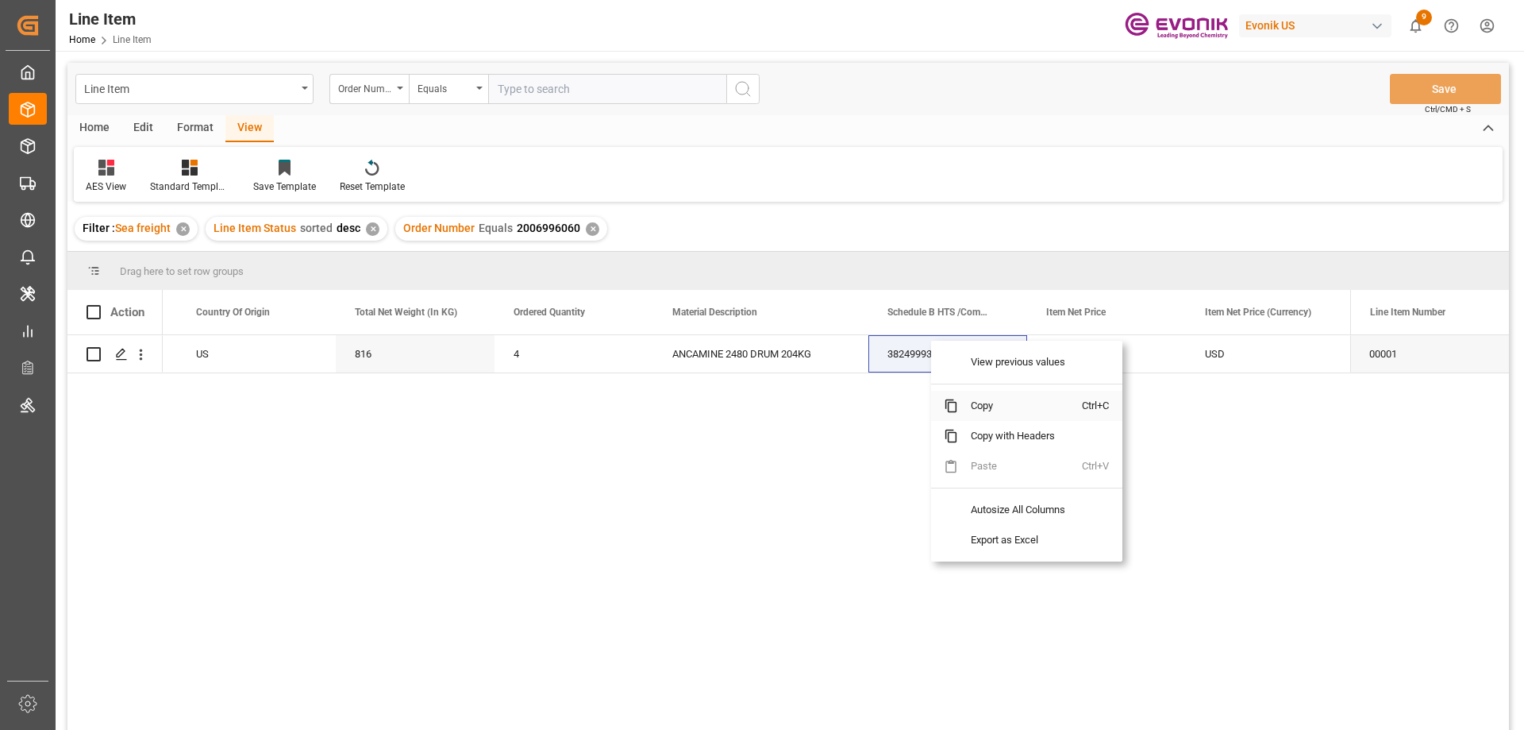
click at [965, 406] on span "Copy" at bounding box center [1020, 406] width 124 height 30
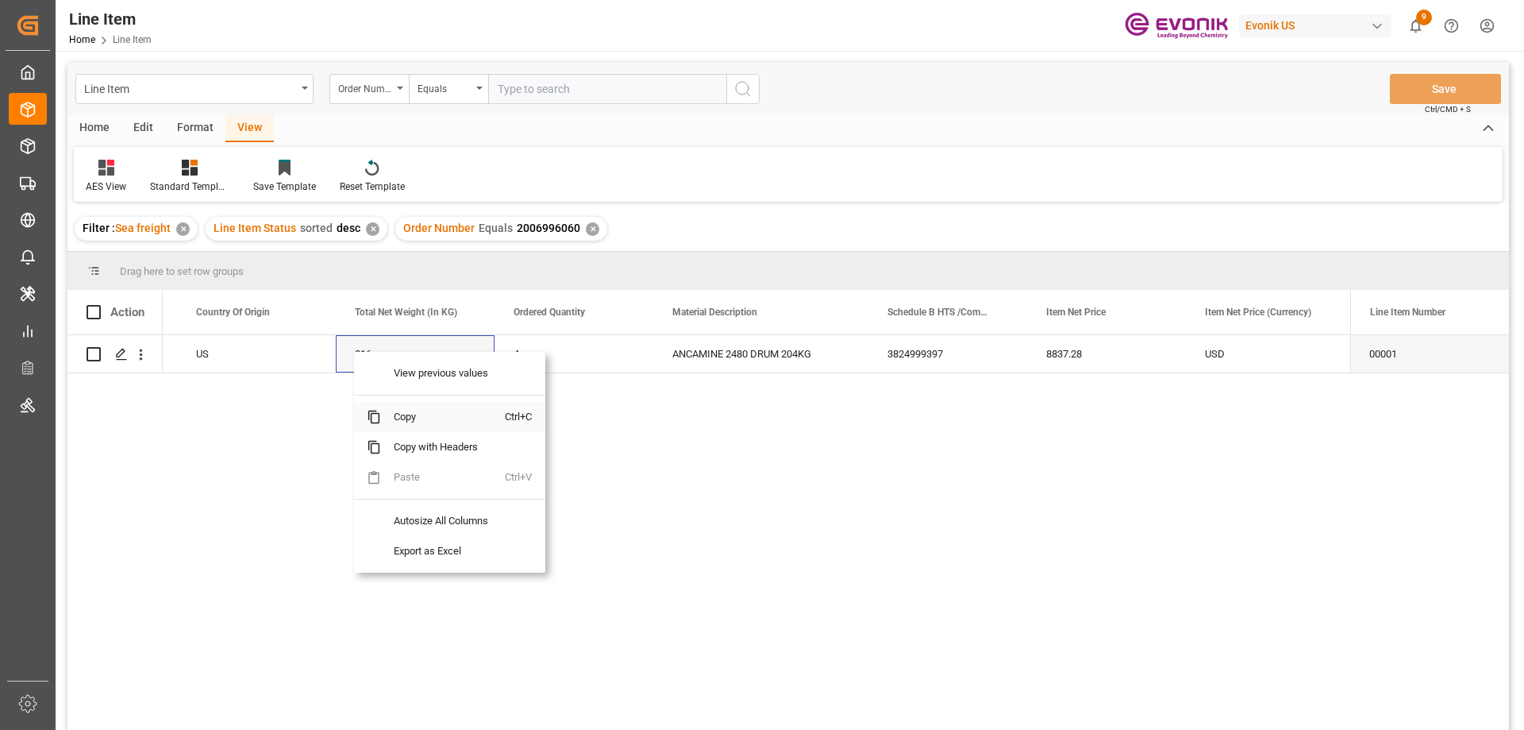
click at [402, 411] on span "Copy" at bounding box center [443, 417] width 124 height 30
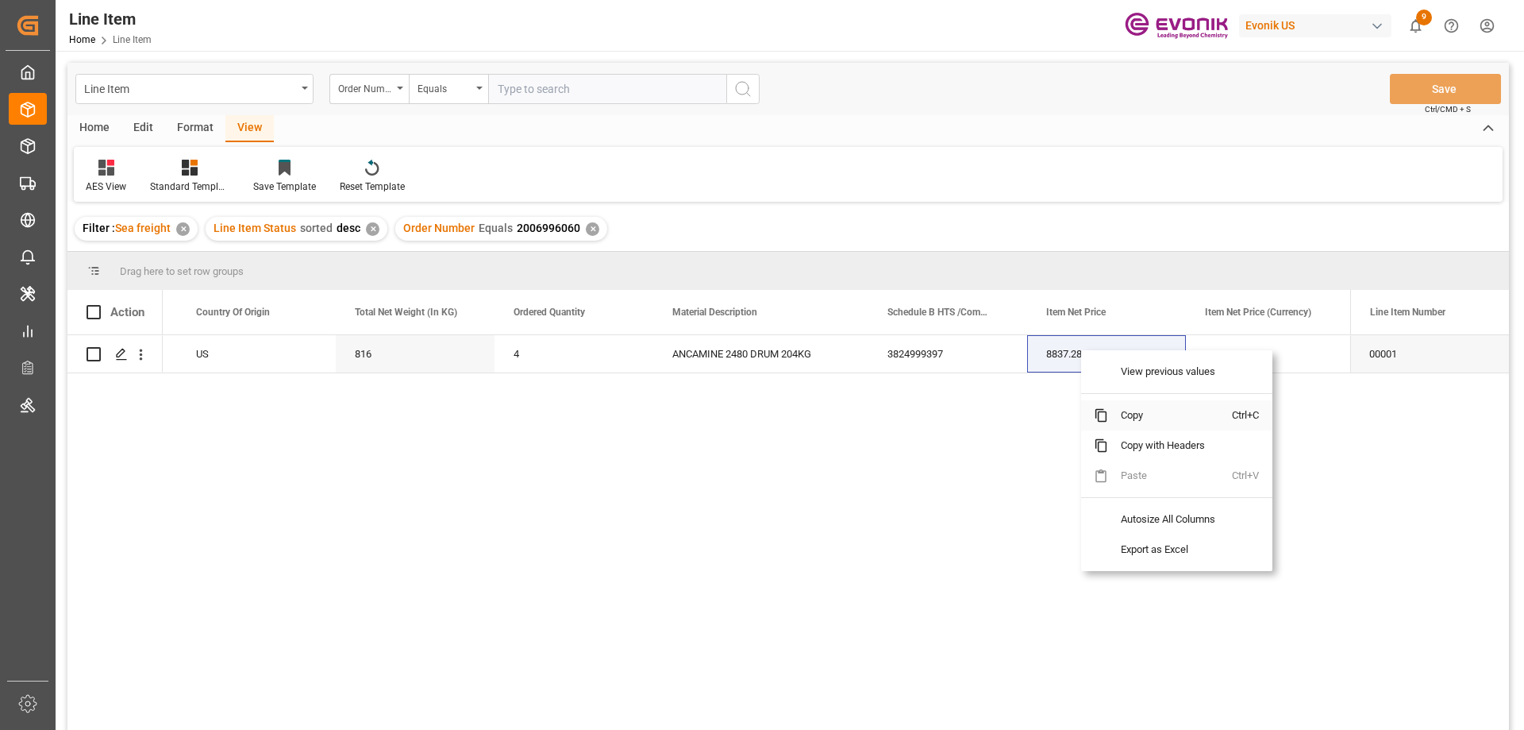
click at [1151, 415] on span "Copy" at bounding box center [1170, 415] width 124 height 30
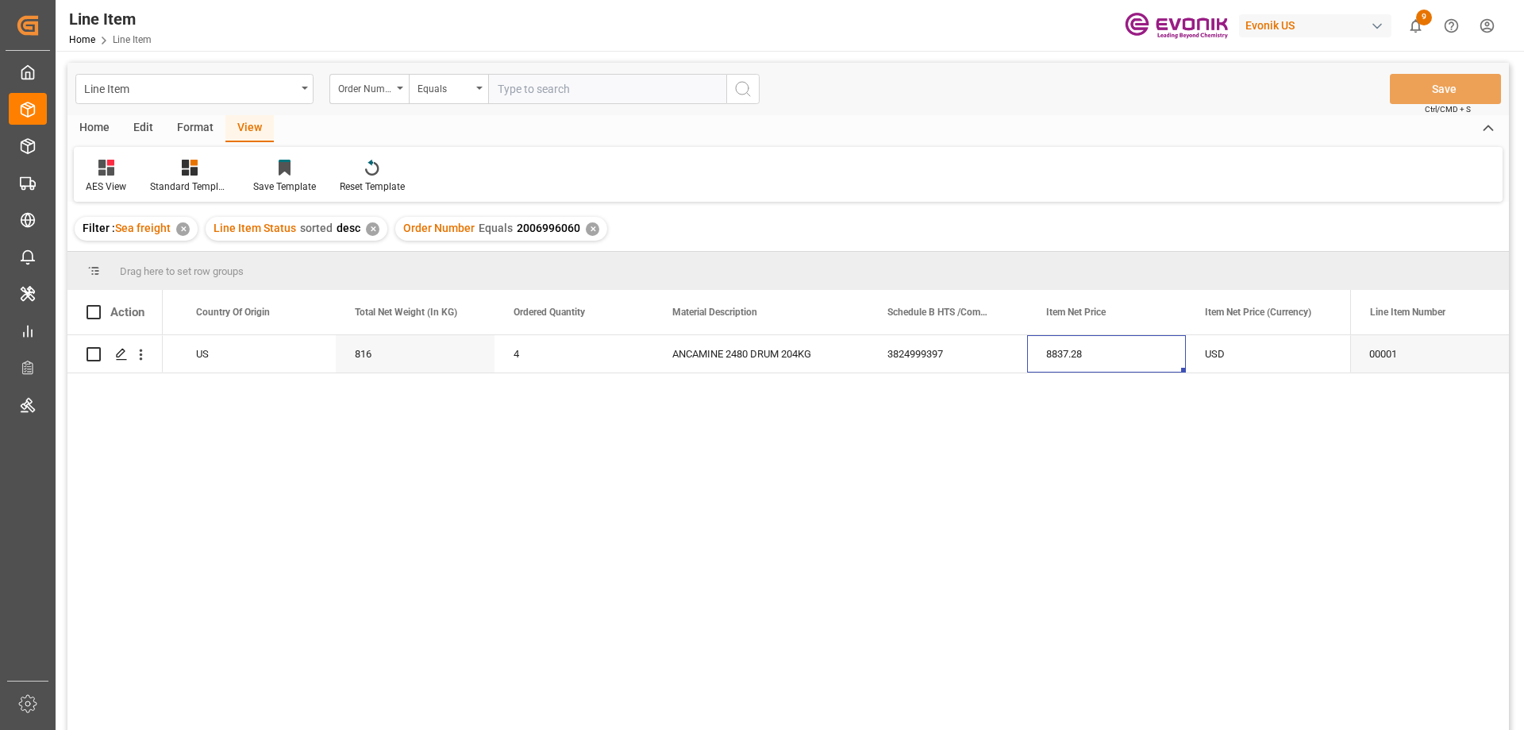
click at [562, 94] on input "text" at bounding box center [607, 89] width 238 height 30
paste input "2007068447"
type input "2007068447"
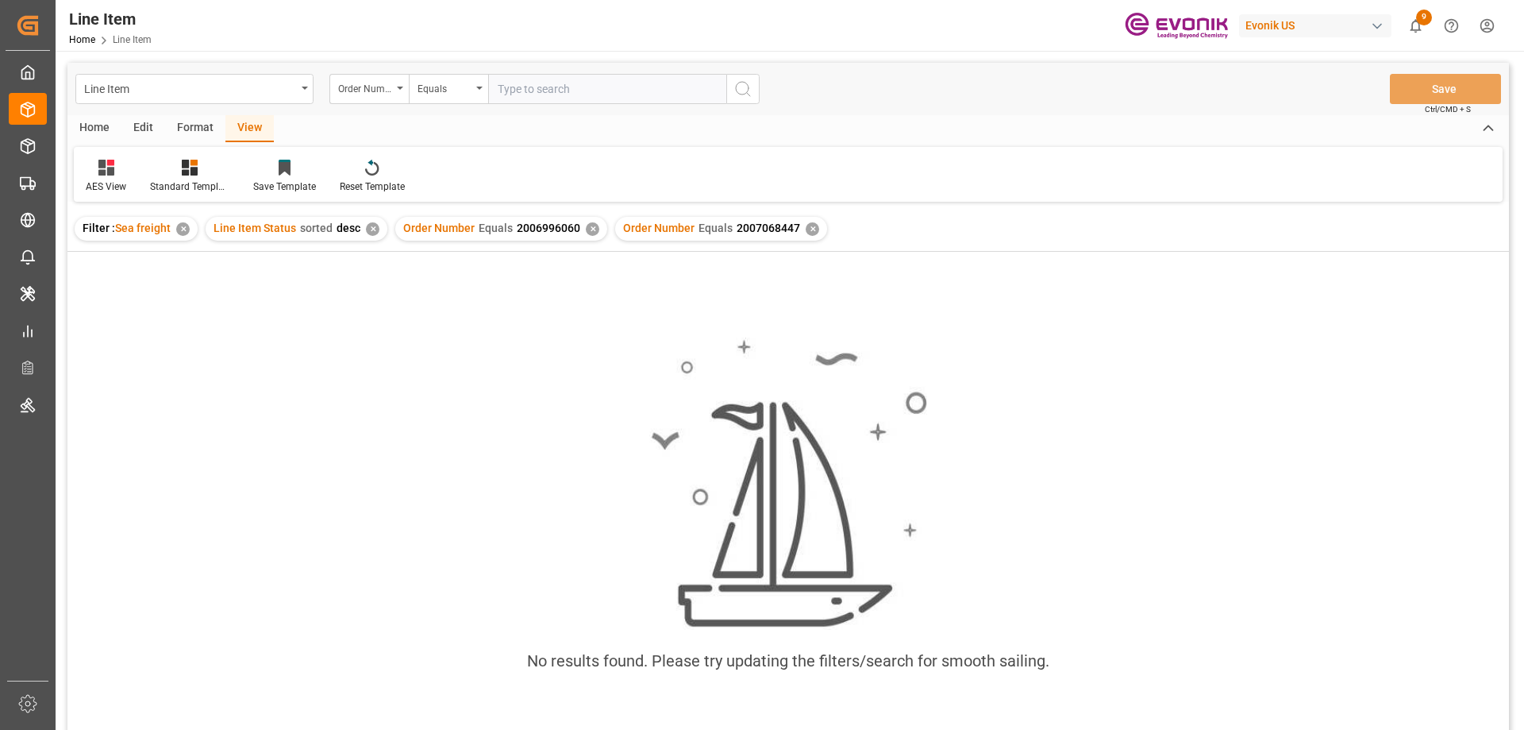
click at [586, 227] on div "✕" at bounding box center [592, 228] width 13 height 13
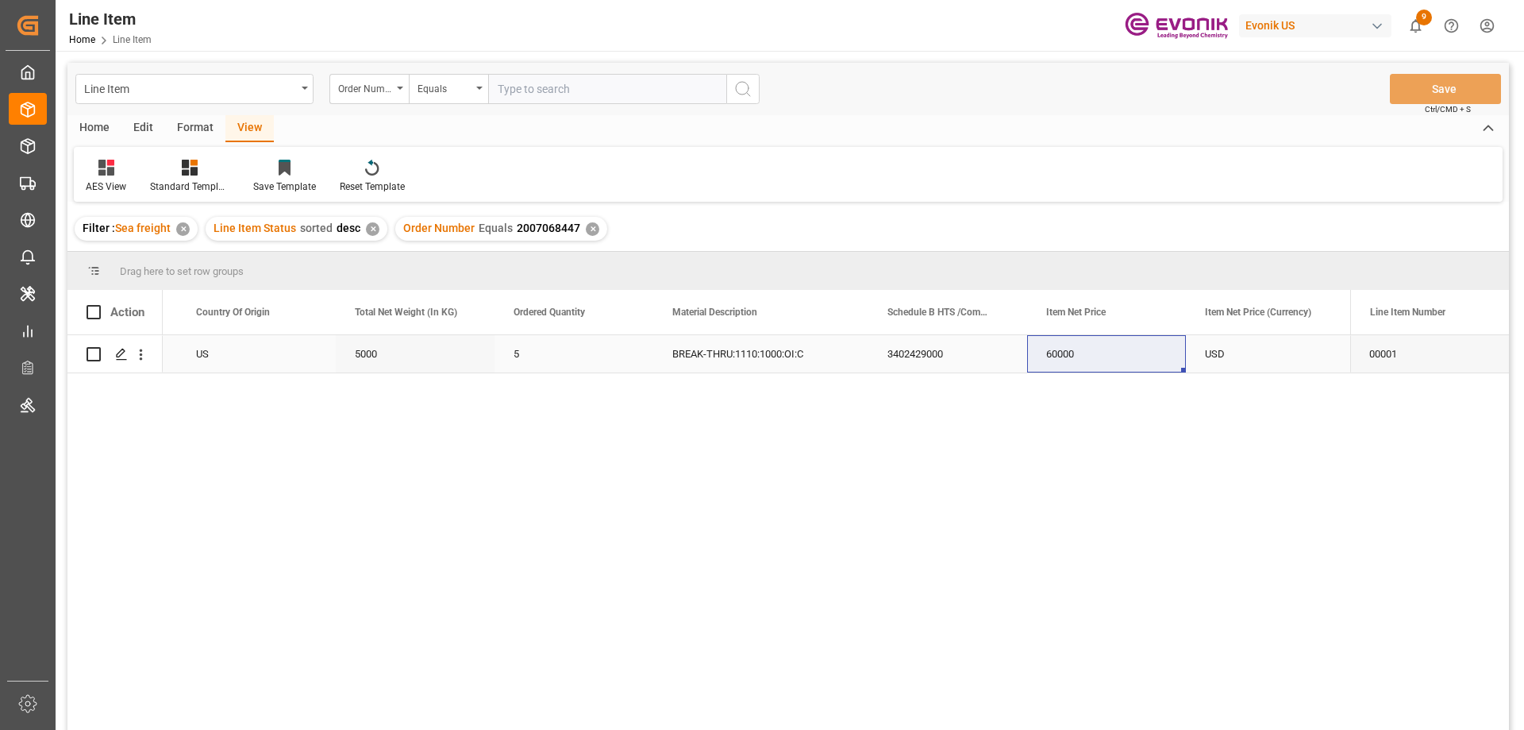
click at [445, 348] on div "5000" at bounding box center [415, 353] width 159 height 37
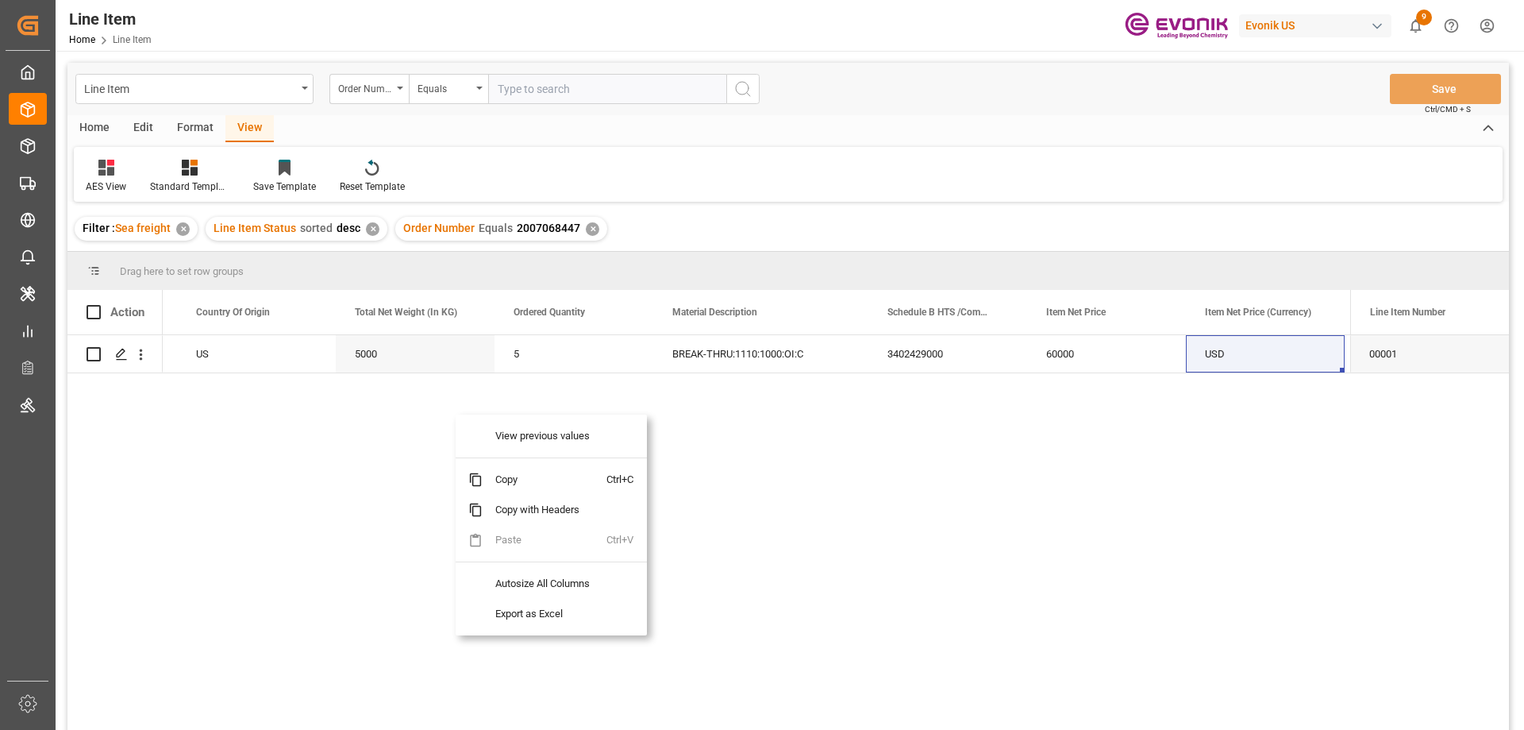
click at [930, 187] on div "AES View Standard Templates Save Template Reset Template" at bounding box center [788, 174] width 1429 height 55
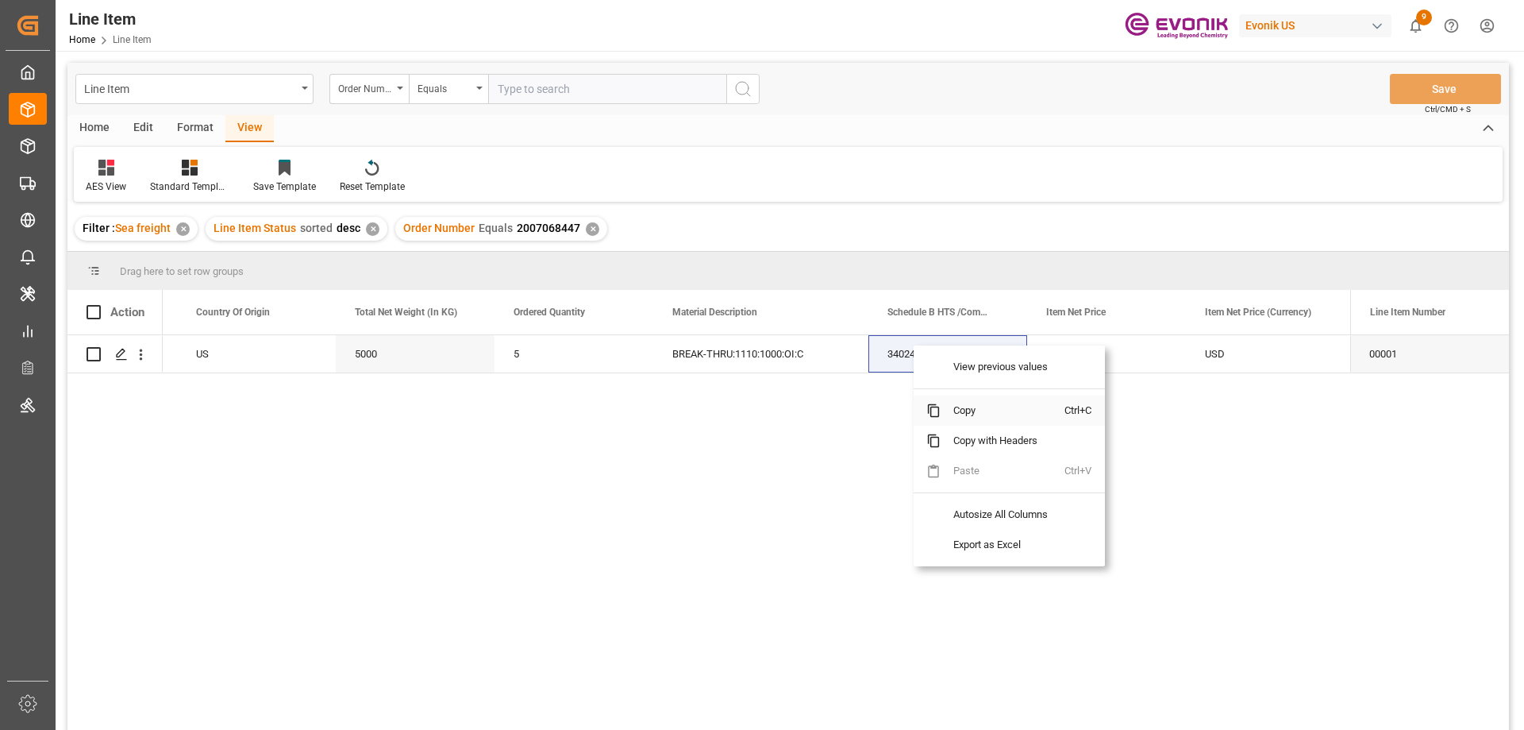
click at [959, 413] on span "Copy" at bounding box center [1003, 410] width 124 height 30
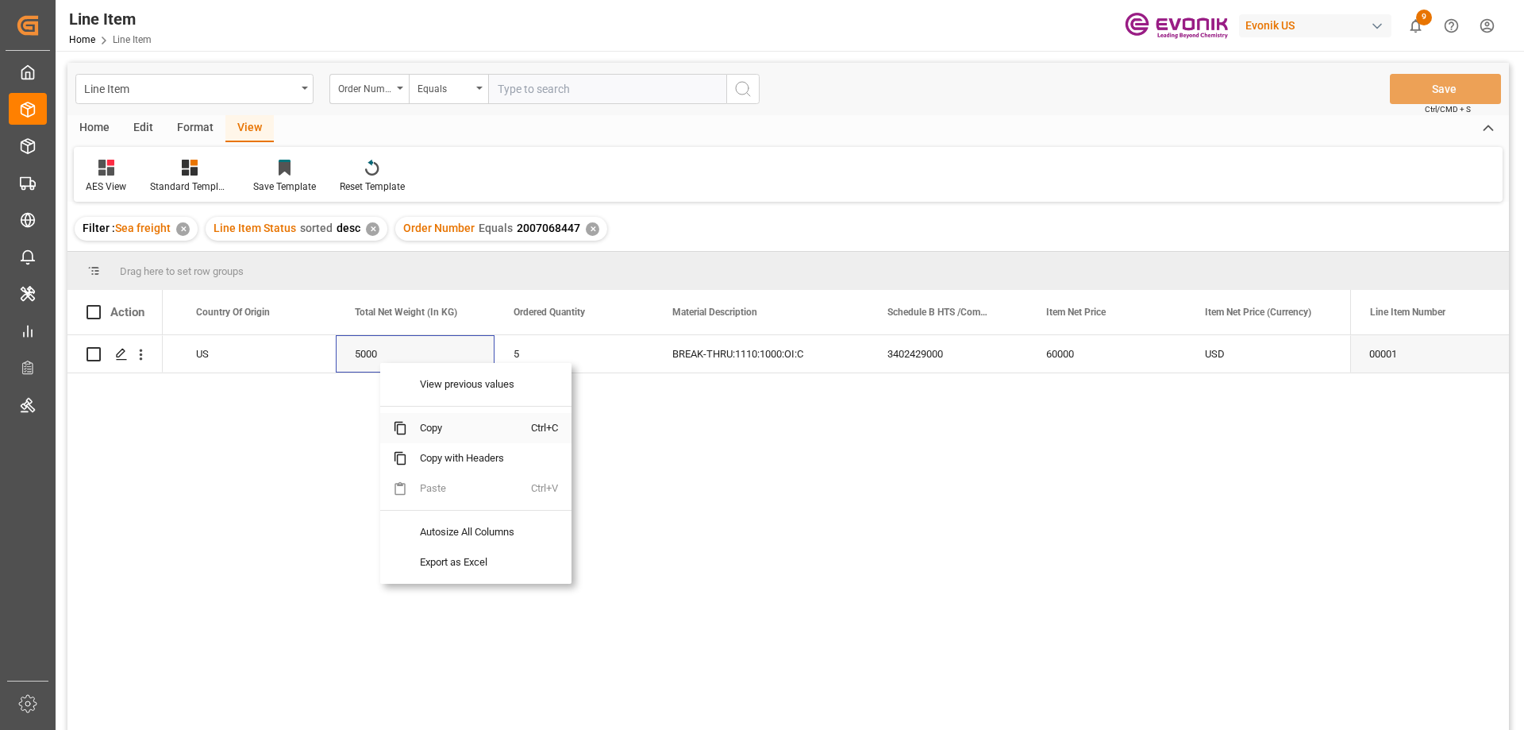
click at [429, 427] on span "Copy" at bounding box center [469, 428] width 124 height 30
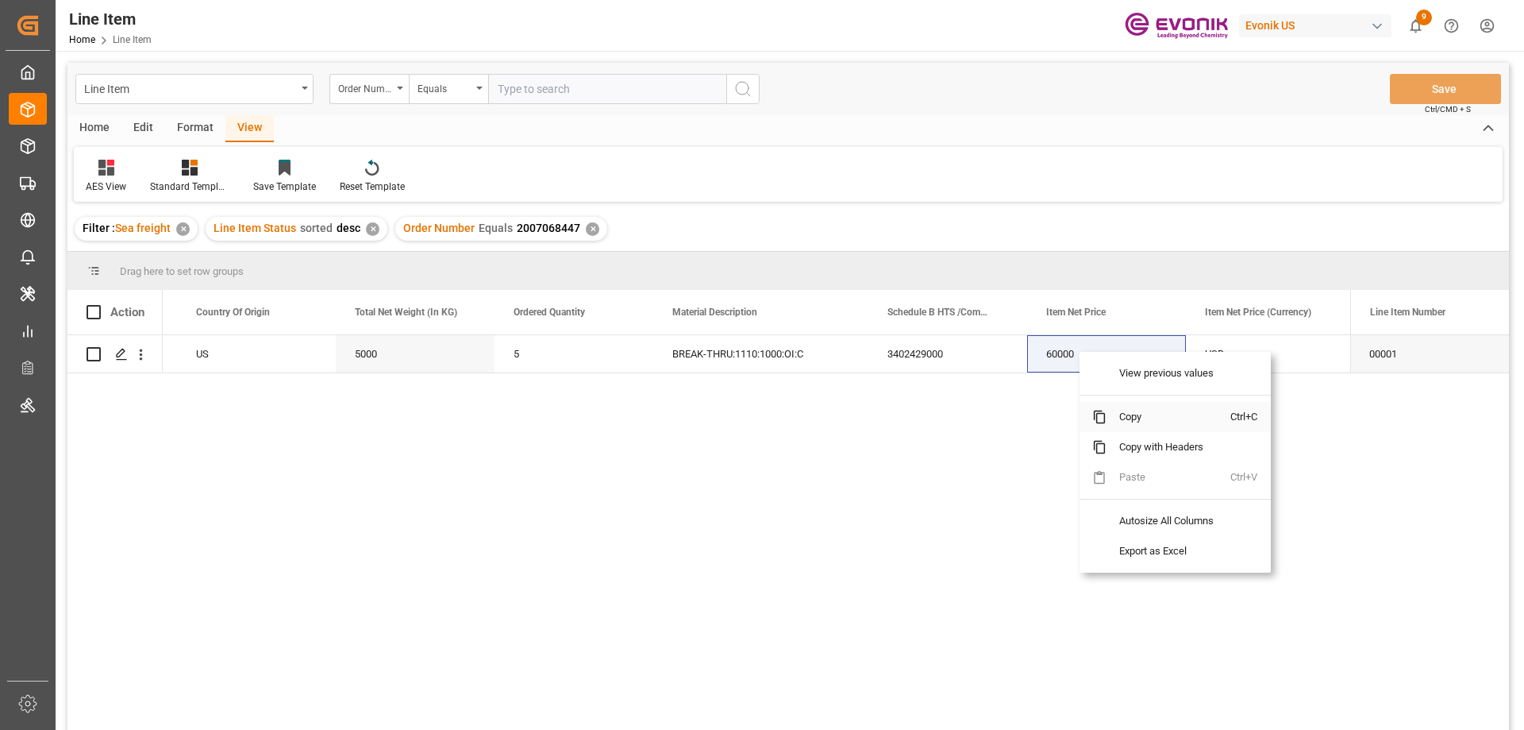
click at [1132, 417] on span "Copy" at bounding box center [1169, 417] width 124 height 30
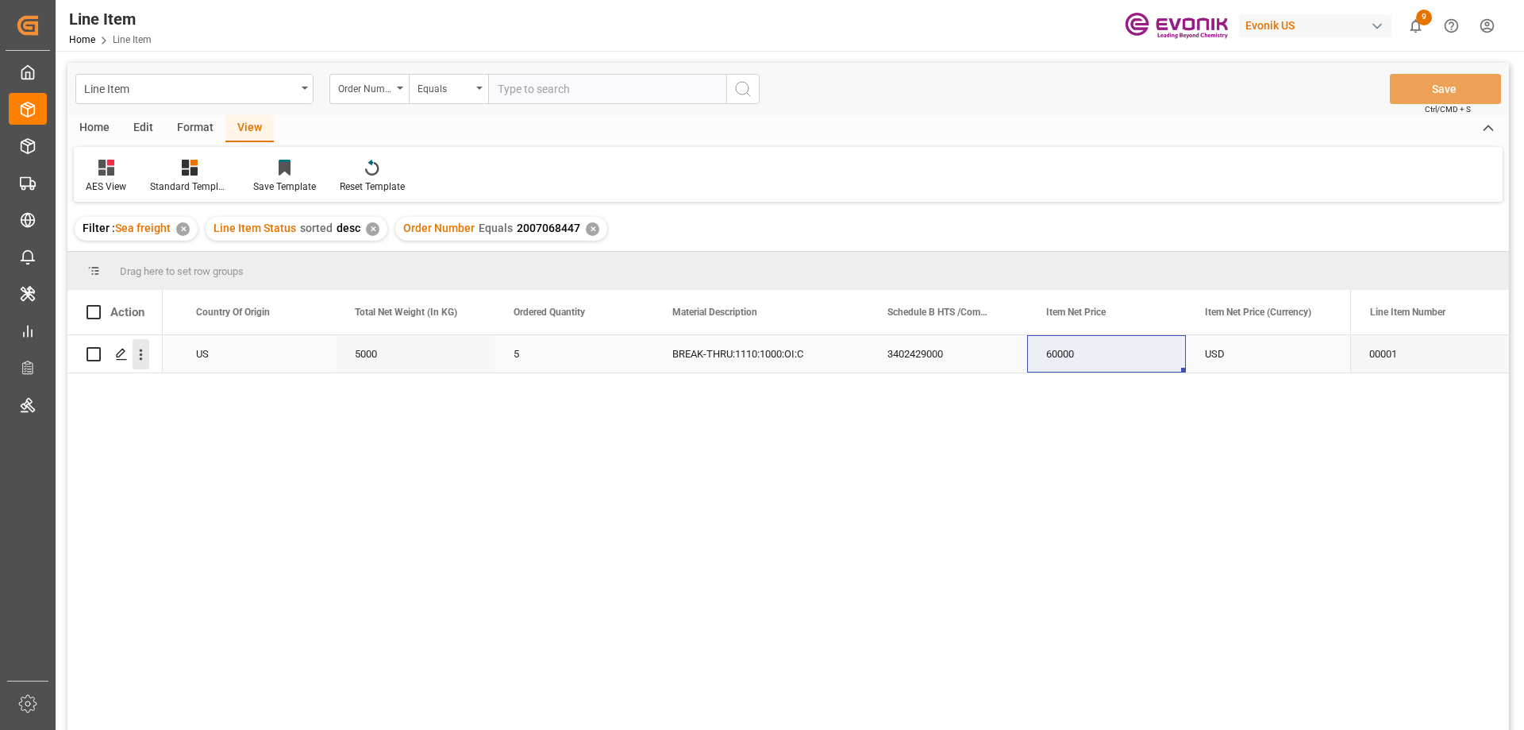
click at [140, 348] on icon "open menu" at bounding box center [141, 354] width 17 height 17
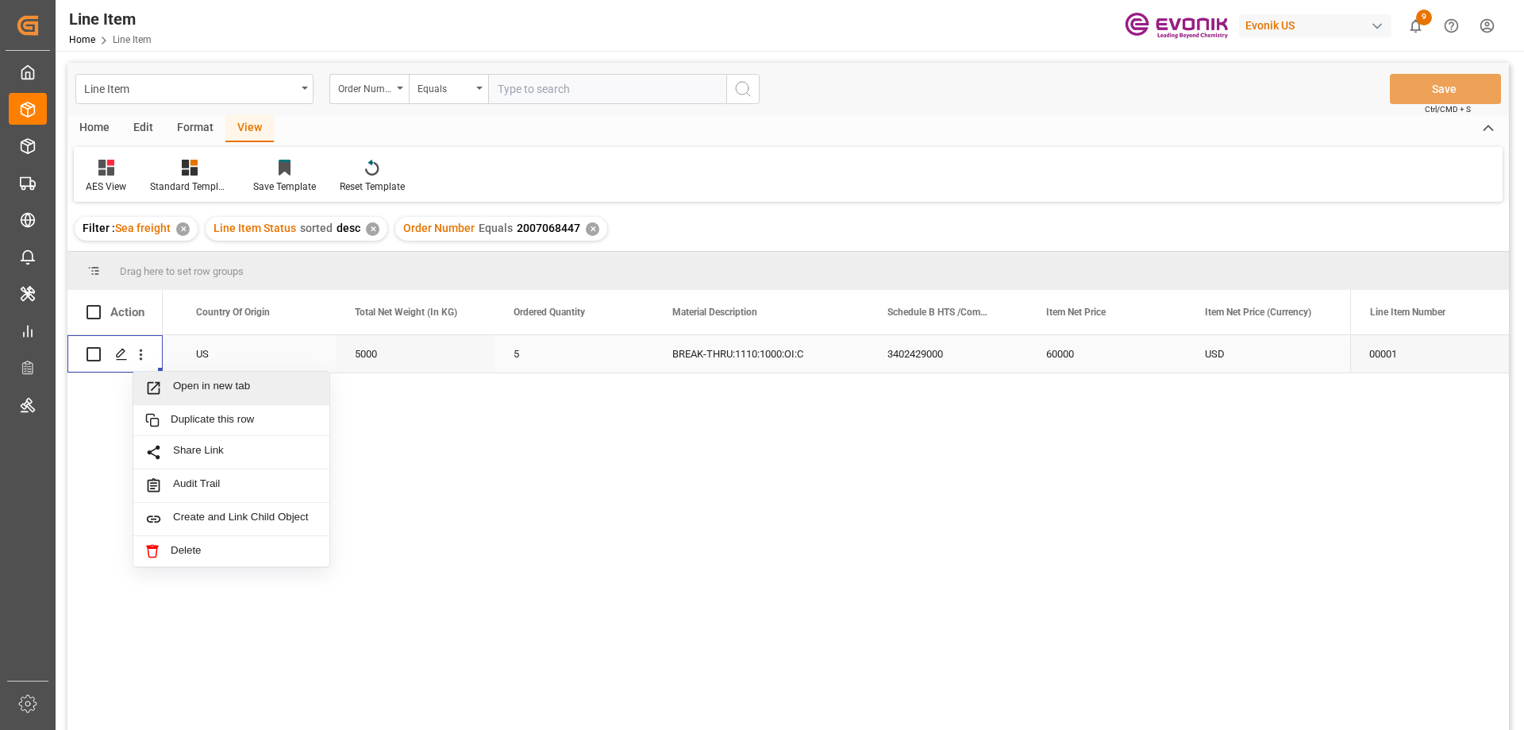
click at [193, 393] on span "Open in new tab" at bounding box center [245, 387] width 144 height 17
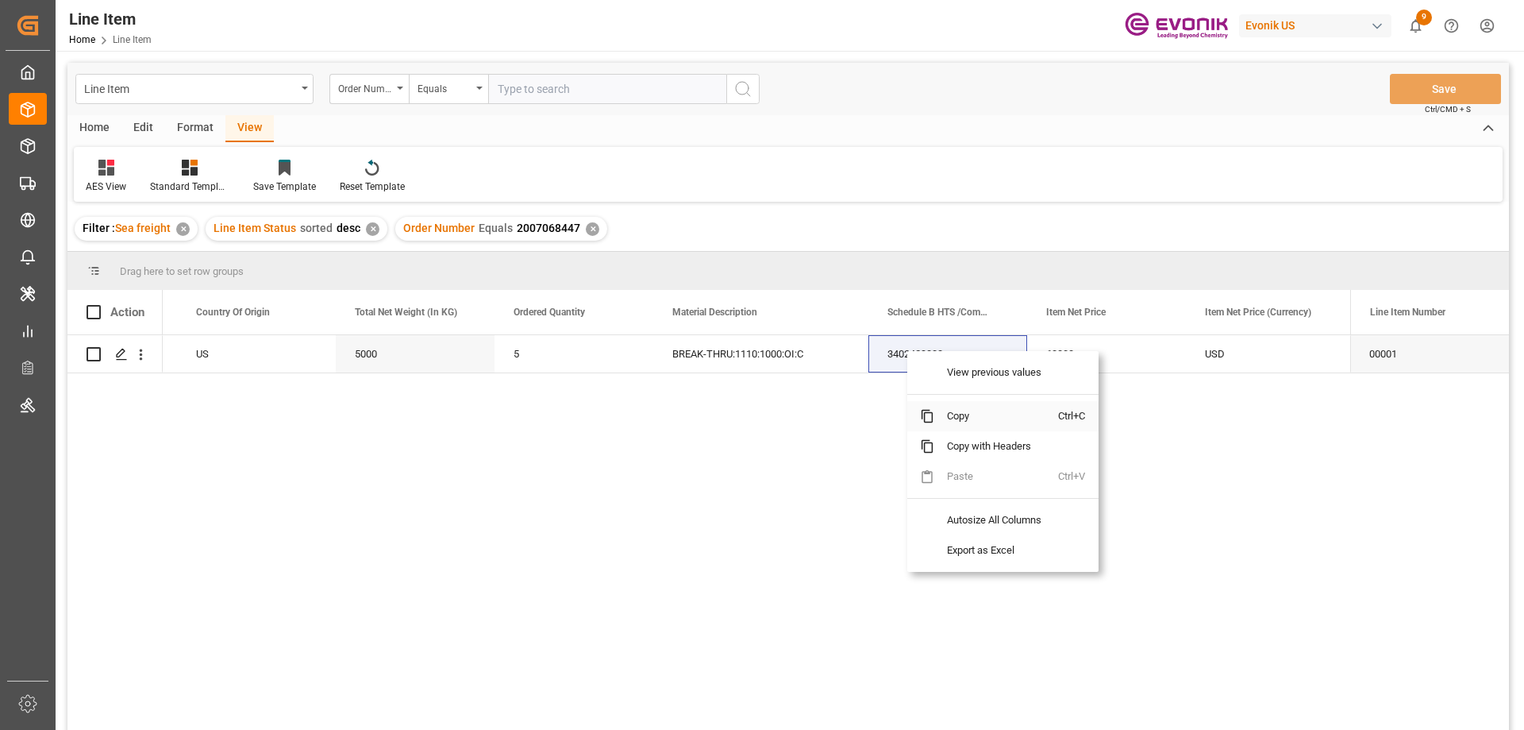
click at [957, 414] on span "Copy" at bounding box center [996, 416] width 124 height 30
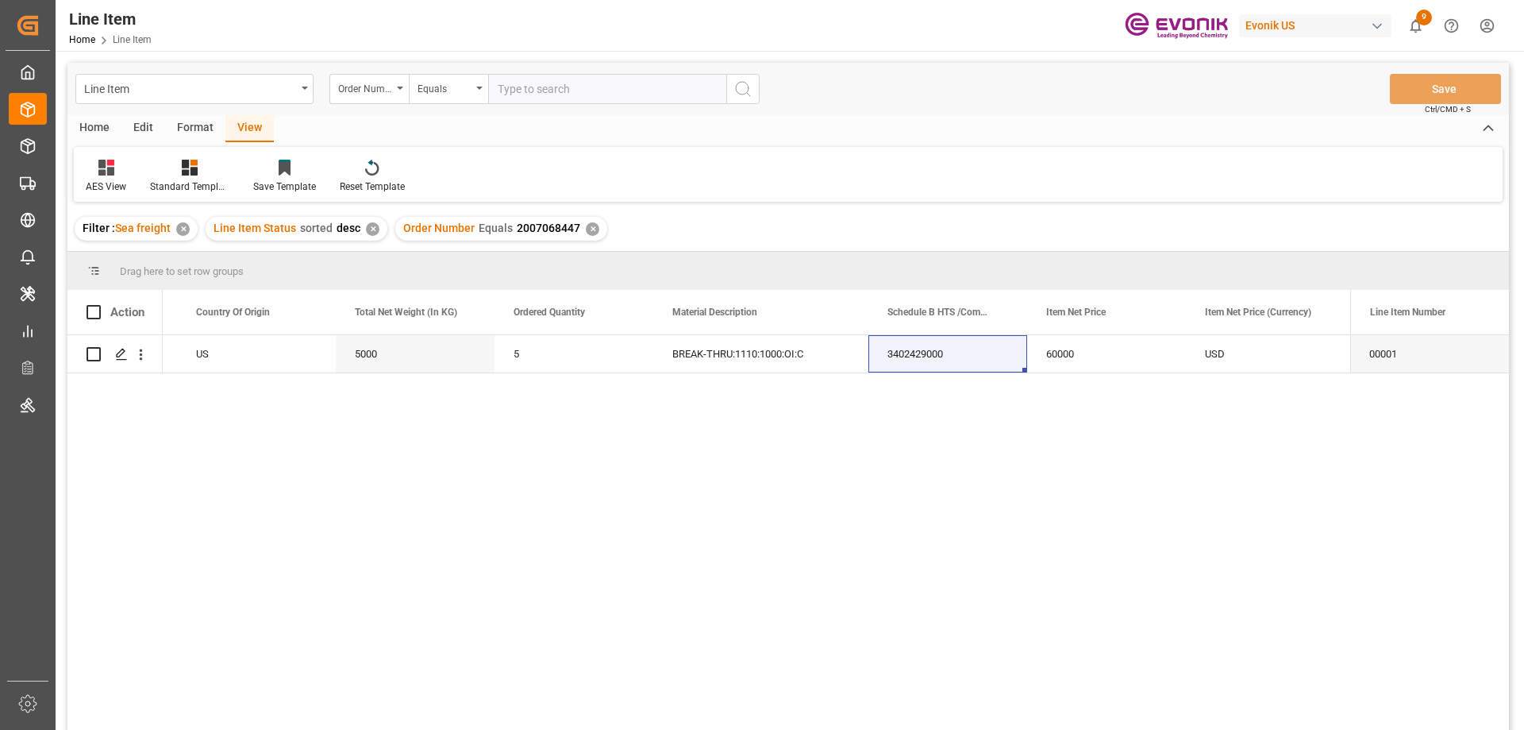
click at [641, 83] on input "text" at bounding box center [607, 89] width 238 height 30
paste input "0046463974"
type input "0046463974"
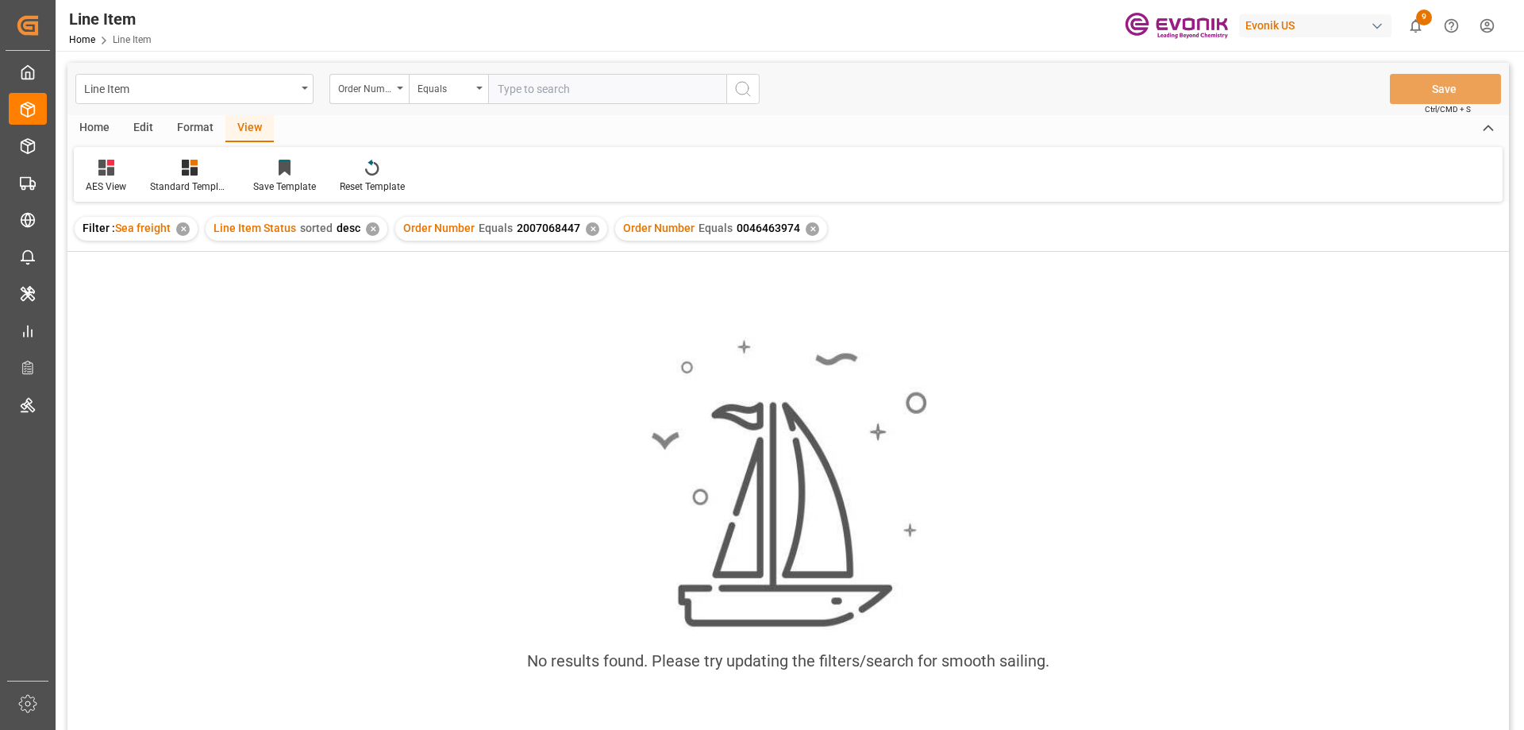
click at [589, 235] on div "✕" at bounding box center [592, 228] width 13 height 13
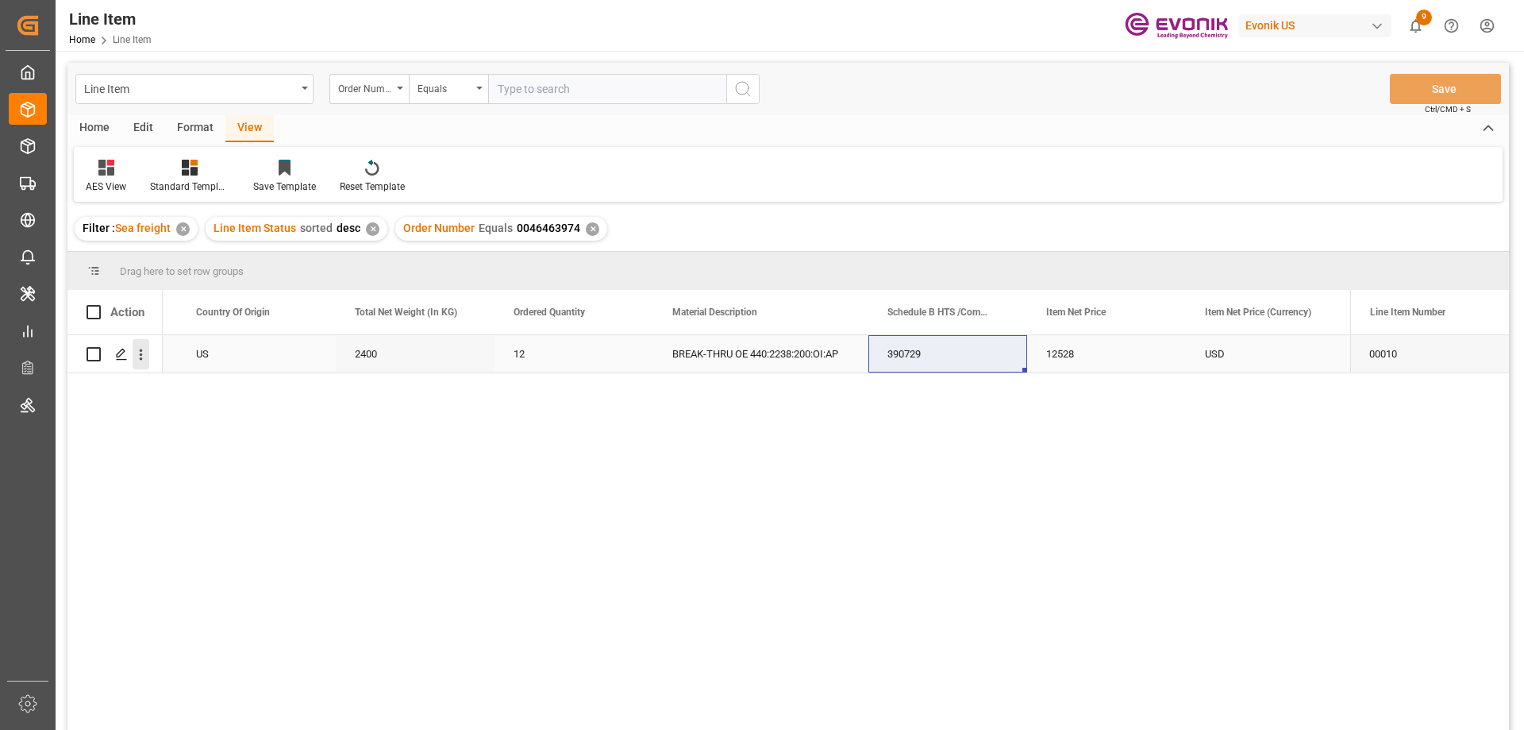
click at [140, 345] on button "open menu" at bounding box center [141, 354] width 17 height 30
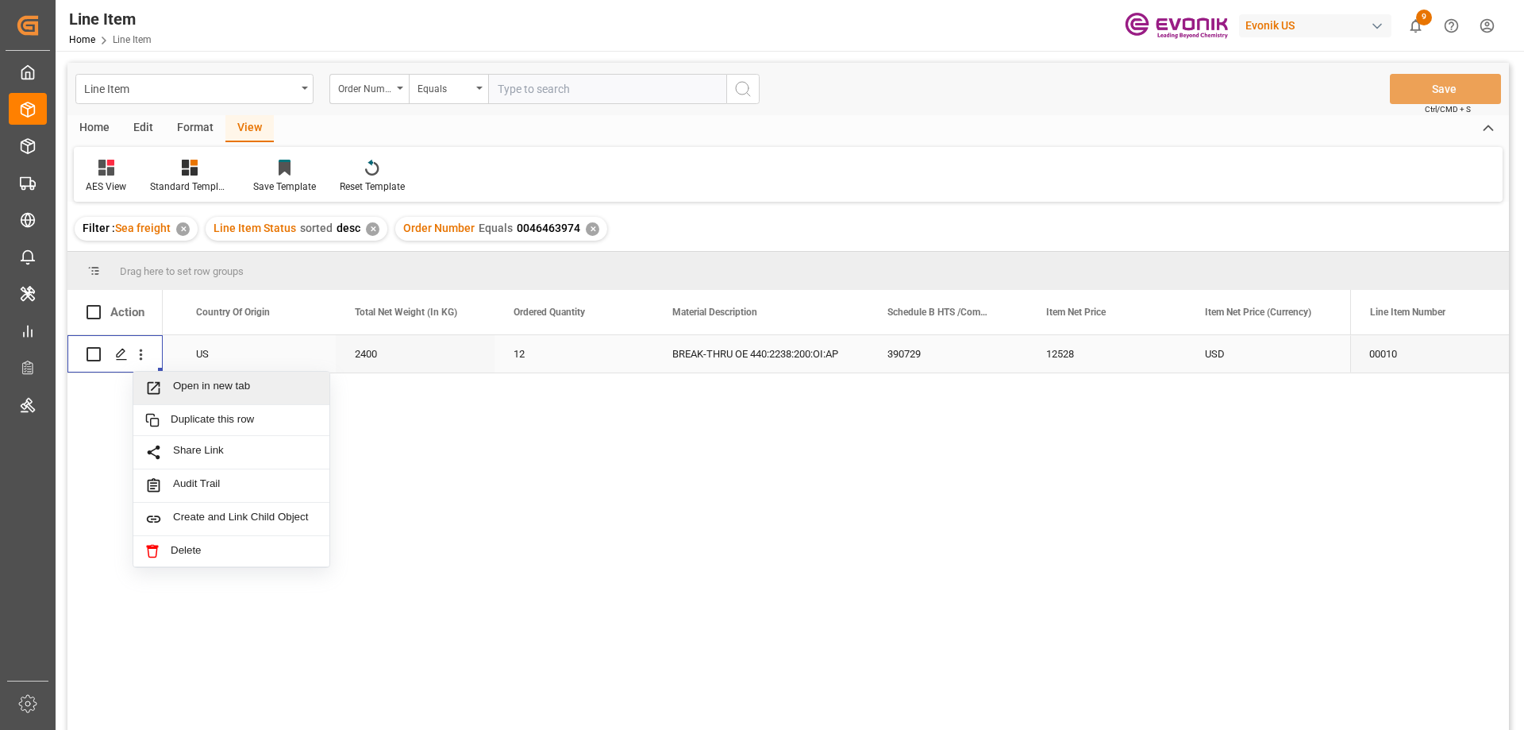
click at [194, 384] on span "Open in new tab" at bounding box center [245, 387] width 144 height 17
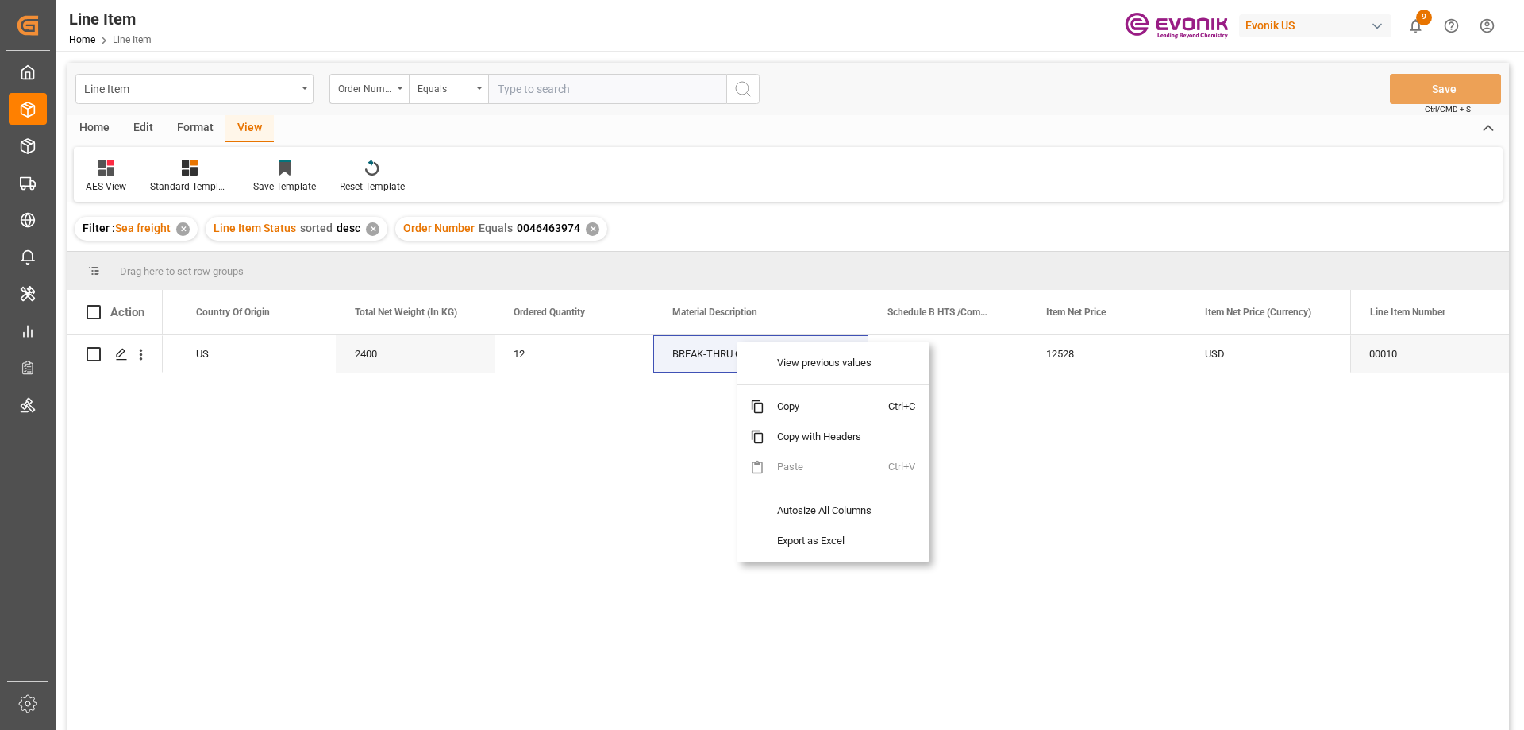
click at [796, 399] on span "Copy" at bounding box center [827, 406] width 124 height 30
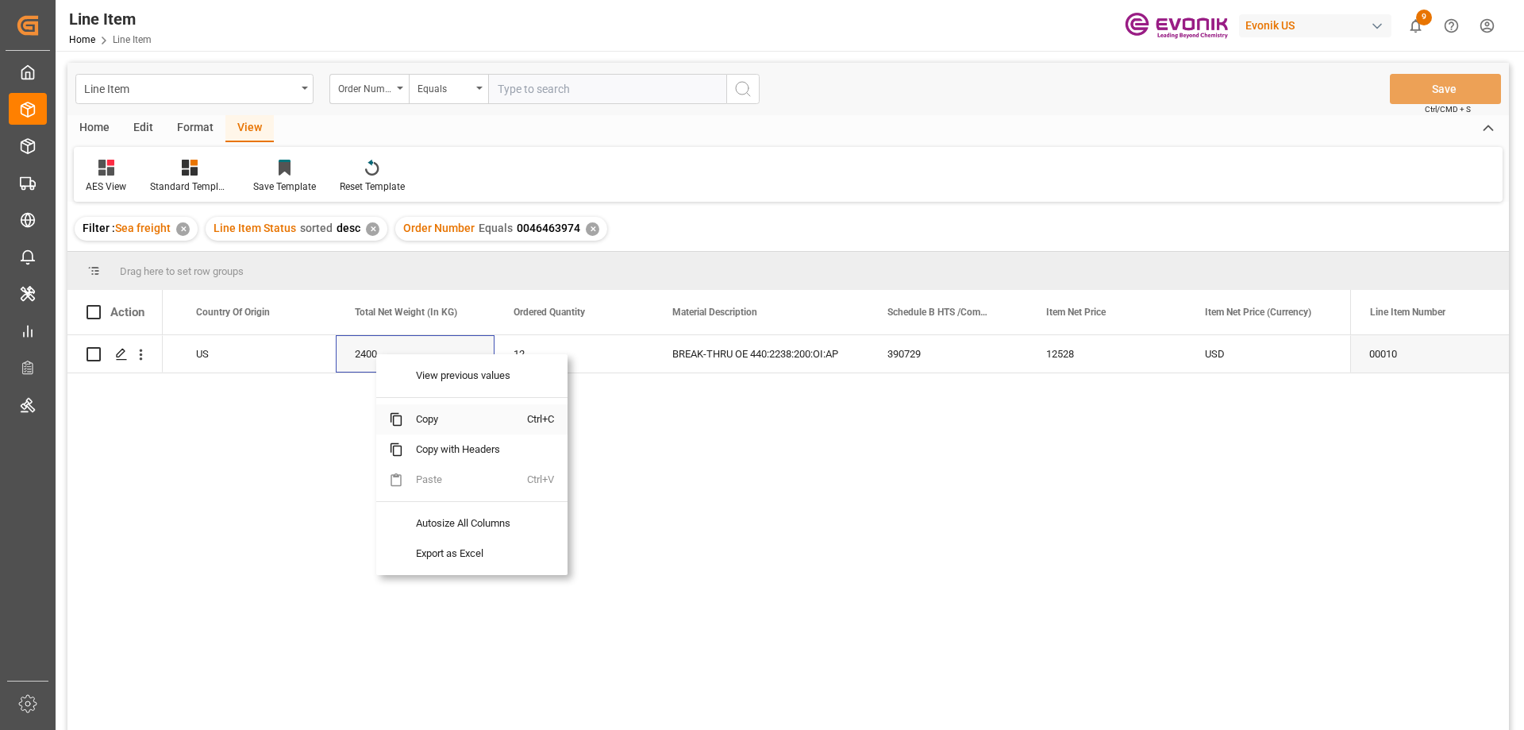
click at [435, 421] on span "Copy" at bounding box center [465, 419] width 124 height 30
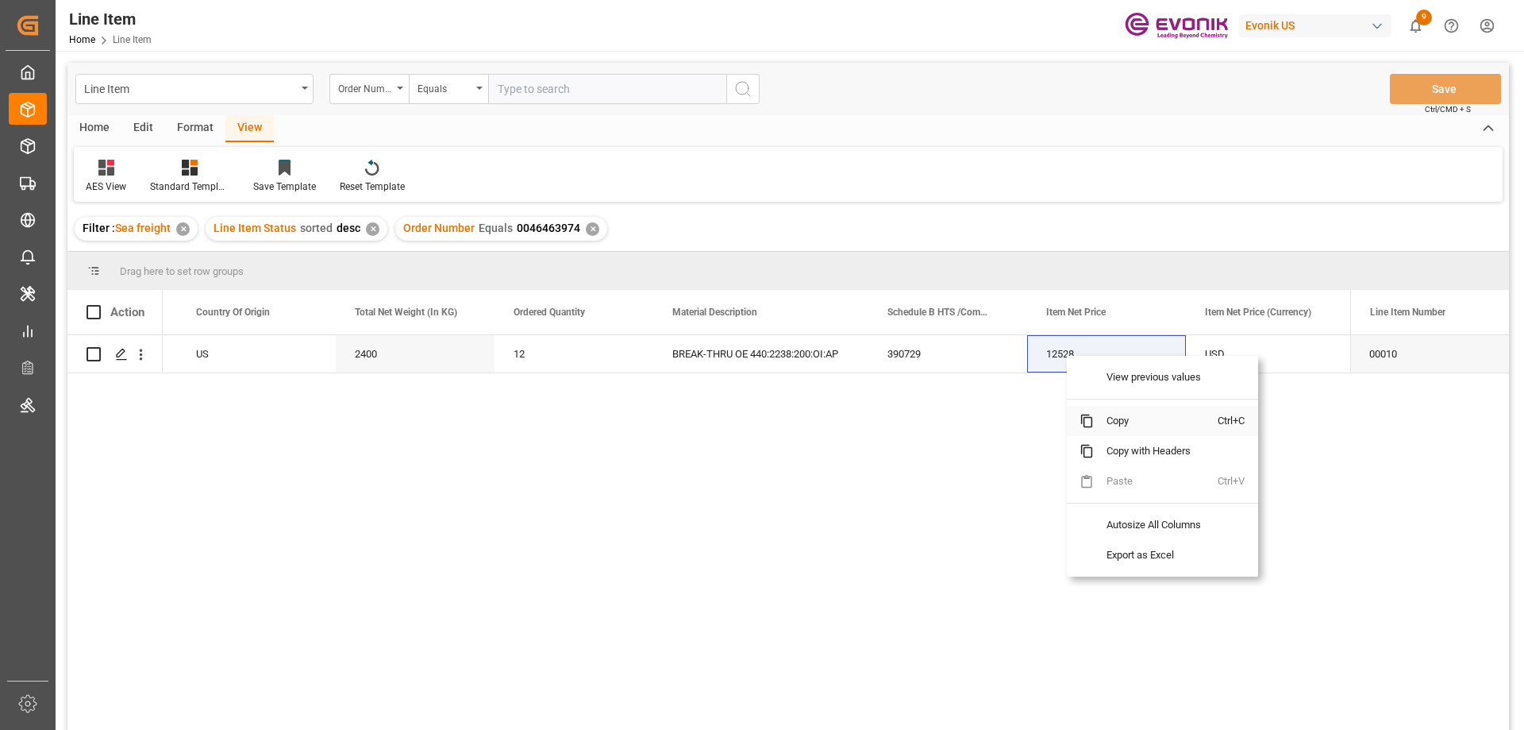
click at [1126, 415] on span "Copy" at bounding box center [1156, 421] width 124 height 30
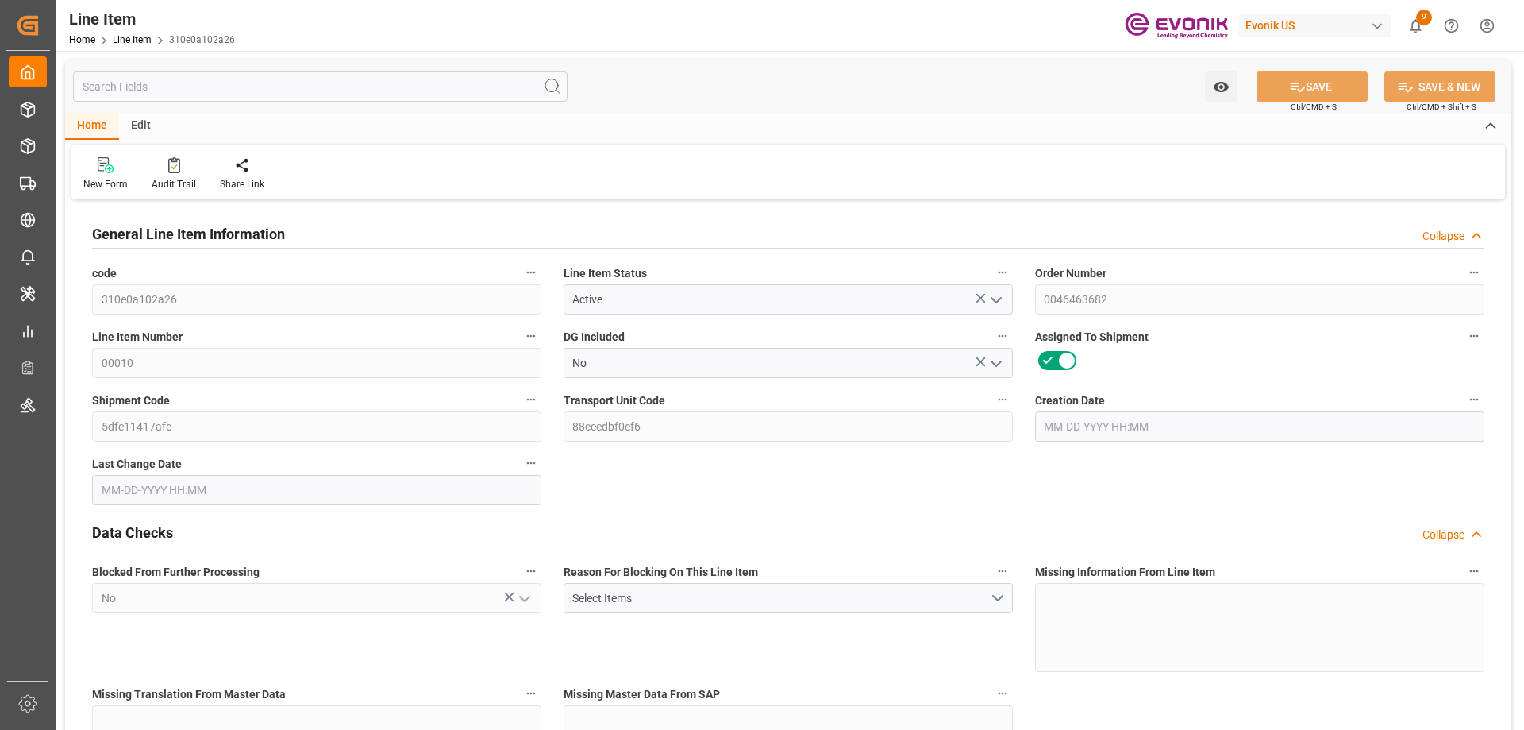
type input "20"
type input "11488"
type input "10000"
type input "24.6402"
type input "80"
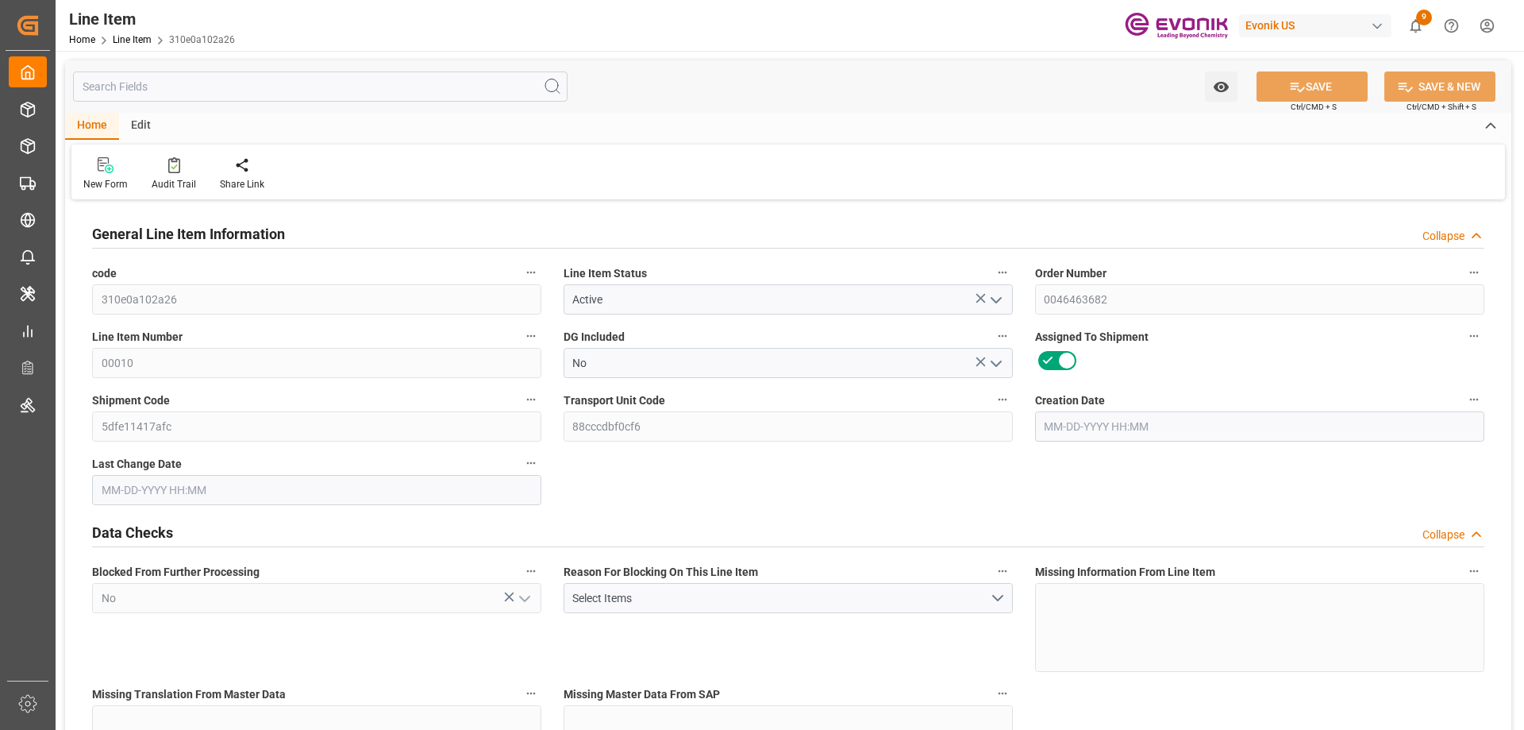
type input "119500"
type input "80"
type input "11488"
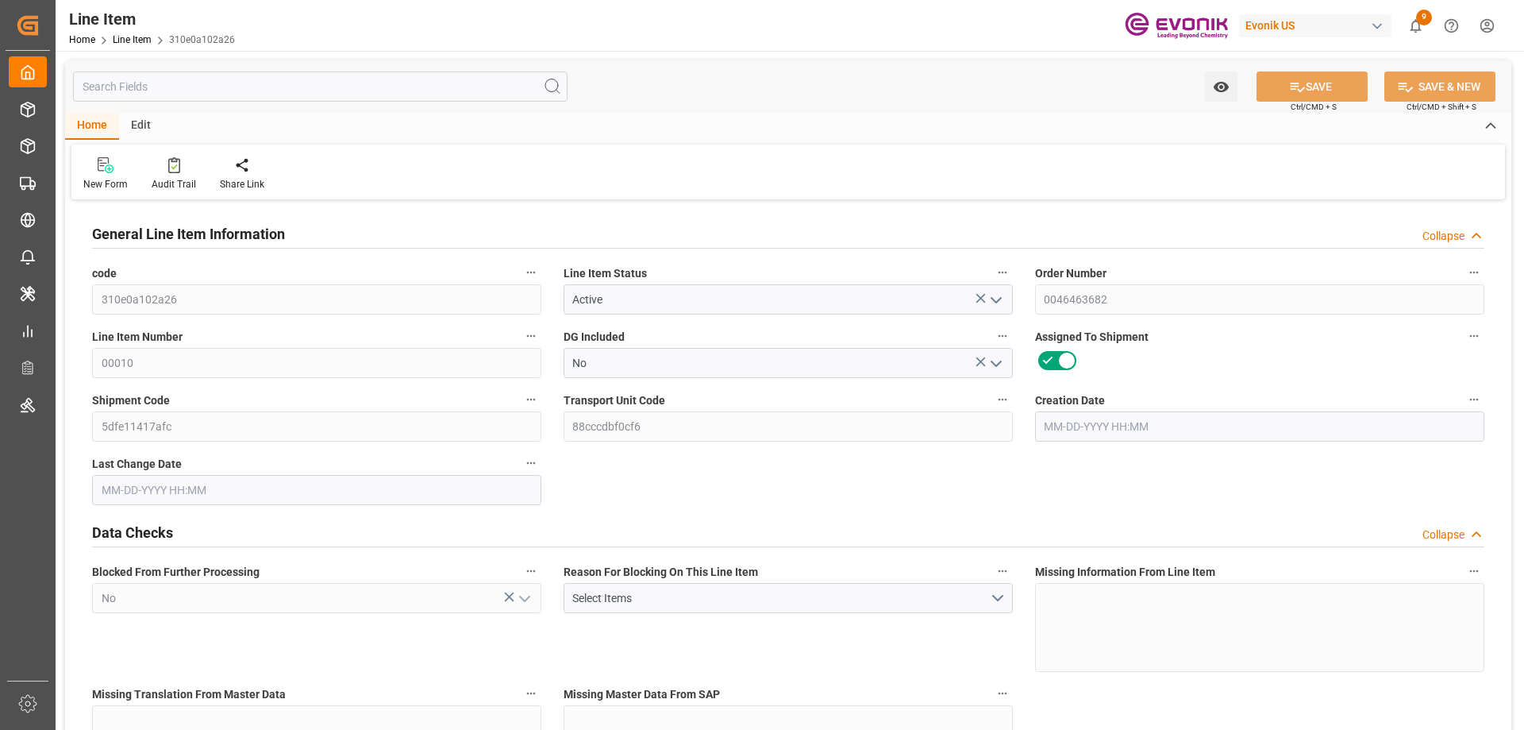
type input "11888"
type input "10000"
type input "24.6402"
type input "24640.24"
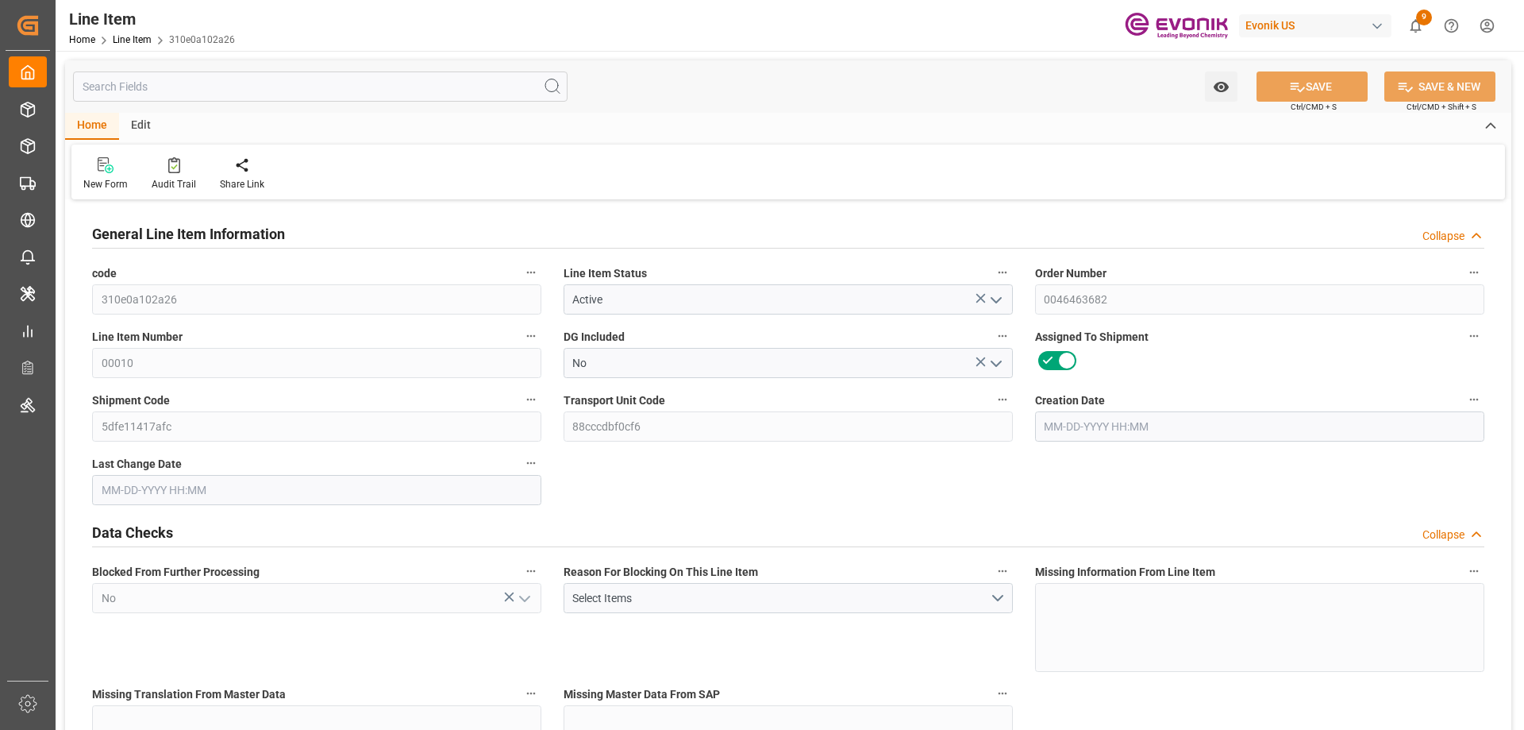
type input "0"
type input "[DATE] 20:16"
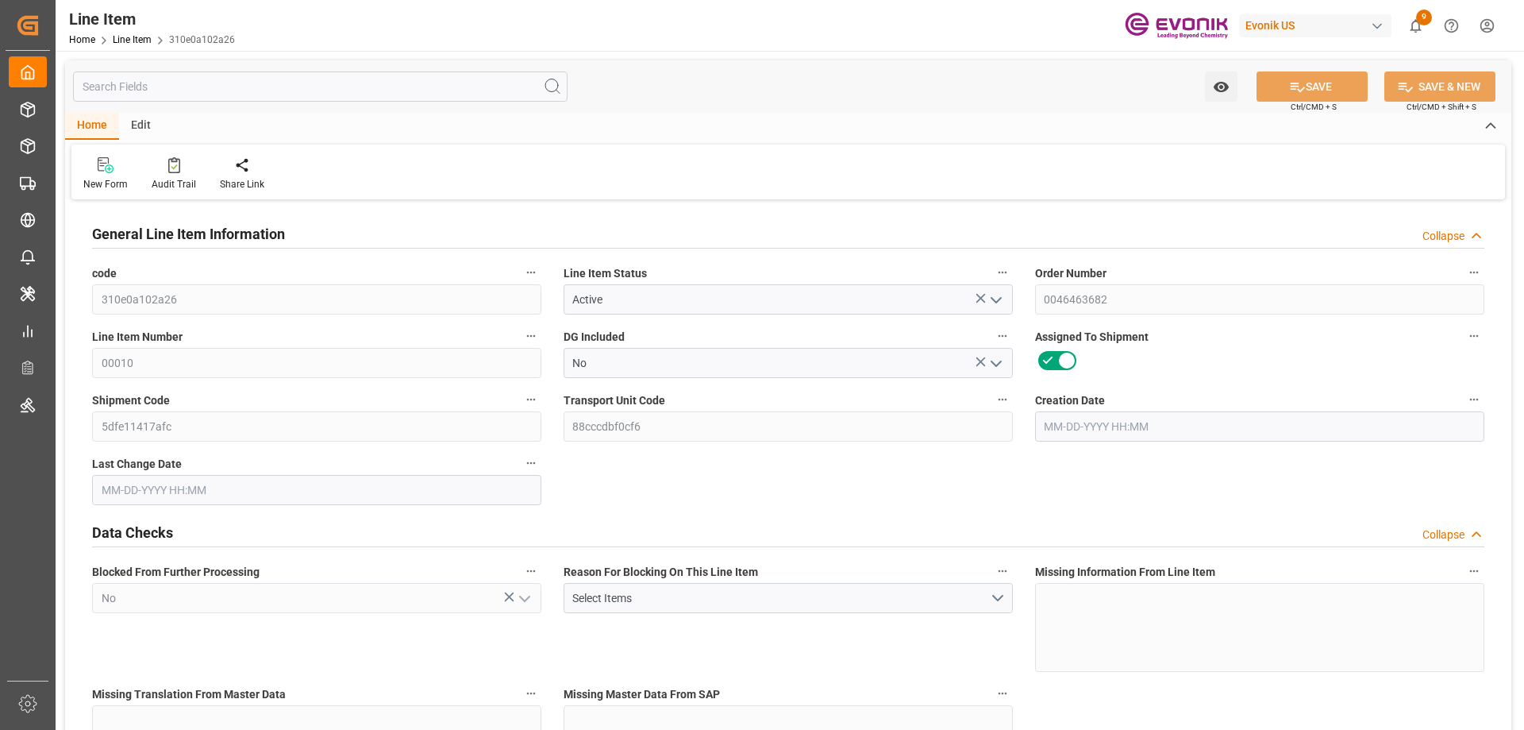
type input "[DATE] 16:44"
type input "[DATE]"
click at [249, 85] on input "text" at bounding box center [320, 86] width 495 height 30
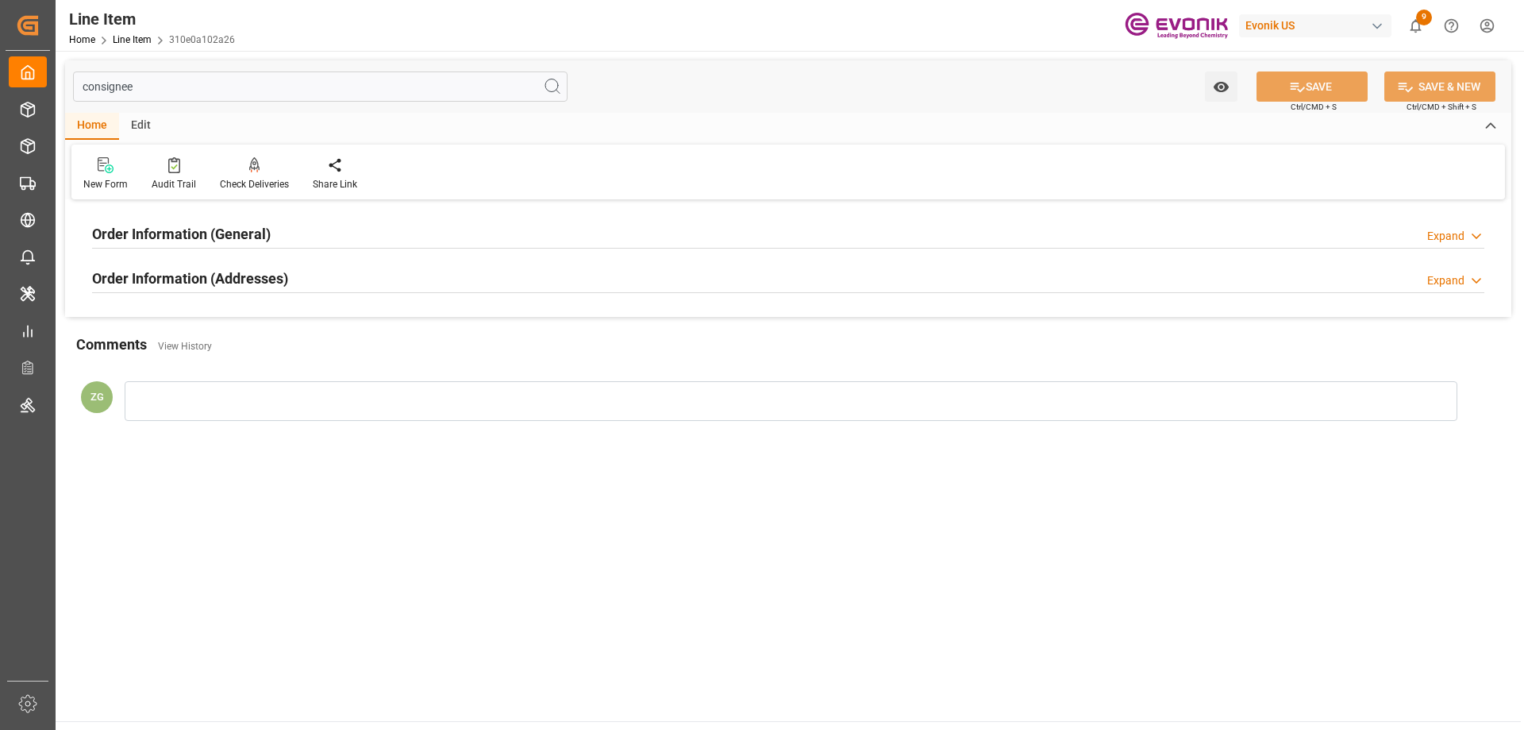
type input "consignee"
click at [201, 284] on h2 "Order Information (Addresses)" at bounding box center [190, 278] width 196 height 21
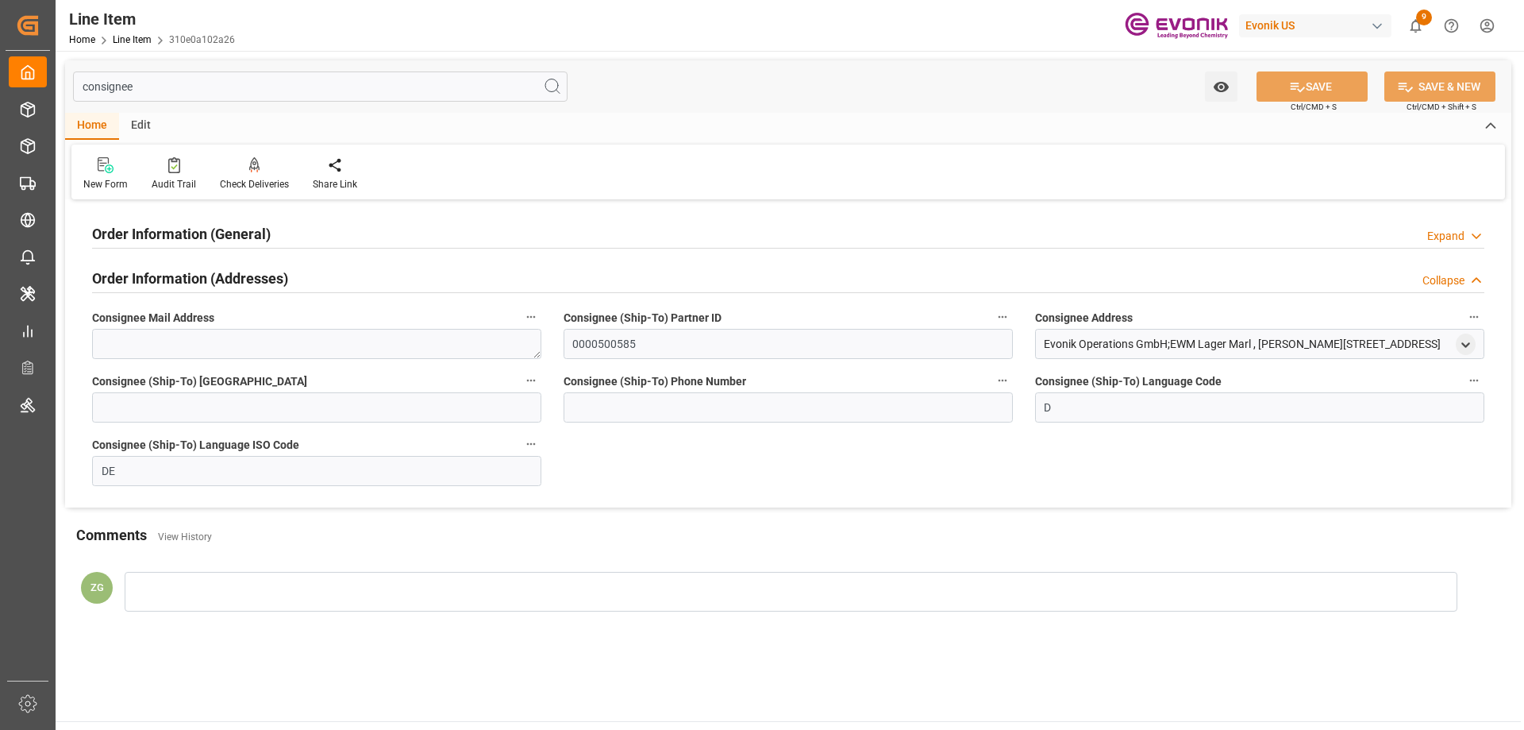
click at [205, 237] on h2 "Order Information (General)" at bounding box center [181, 233] width 179 height 21
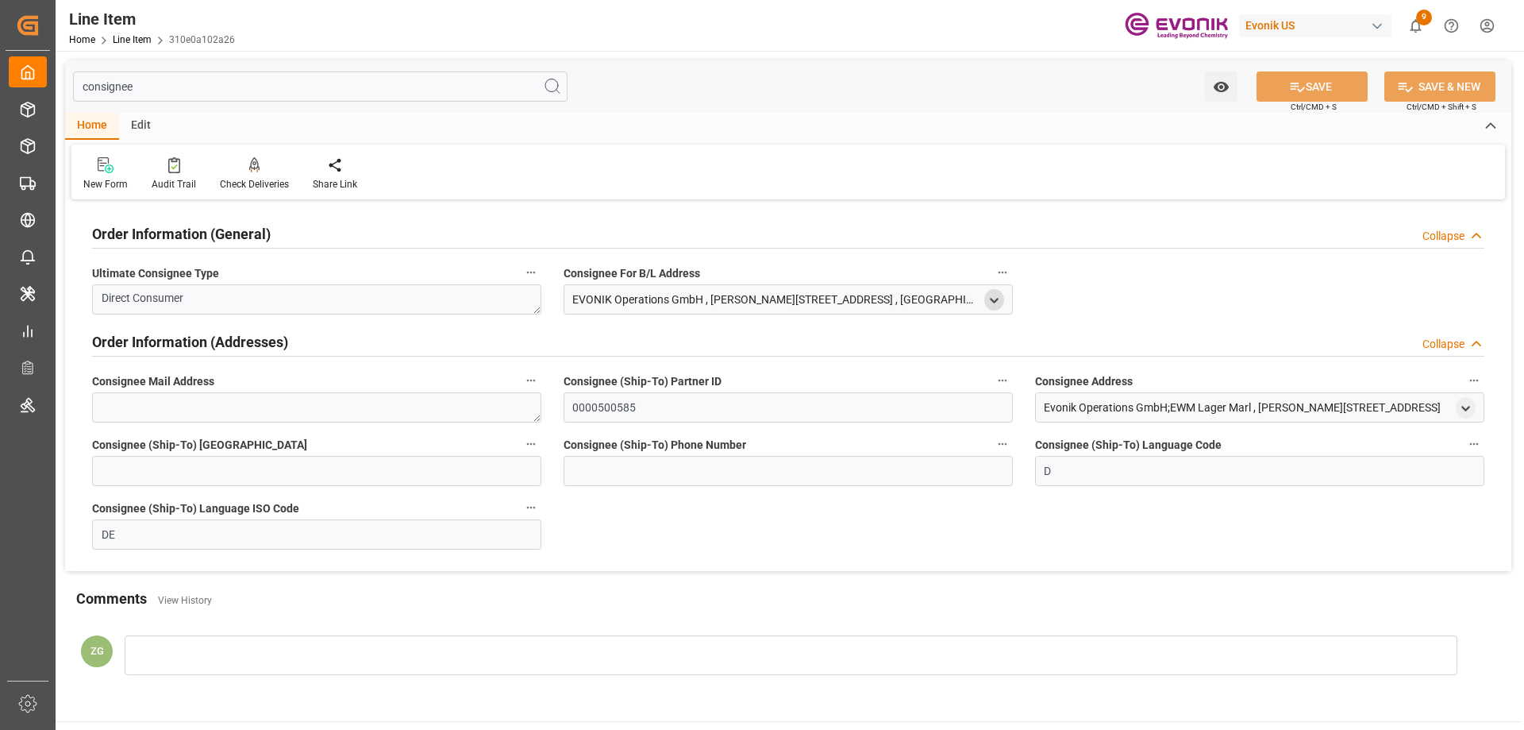
click at [984, 299] on div "open menu" at bounding box center [994, 299] width 20 height 21
click at [989, 299] on icon "open menu" at bounding box center [994, 300] width 13 height 13
click at [576, 379] on div "EVONIK Operations GmbH" at bounding box center [784, 382] width 432 height 26
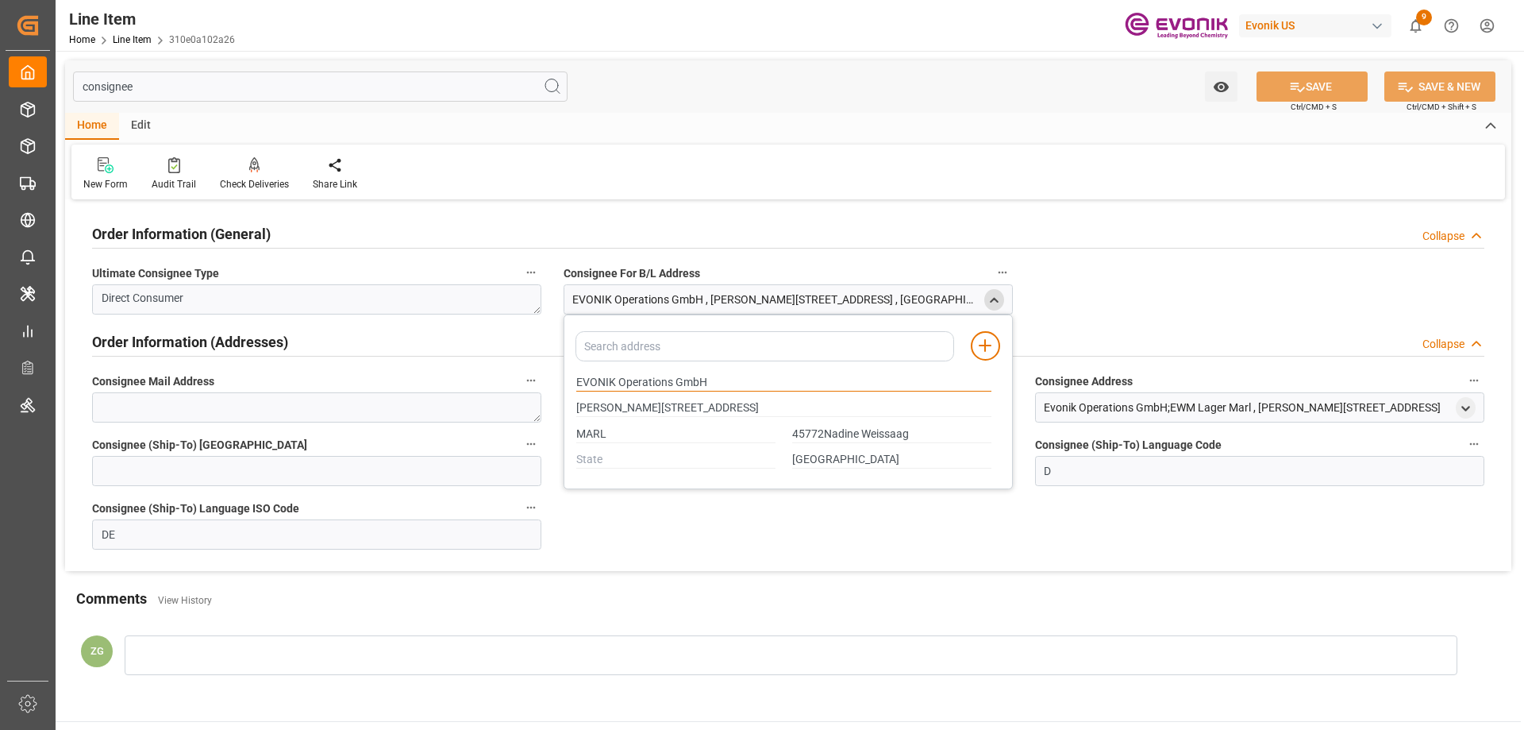
drag, startPoint x: 580, startPoint y: 381, endPoint x: 708, endPoint y: 385, distance: 128.7
click at [708, 385] on input "EVONIK Operations GmbH" at bounding box center [783, 382] width 415 height 17
click at [605, 439] on input "MARL" at bounding box center [675, 434] width 199 height 17
type input "45772Nadine Weissaag"
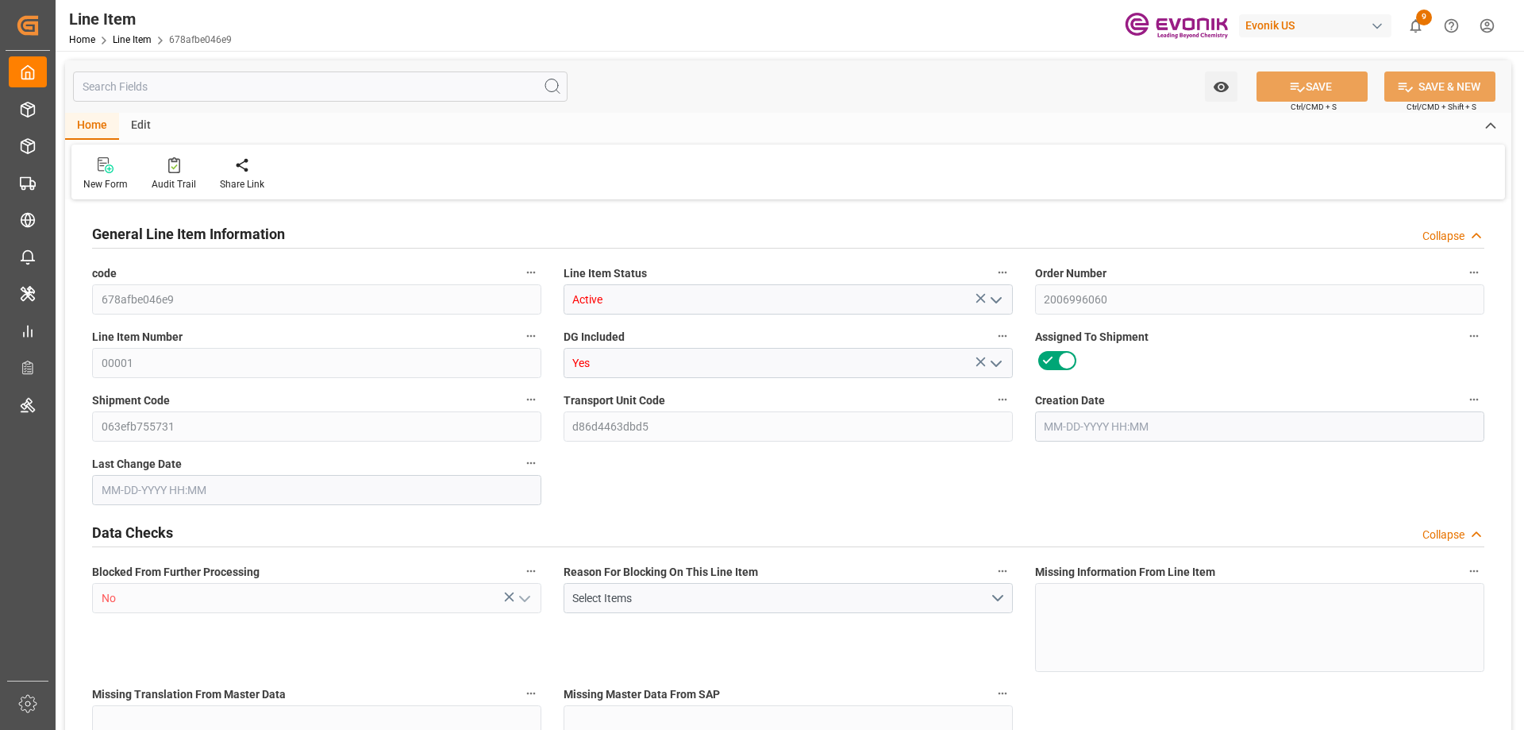
type input "1"
type input "883.2"
type input "816"
type input "1.1462"
type input "4"
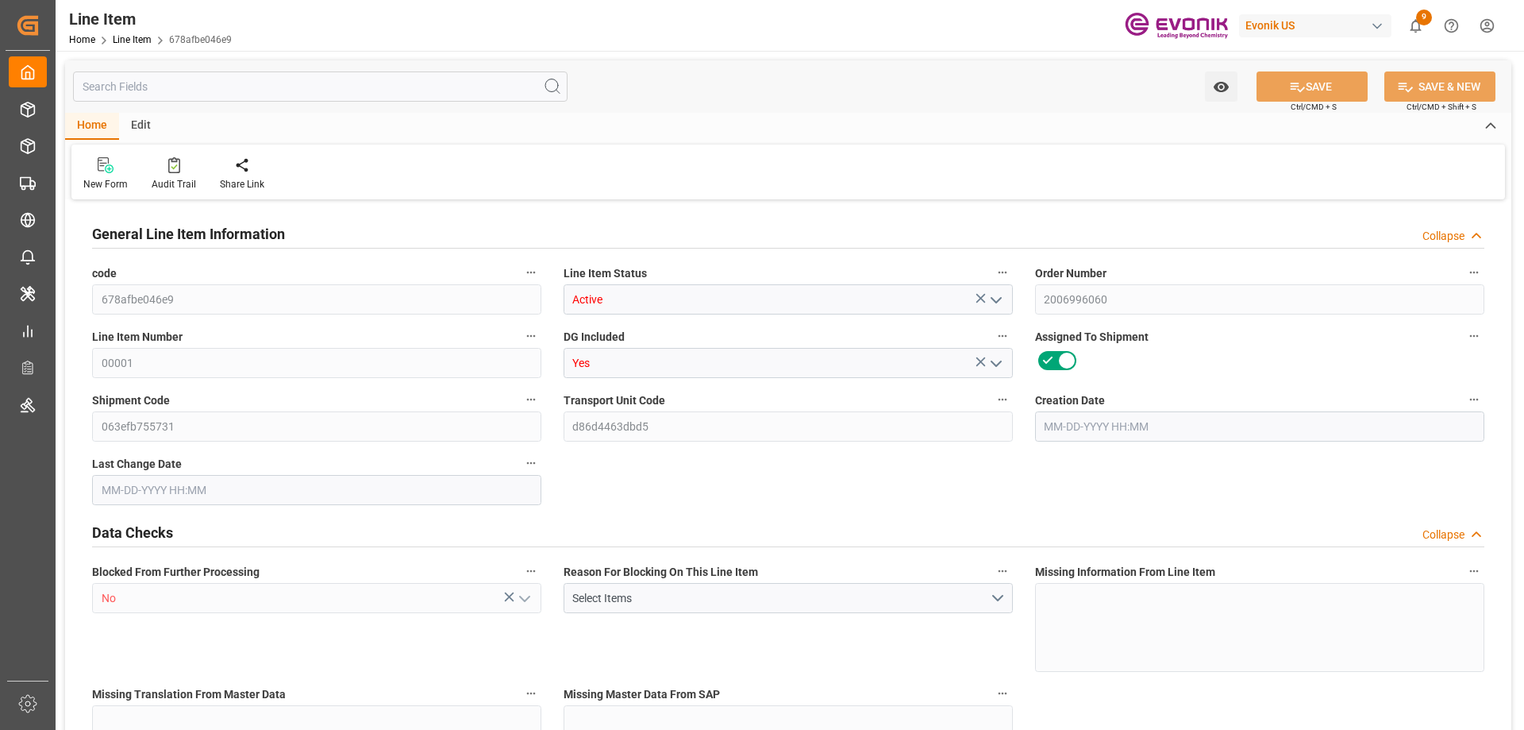
type input "8837.28"
type input "4"
type input "883.2"
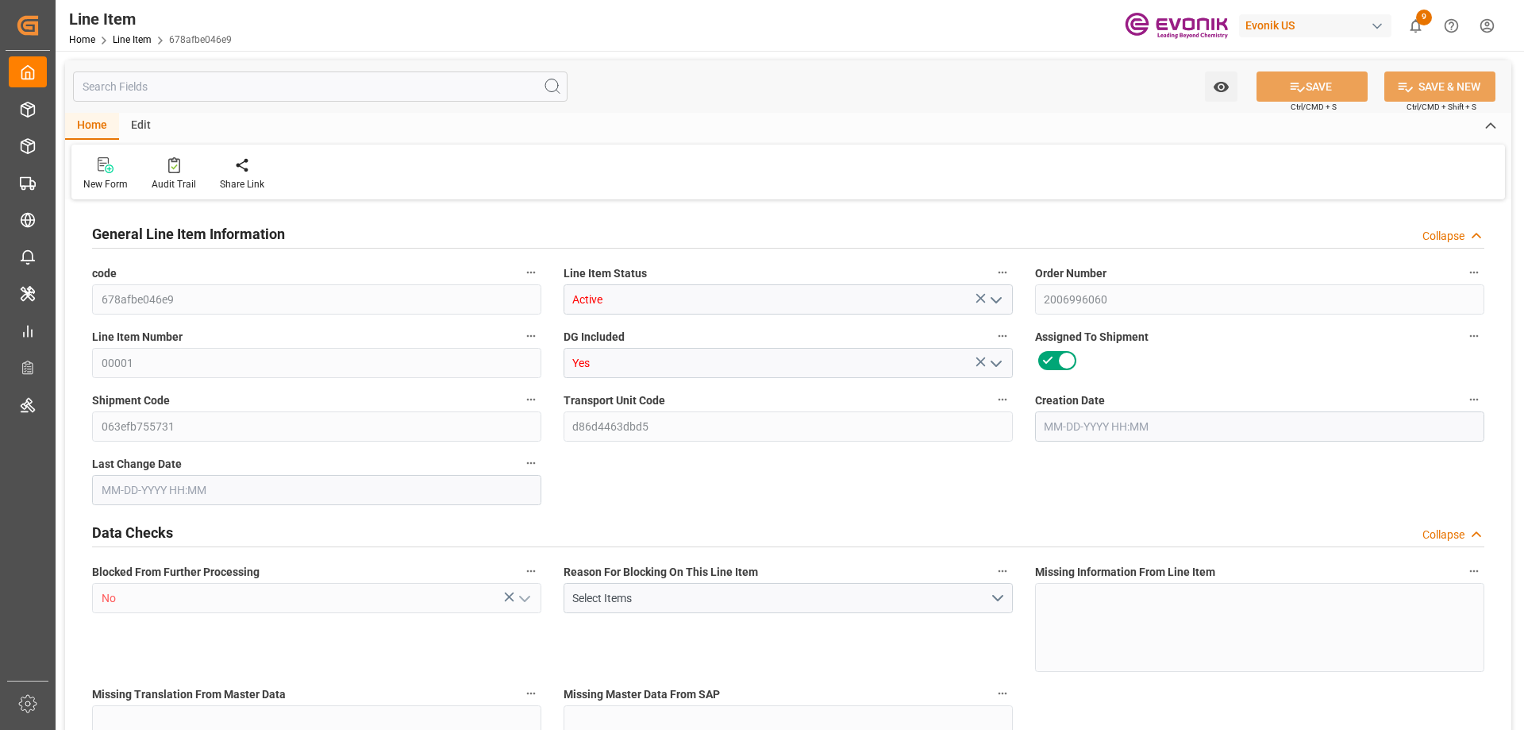
type input "903.2"
type input "816"
type input "1.1462"
type input "1146.248"
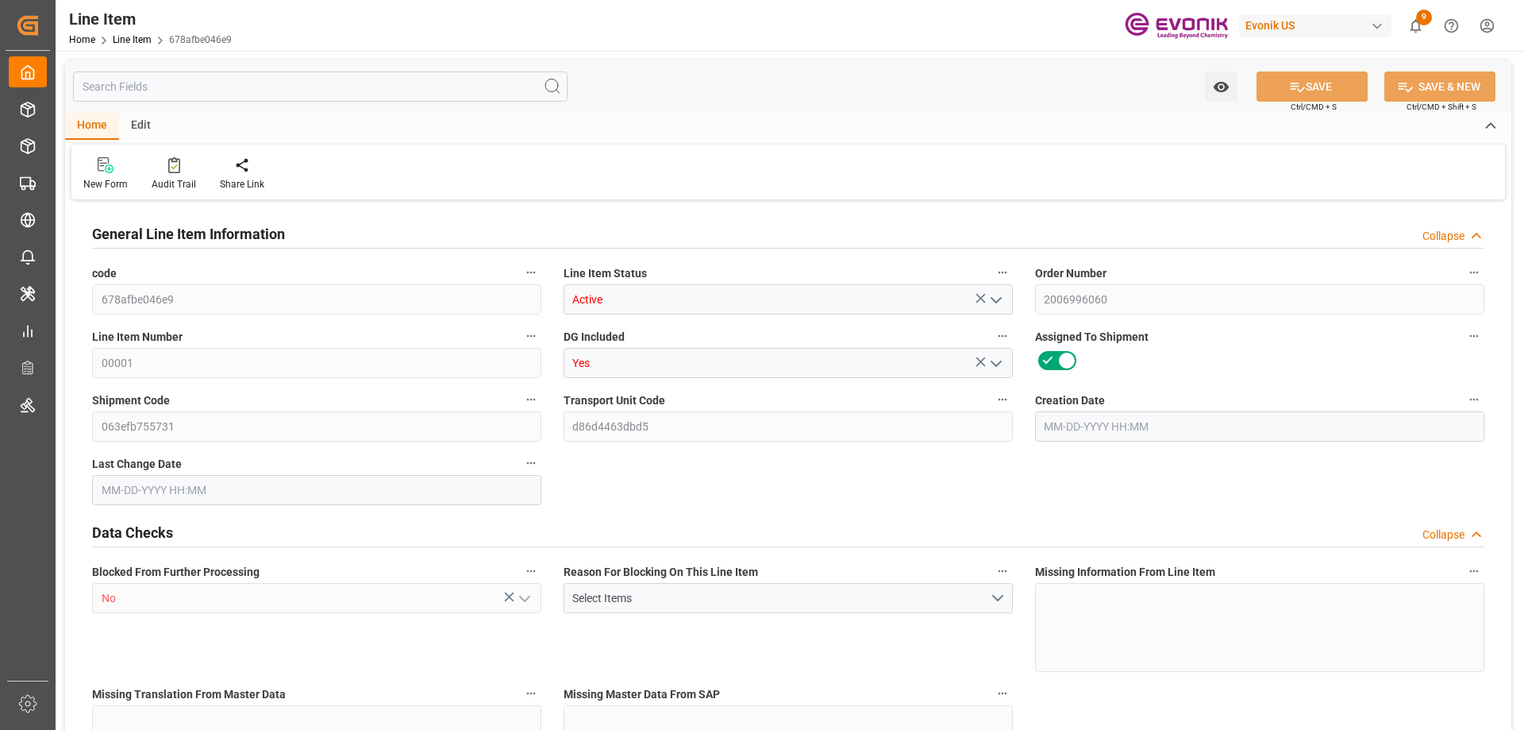
type input "0"
type input "[DATE] 16:07"
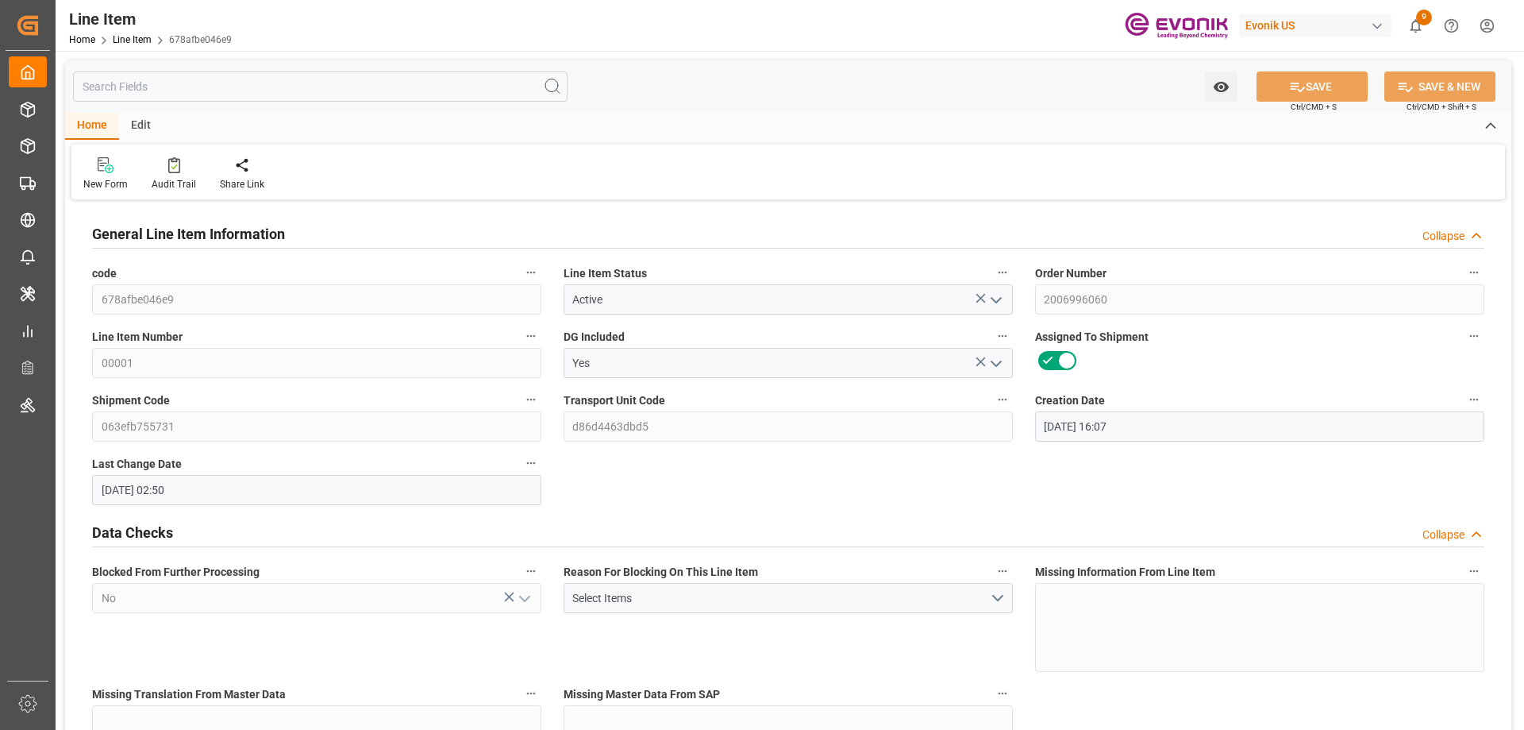
type input "[DATE] 02:50"
type input "[DATE]"
type input "09-12-2025"
type input "[DATE]"
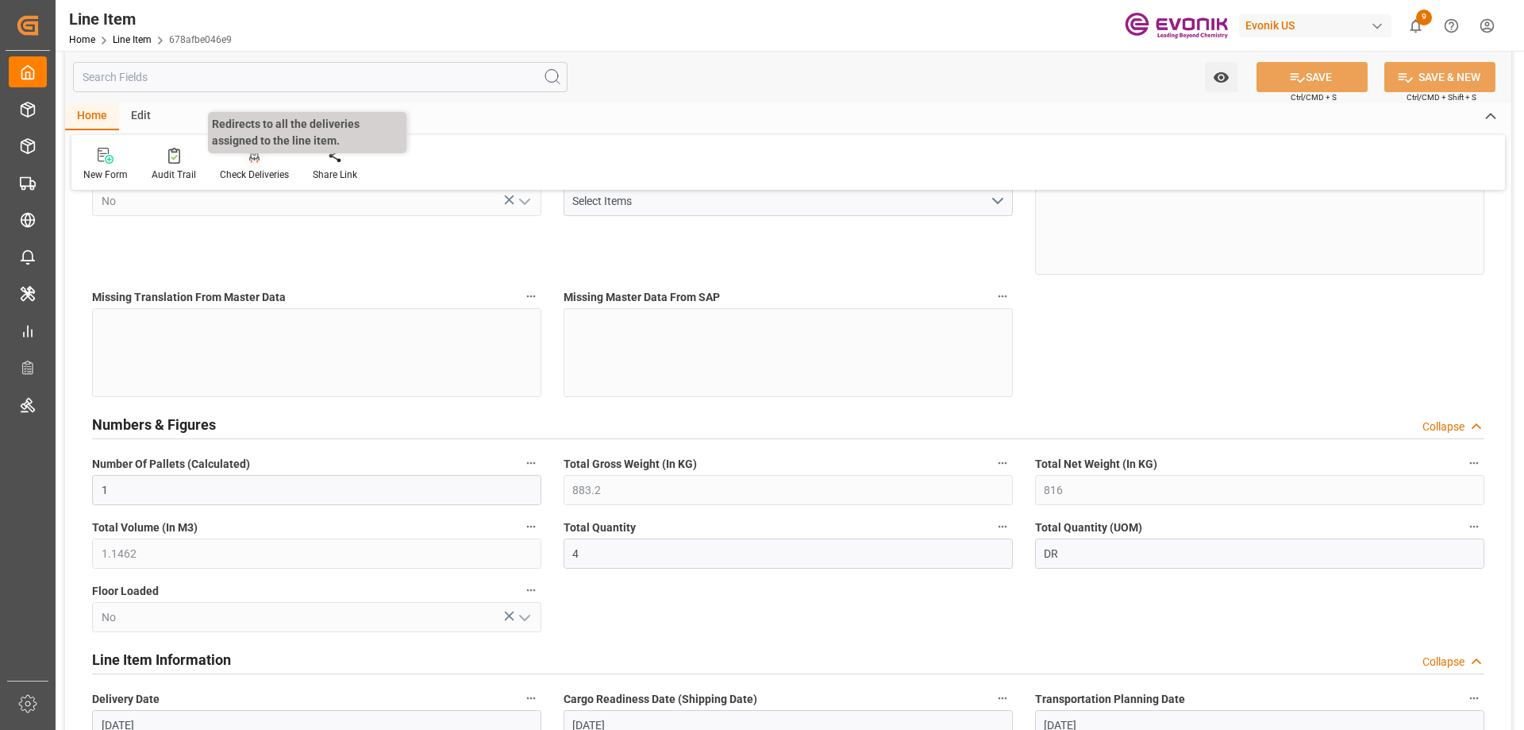
scroll to position [556, 0]
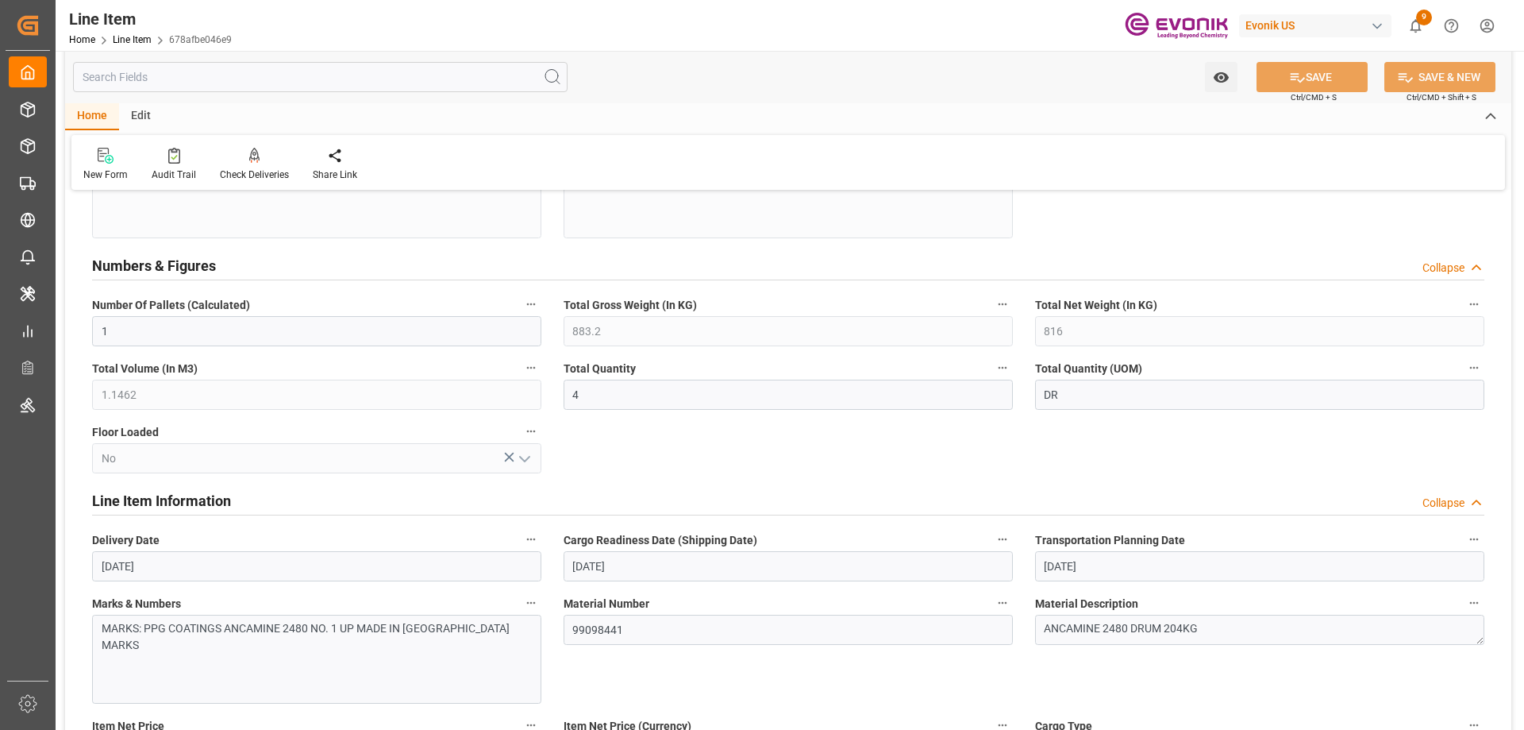
click at [182, 83] on input "text" at bounding box center [320, 77] width 495 height 30
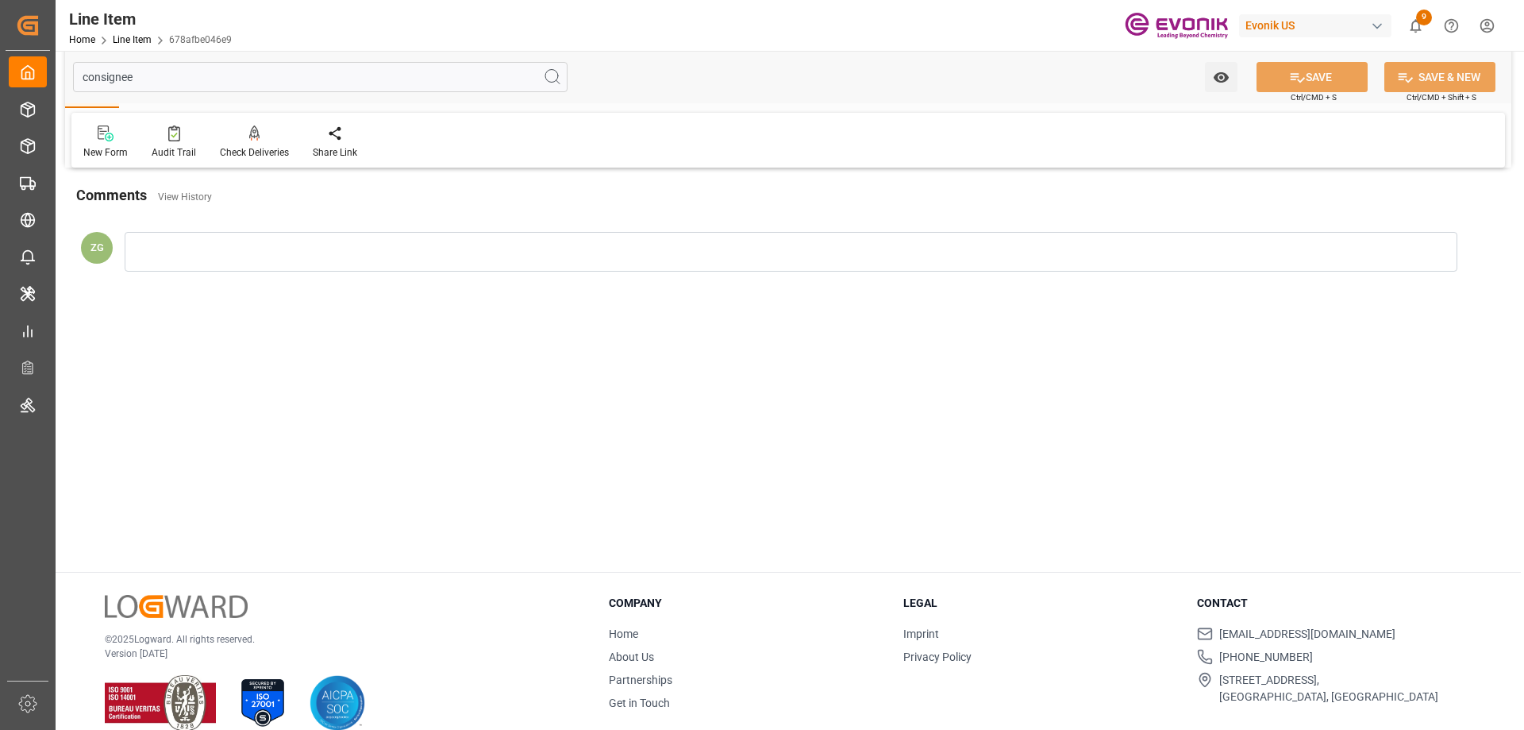
scroll to position [0, 0]
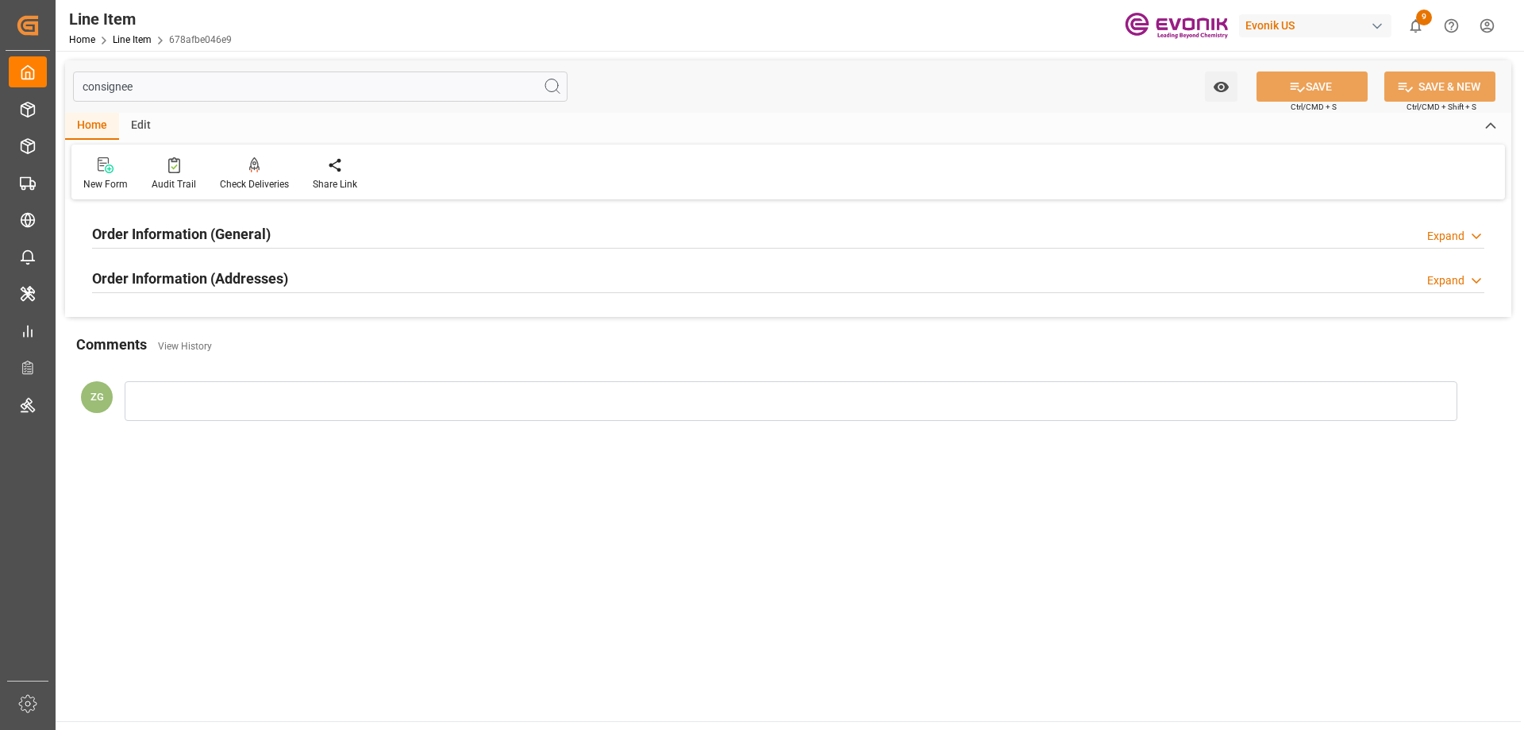
type input "consignee"
click at [185, 279] on h2 "Order Information (Addresses)" at bounding box center [190, 278] width 196 height 21
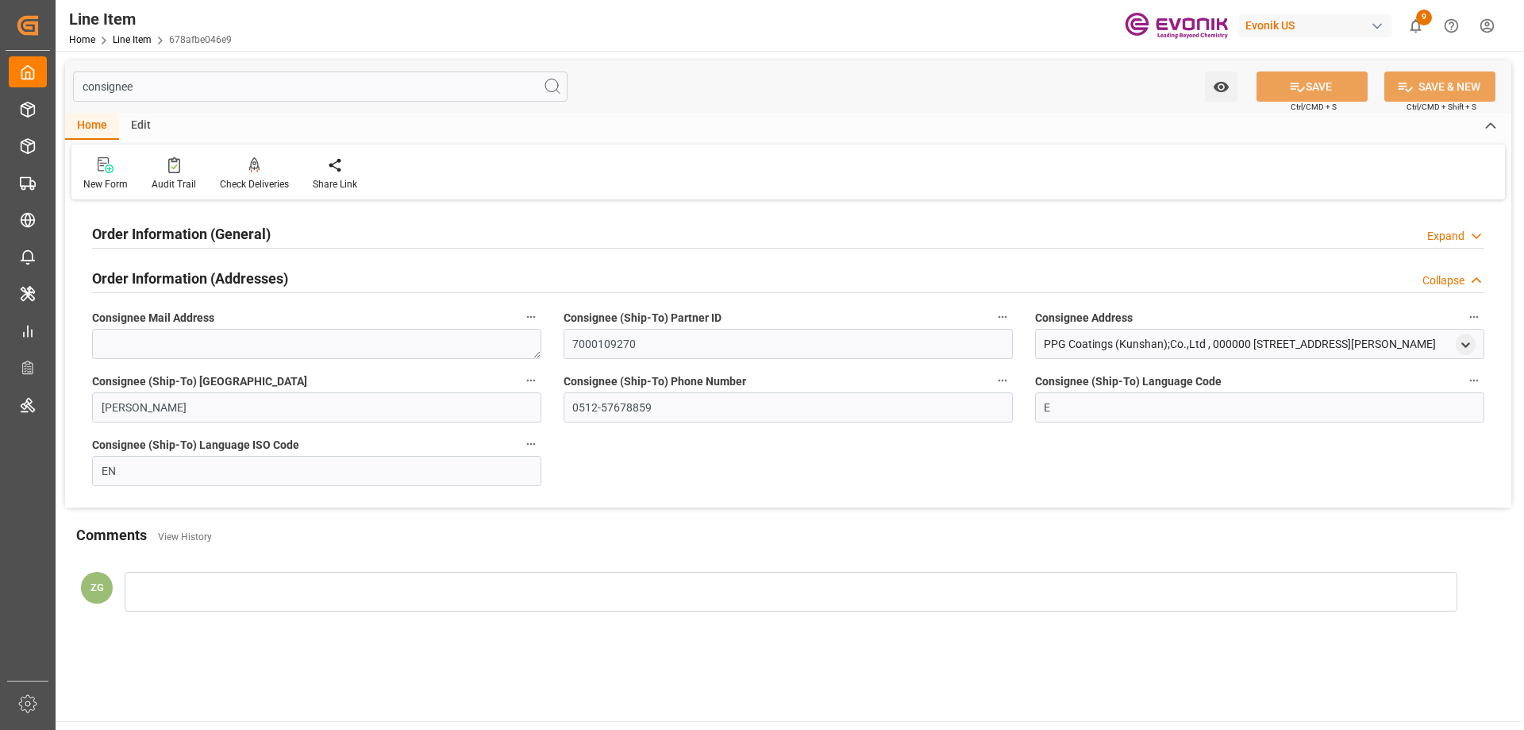
click at [169, 238] on h2 "Order Information (General)" at bounding box center [181, 233] width 179 height 21
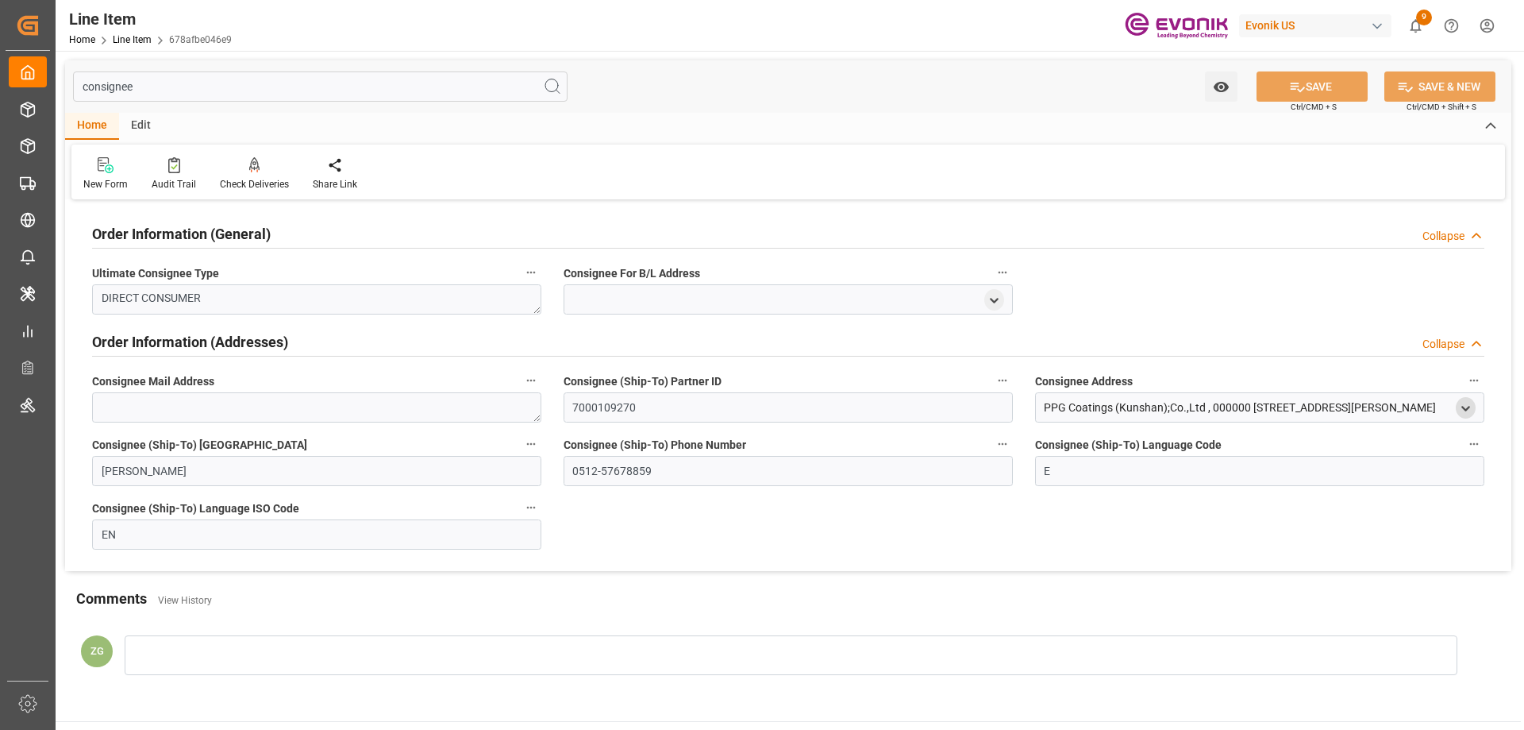
click at [1469, 410] on icon "open menu" at bounding box center [1465, 408] width 13 height 13
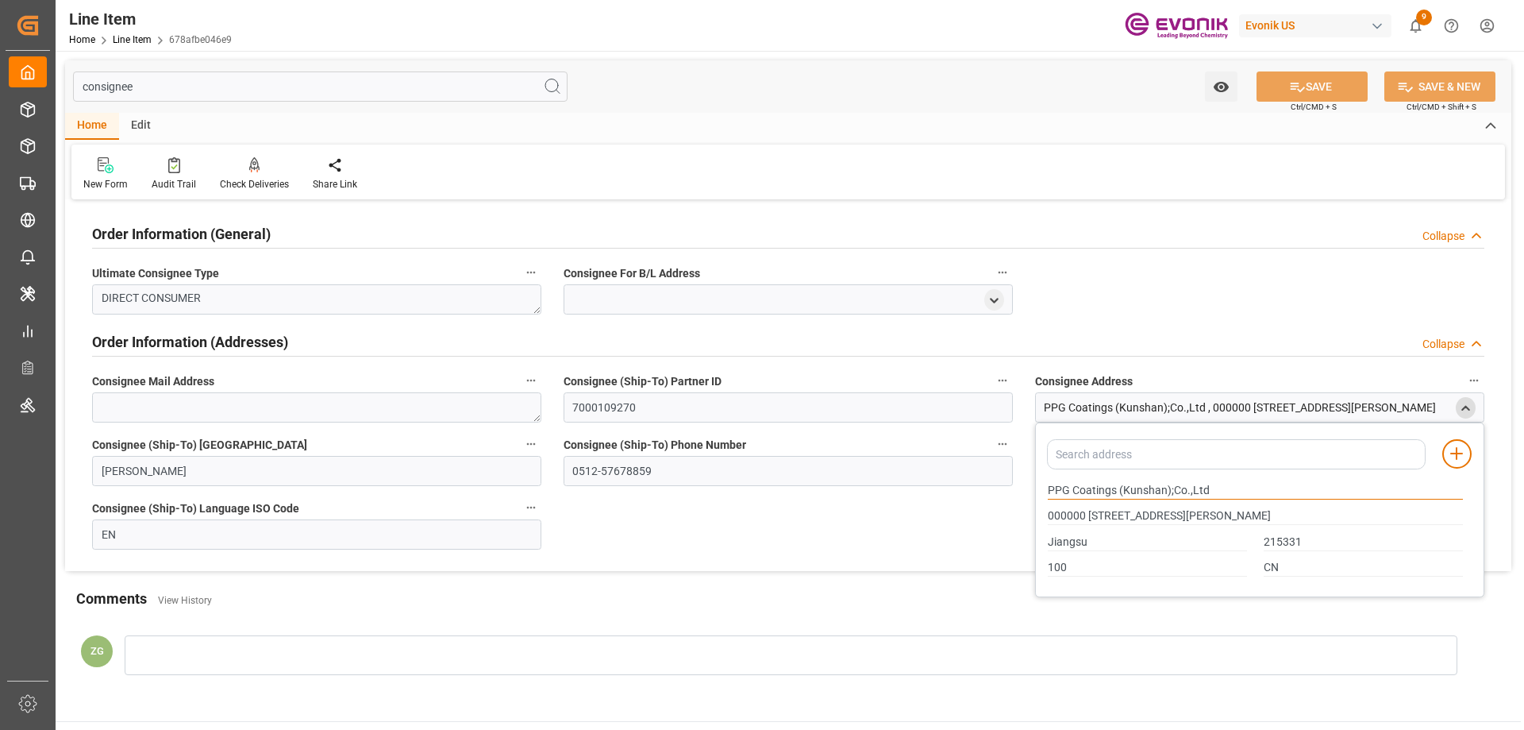
drag, startPoint x: 1048, startPoint y: 491, endPoint x: 1117, endPoint y: 495, distance: 69.2
click at [1117, 495] on input "PPG Coatings (Kunshan);Co.,Ltd" at bounding box center [1255, 490] width 415 height 17
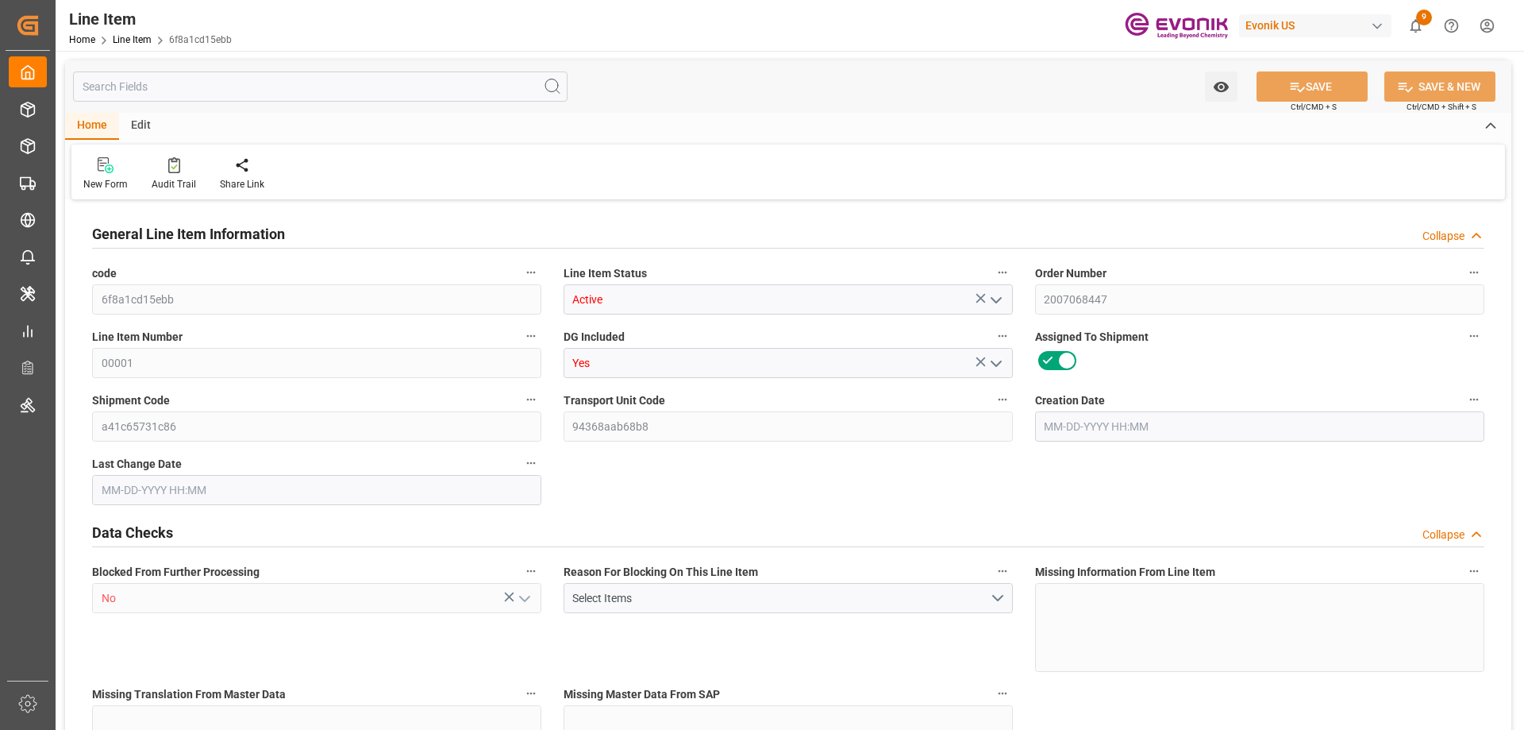
type input "5"
type input "5290"
type input "5000"
type input "7.2329"
type input "5"
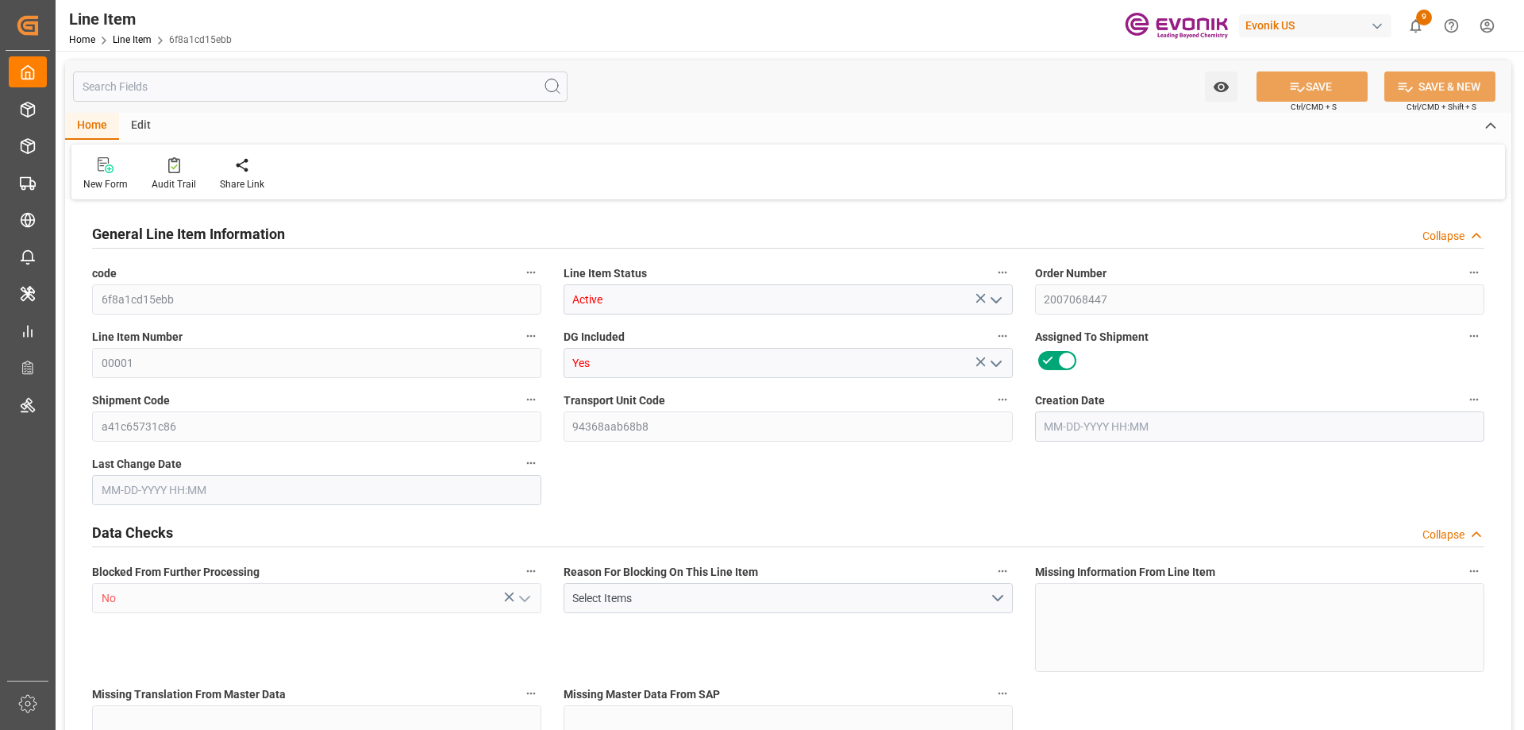
type input "60000"
type input "5"
type input "5290"
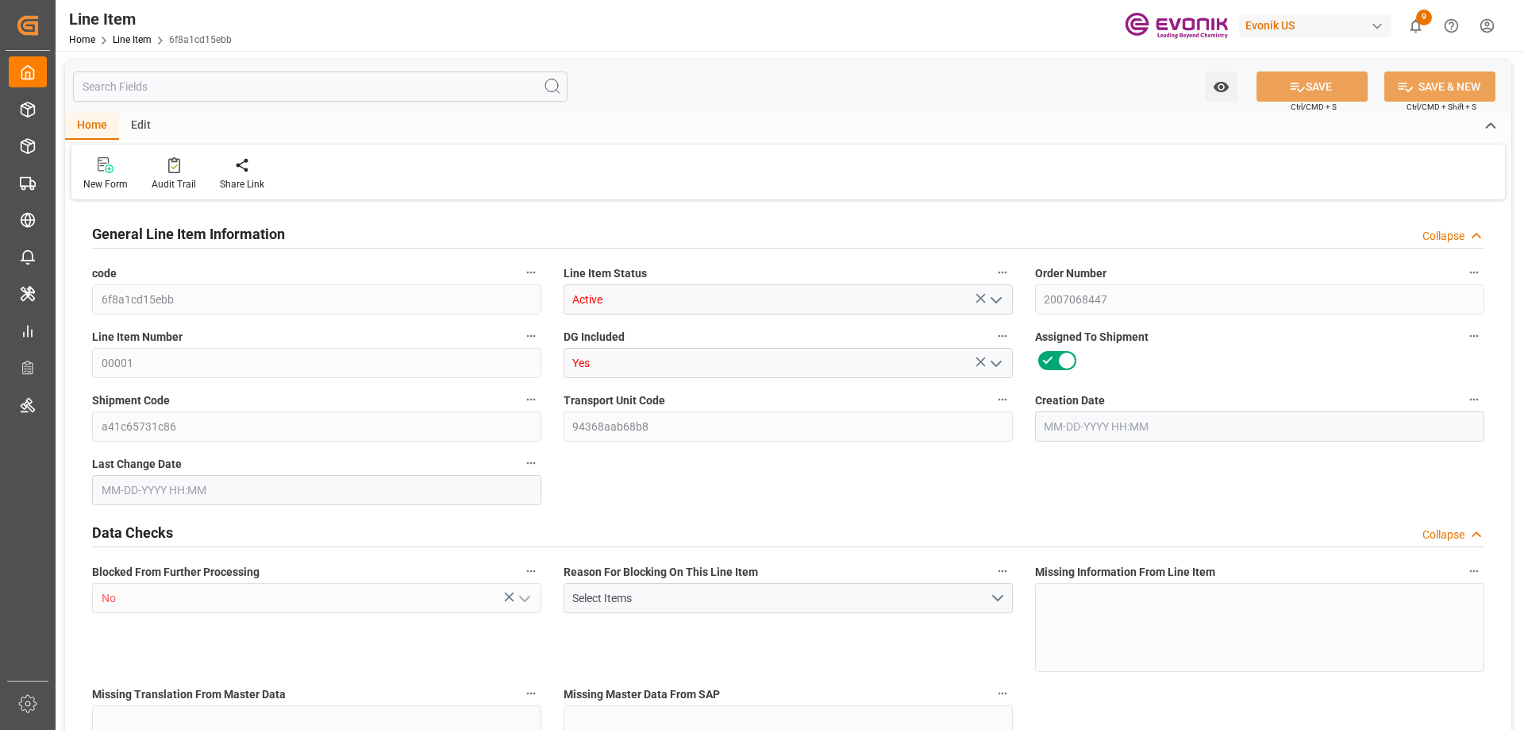
type input "5290"
type input "5000"
type input "7.2329"
type input "7232.865"
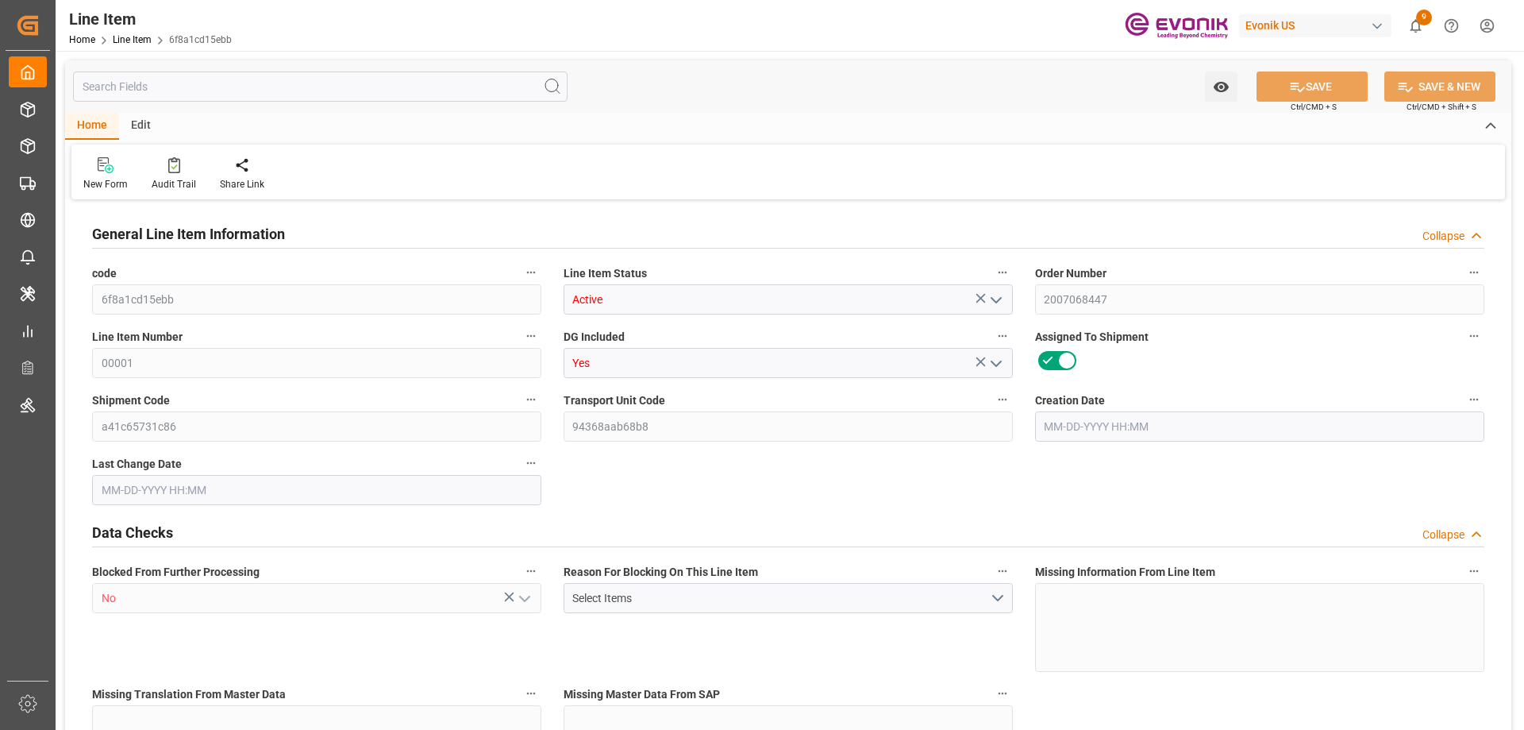
type input "0"
type input "[DATE] 13:44"
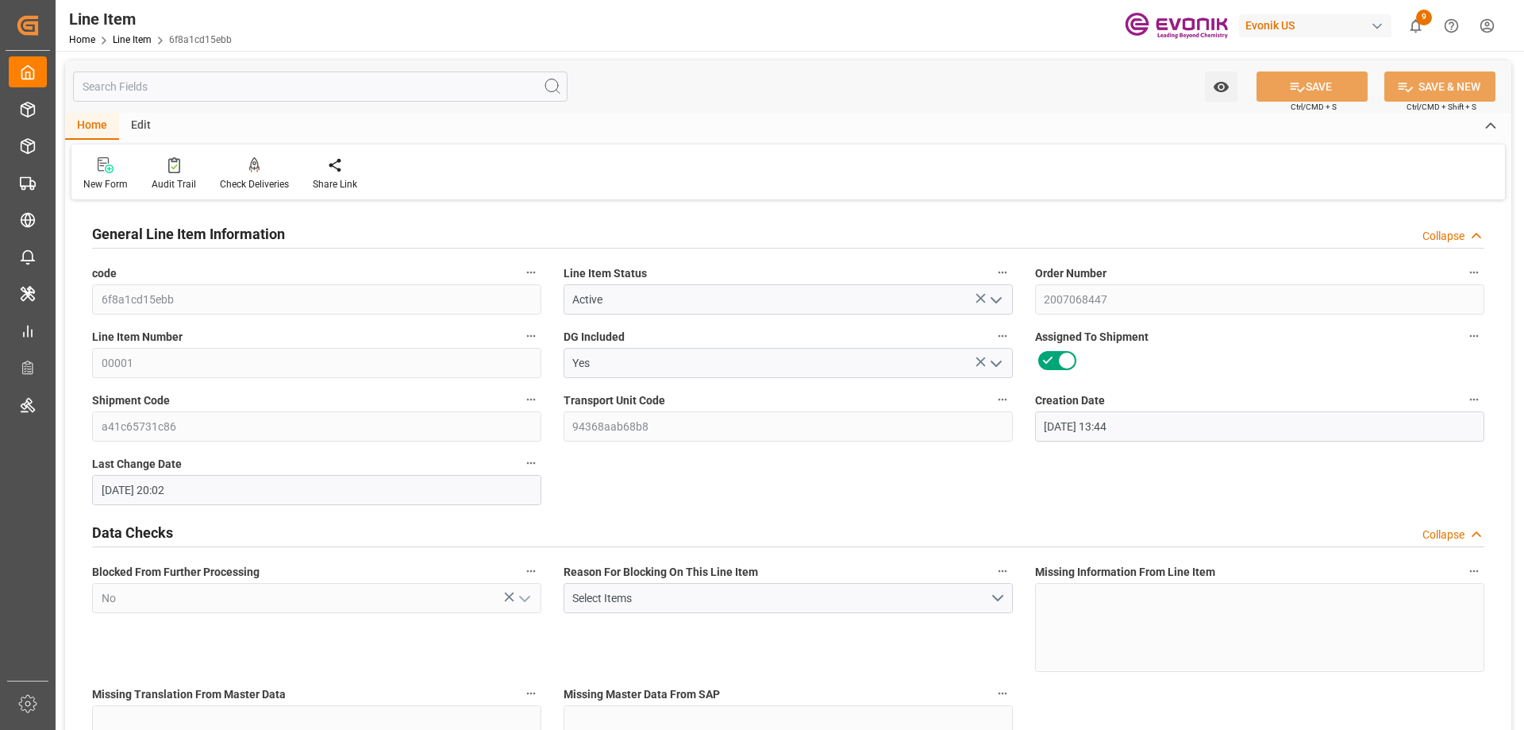
type input "08-13-2025 20:02"
type input "10-31-2025"
type input "09-11-2025"
type input "09-04-2025"
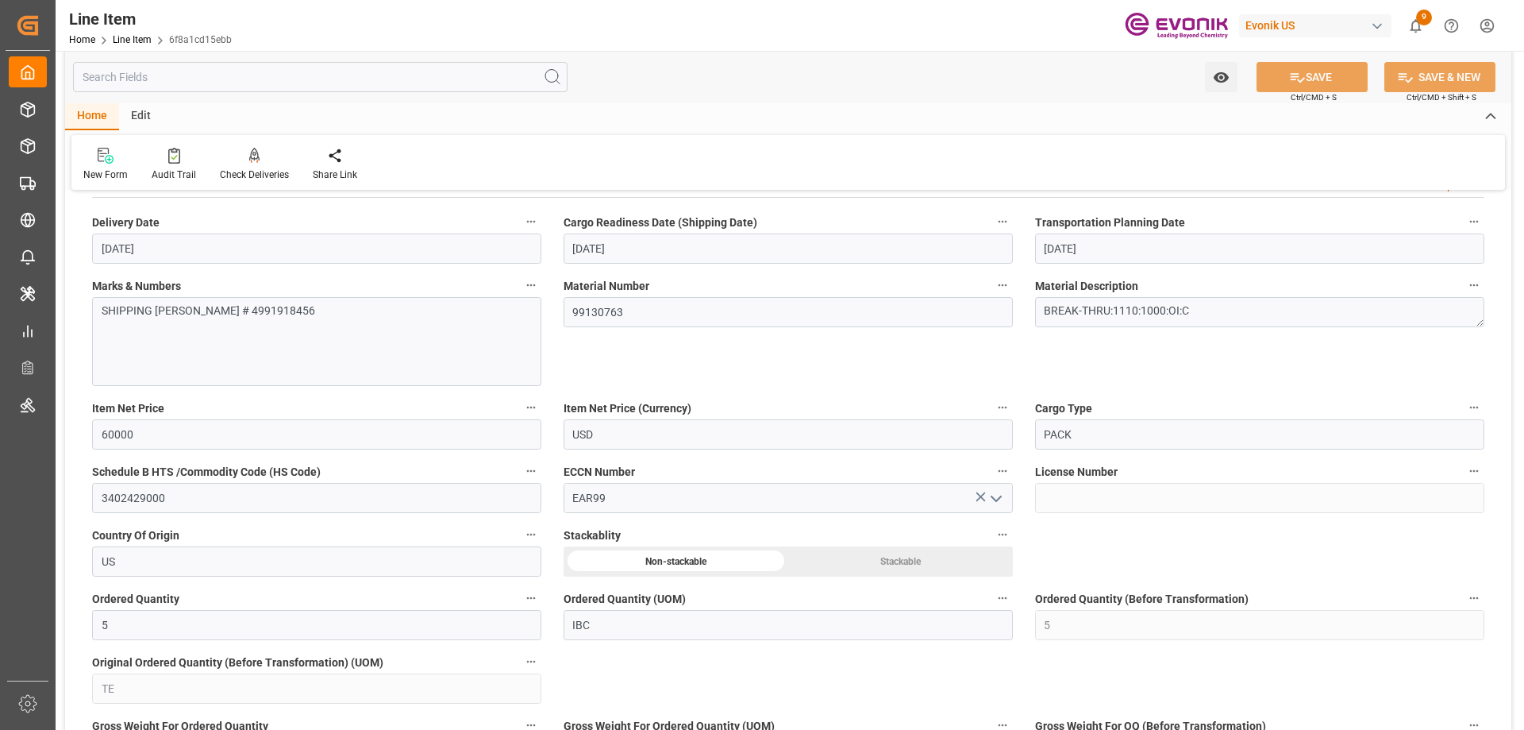
scroll to position [1191, 0]
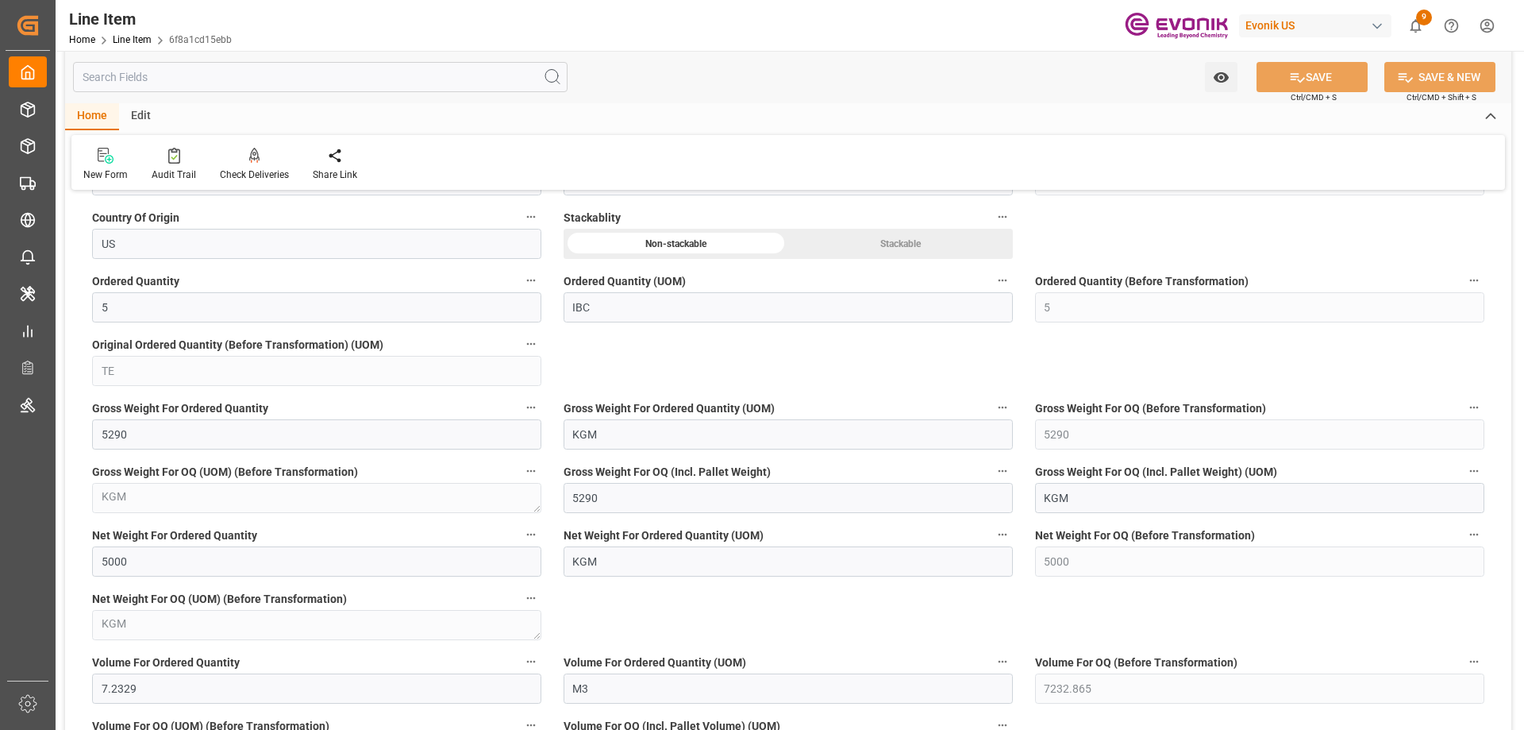
click at [203, 79] on input "text" at bounding box center [320, 77] width 495 height 30
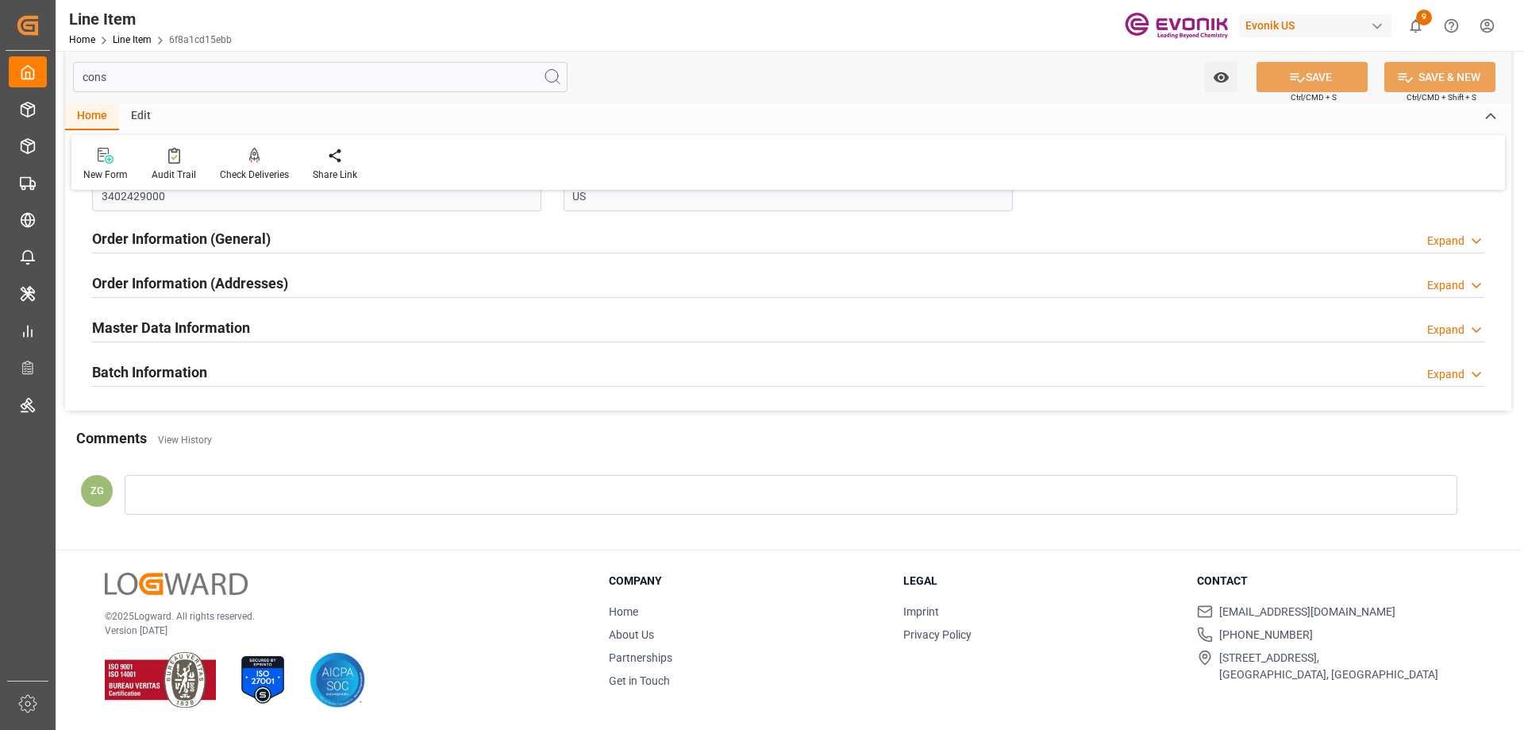
scroll to position [0, 0]
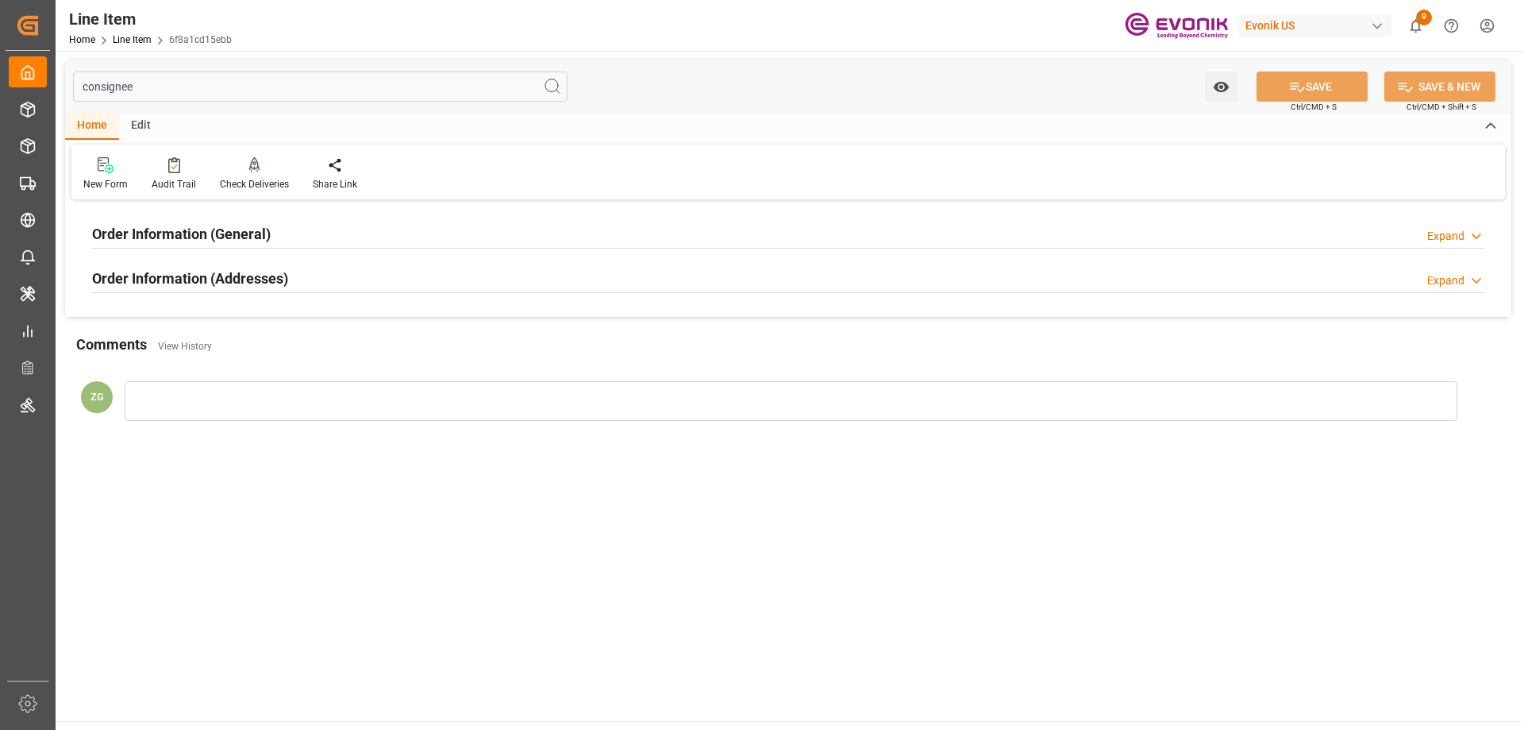
type input "consignee"
click at [205, 275] on h2 "Order Information (Addresses)" at bounding box center [190, 278] width 196 height 21
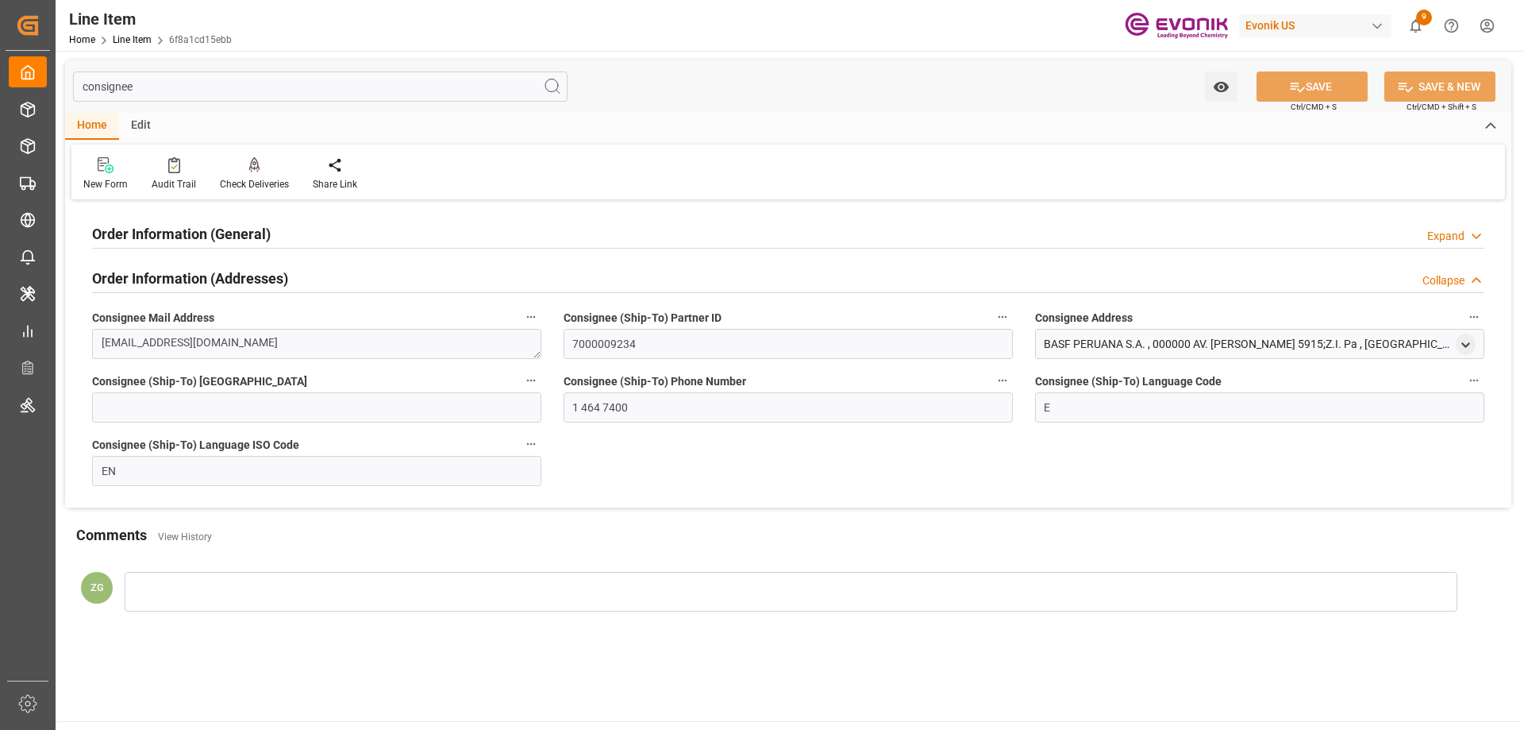
click at [216, 241] on h2 "Order Information (General)" at bounding box center [181, 233] width 179 height 21
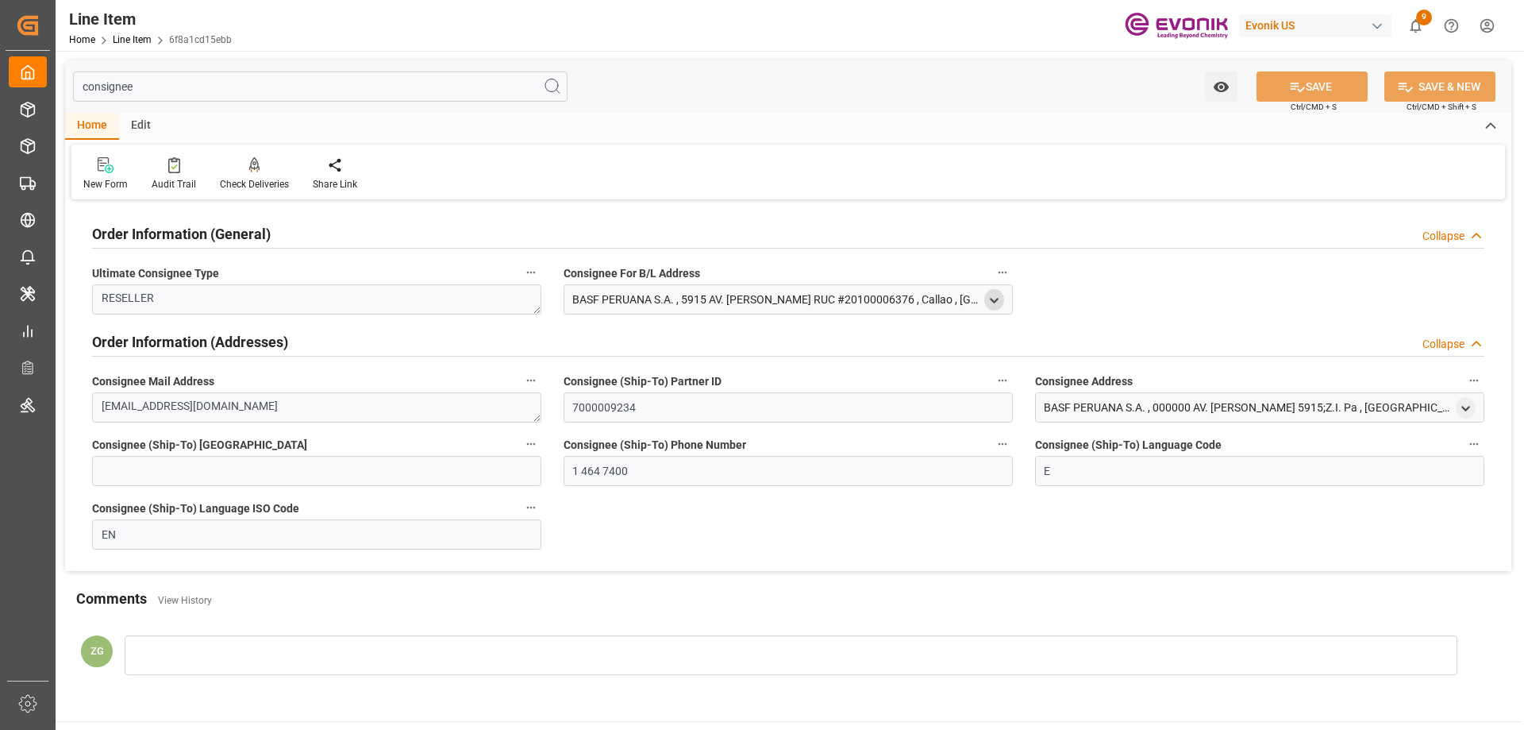
click at [988, 300] on icon "open menu" at bounding box center [994, 300] width 13 height 13
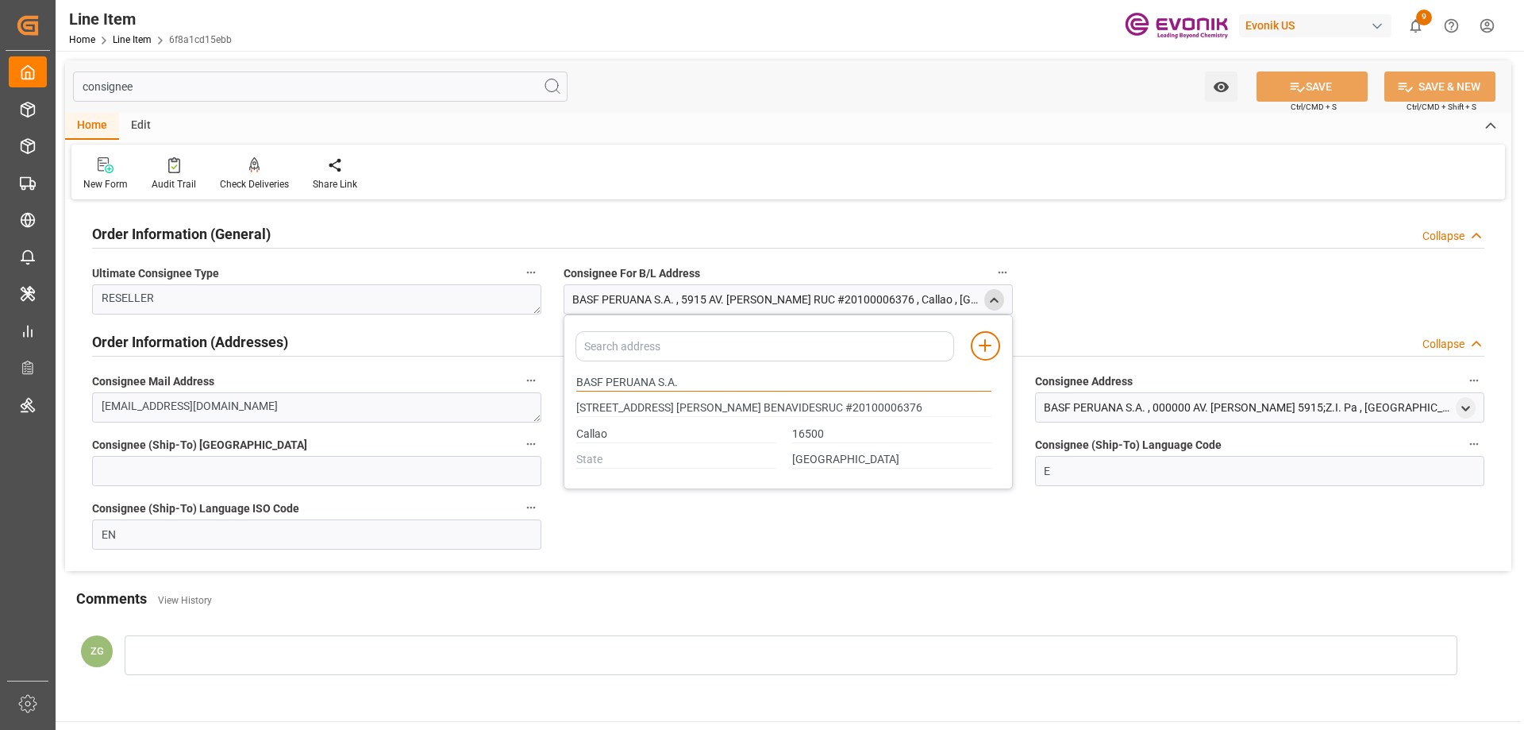
drag, startPoint x: 577, startPoint y: 379, endPoint x: 659, endPoint y: 387, distance: 82.2
click at [659, 387] on input "BASF PERUANA S.A." at bounding box center [783, 382] width 415 height 17
type input "5915 AV. OSCAR R. BENAVIDESRUC #20100006376"
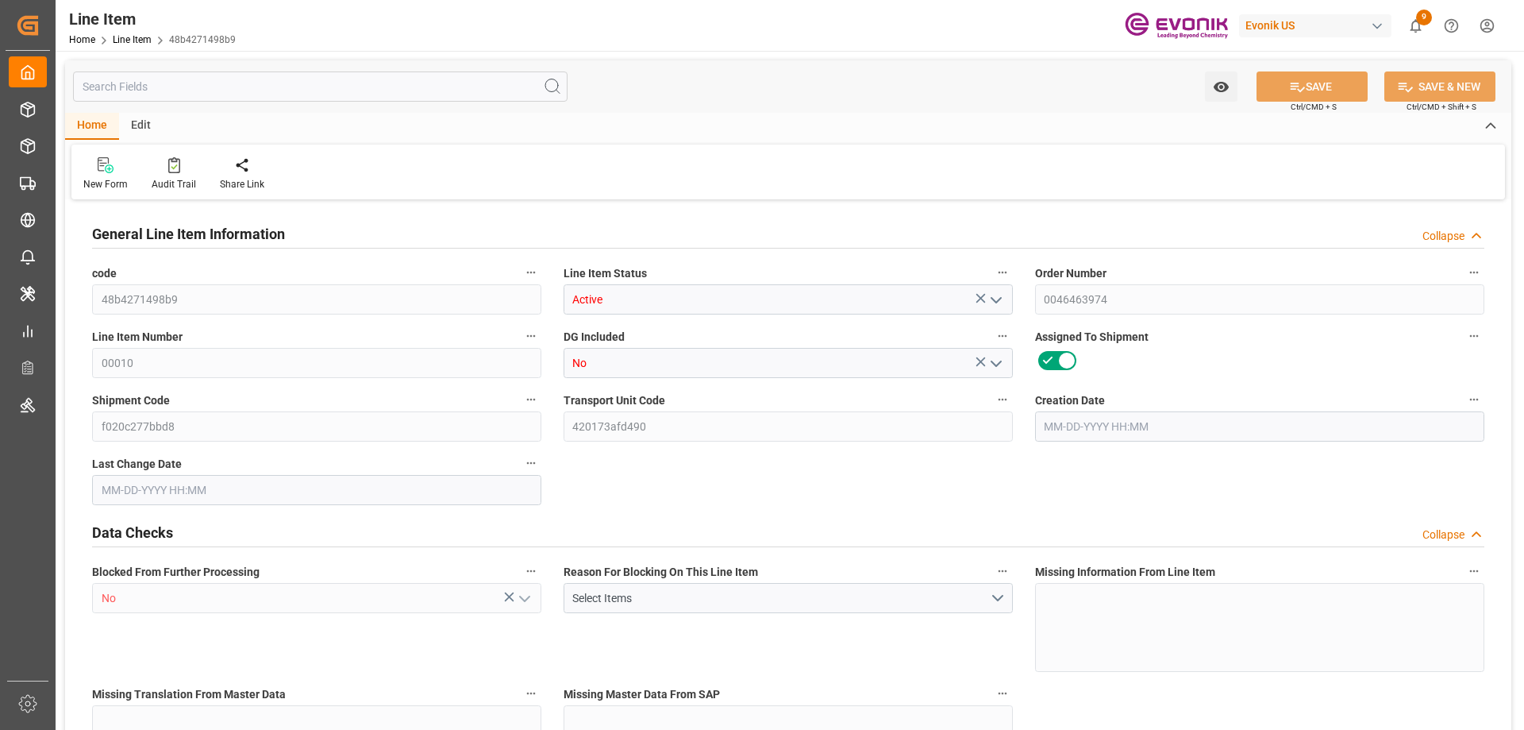
type input "3"
type input "2616"
type input "2400"
type input "4.0608"
type input "12"
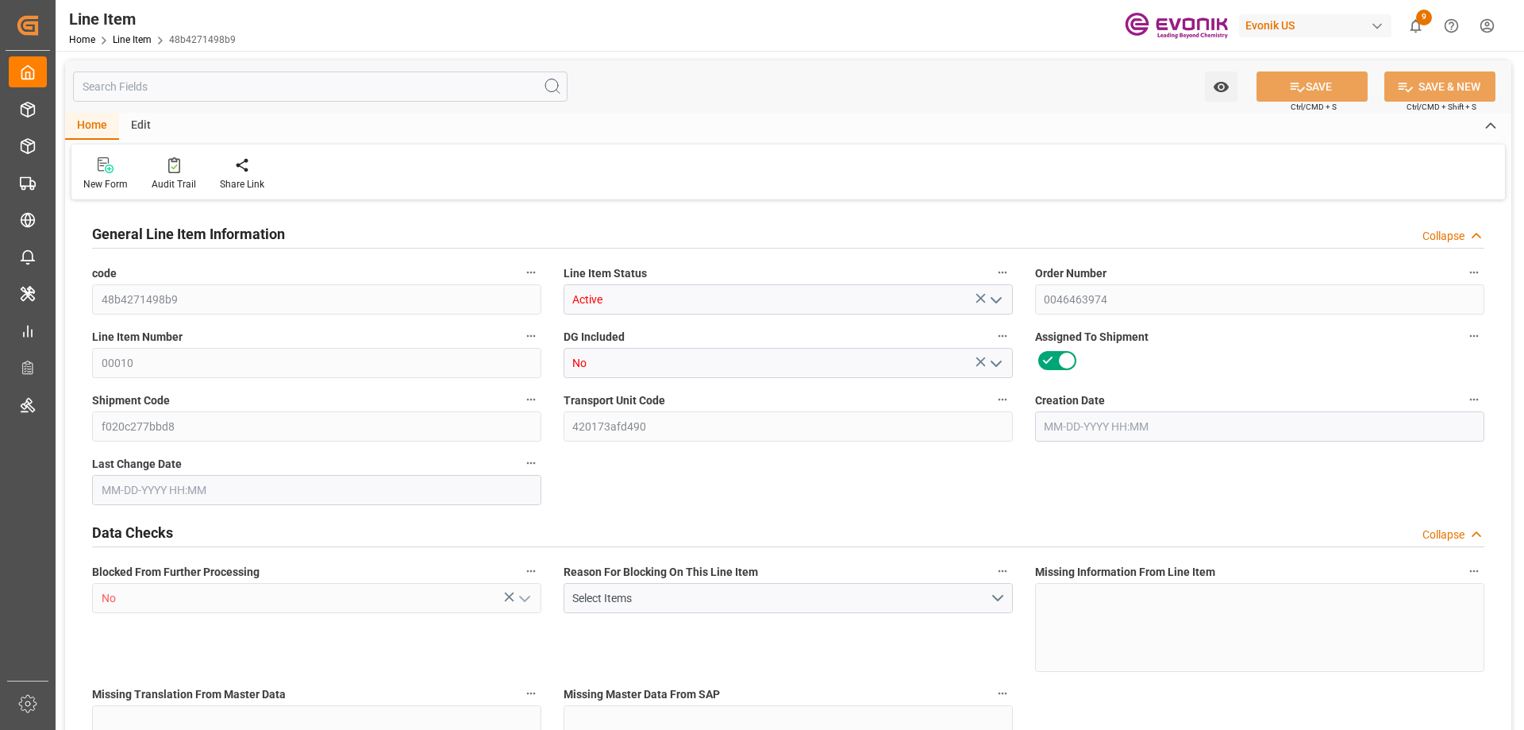
type input "12528"
type input "12"
type input "2400"
type input "2616"
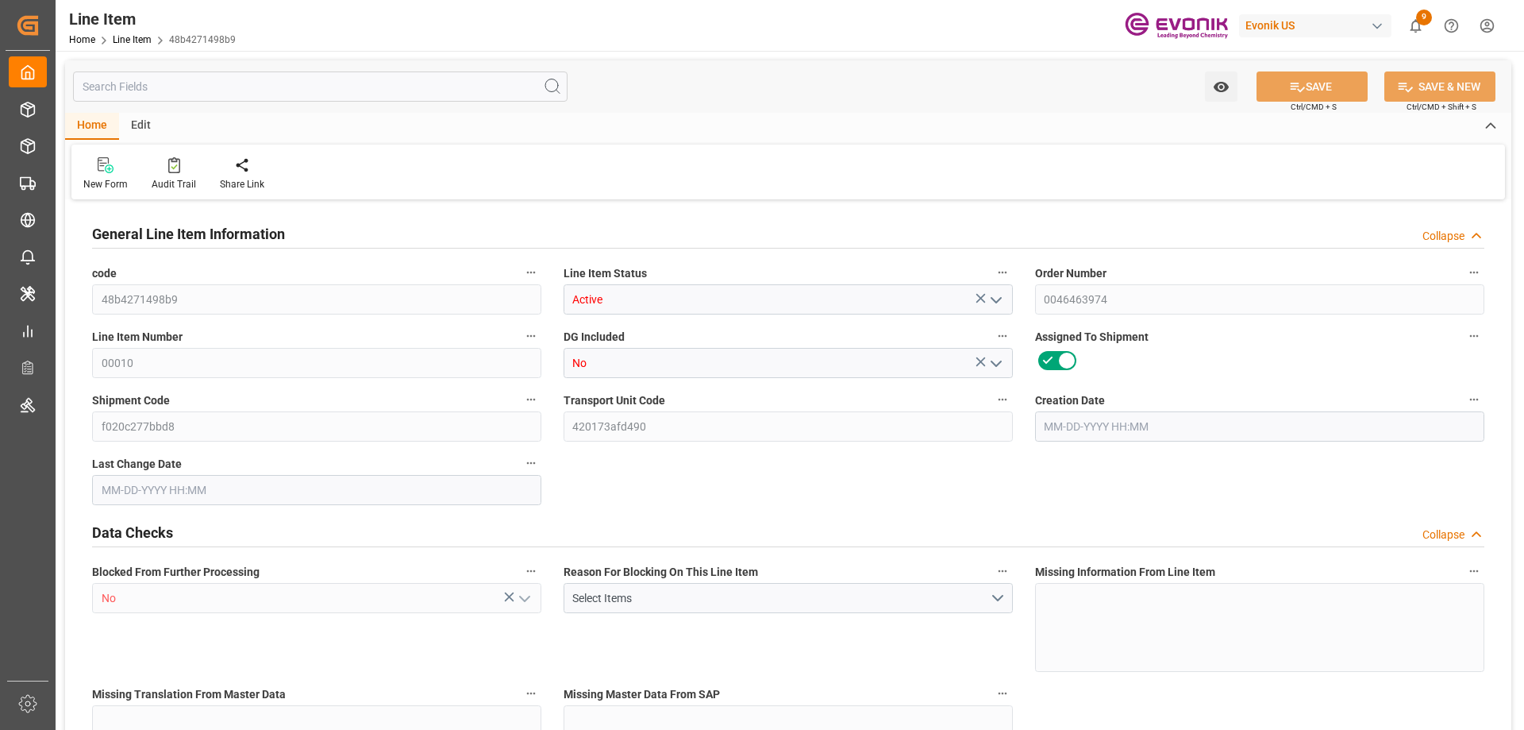
type input "2724"
type input "2400"
type input "4.0608"
type input "4060.8"
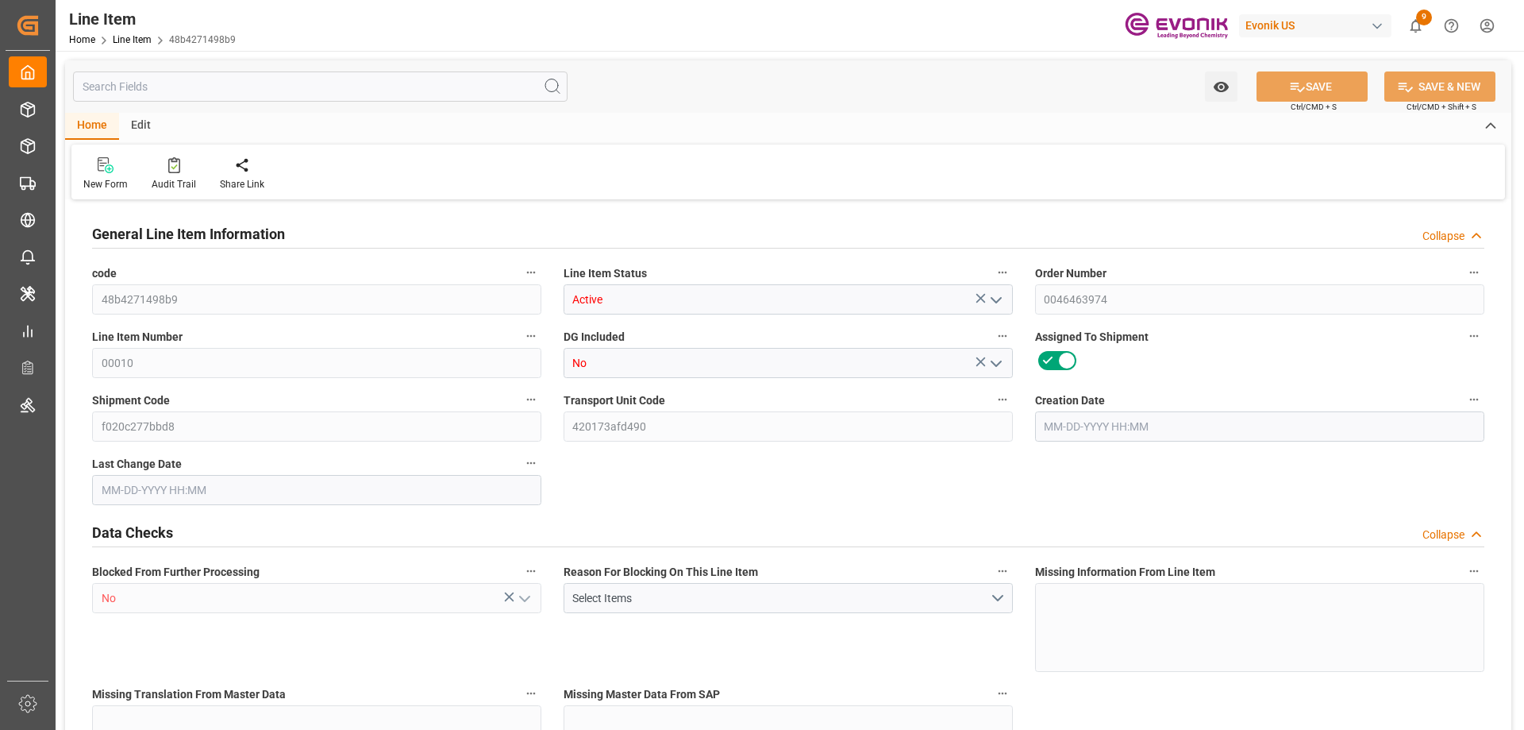
type input "0"
type input "[DATE] 17:27"
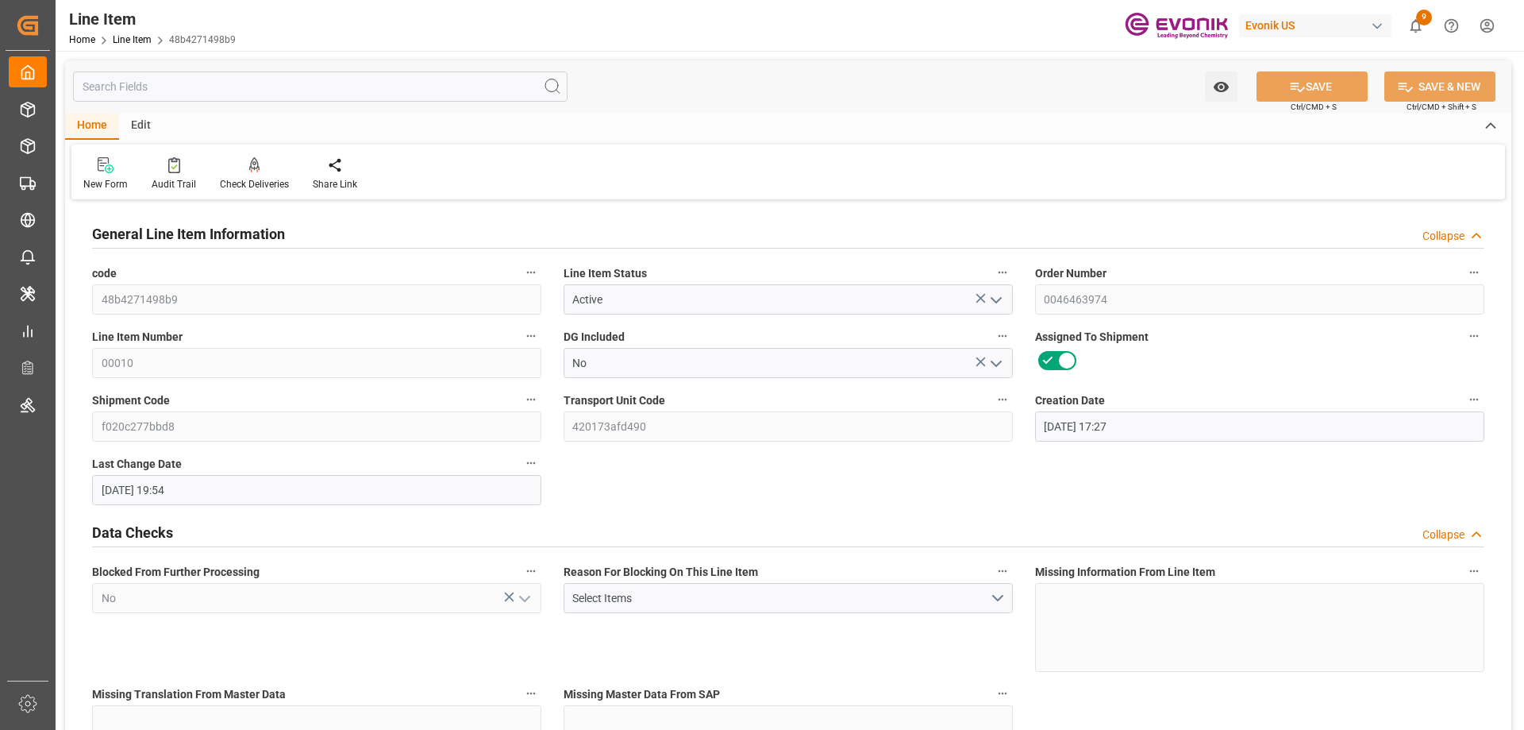
type input "[DATE] 19:54"
type input "10-10-2025"
type input "09-10-2025"
type input "09-03-2025"
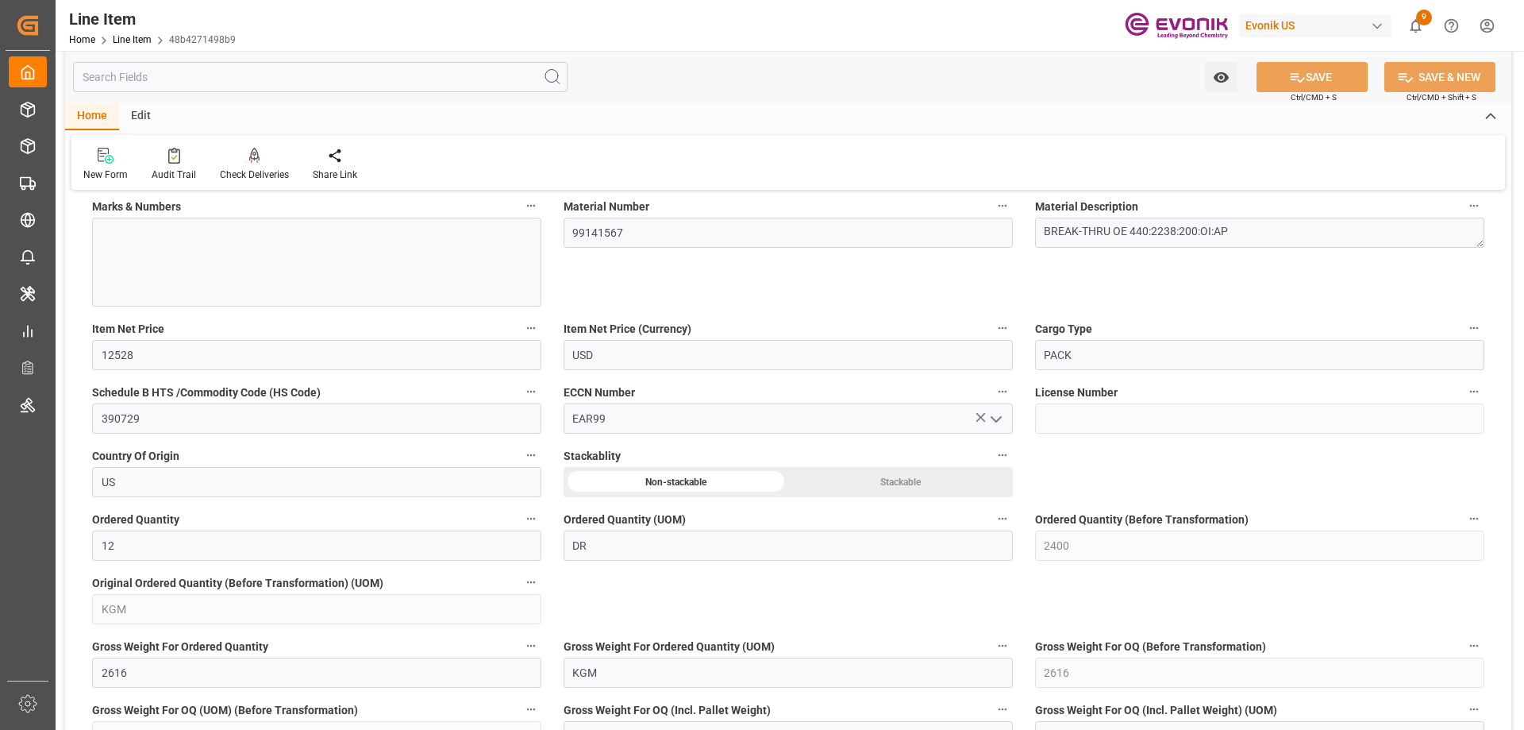
scroll to position [1032, 0]
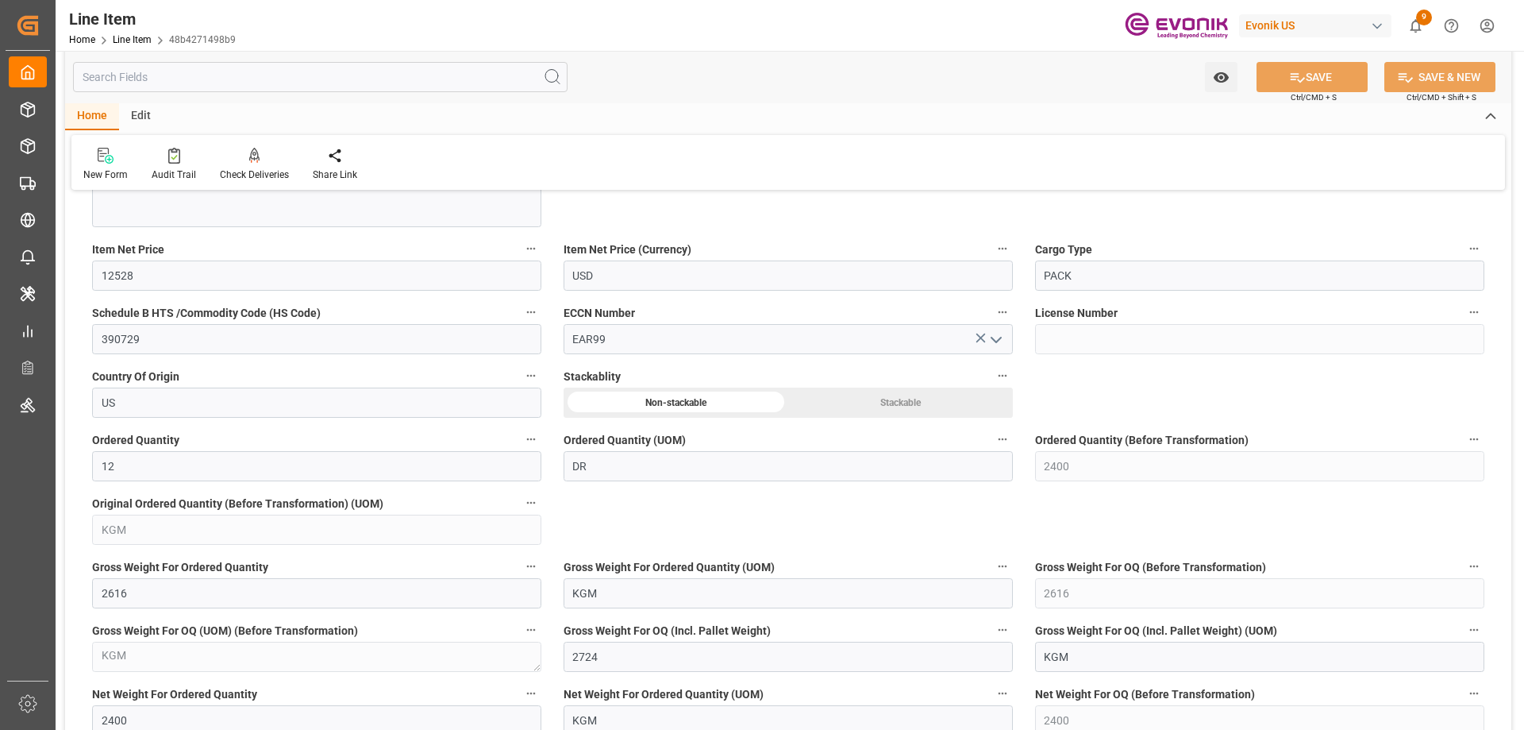
click at [187, 75] on input "text" at bounding box center [320, 77] width 495 height 30
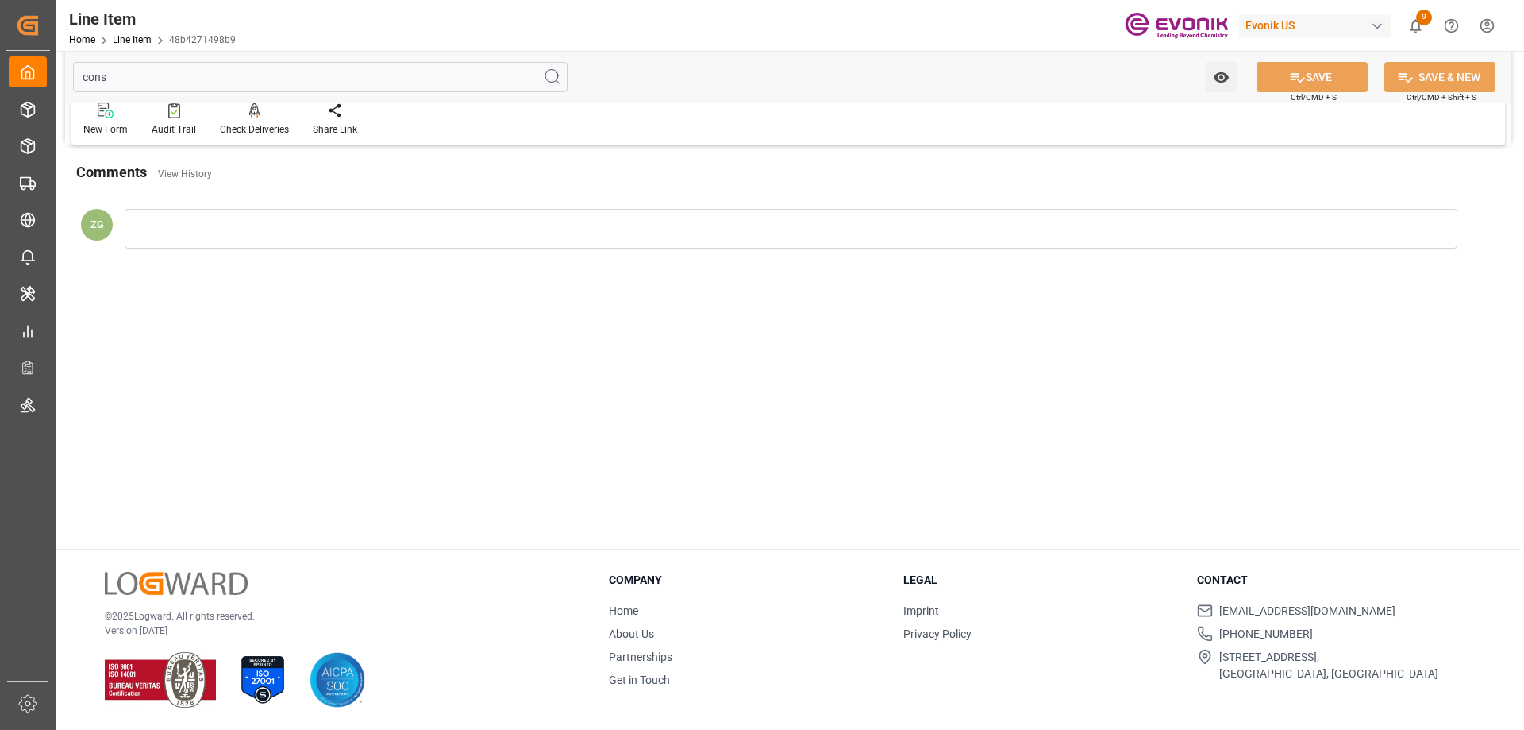
scroll to position [0, 0]
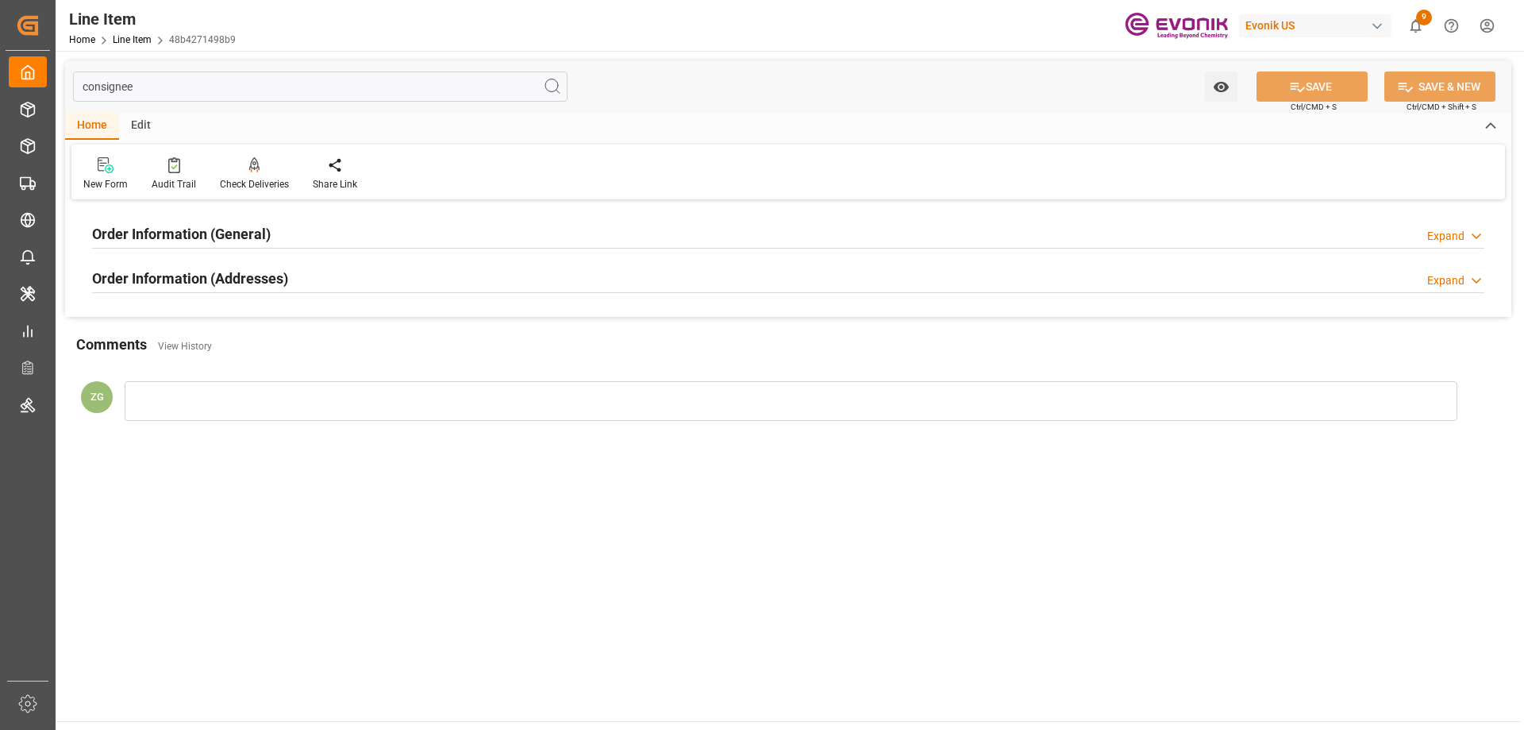
type input "consignee"
click at [237, 275] on h2 "Order Information (Addresses)" at bounding box center [190, 278] width 196 height 21
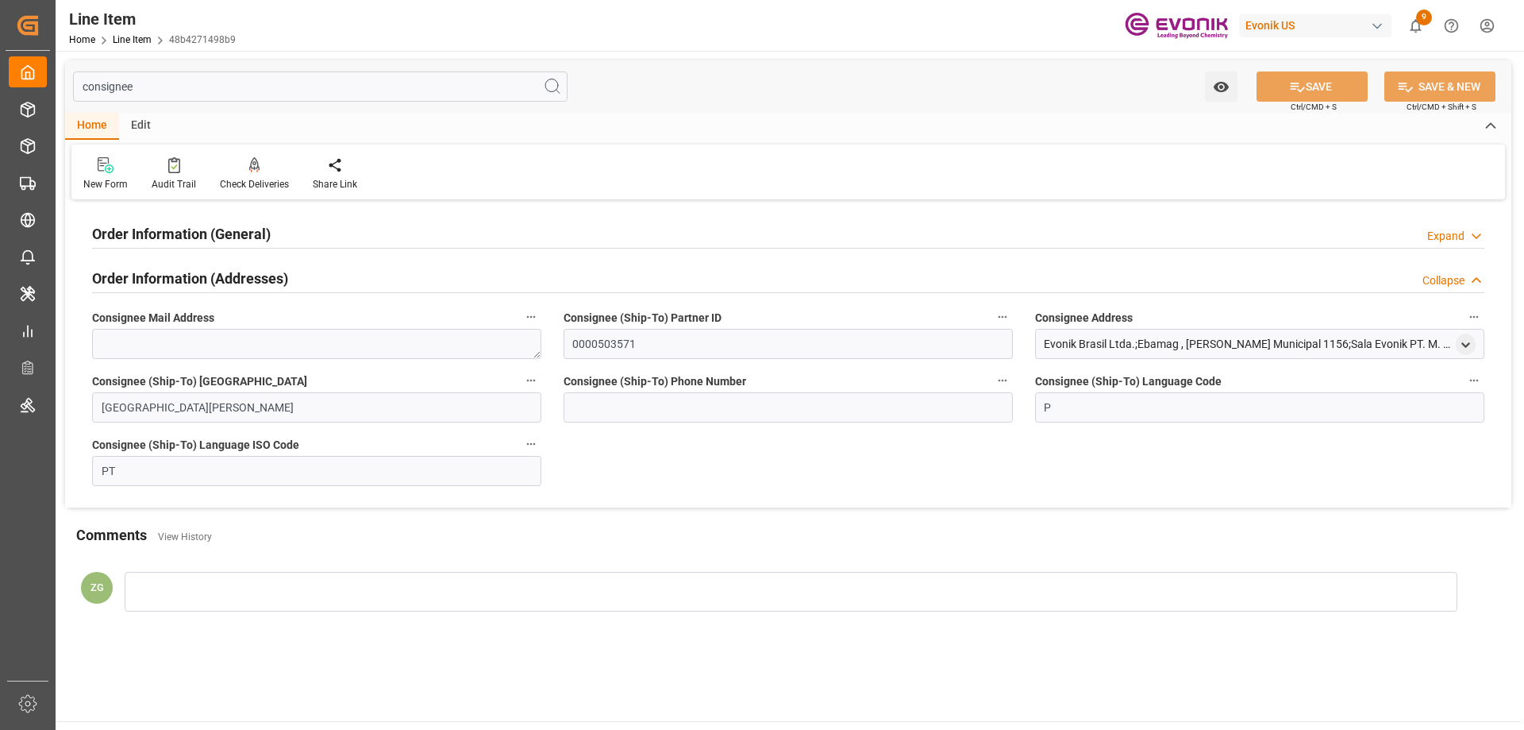
click at [240, 236] on h2 "Order Information (General)" at bounding box center [181, 233] width 179 height 21
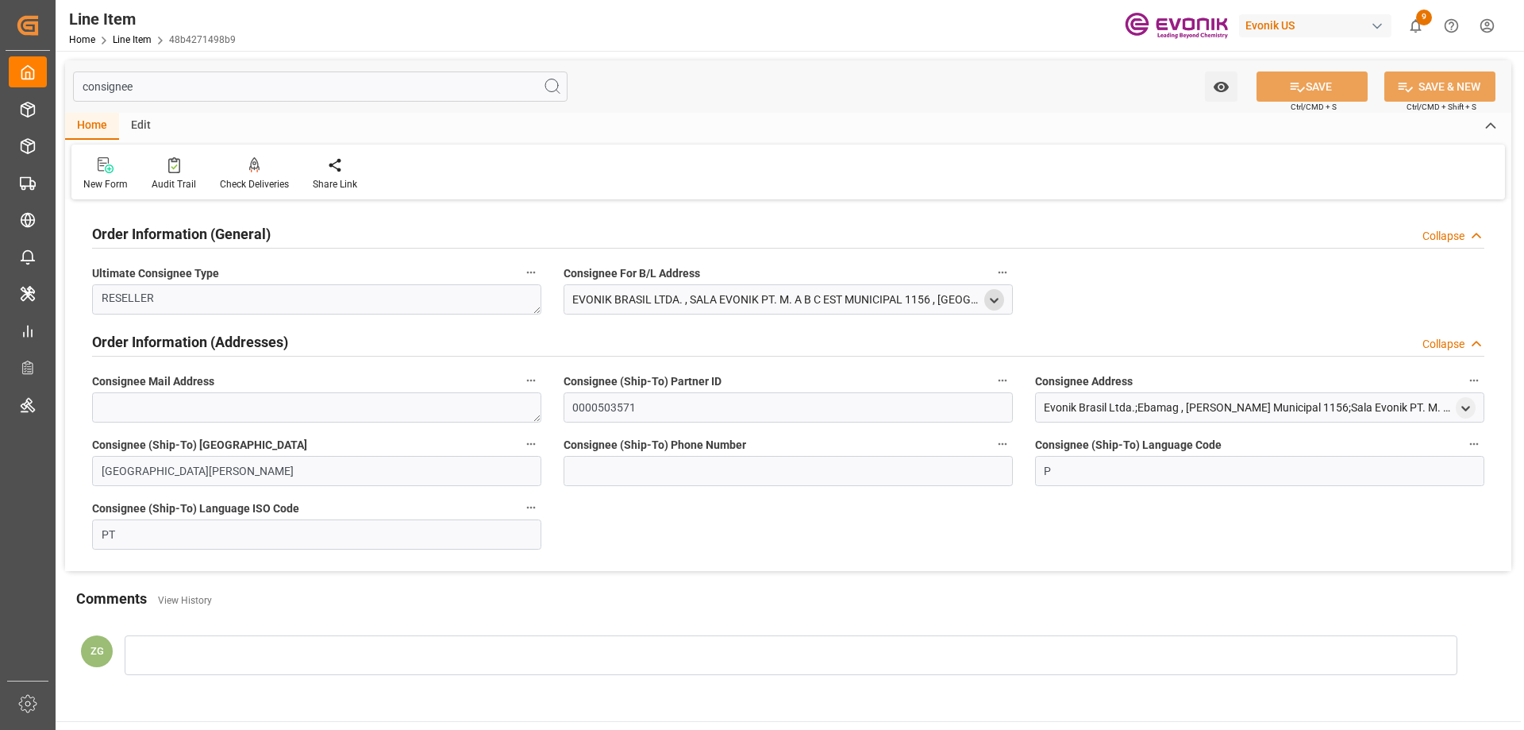
click at [1000, 299] on icon "open menu" at bounding box center [994, 300] width 13 height 13
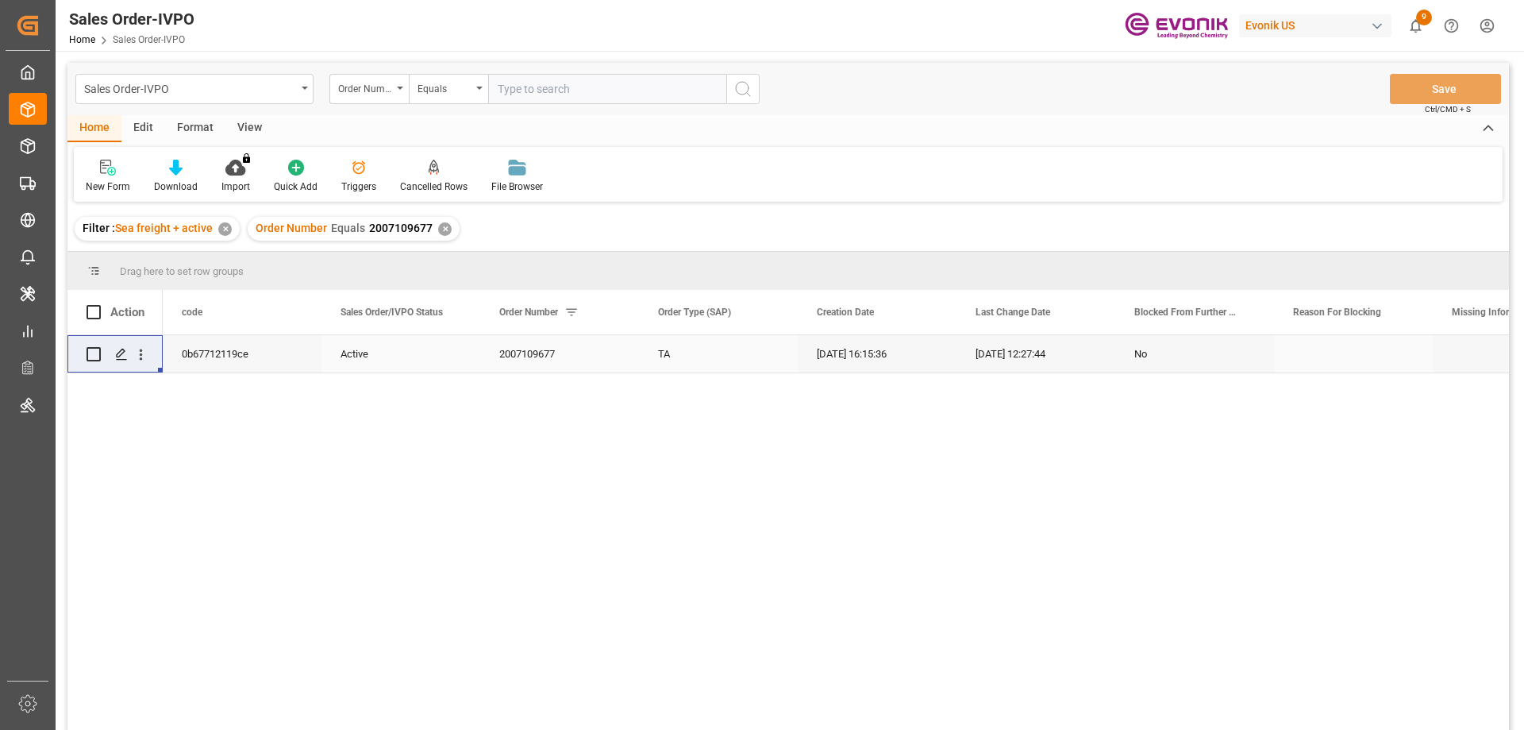
click at [589, 94] on input "text" at bounding box center [607, 89] width 238 height 30
paste input "0046463974"
type input "0046463974"
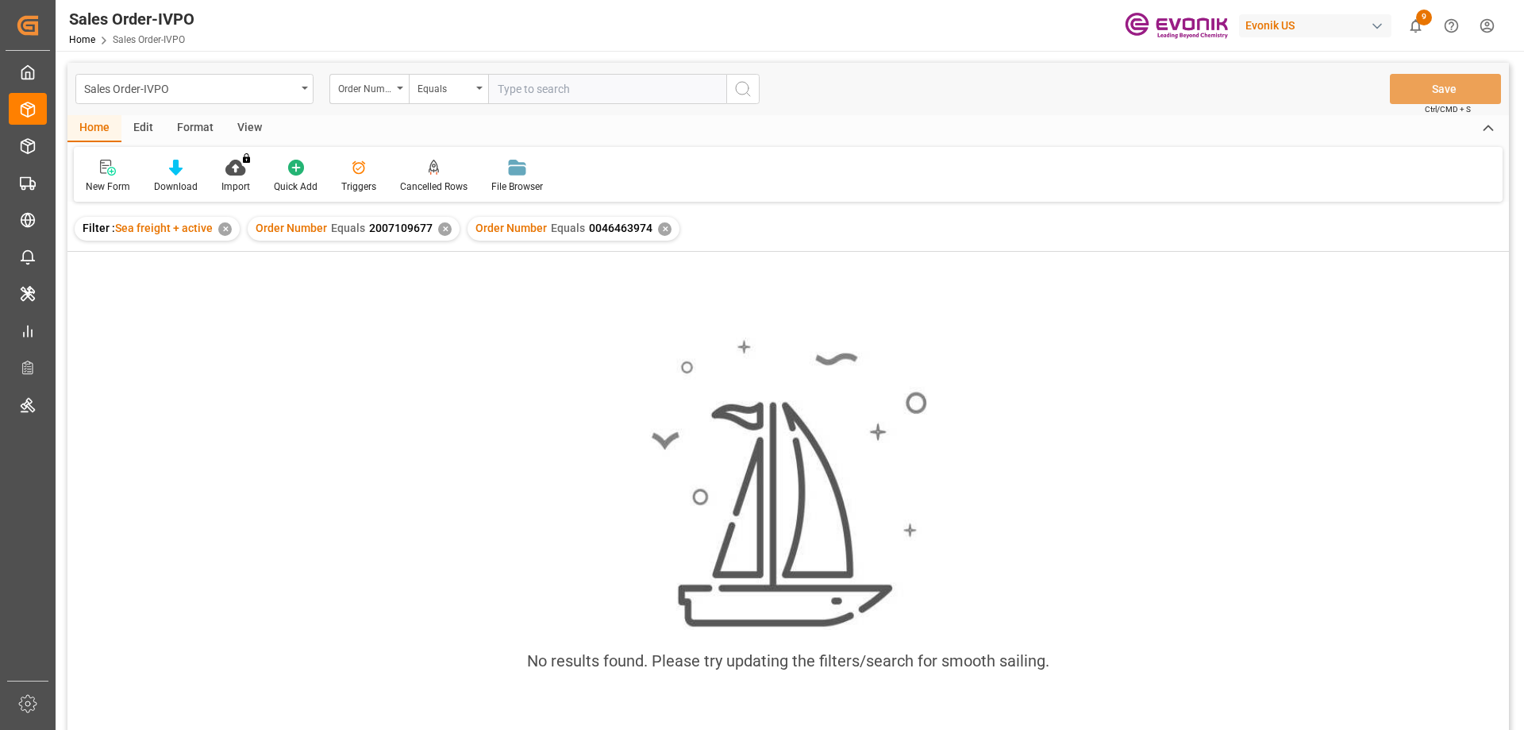
click at [448, 223] on div "Order Number Equals 2007109677 ✕" at bounding box center [354, 229] width 212 height 24
click at [445, 227] on div "✕" at bounding box center [444, 228] width 13 height 13
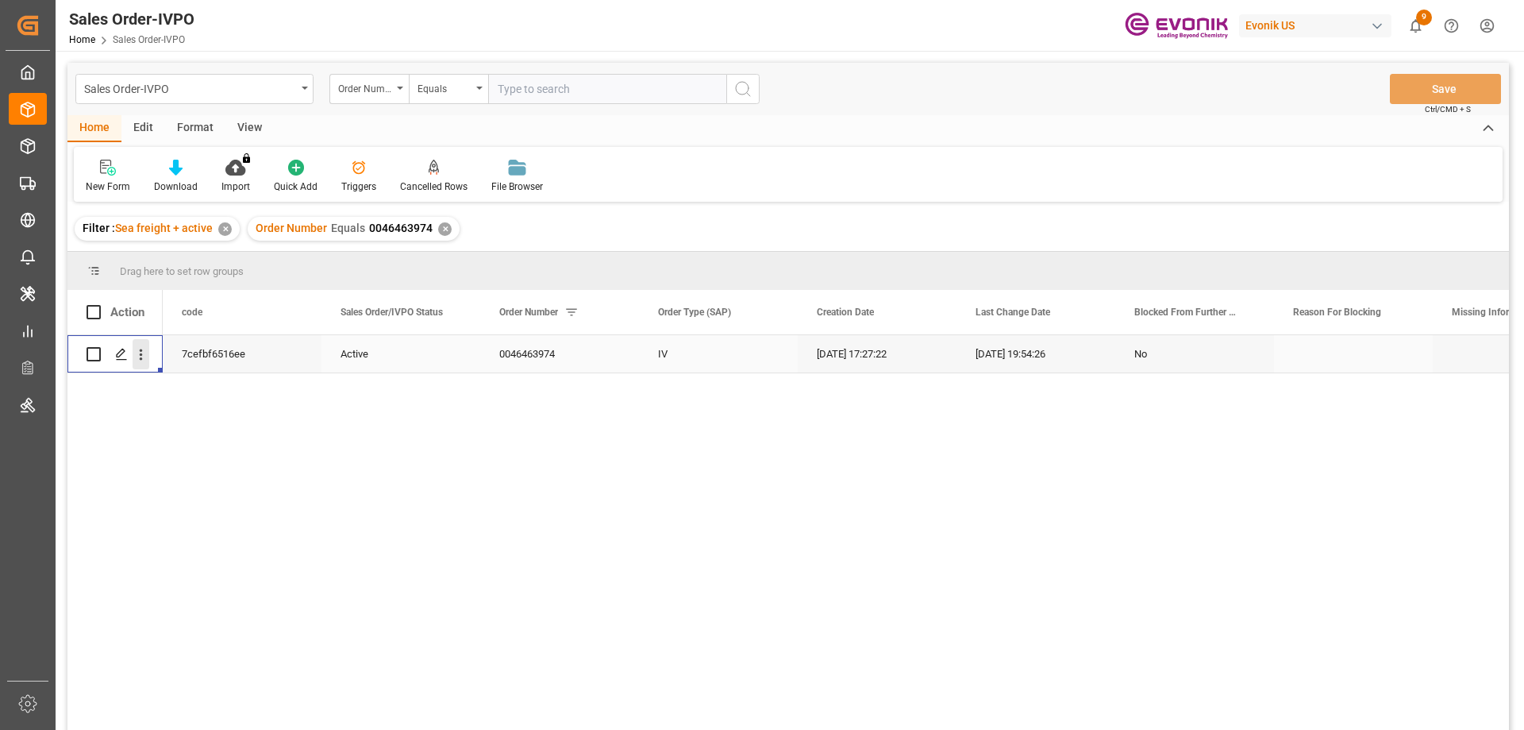
click at [137, 360] on icon "open menu" at bounding box center [141, 354] width 17 height 17
click at [183, 382] on div "Open in new tab" at bounding box center [231, 388] width 196 height 33
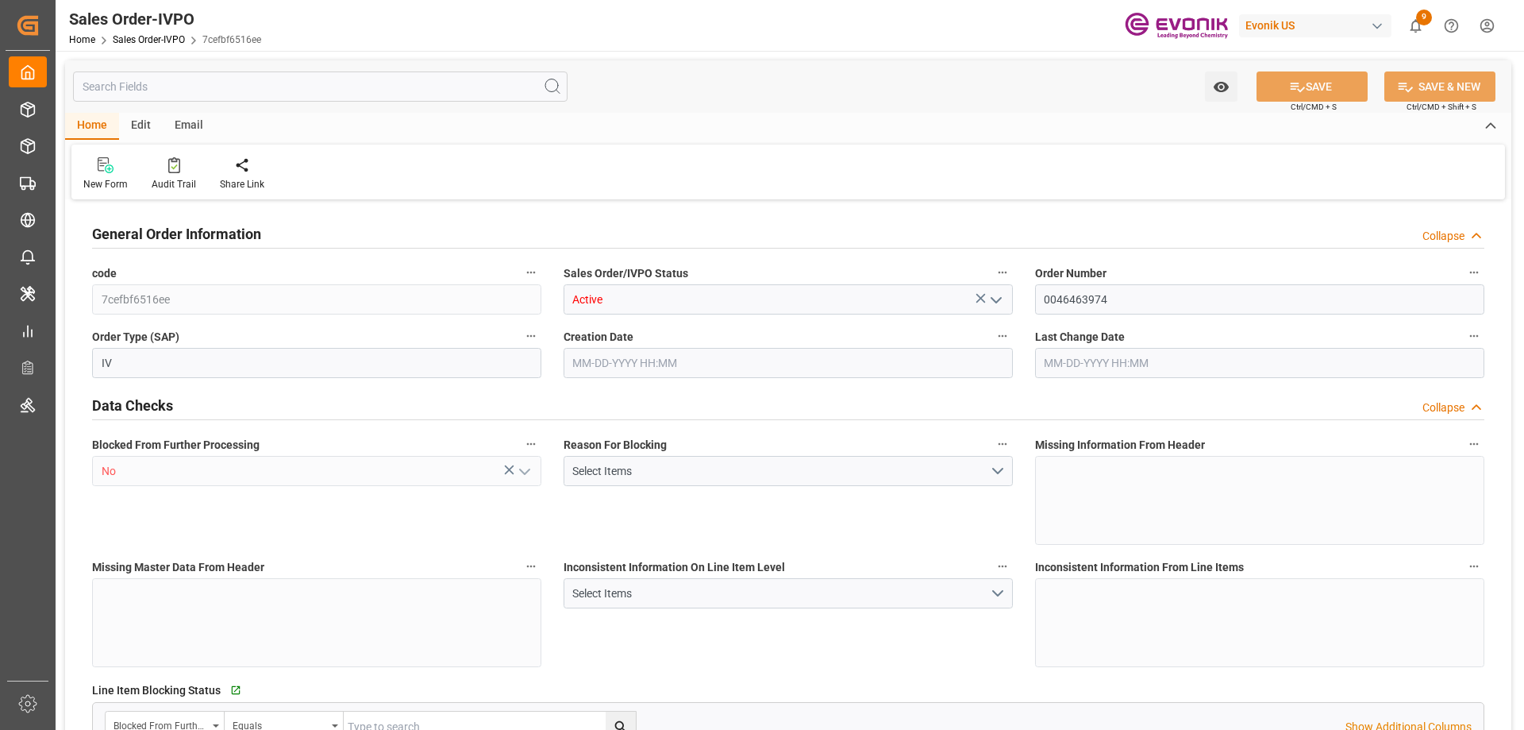
type input "BRSSZ"
type input "0"
type input "1"
type input "2724"
type input "[DATE] 17:27"
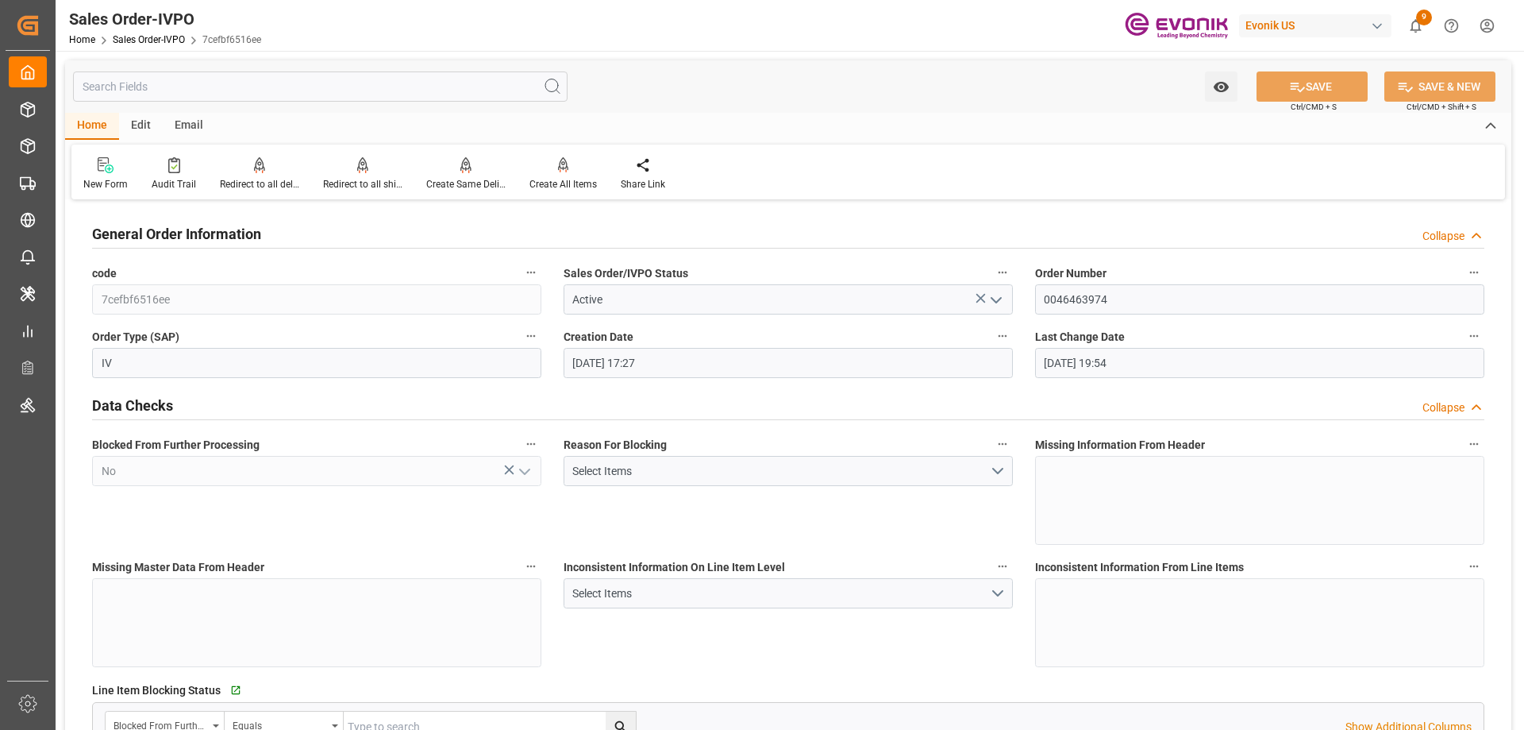
type input "[DATE] 19:54"
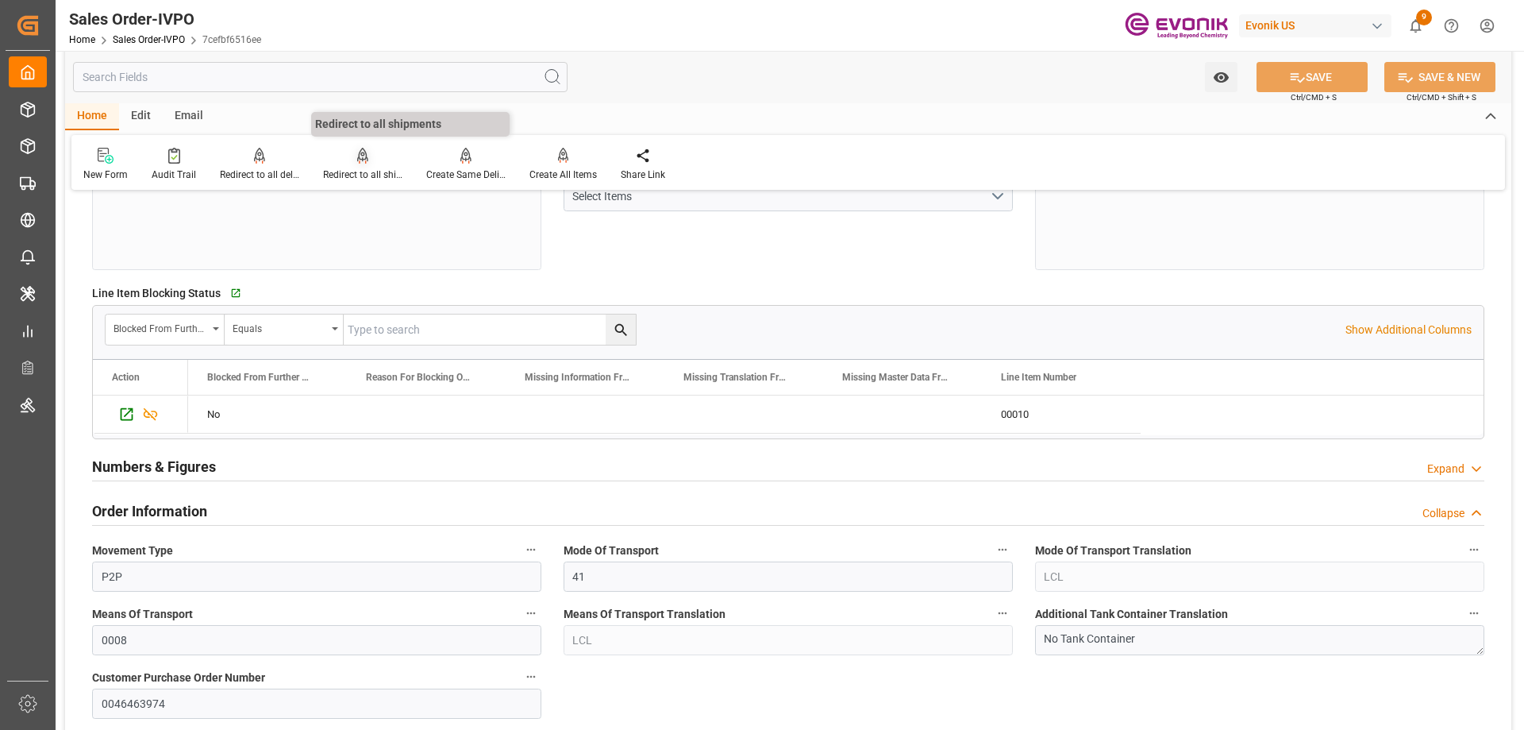
click at [372, 166] on div "Redirect to all shipments" at bounding box center [362, 164] width 103 height 35
